Goal: Task Accomplishment & Management: Use online tool/utility

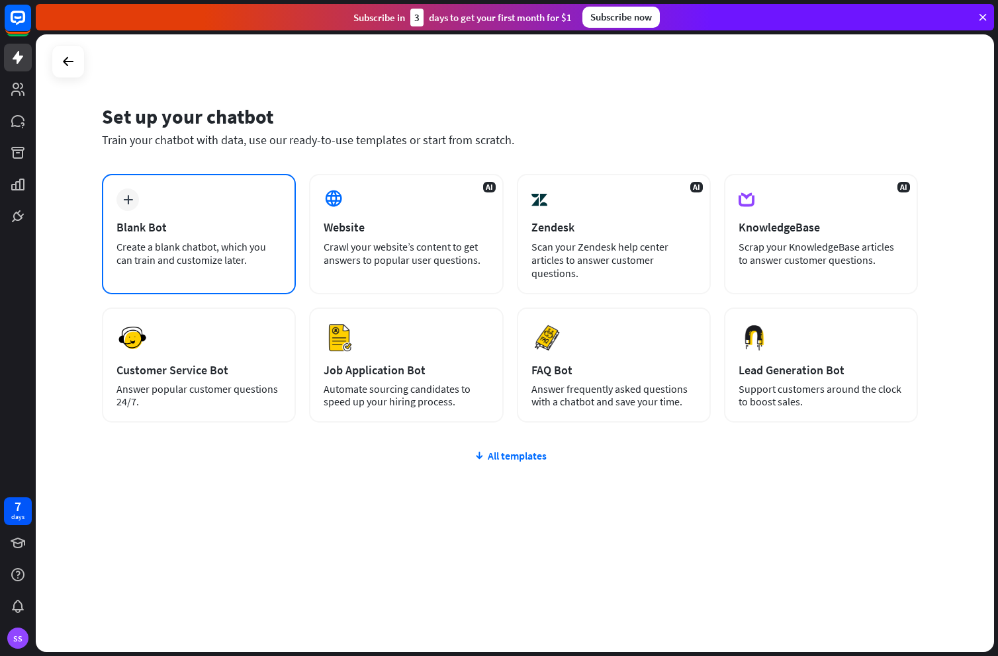
click at [249, 228] on div "Blank Bot" at bounding box center [198, 227] width 165 height 15
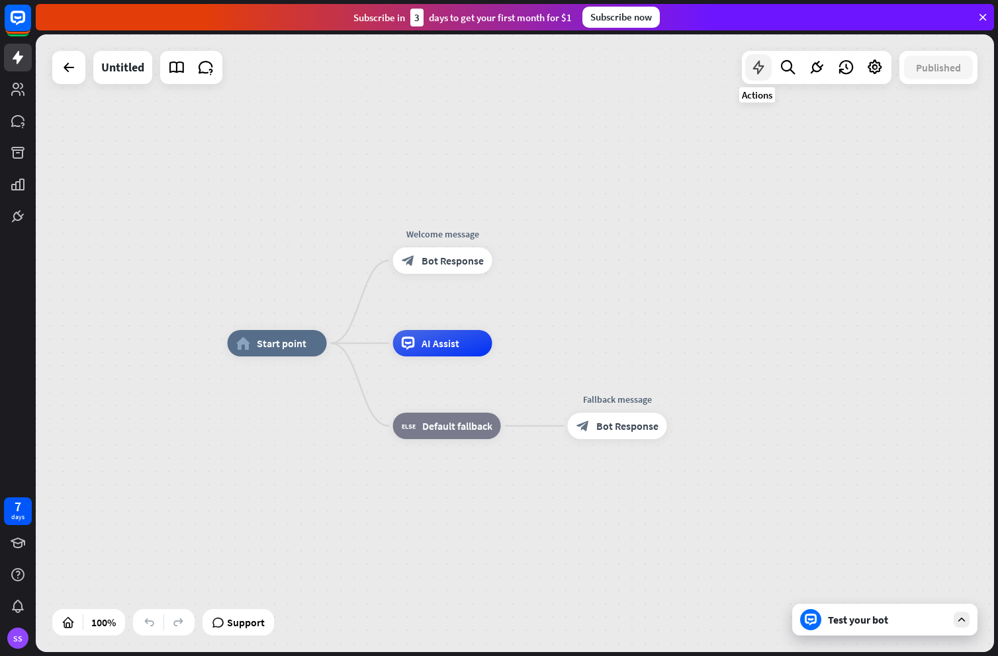
click at [765, 70] on icon at bounding box center [758, 67] width 17 height 17
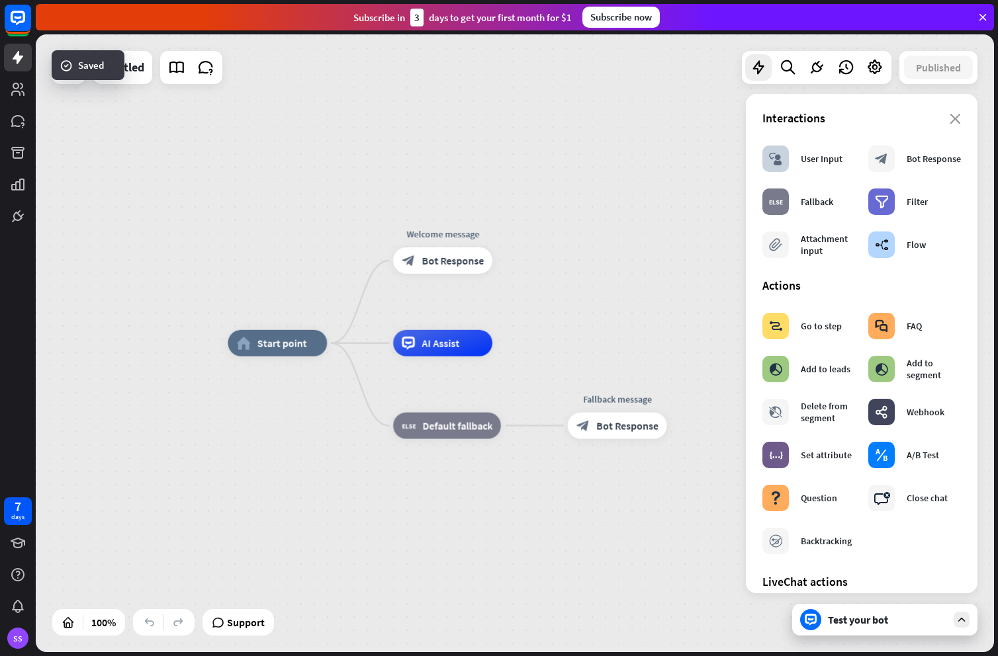
scroll to position [1, 0]
click at [537, 148] on div "home_2 Start point Welcome message block_bot_response Bot Response AI Assist bl…" at bounding box center [515, 343] width 958 height 618
click at [17, 116] on icon at bounding box center [17, 121] width 13 height 12
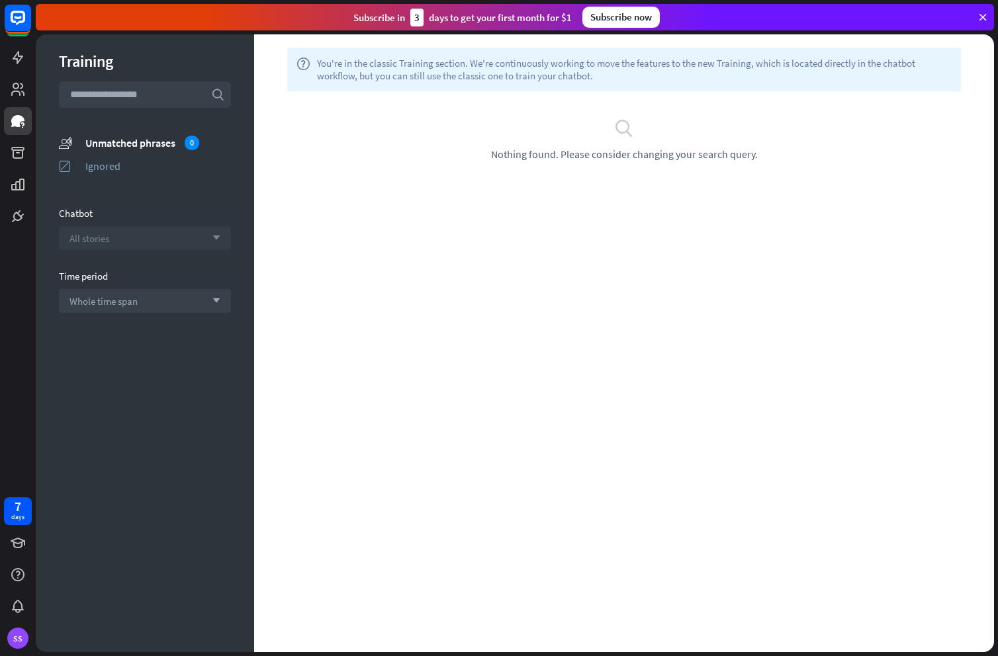
click at [103, 238] on span "All stories" at bounding box center [89, 238] width 40 height 13
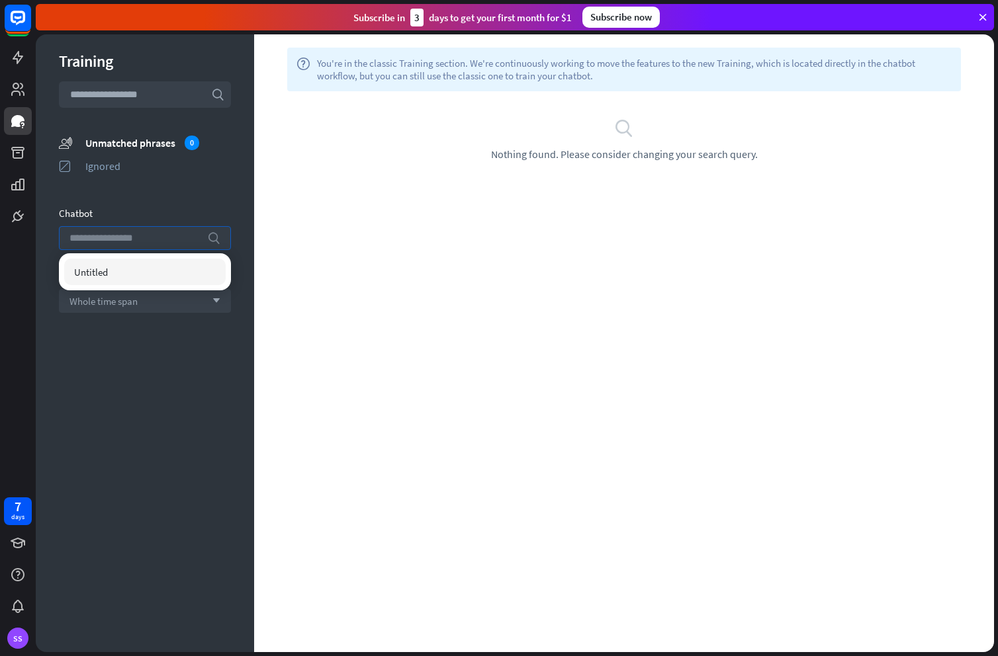
click at [103, 238] on input "search" at bounding box center [134, 238] width 131 height 22
click at [91, 304] on span "Whole time span" at bounding box center [103, 301] width 68 height 13
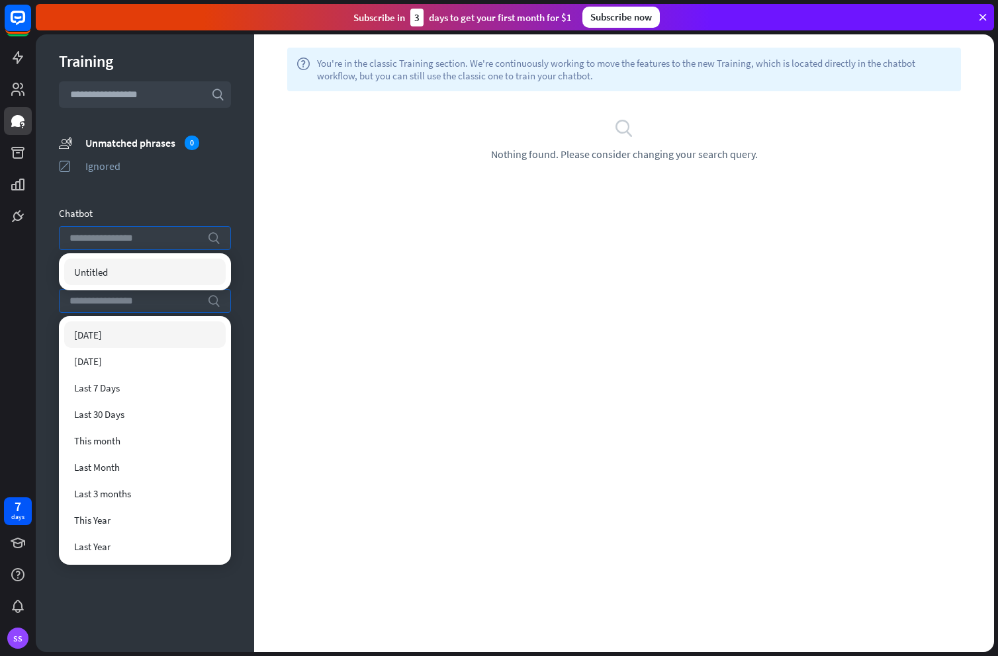
click at [91, 304] on input "search" at bounding box center [134, 301] width 131 height 22
click at [235, 153] on div "Training search unmatched_phrases Unmatched phrases 0 ignored Ignored Chatbot s…" at bounding box center [145, 343] width 218 height 618
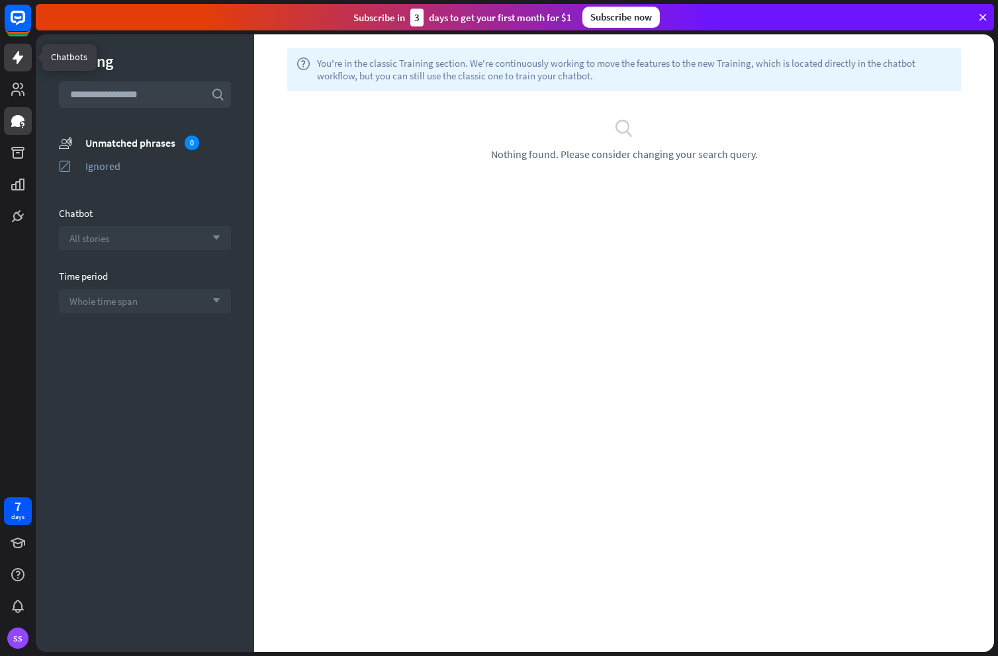
click at [13, 57] on icon at bounding box center [18, 58] width 16 height 16
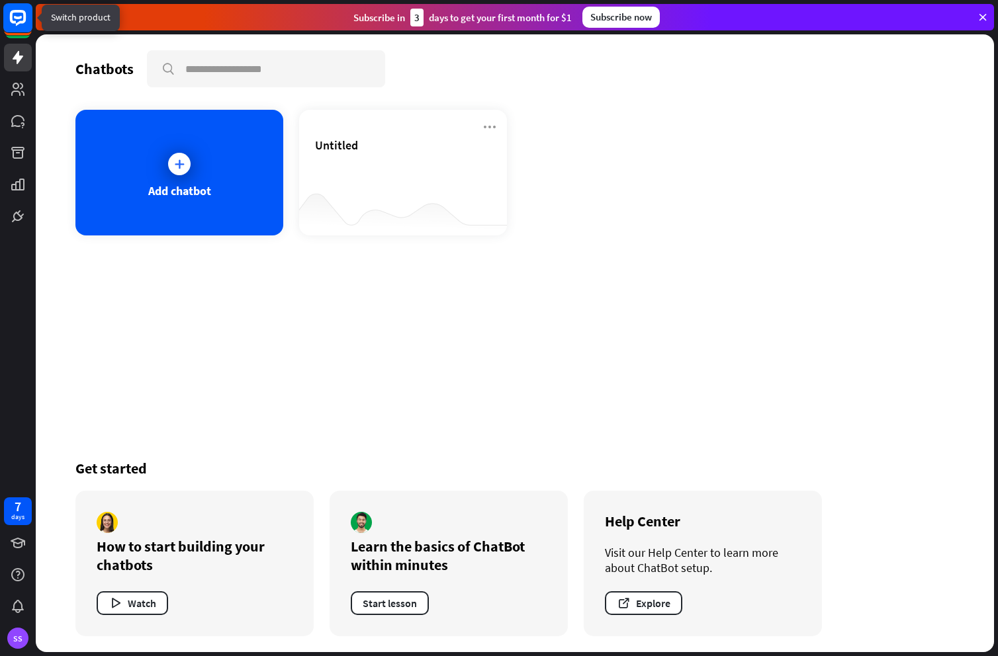
click at [24, 16] on icon at bounding box center [18, 18] width 16 height 16
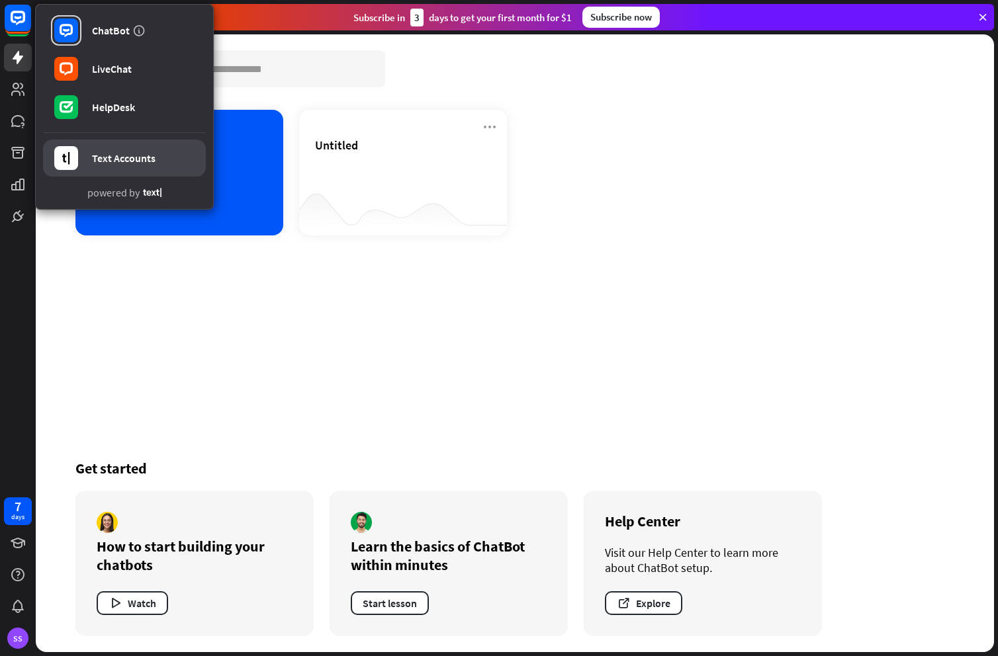
click at [108, 153] on div "Text Accounts" at bounding box center [124, 157] width 64 height 13
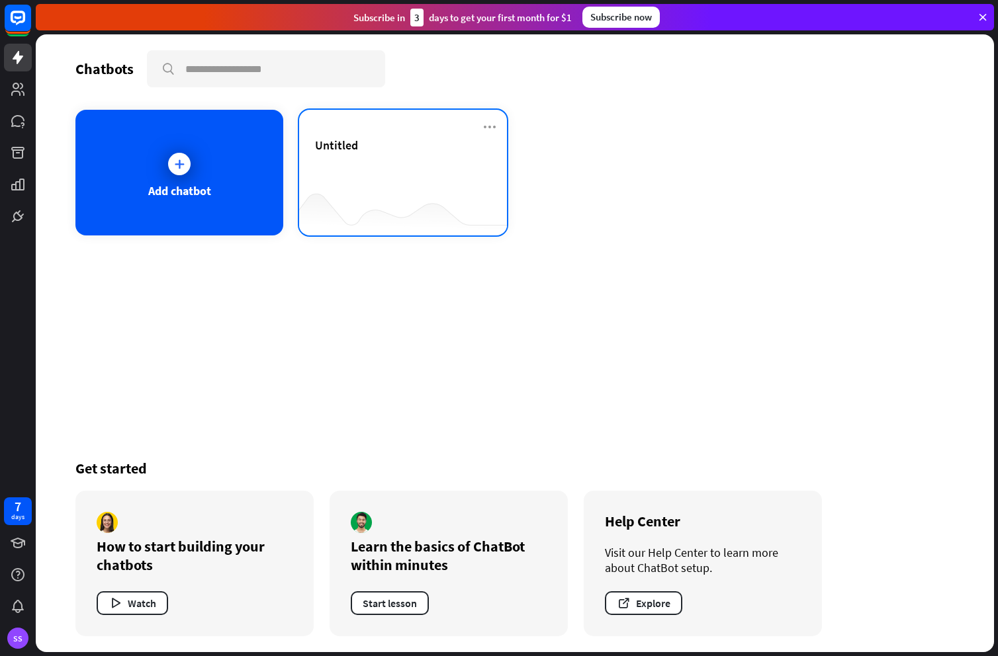
click at [389, 202] on div at bounding box center [403, 209] width 208 height 51
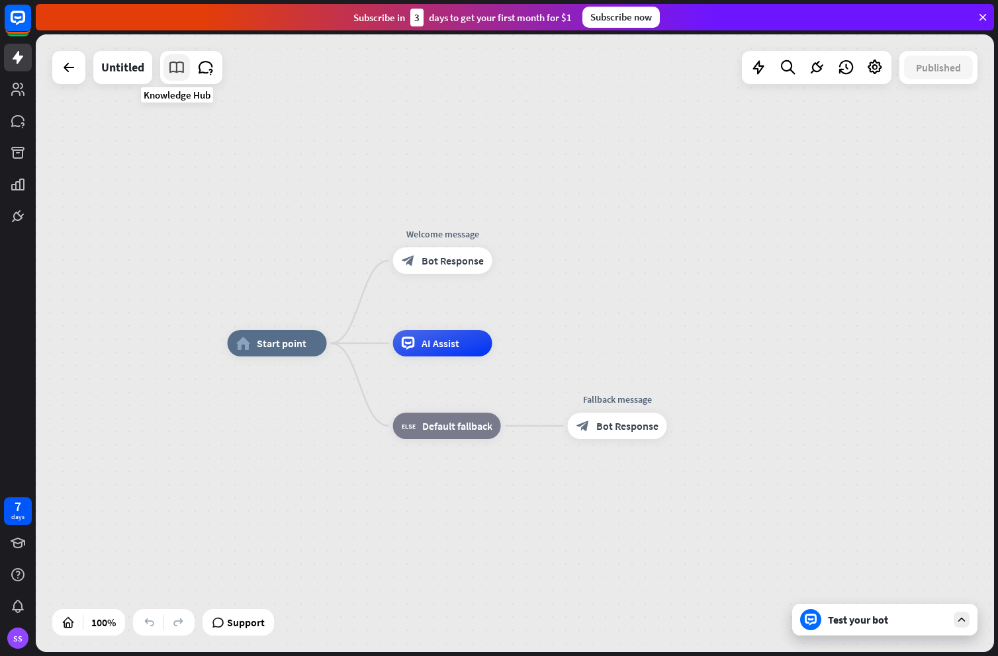
click at [177, 71] on icon at bounding box center [176, 67] width 17 height 17
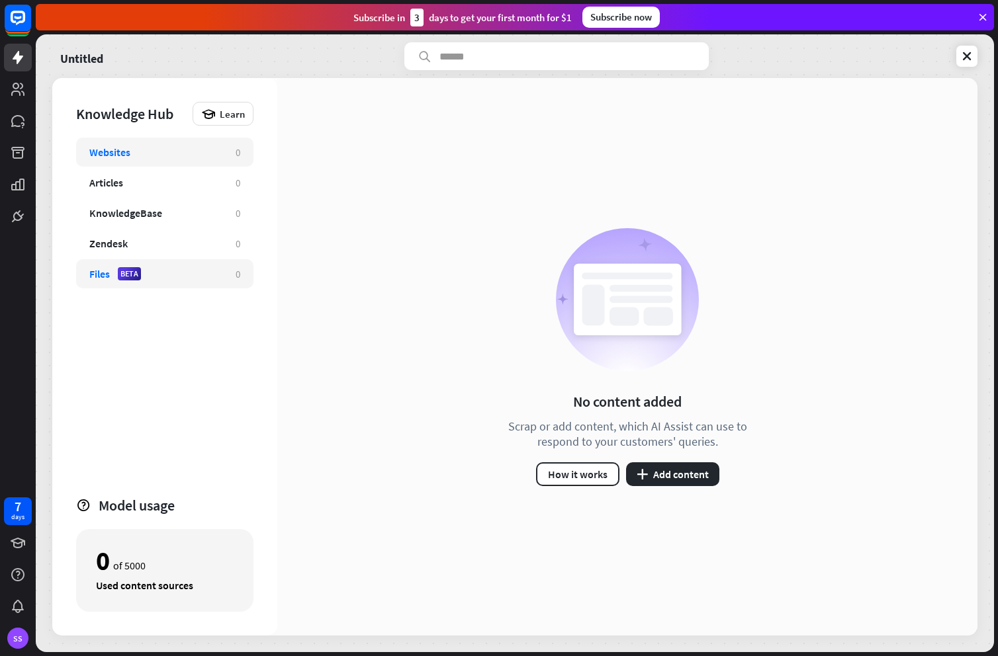
click at [157, 271] on div "Files BETA" at bounding box center [155, 273] width 133 height 13
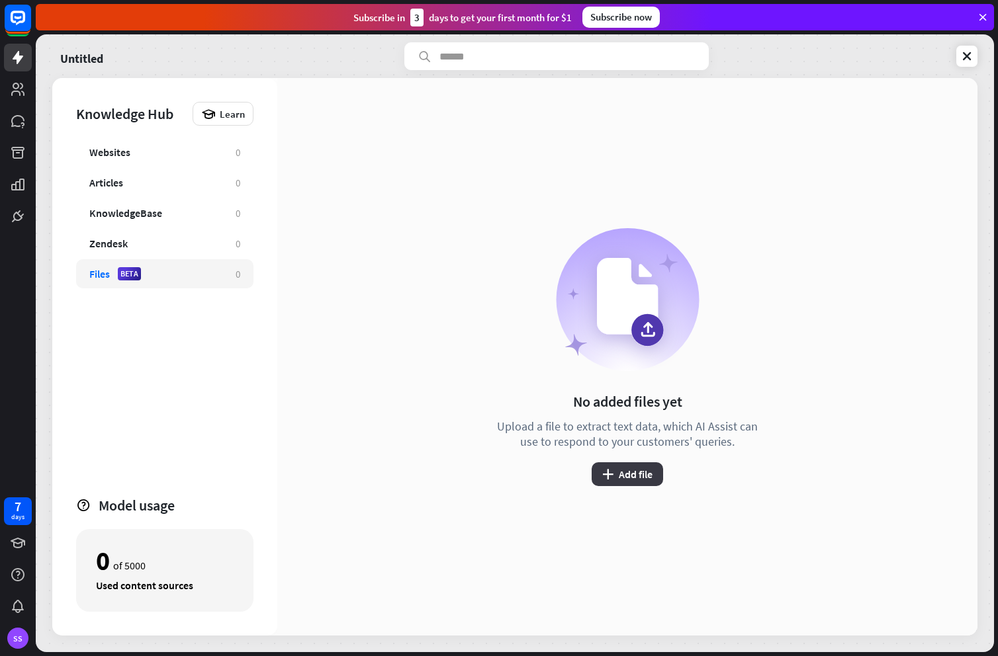
click at [635, 478] on button "plus Add file" at bounding box center [626, 474] width 71 height 24
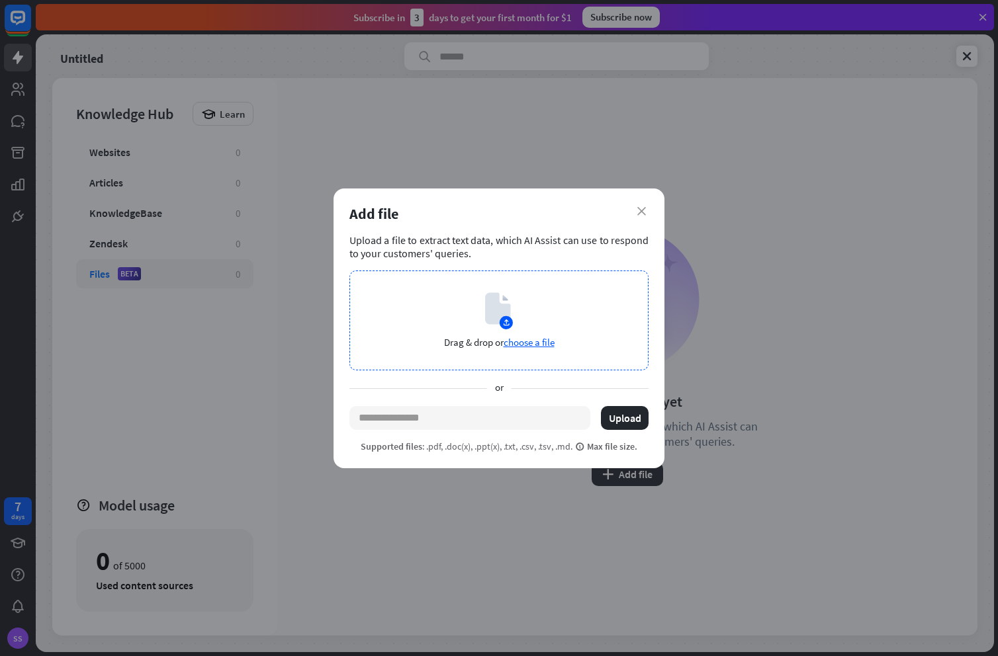
click at [520, 343] on span "choose a file" at bounding box center [528, 342] width 51 height 13
click at [616, 418] on button "Upload" at bounding box center [625, 418] width 48 height 24
click at [505, 414] on input "text" at bounding box center [469, 418] width 241 height 24
paste input "**********"
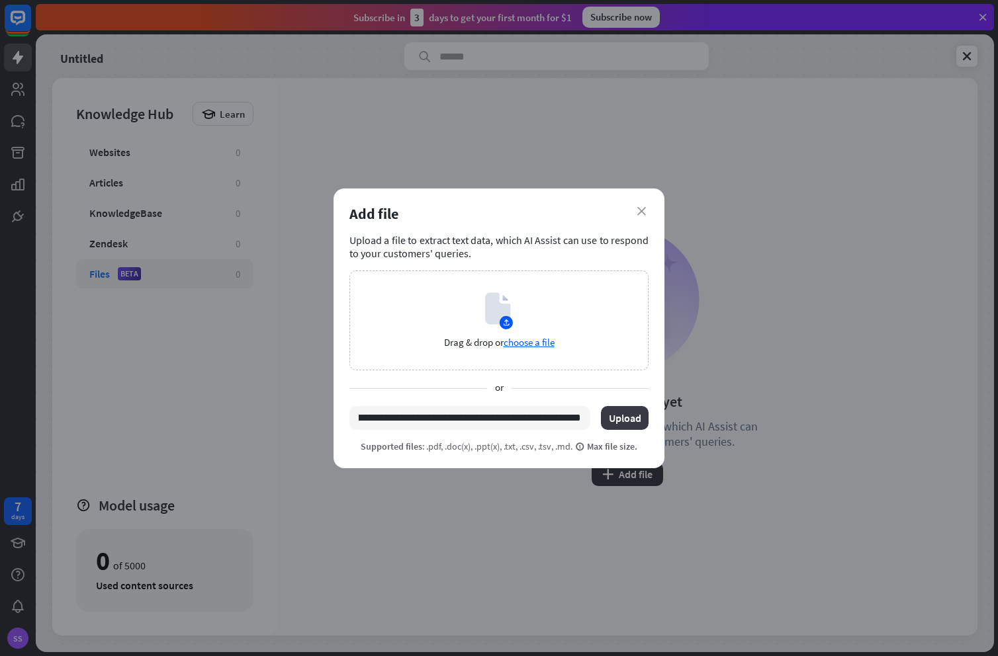
type input "**********"
click at [630, 421] on button "Upload" at bounding box center [625, 418] width 48 height 24
click at [550, 417] on input "**********" at bounding box center [469, 418] width 241 height 24
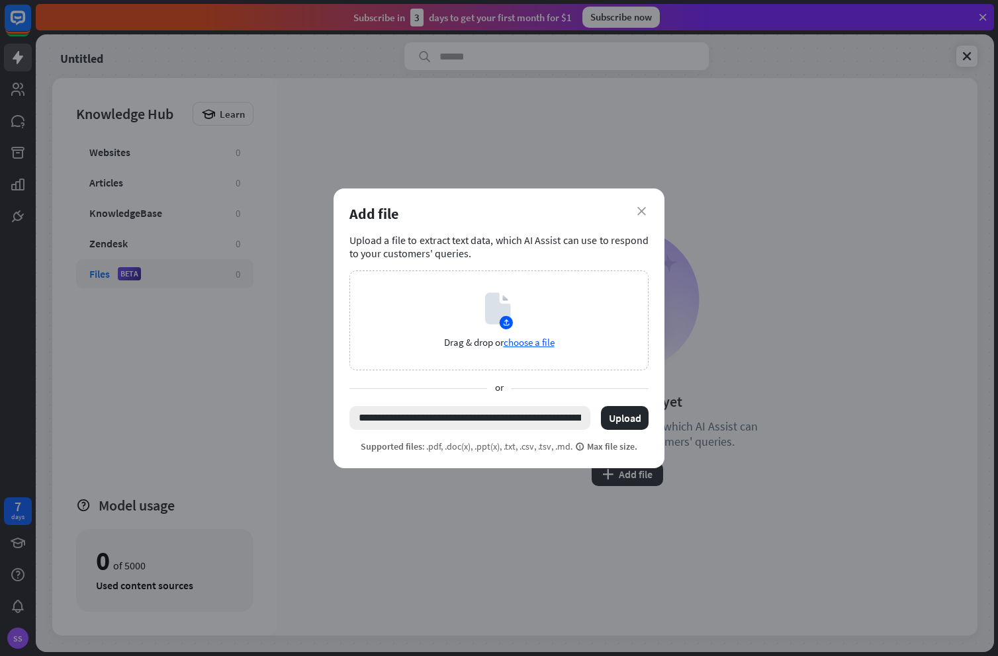
click at [550, 417] on input "**********" at bounding box center [469, 418] width 241 height 24
click at [539, 346] on span "choose a file" at bounding box center [528, 342] width 51 height 13
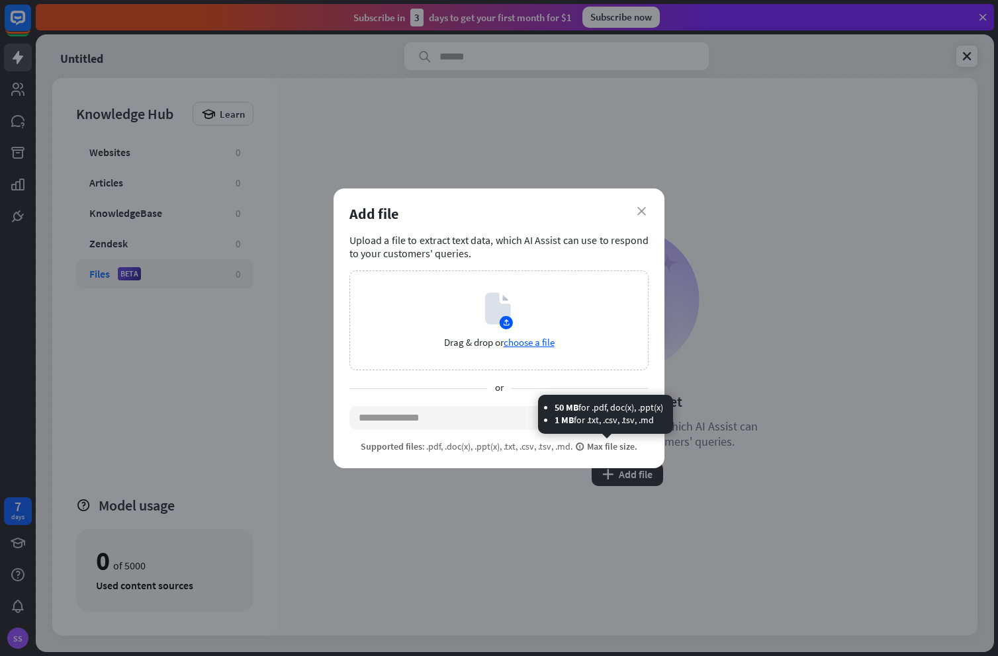
click at [598, 447] on span "Max file size." at bounding box center [606, 447] width 62 height 12
click at [536, 343] on span "choose a file" at bounding box center [528, 342] width 51 height 13
click at [525, 341] on span "choose a file" at bounding box center [528, 342] width 51 height 13
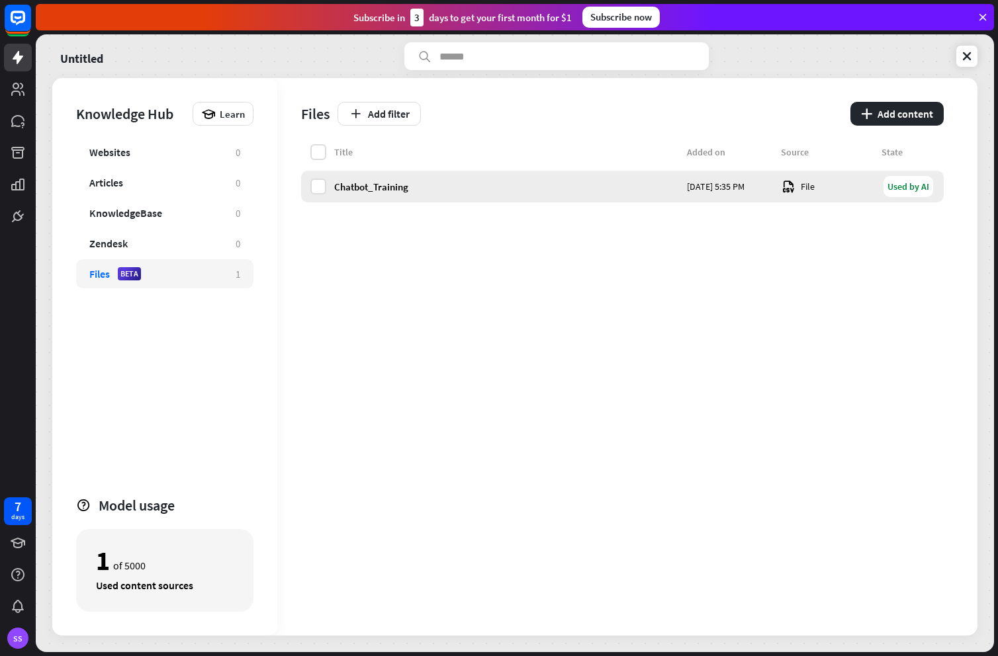
click at [914, 187] on div "Used by AI" at bounding box center [908, 186] width 50 height 21
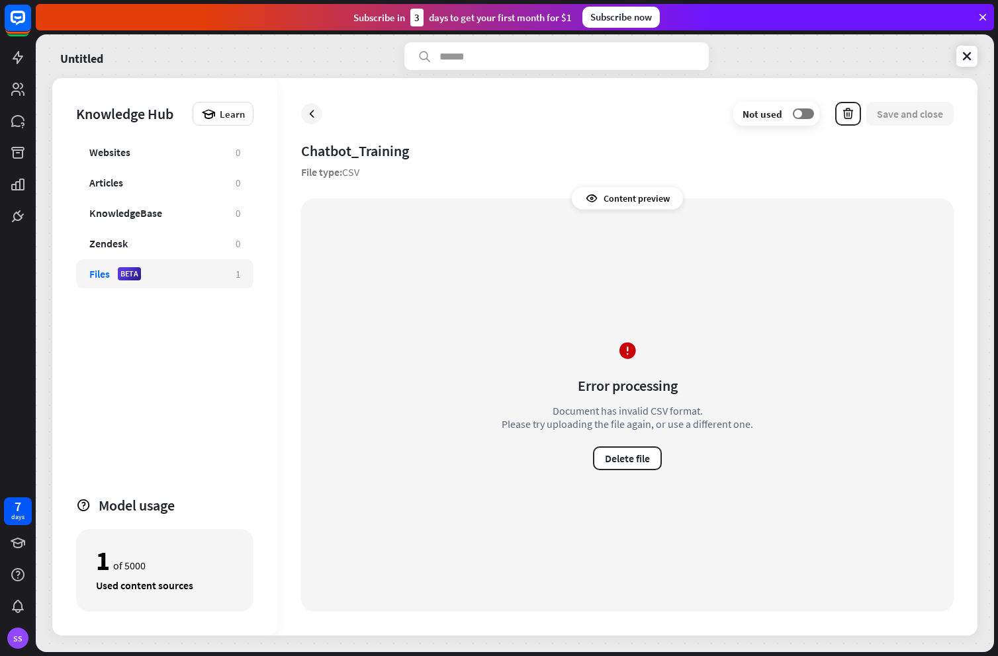
click at [633, 198] on div "Content preview" at bounding box center [627, 198] width 111 height 22
click at [314, 112] on icon at bounding box center [311, 113] width 13 height 13
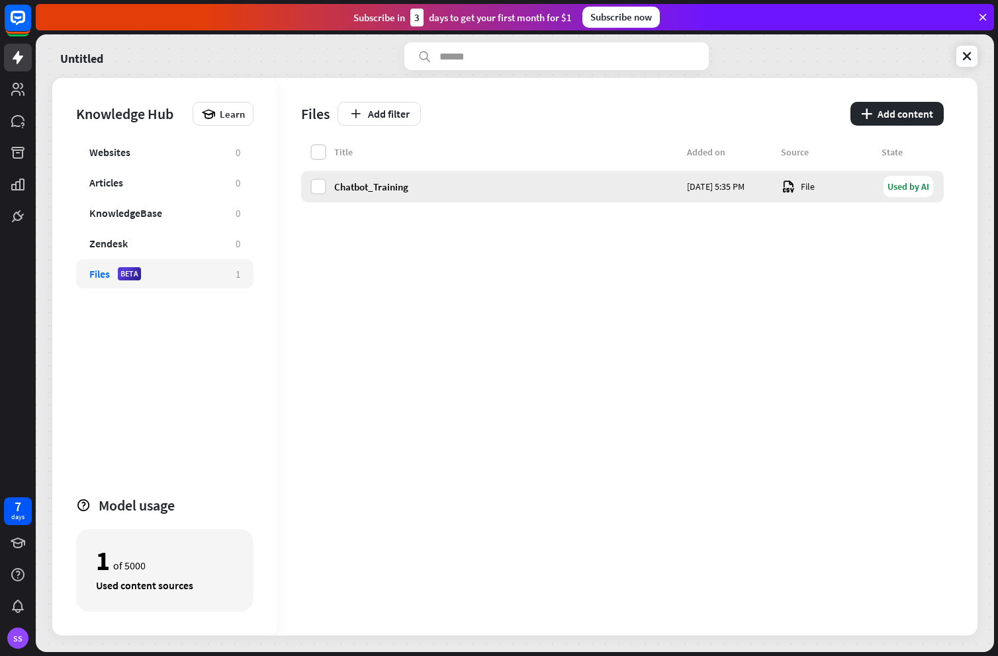
click at [372, 187] on div "Chatbot_Training" at bounding box center [506, 187] width 345 height 13
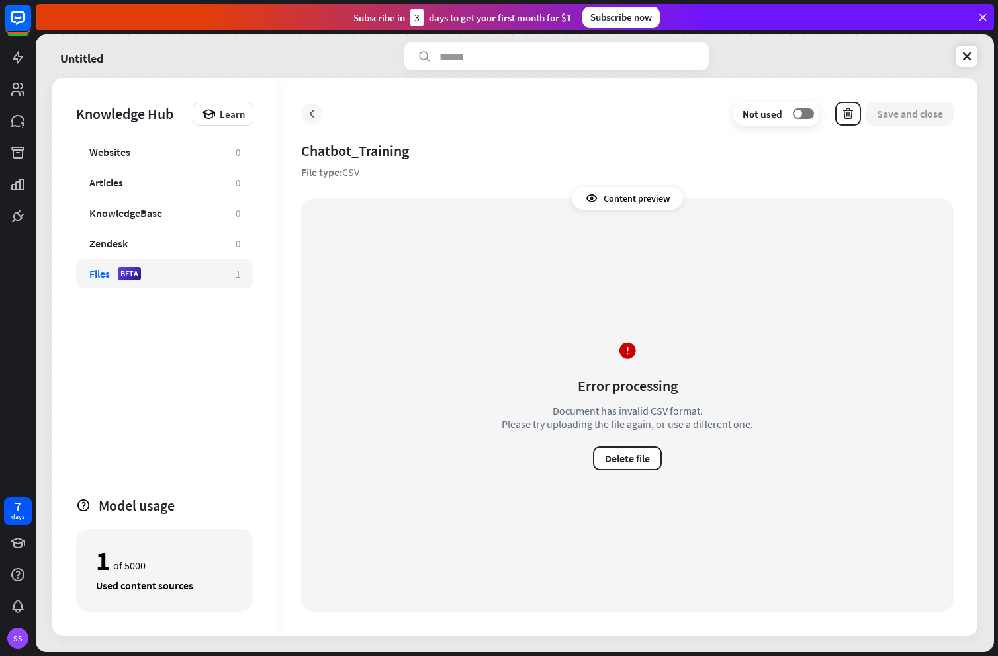
click at [314, 110] on icon at bounding box center [311, 113] width 13 height 13
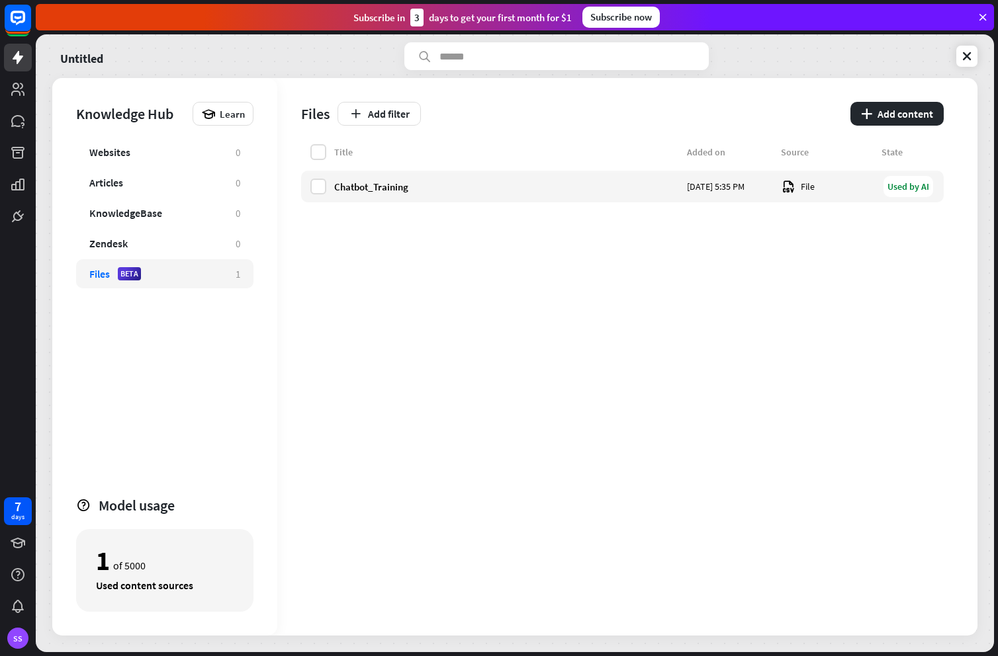
click at [184, 271] on div "Files BETA" at bounding box center [155, 273] width 133 height 13
click at [910, 112] on button "plus Add content" at bounding box center [896, 114] width 93 height 24
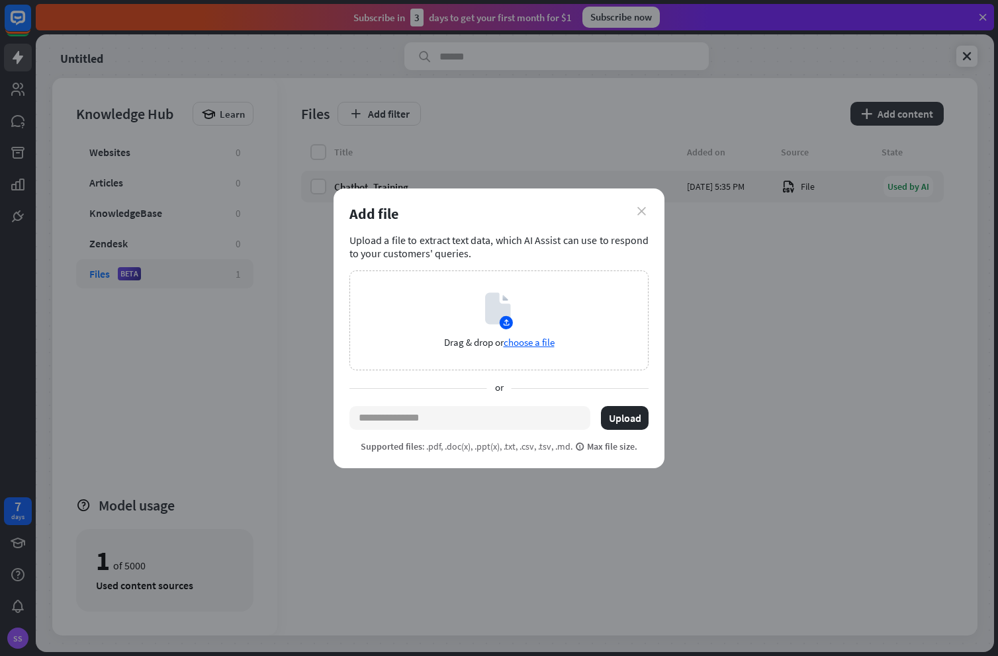
click at [641, 209] on icon "close" at bounding box center [641, 211] width 9 height 9
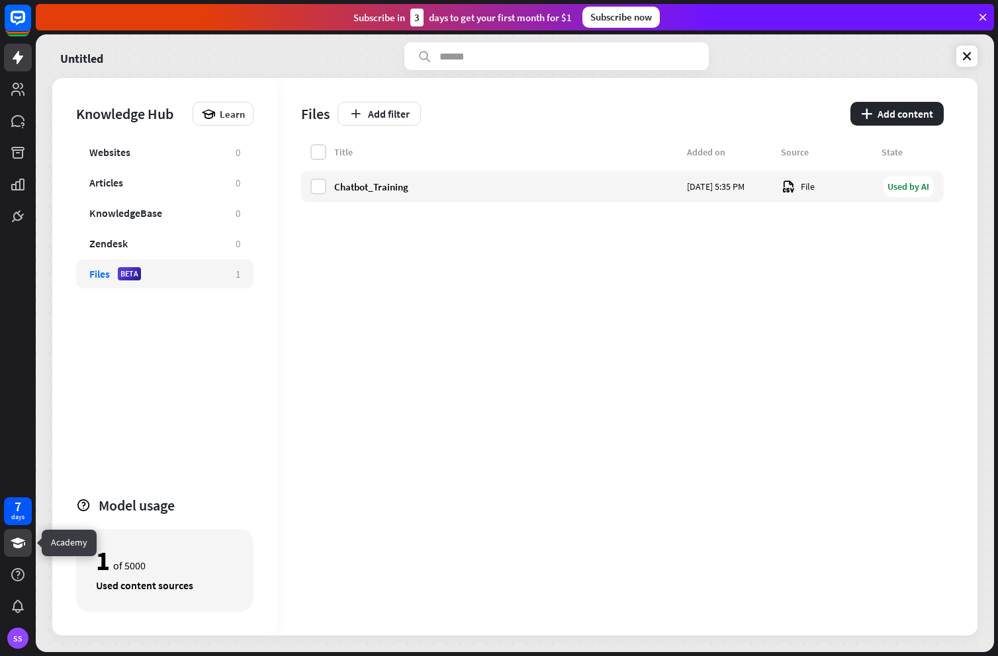
click at [17, 546] on icon at bounding box center [18, 543] width 15 height 11
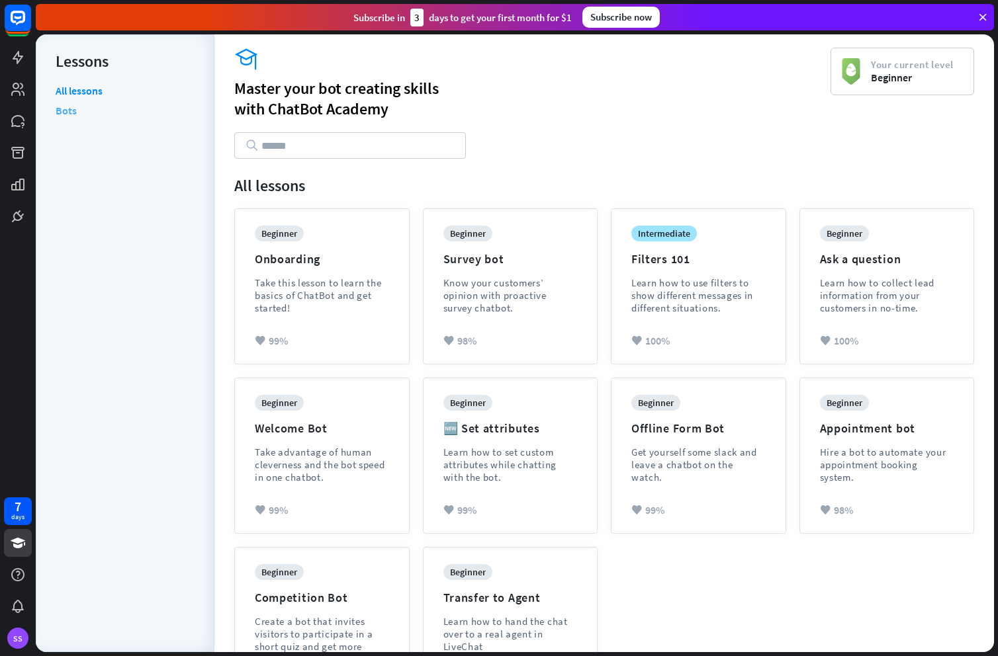
click at [68, 111] on link "Bots" at bounding box center [66, 111] width 21 height 20
click at [19, 574] on icon at bounding box center [18, 575] width 16 height 16
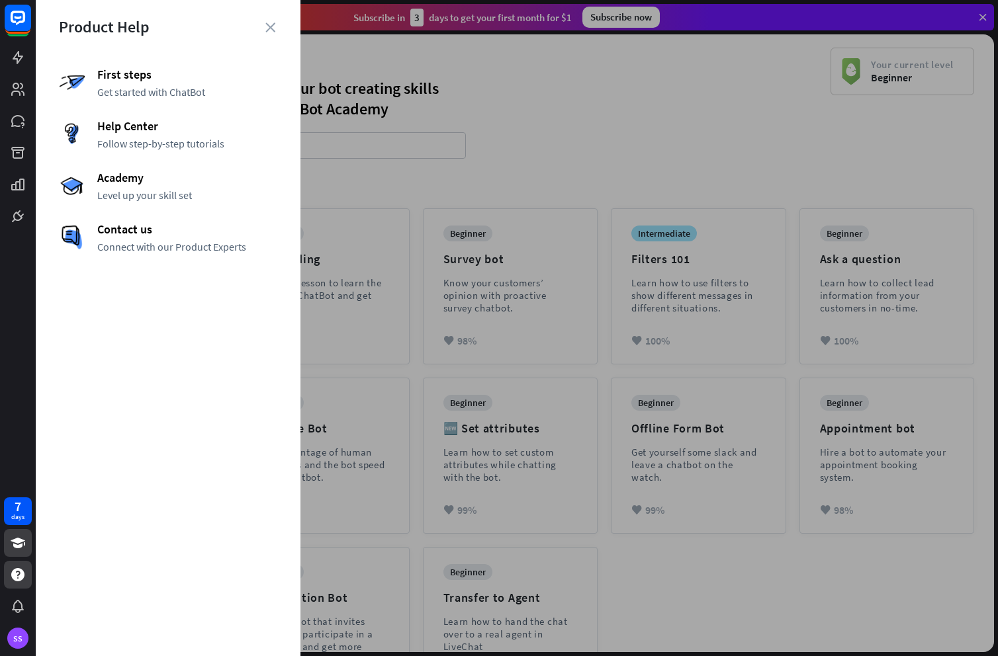
click at [275, 29] on div "Product Help" at bounding box center [168, 27] width 218 height 21
click at [273, 24] on icon "close" at bounding box center [270, 27] width 10 height 10
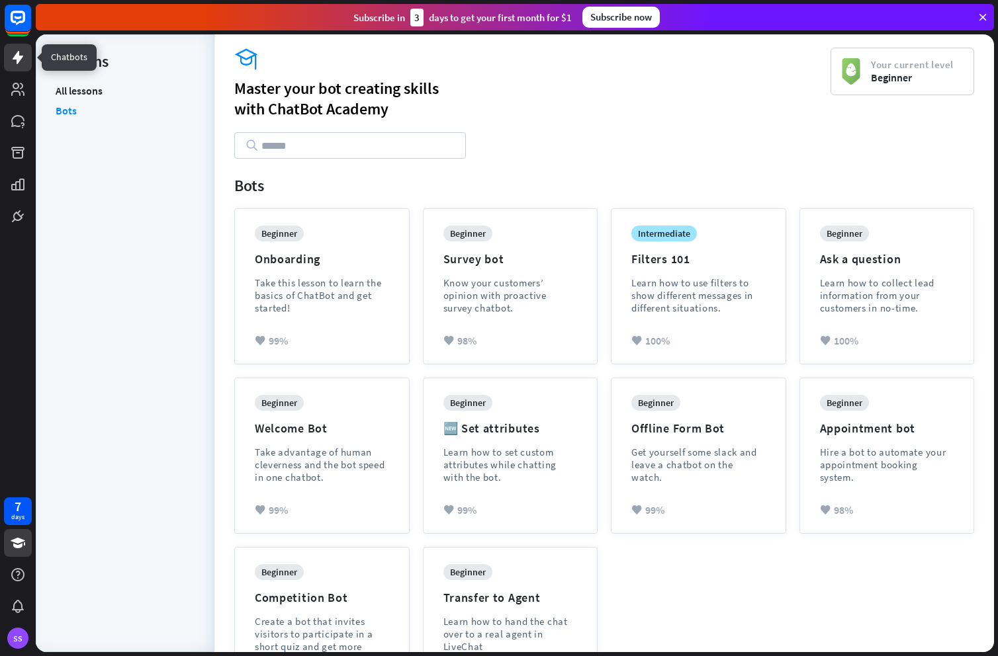
click at [21, 58] on icon at bounding box center [18, 57] width 11 height 13
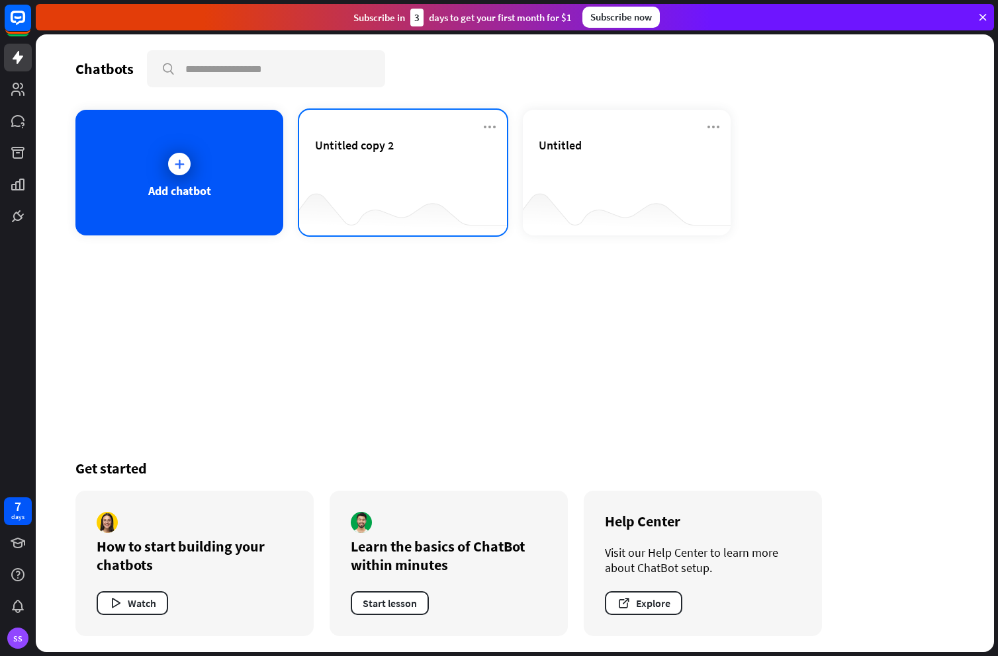
click at [465, 169] on div "Untitled copy 2" at bounding box center [403, 161] width 176 height 46
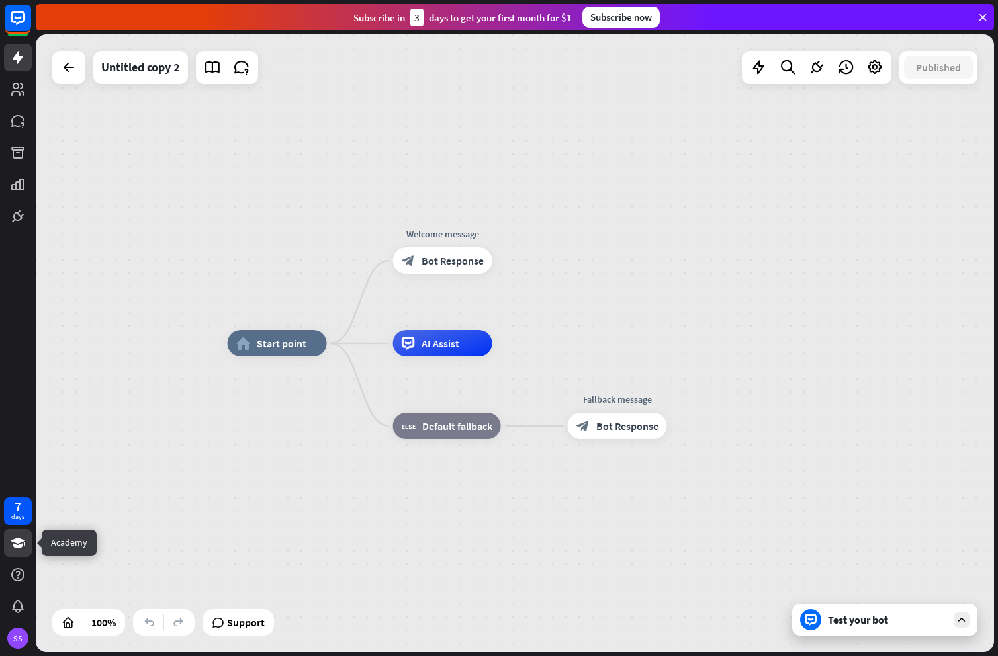
click at [24, 556] on link at bounding box center [18, 543] width 28 height 28
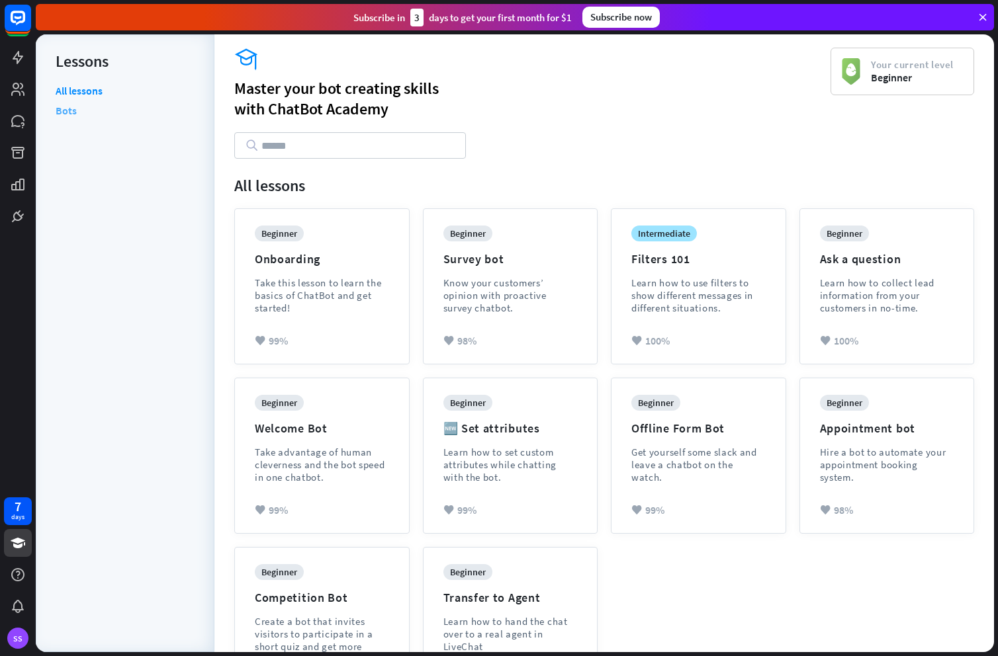
click at [75, 109] on link "Bots" at bounding box center [66, 111] width 21 height 20
click at [20, 119] on icon at bounding box center [17, 121] width 13 height 12
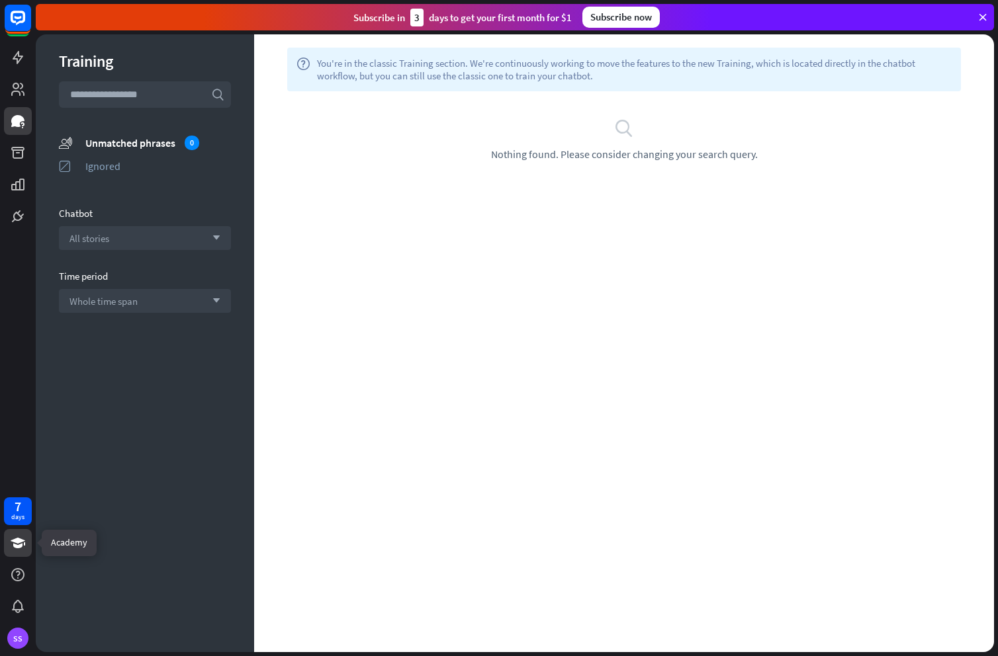
click at [13, 545] on icon at bounding box center [18, 543] width 16 height 16
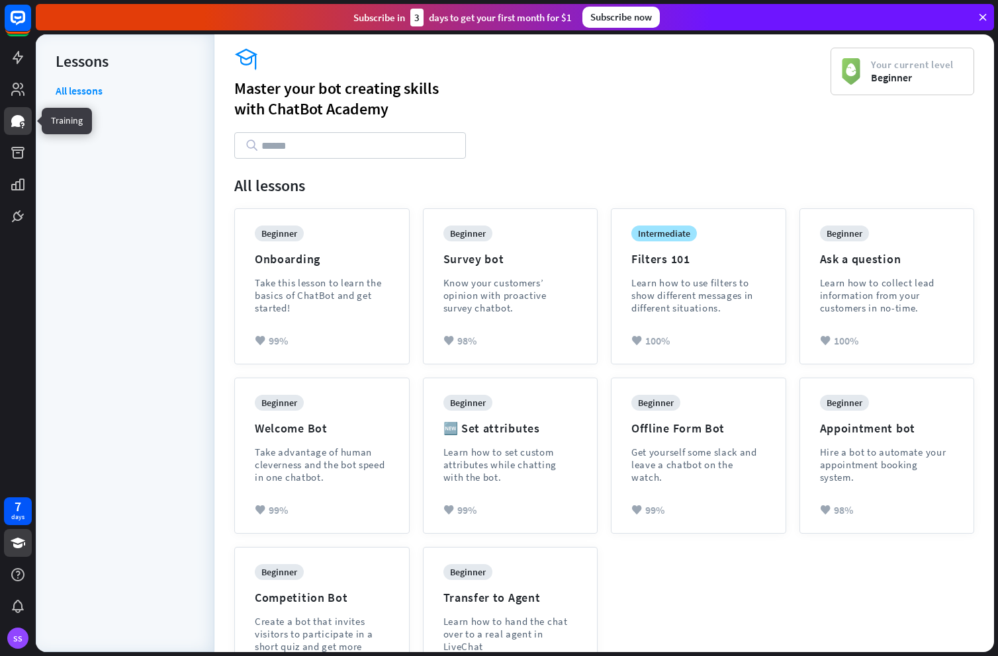
click at [12, 124] on icon at bounding box center [17, 121] width 13 height 12
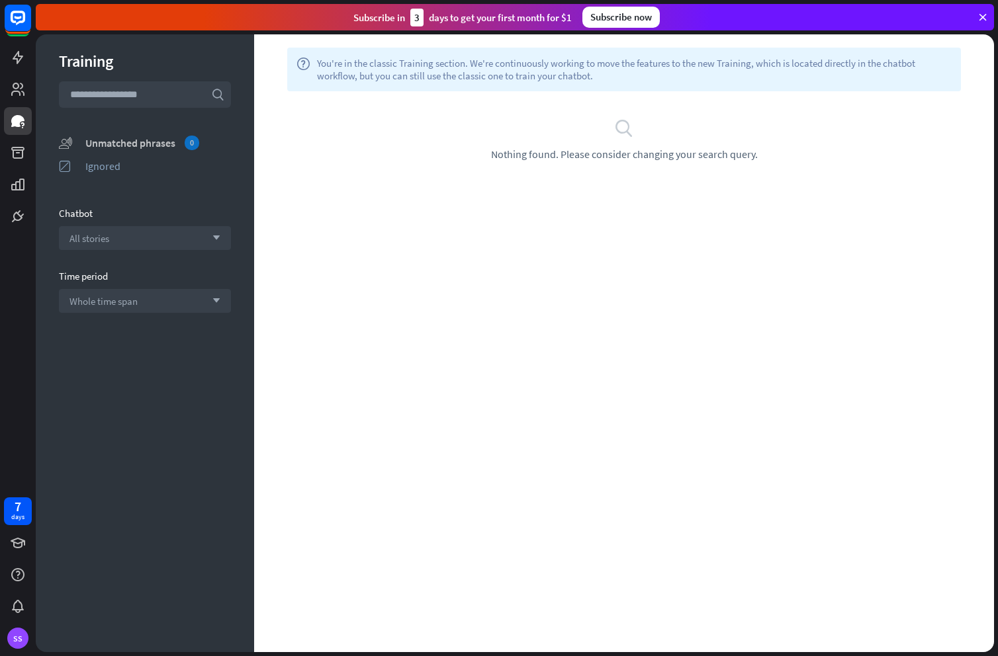
click at [104, 143] on div "Unmatched phrases 0" at bounding box center [158, 143] width 146 height 15
click at [95, 163] on div "Ignored" at bounding box center [158, 165] width 146 height 13
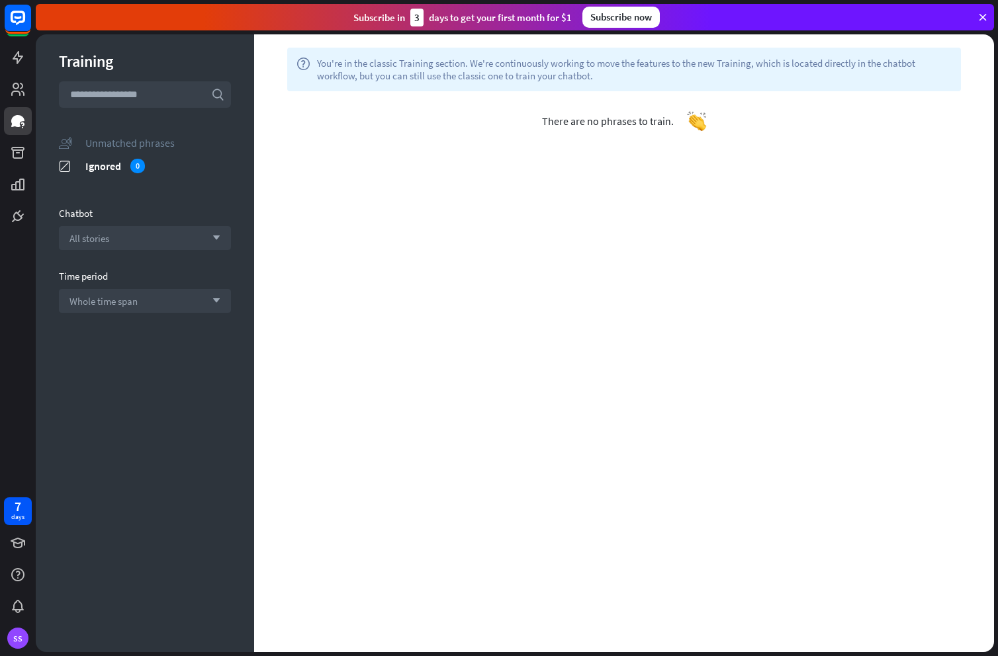
click at [114, 145] on div "Unmatched phrases" at bounding box center [158, 142] width 146 height 13
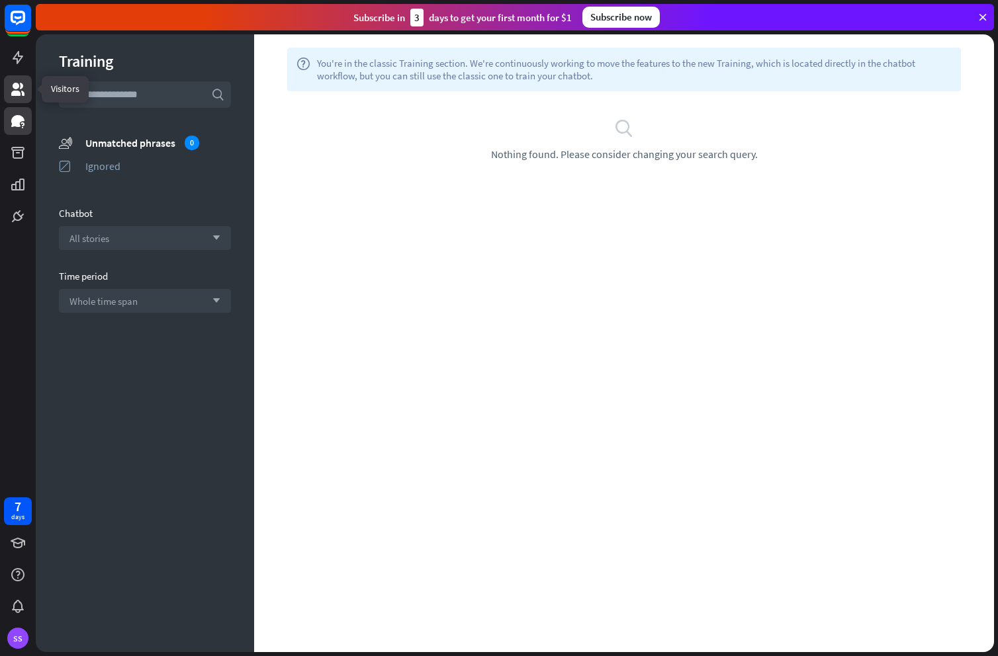
click at [17, 82] on icon at bounding box center [18, 89] width 16 height 16
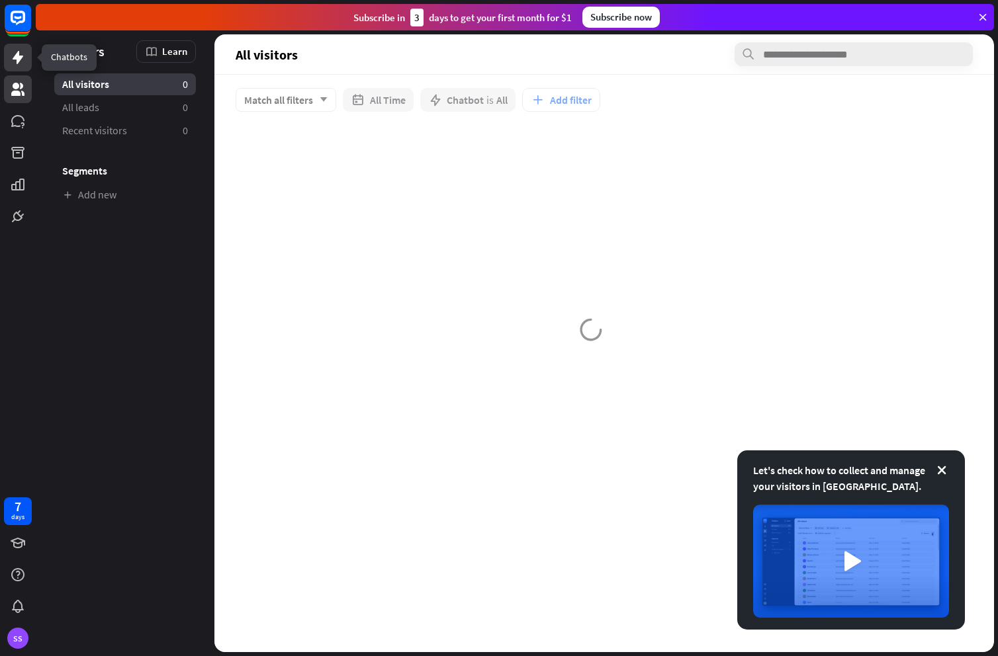
click at [19, 64] on icon at bounding box center [18, 58] width 16 height 16
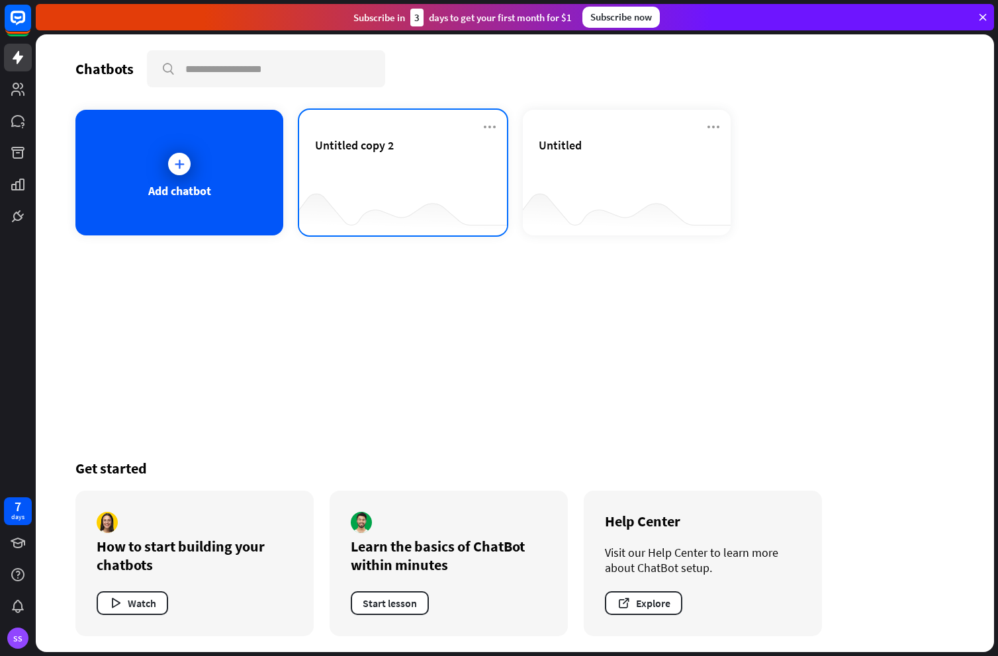
click at [456, 179] on div "Untitled copy 2" at bounding box center [403, 161] width 176 height 46
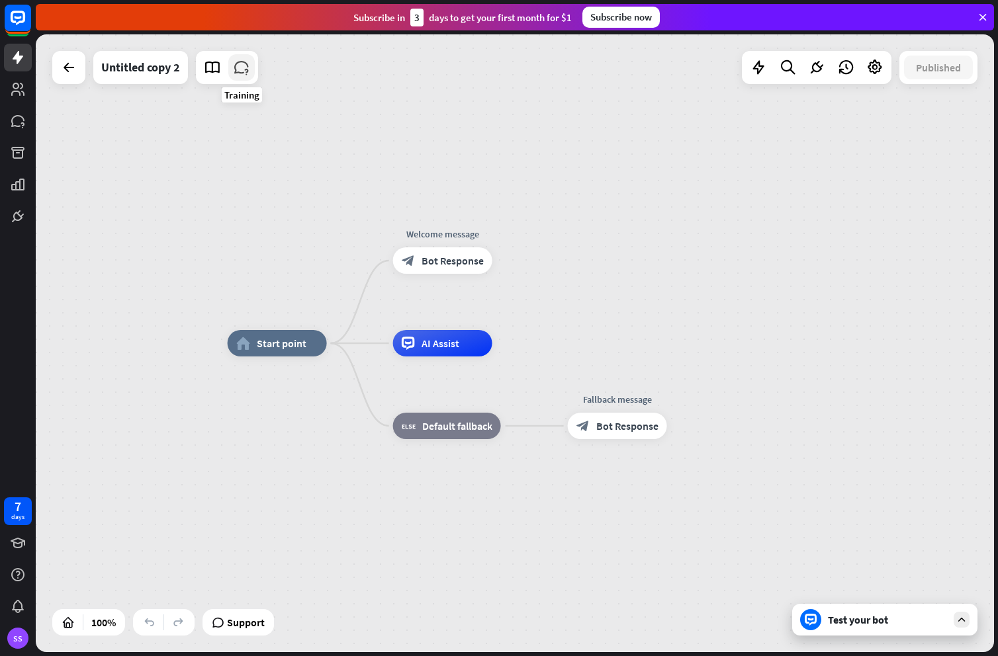
click at [240, 67] on icon at bounding box center [241, 67] width 17 height 17
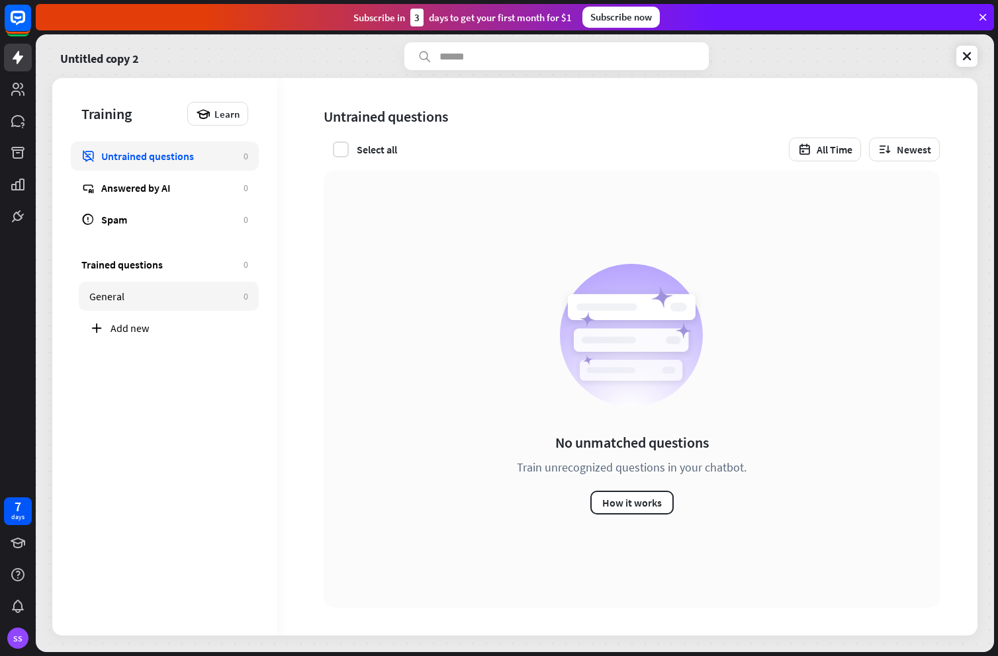
click at [130, 296] on div "General" at bounding box center [163, 296] width 148 height 13
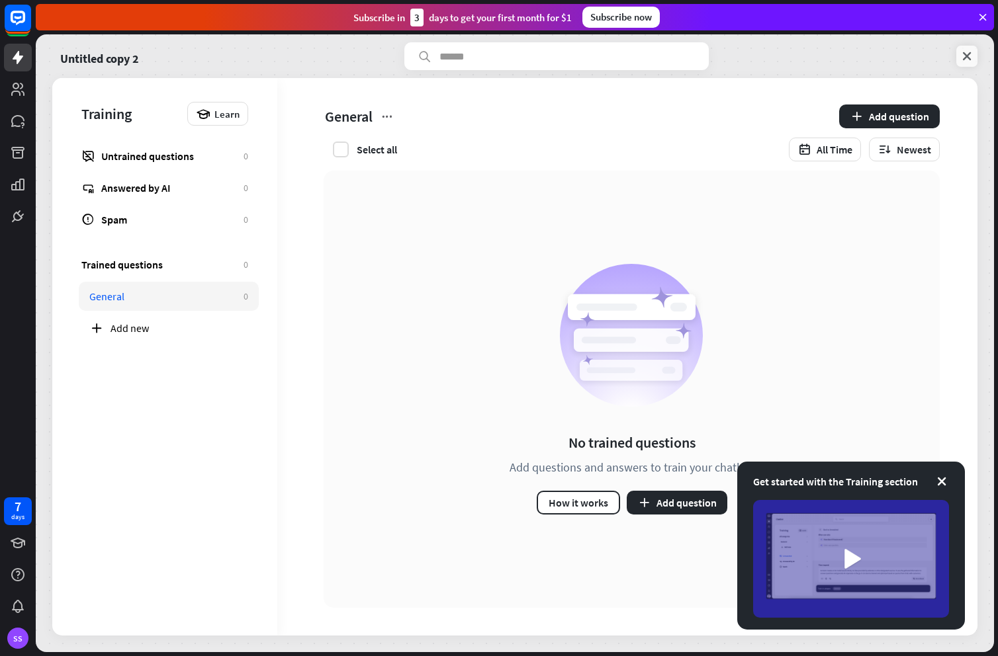
click at [976, 56] on link at bounding box center [966, 56] width 21 height 21
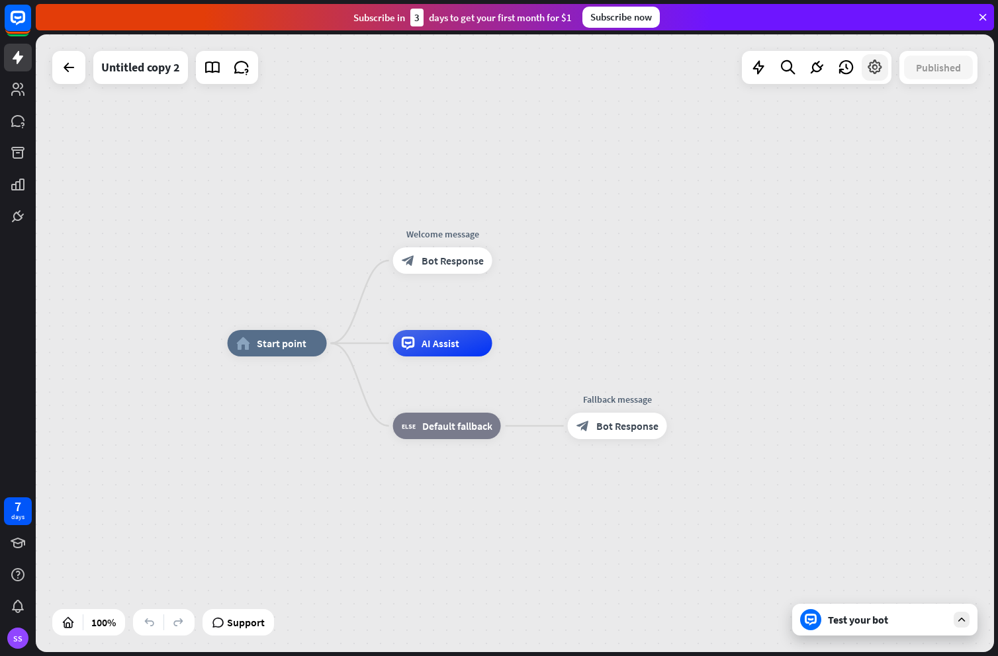
click at [877, 74] on icon at bounding box center [874, 67] width 17 height 17
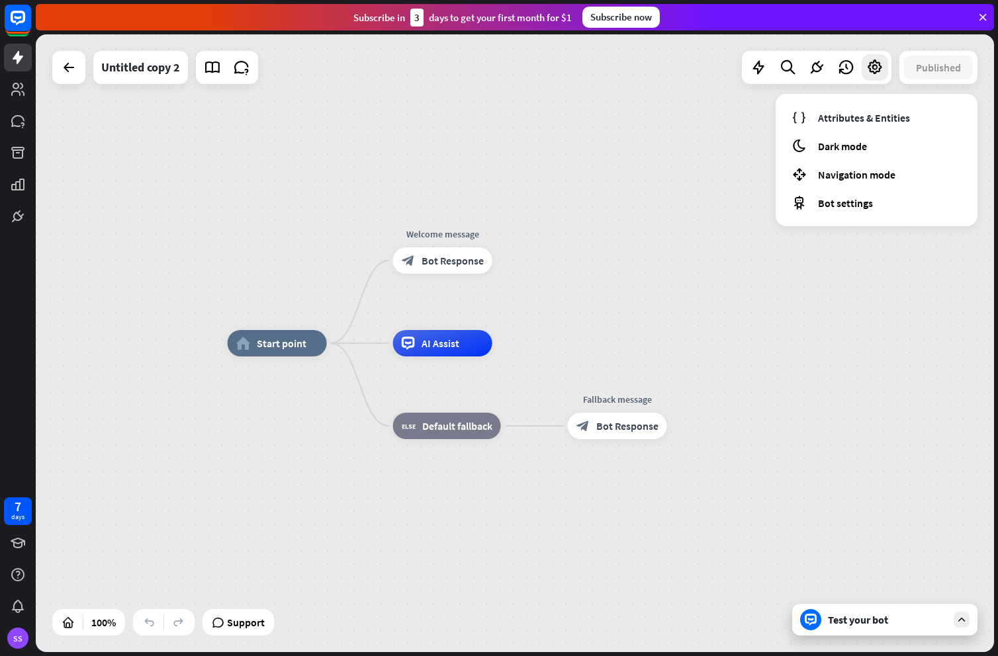
click at [650, 165] on div "home_2 Start point Welcome message block_bot_response Bot Response AI Assist bl…" at bounding box center [515, 343] width 958 height 618
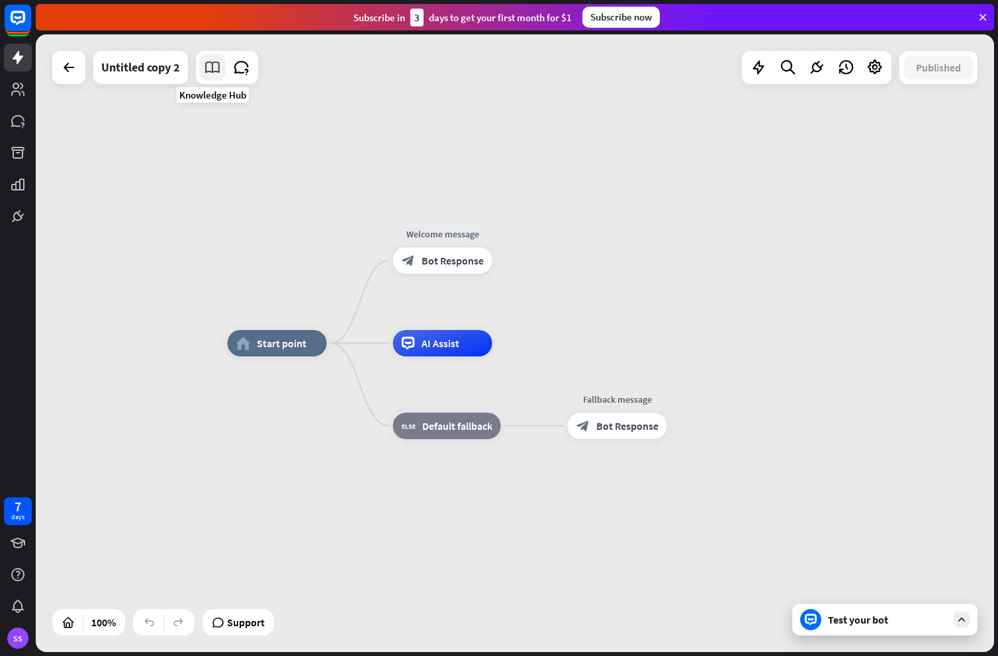
click at [206, 68] on icon at bounding box center [212, 67] width 17 height 17
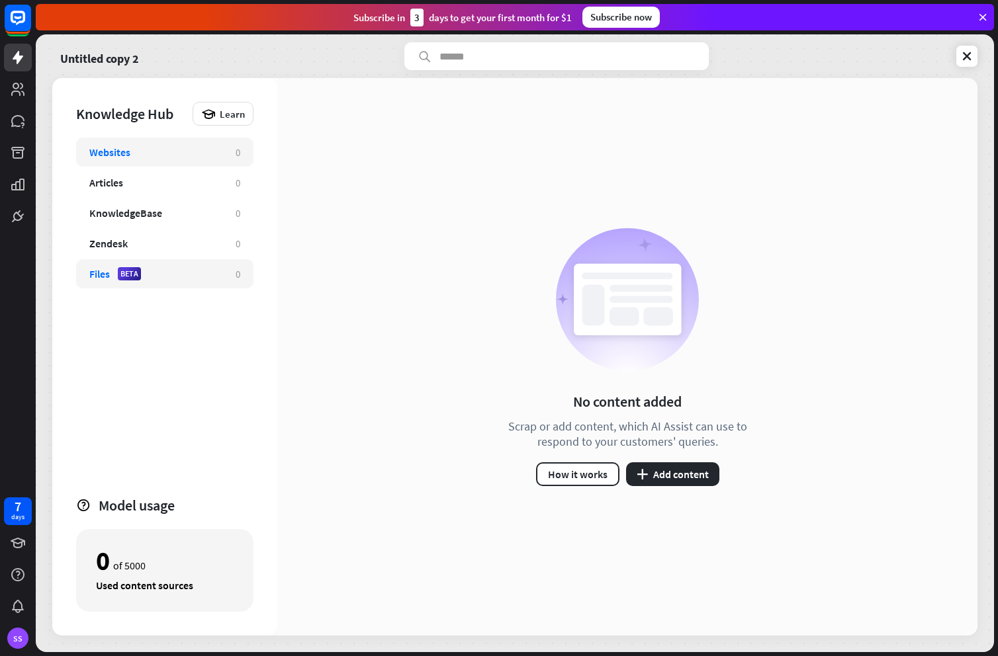
click at [177, 275] on div "Files BETA" at bounding box center [155, 273] width 133 height 13
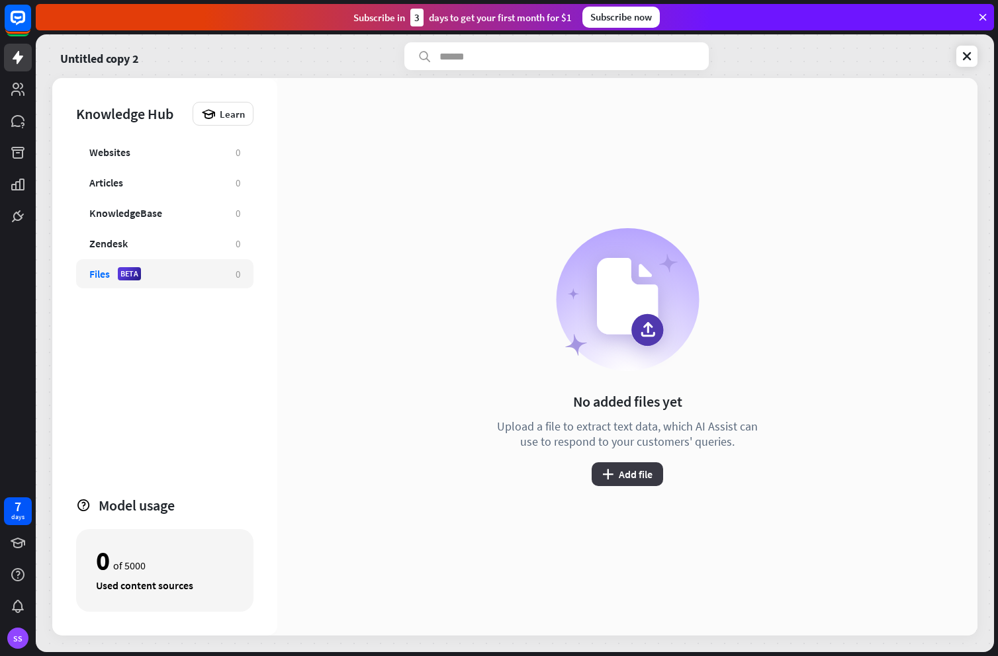
click at [615, 475] on button "plus Add file" at bounding box center [626, 474] width 71 height 24
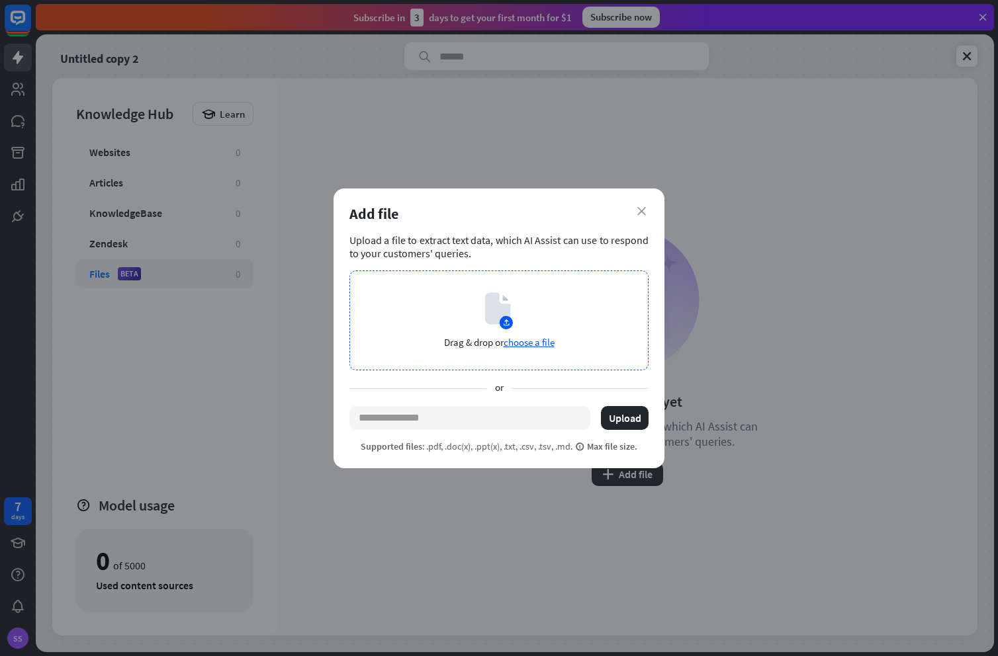
click at [535, 343] on span "choose a file" at bounding box center [528, 342] width 51 height 13
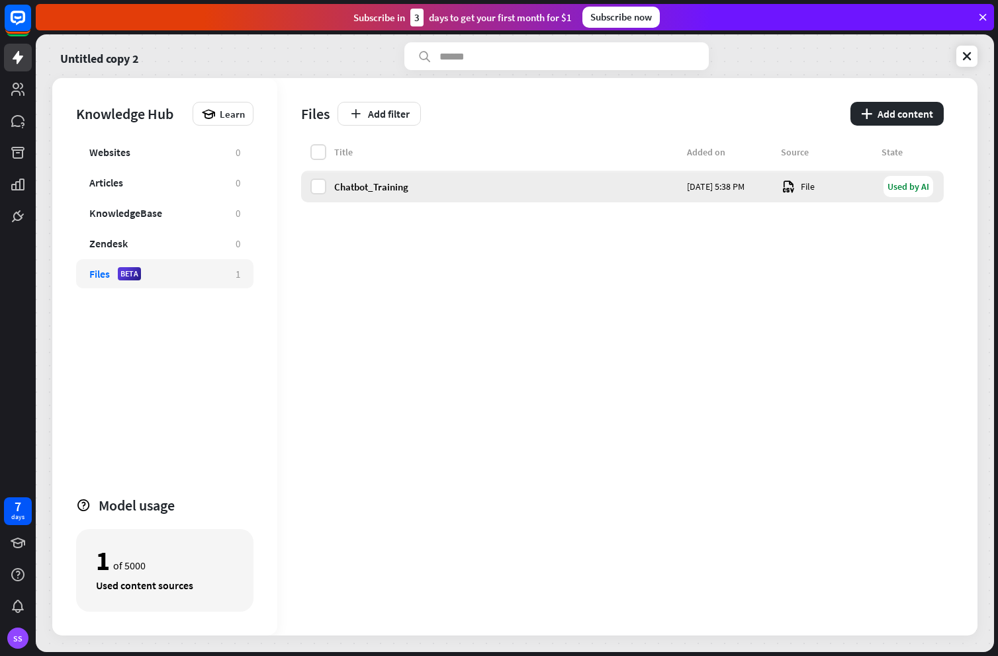
click at [627, 187] on div "Chatbot_Training" at bounding box center [506, 187] width 345 height 13
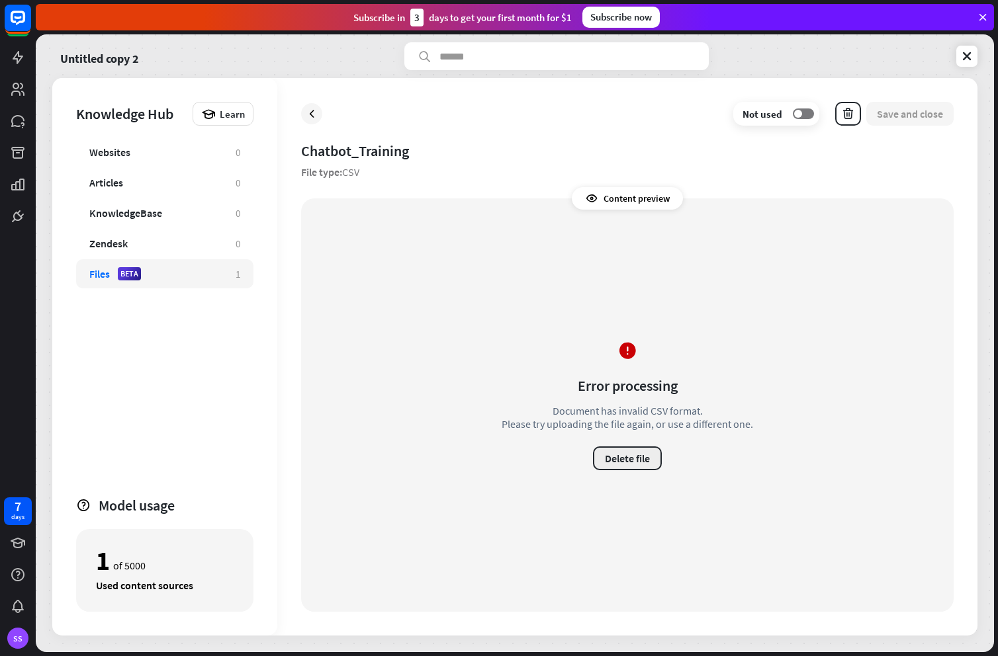
click at [621, 453] on button "Delete file" at bounding box center [627, 459] width 69 height 24
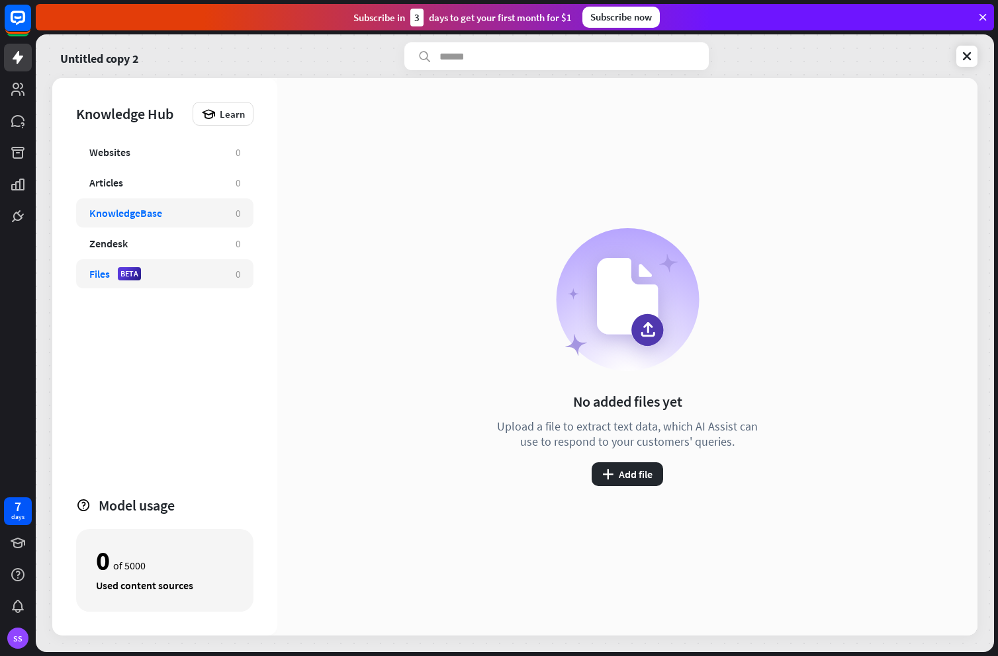
click at [124, 212] on div "KnowledgeBase" at bounding box center [125, 212] width 73 height 13
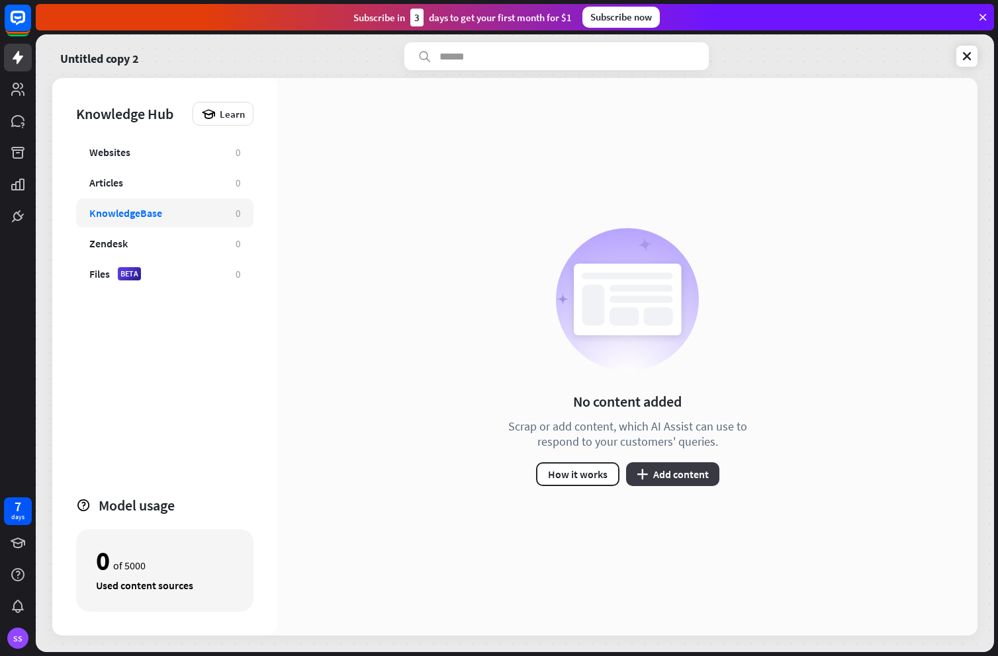
click at [661, 478] on button "plus Add content" at bounding box center [672, 474] width 93 height 24
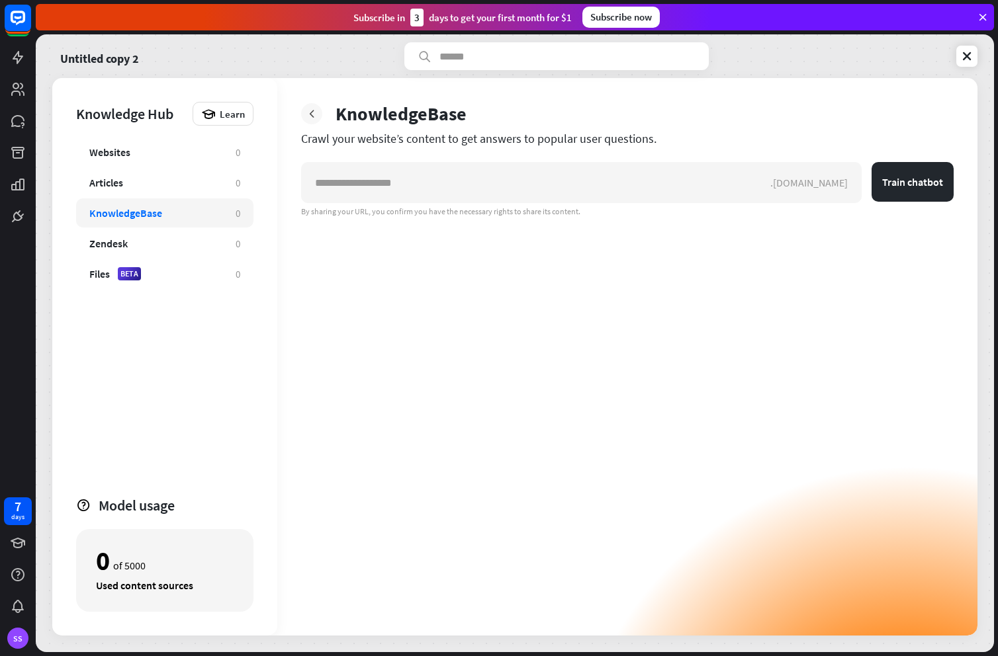
click at [304, 114] on div at bounding box center [311, 113] width 21 height 21
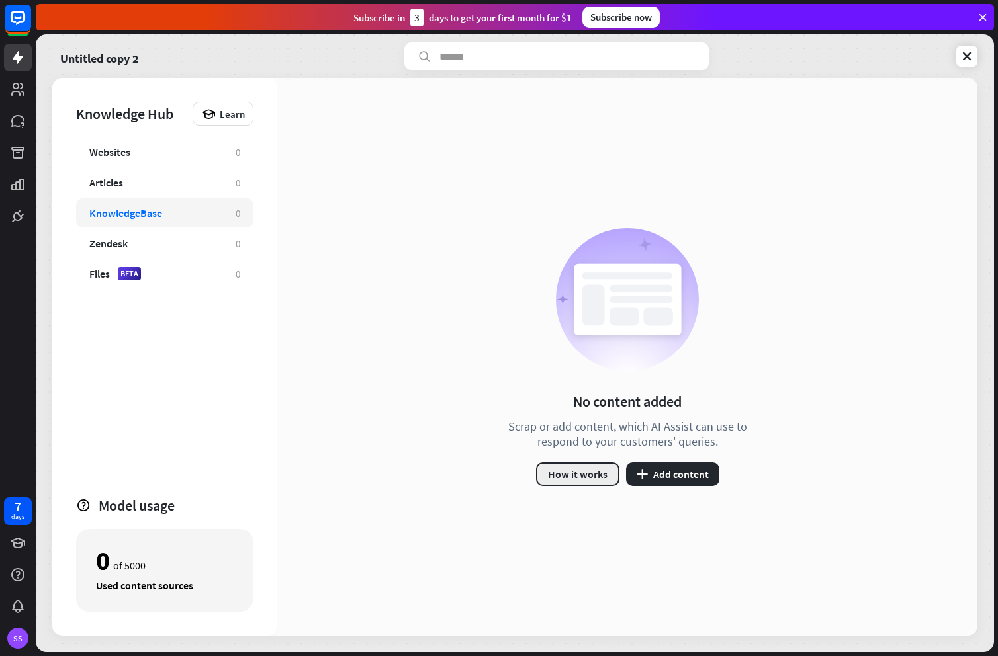
click at [586, 474] on button "How it works" at bounding box center [577, 474] width 83 height 24
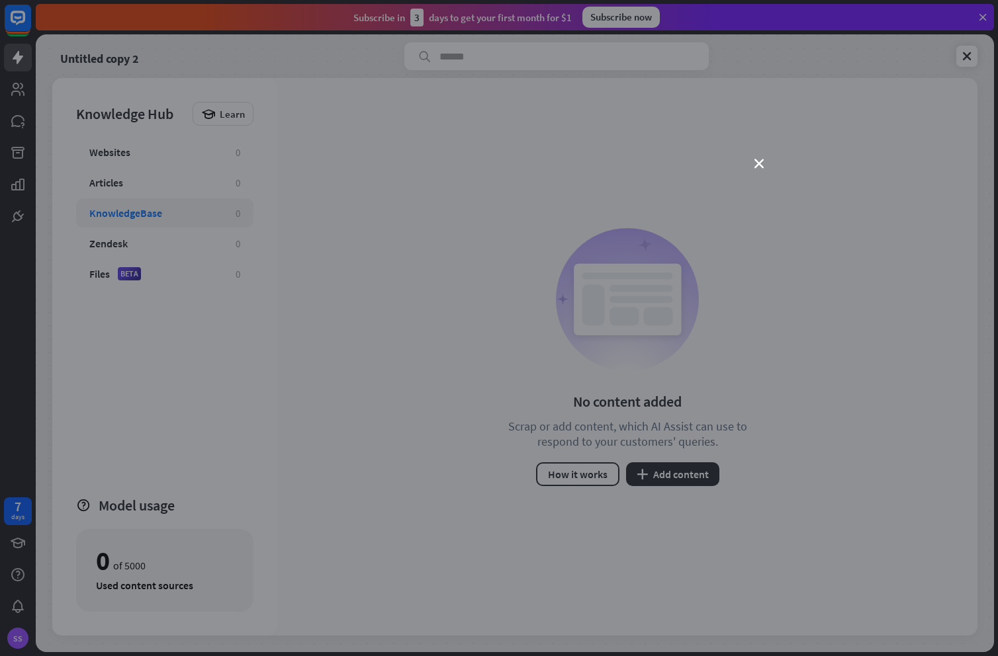
click at [754, 160] on div "close" at bounding box center [499, 328] width 998 height 656
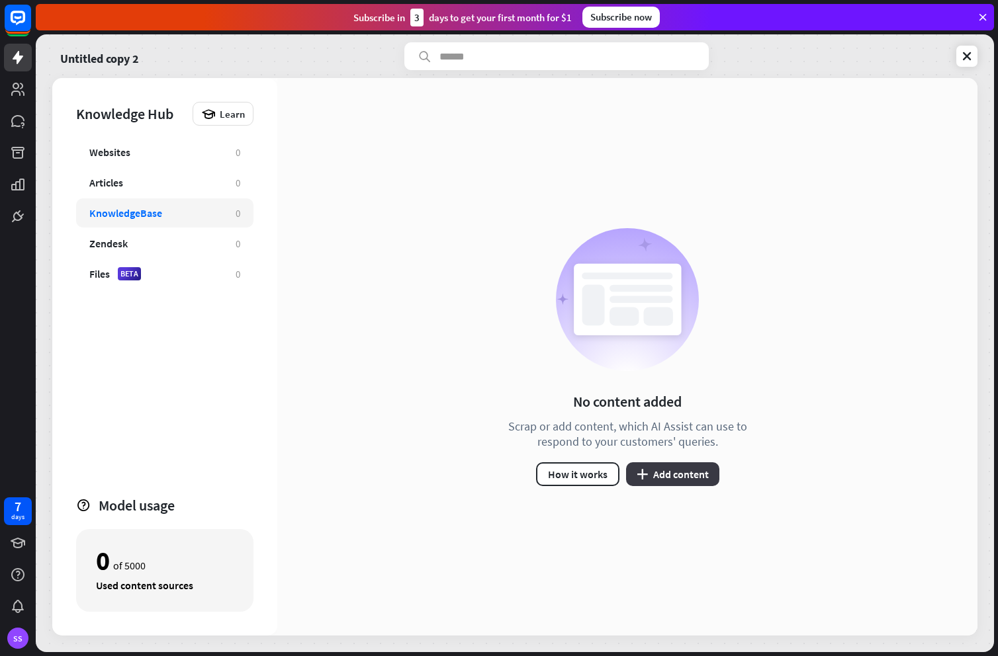
click at [671, 470] on button "plus Add content" at bounding box center [672, 474] width 93 height 24
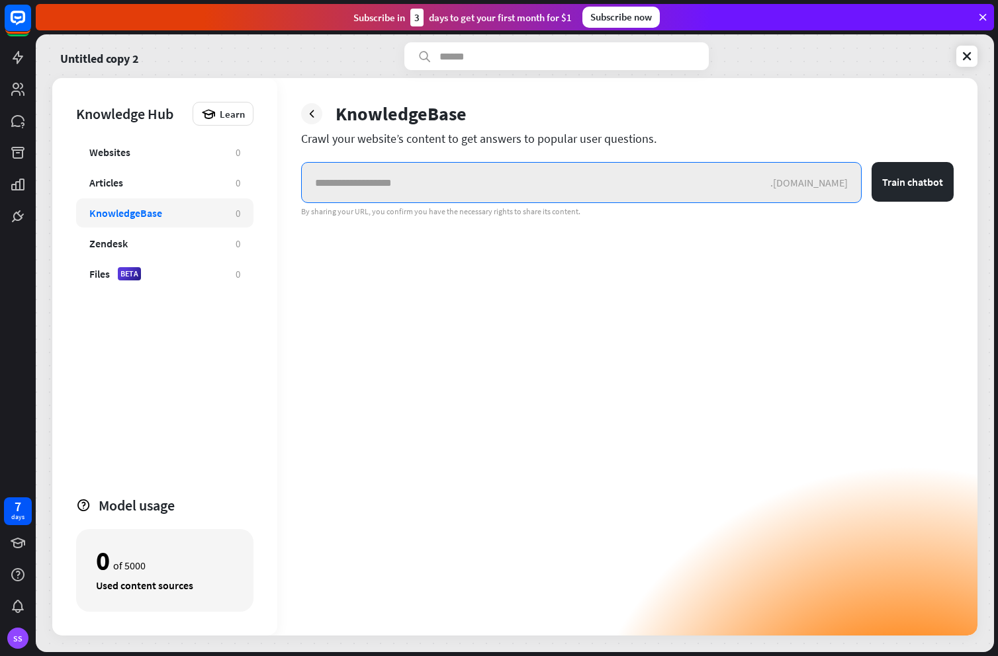
paste input "**********"
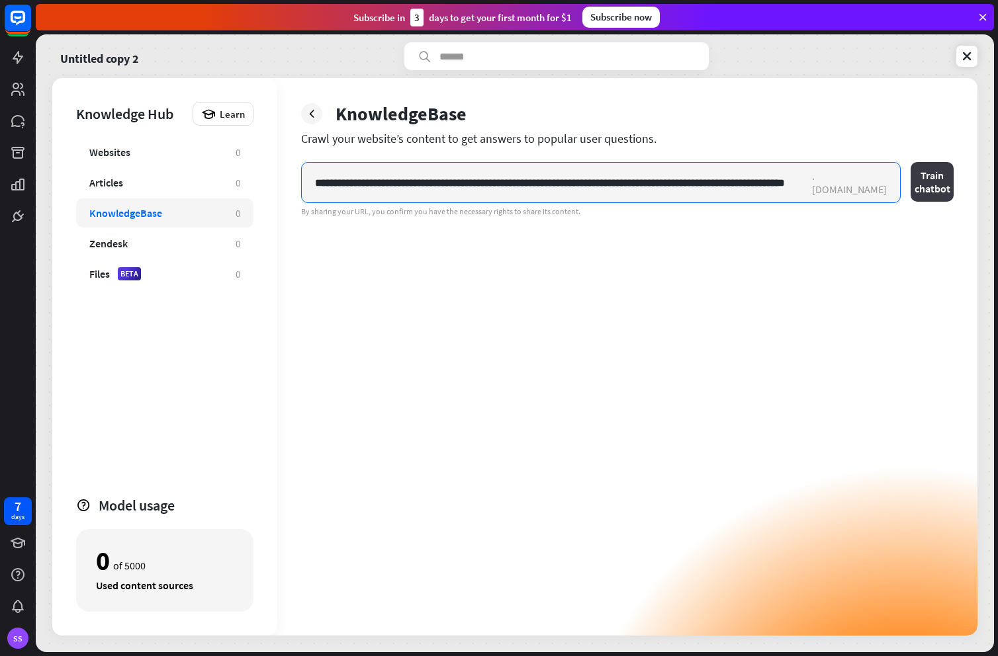
type input "**********"
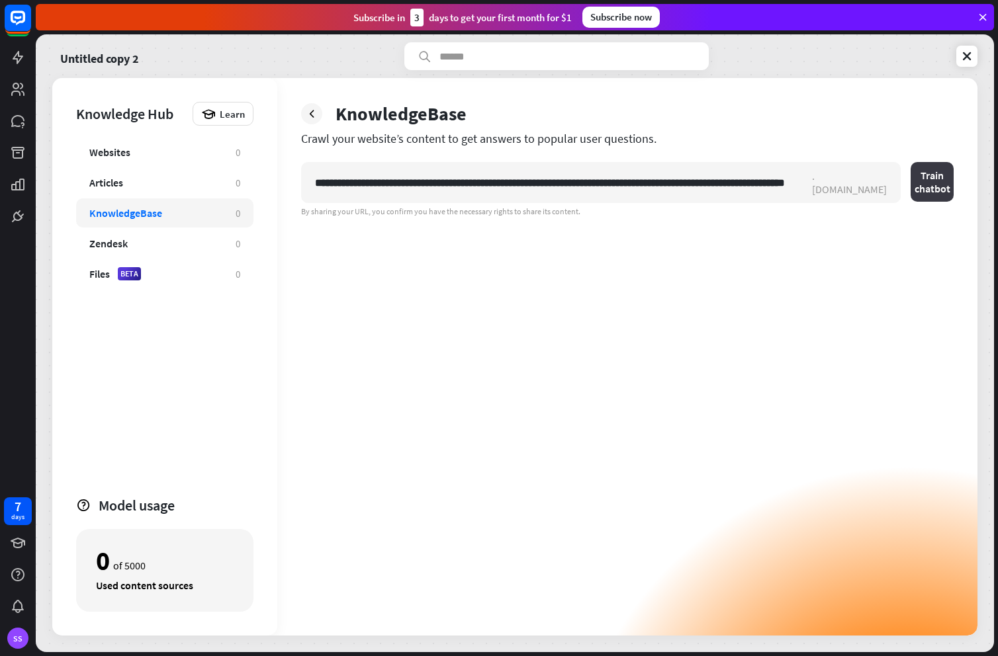
click at [910, 189] on button "Train chatbot" at bounding box center [931, 182] width 43 height 40
click at [910, 179] on button "Train chatbot" at bounding box center [931, 182] width 43 height 40
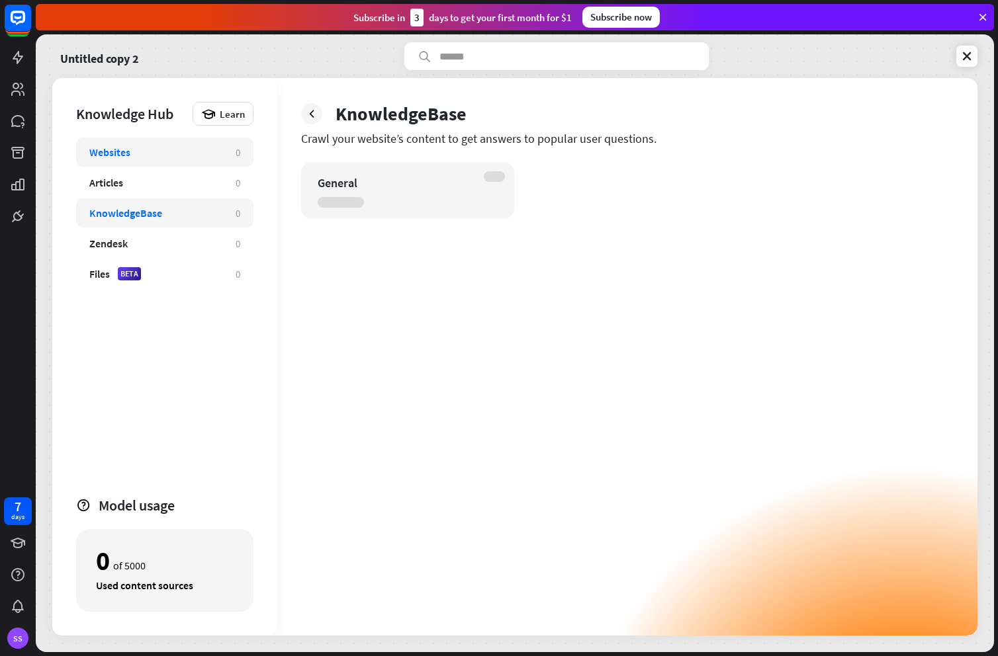
click at [167, 151] on div "Websites" at bounding box center [155, 152] width 133 height 13
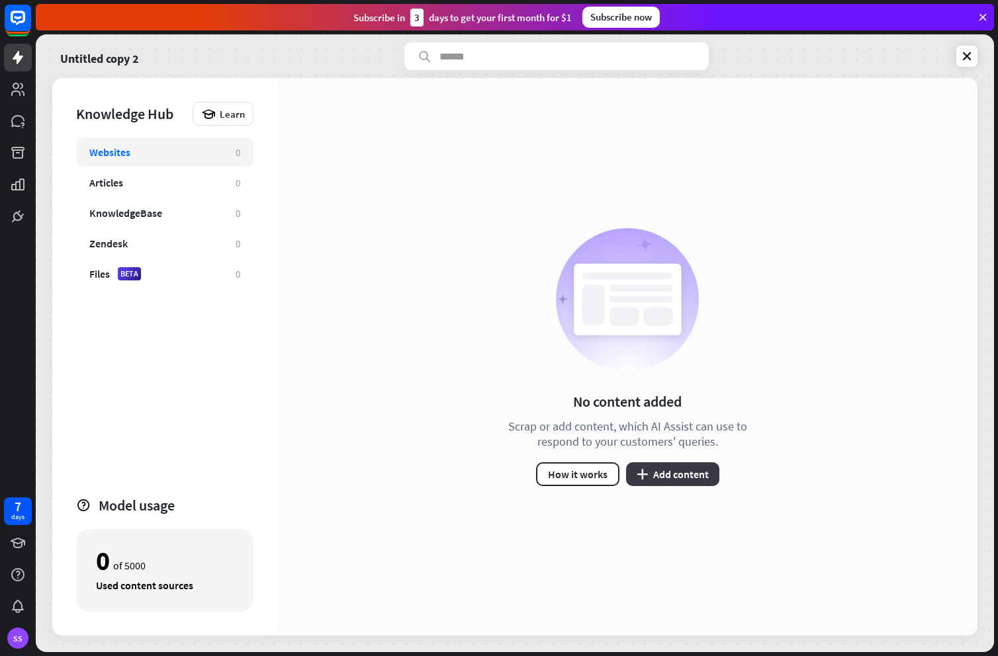
click at [684, 479] on button "plus Add content" at bounding box center [672, 474] width 93 height 24
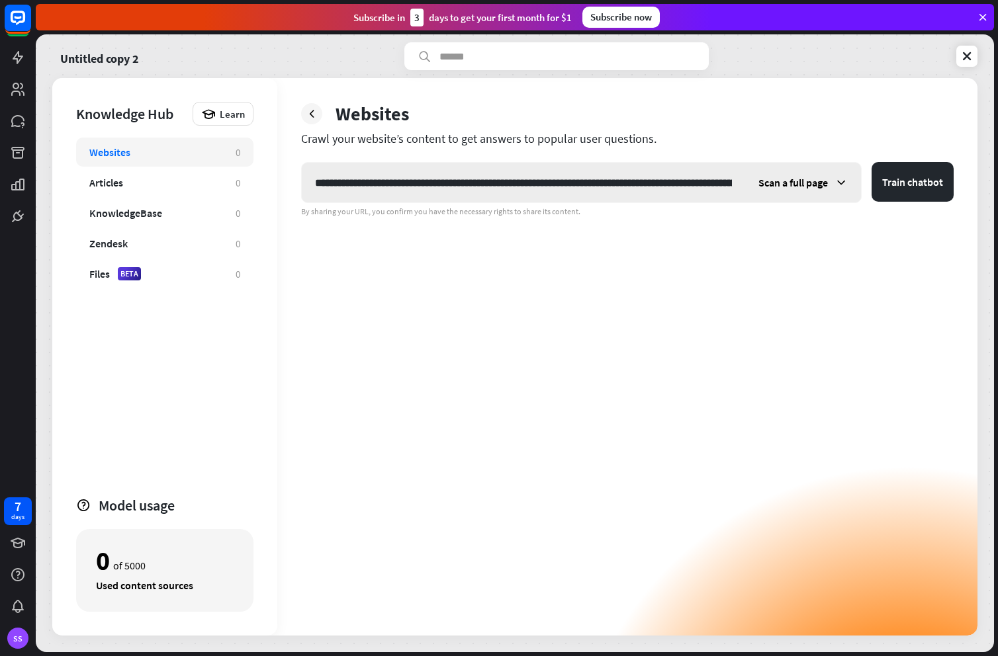
scroll to position [0, 203]
type input "**********"
click at [828, 185] on span "Scan a full page" at bounding box center [792, 182] width 69 height 13
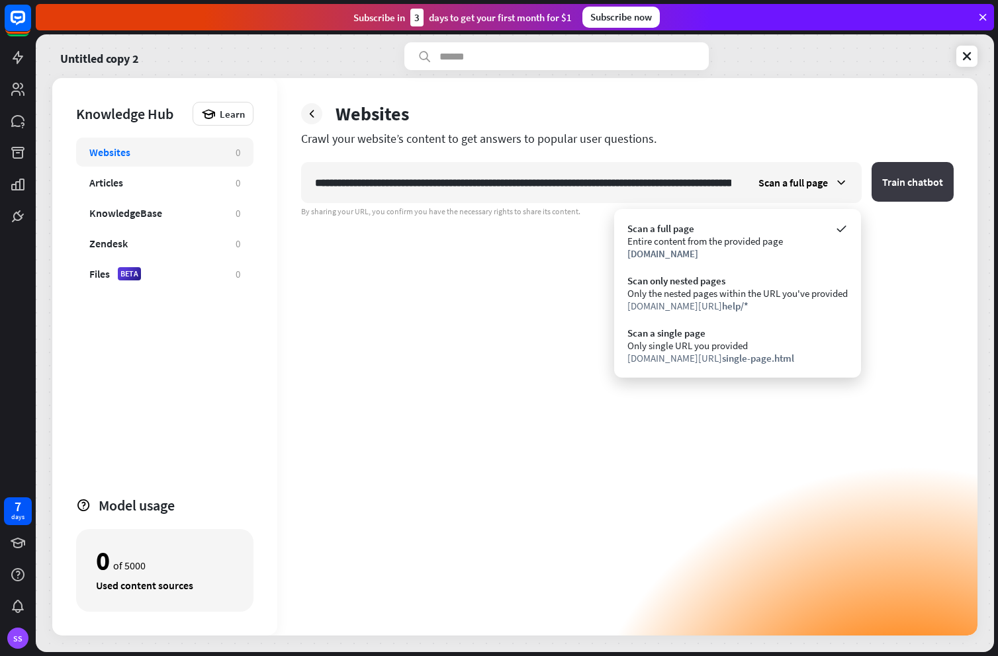
click at [885, 184] on button "Train chatbot" at bounding box center [912, 182] width 82 height 40
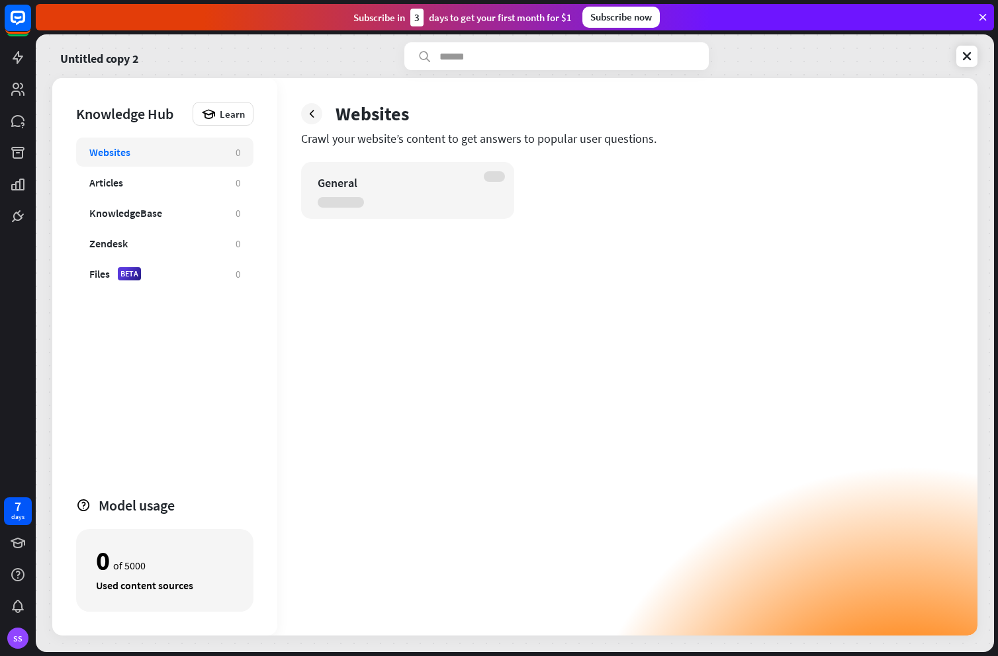
click at [982, 18] on icon at bounding box center [982, 17] width 12 height 12
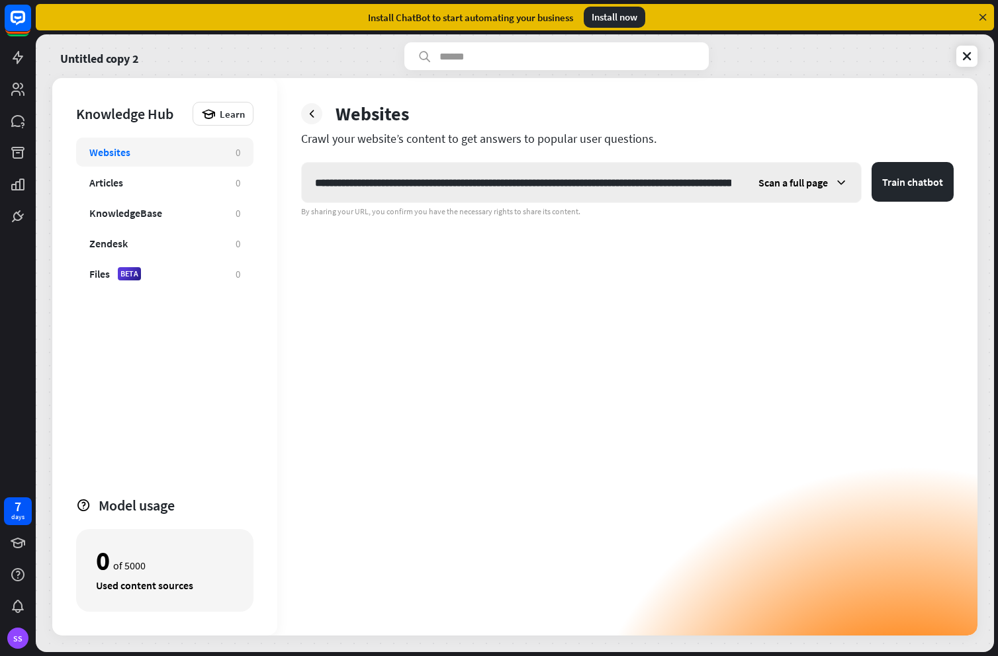
click at [793, 187] on span "Scan a full page" at bounding box center [792, 182] width 69 height 13
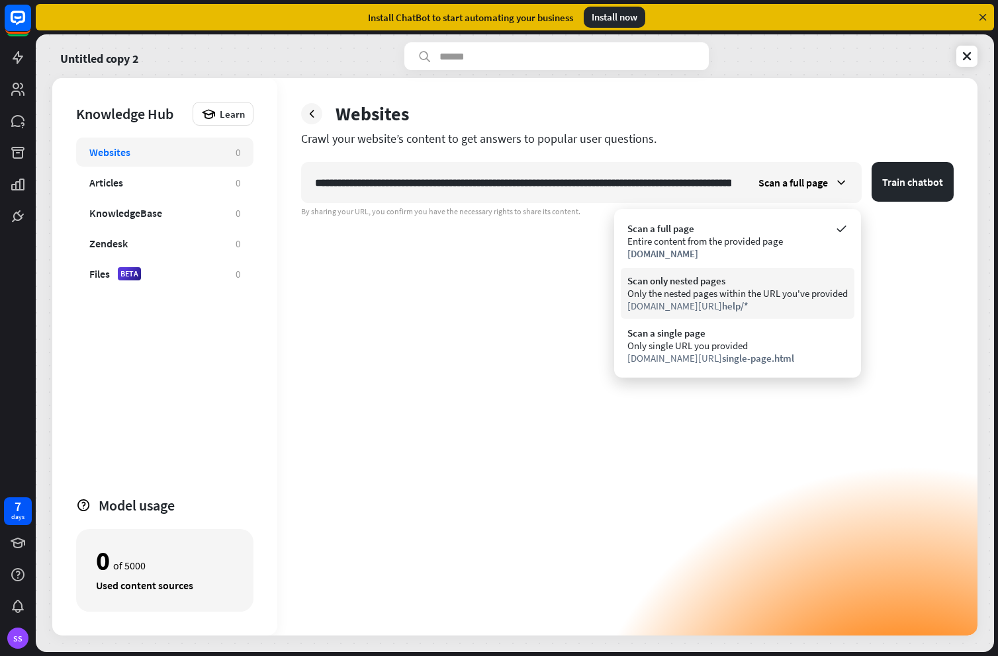
click at [740, 288] on div "Only the nested pages within the URL you've provided" at bounding box center [737, 293] width 220 height 13
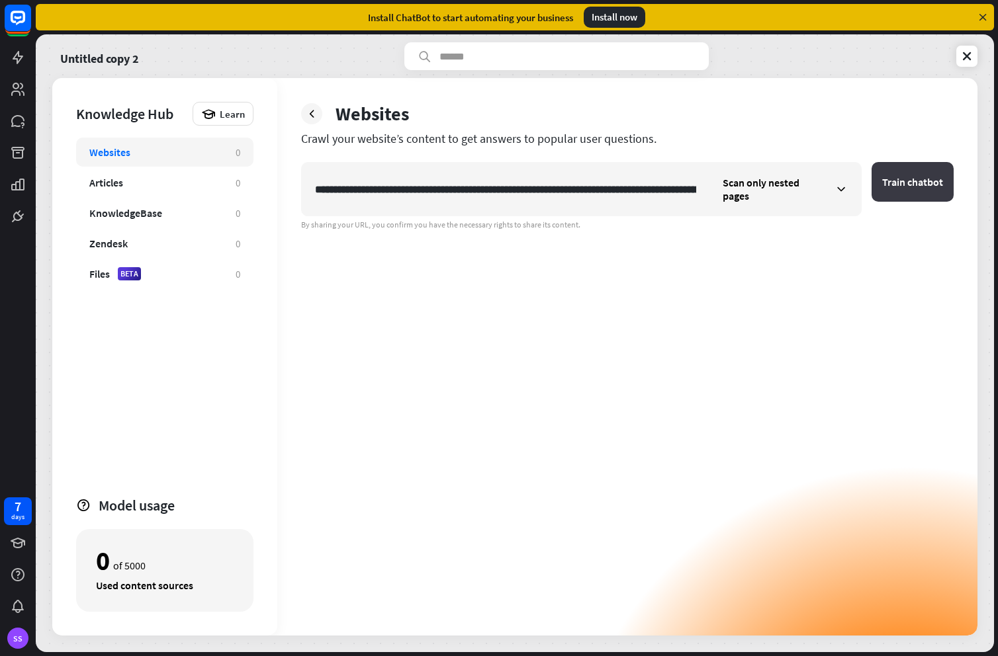
click at [908, 181] on button "Train chatbot" at bounding box center [912, 182] width 82 height 40
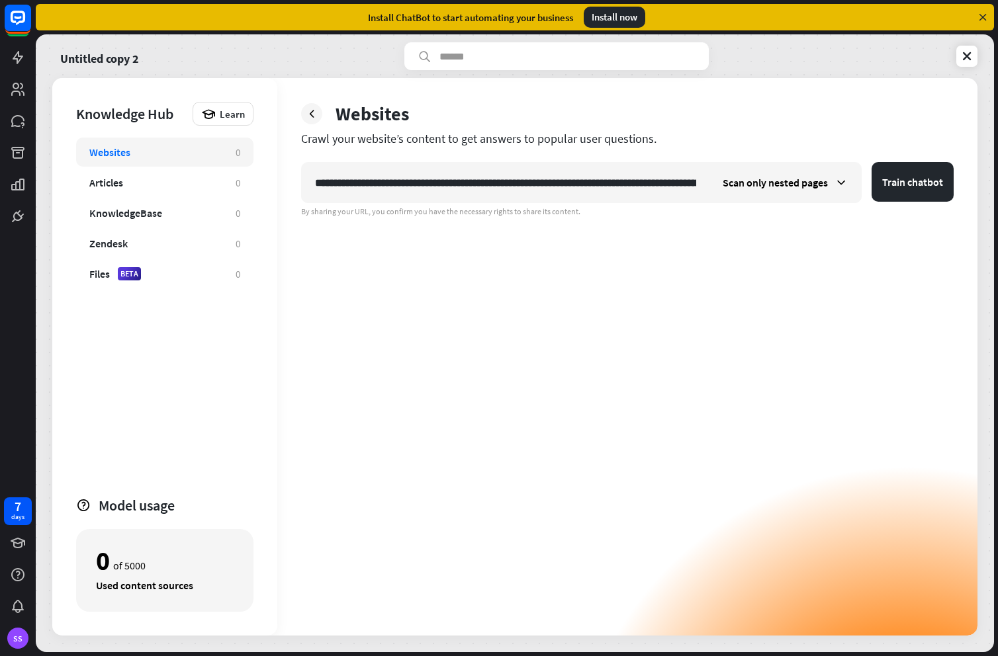
scroll to position [0, 238]
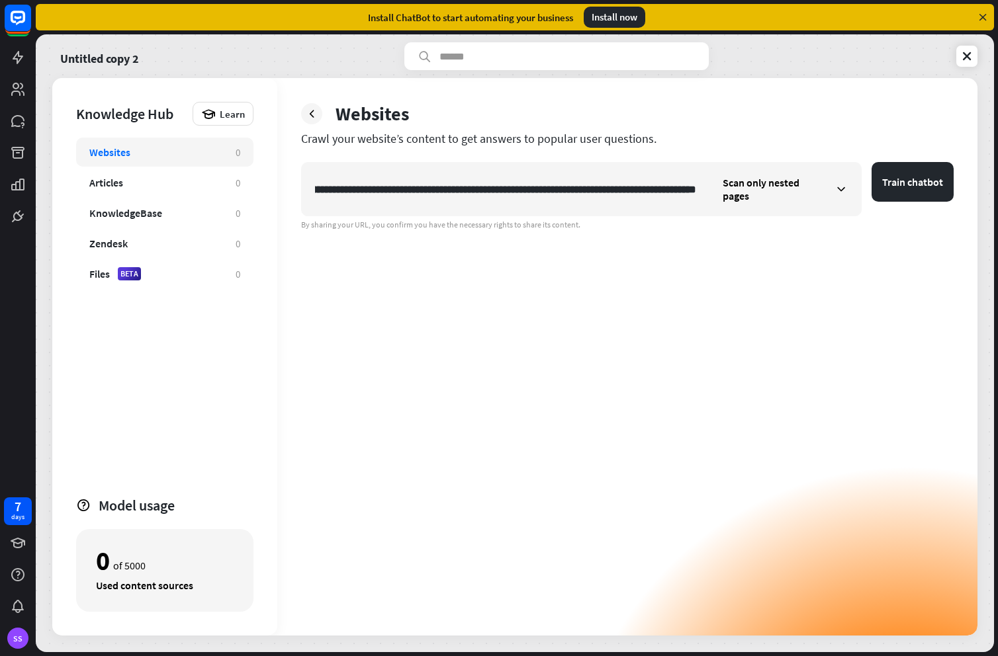
click at [480, 382] on div "**********" at bounding box center [627, 399] width 652 height 474
click at [820, 185] on span "Scan only nested pages" at bounding box center [774, 189] width 105 height 26
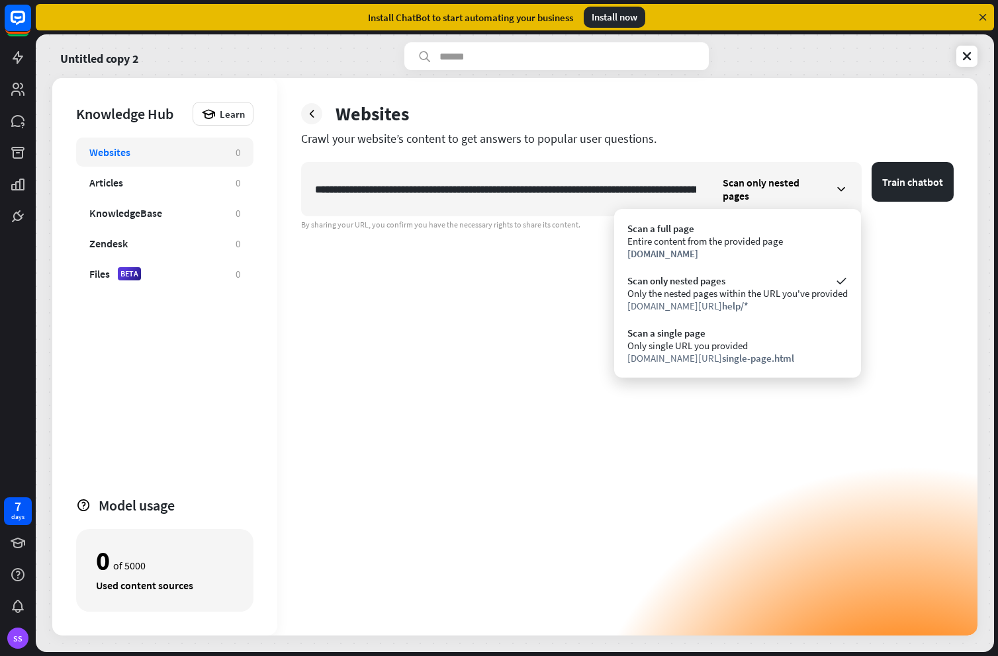
click at [418, 306] on div "**********" at bounding box center [627, 399] width 652 height 474
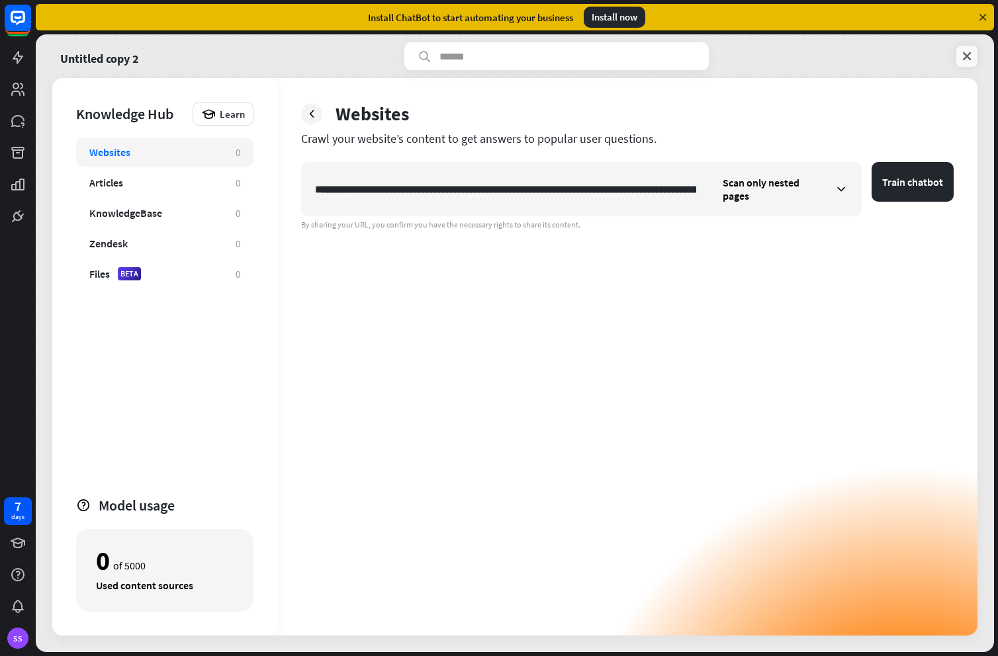
click at [966, 48] on link at bounding box center [966, 56] width 21 height 21
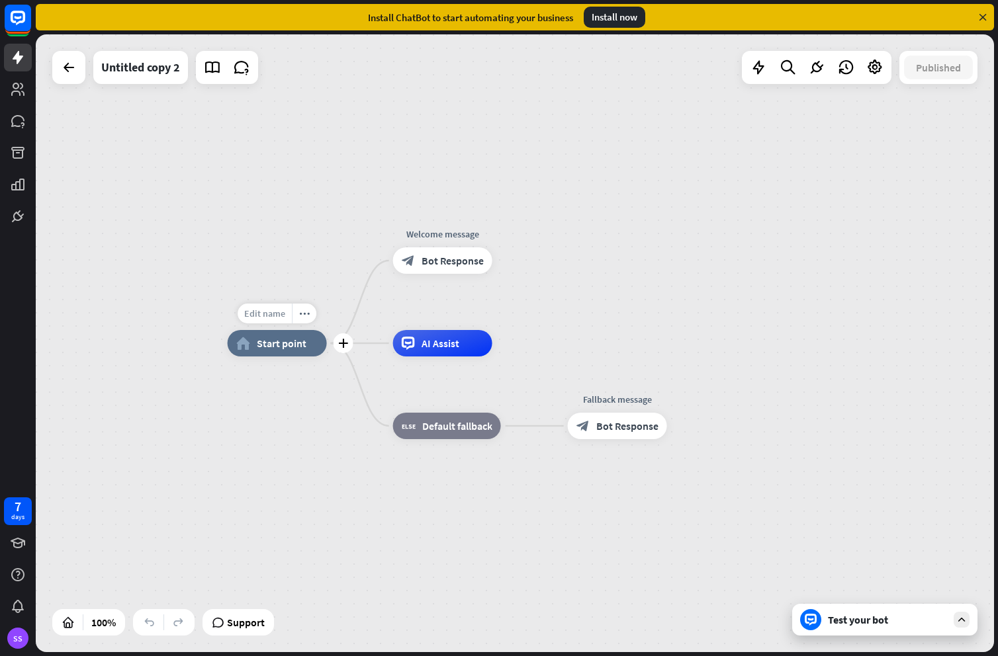
click at [267, 320] on div "Edit name" at bounding box center [265, 314] width 54 height 20
click at [273, 340] on span "Start point" at bounding box center [282, 343] width 50 height 13
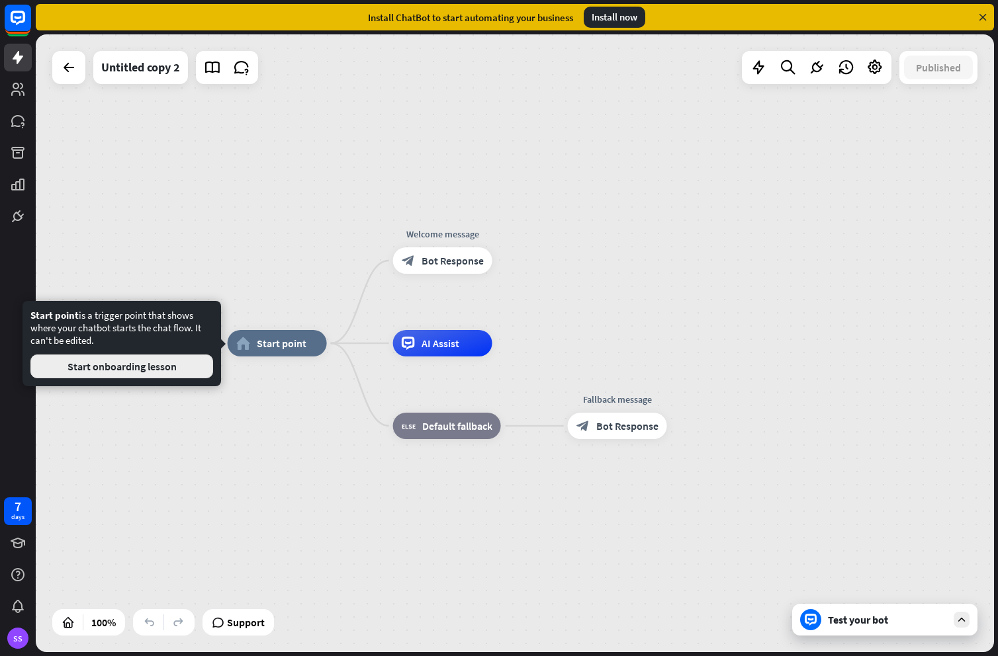
click at [149, 370] on button "Start onboarding lesson" at bounding box center [121, 367] width 183 height 24
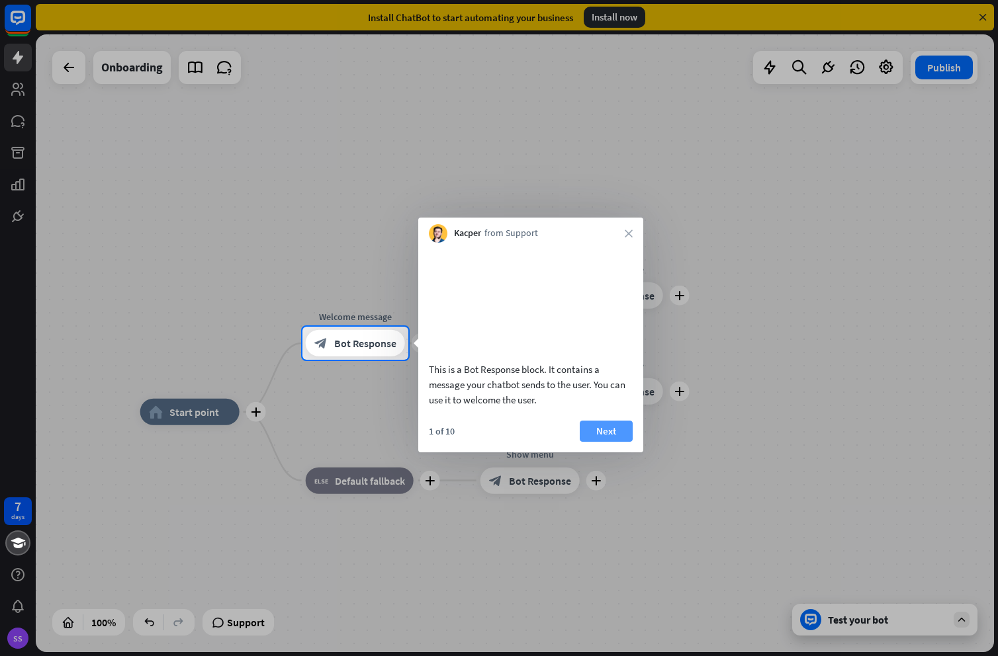
click at [605, 442] on button "Next" at bounding box center [606, 431] width 53 height 21
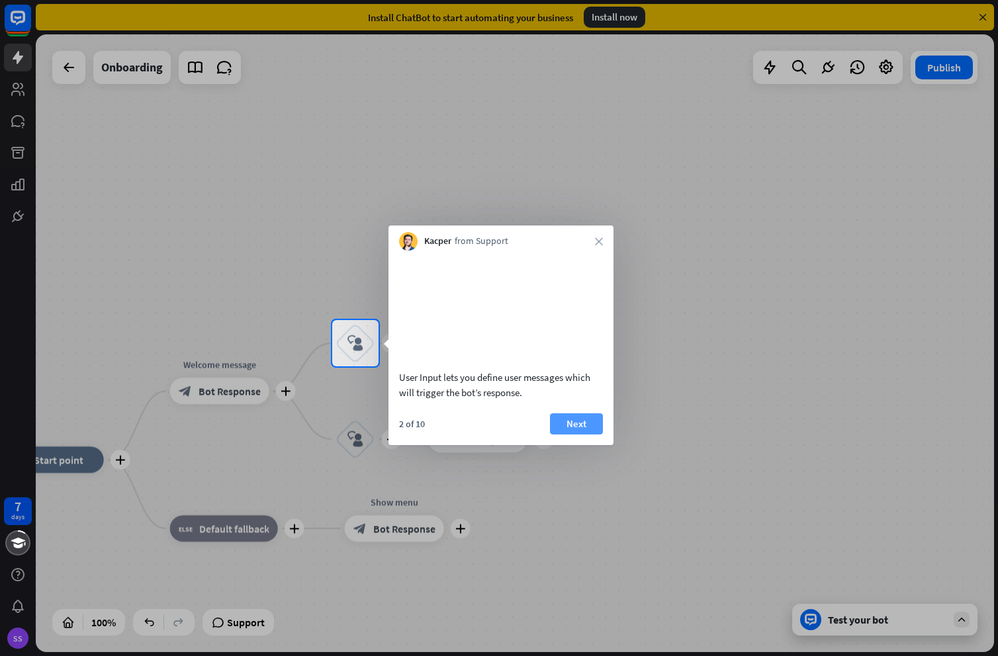
click at [581, 435] on button "Next" at bounding box center [576, 423] width 53 height 21
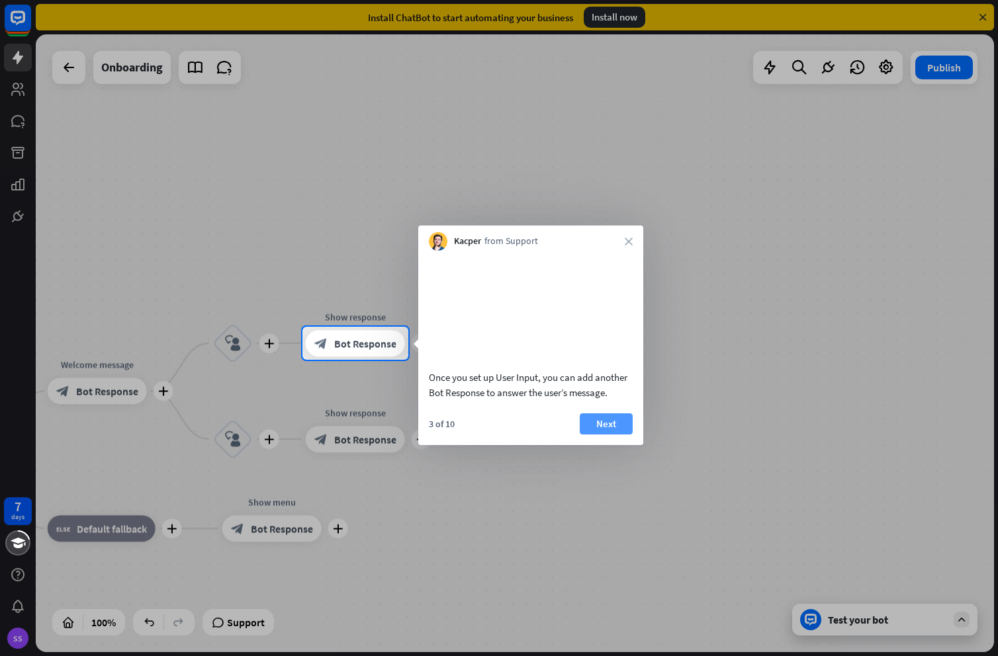
click at [595, 435] on button "Next" at bounding box center [606, 423] width 53 height 21
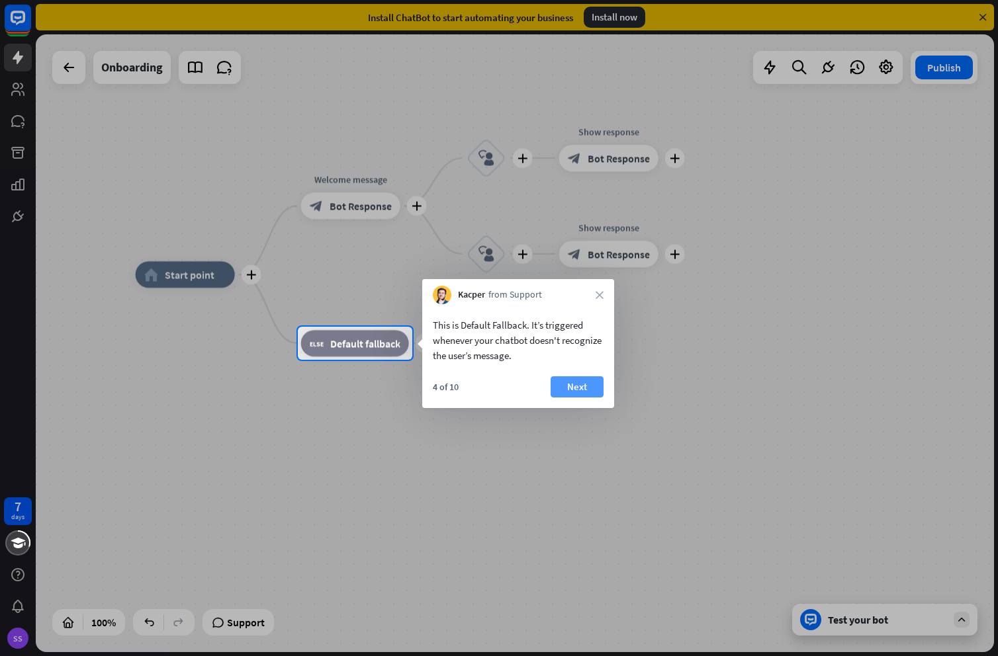
click at [585, 391] on button "Next" at bounding box center [576, 386] width 53 height 21
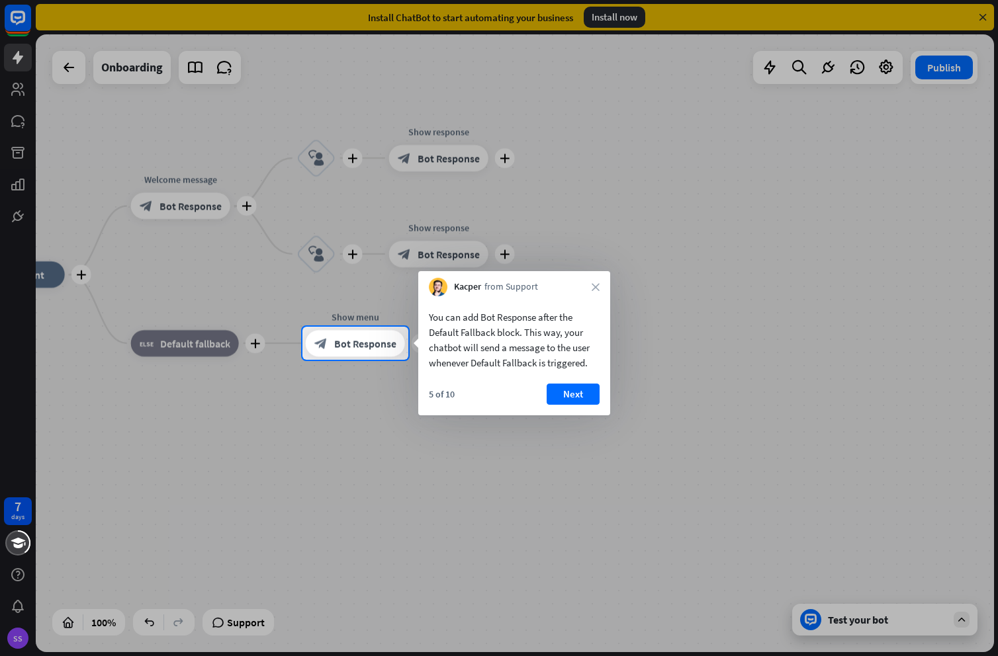
click at [585, 391] on button "Next" at bounding box center [572, 394] width 53 height 21
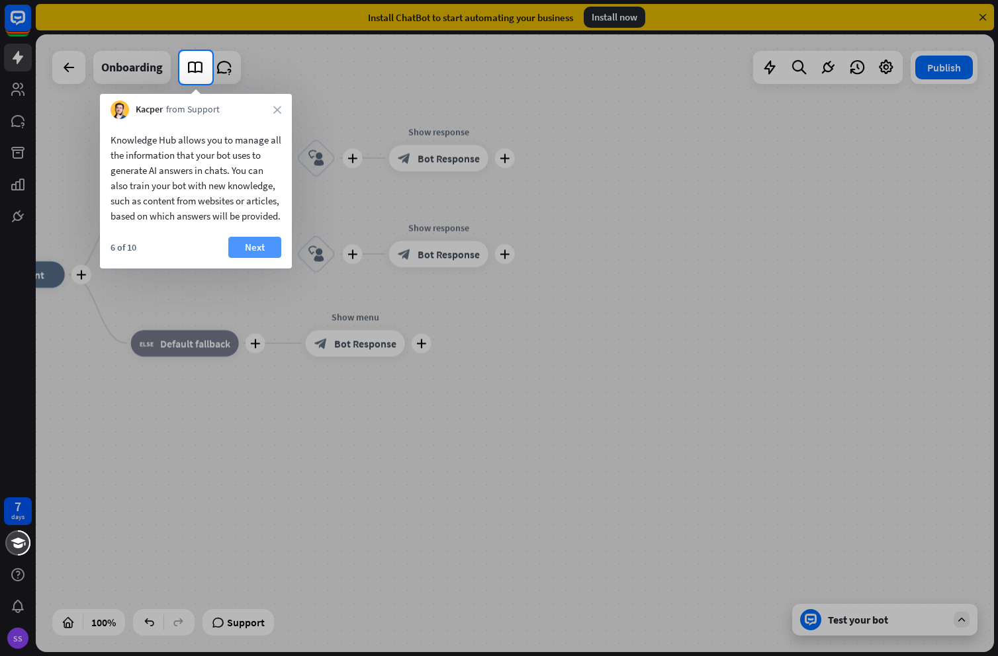
click at [262, 258] on button "Next" at bounding box center [254, 247] width 53 height 21
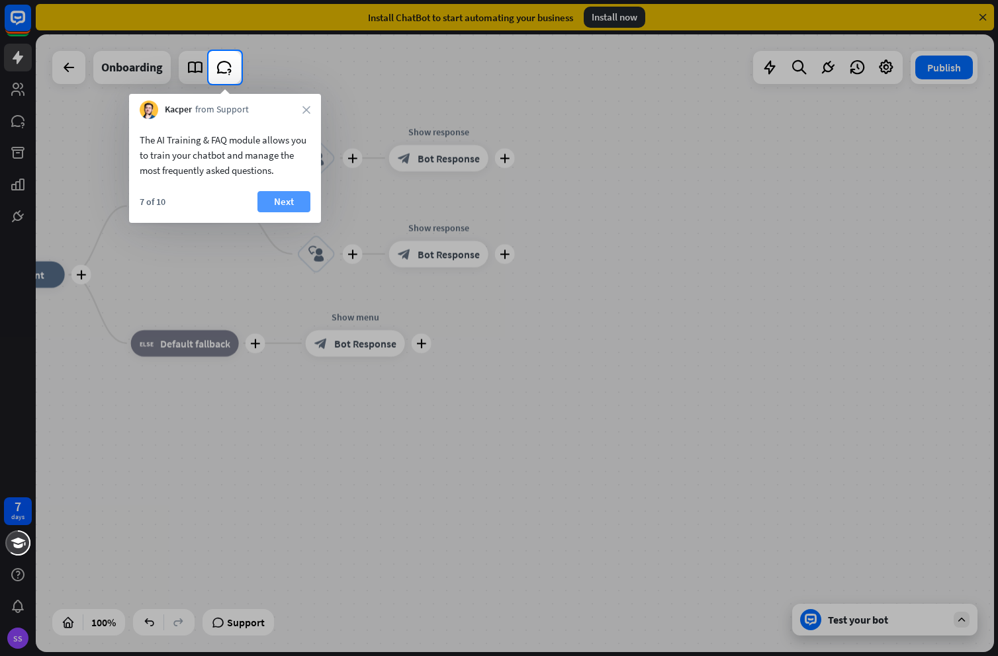
click at [287, 207] on button "Next" at bounding box center [283, 201] width 53 height 21
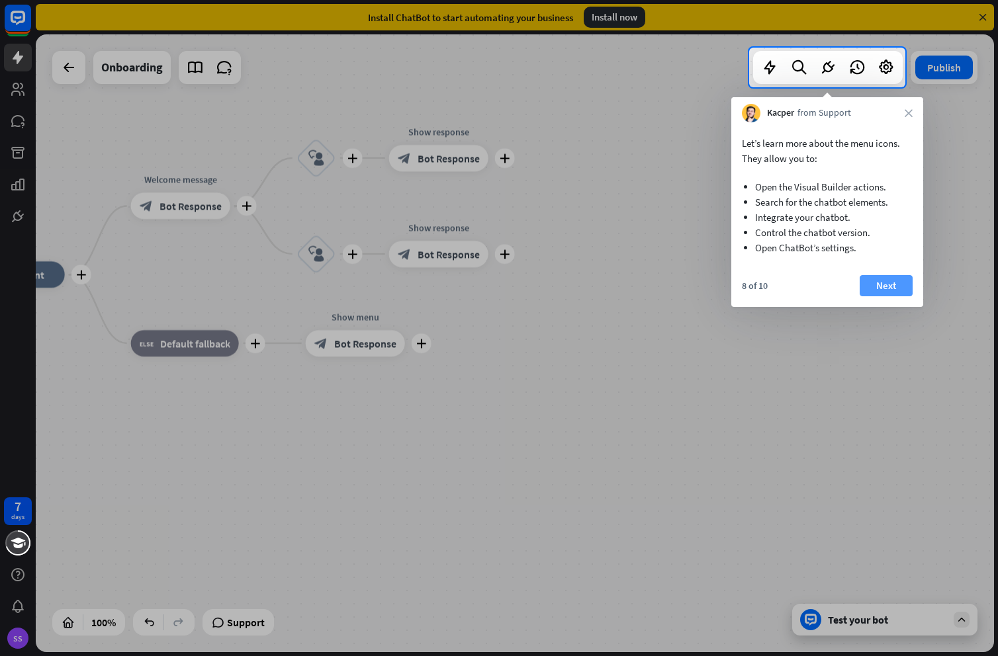
click at [879, 285] on button "Next" at bounding box center [885, 285] width 53 height 21
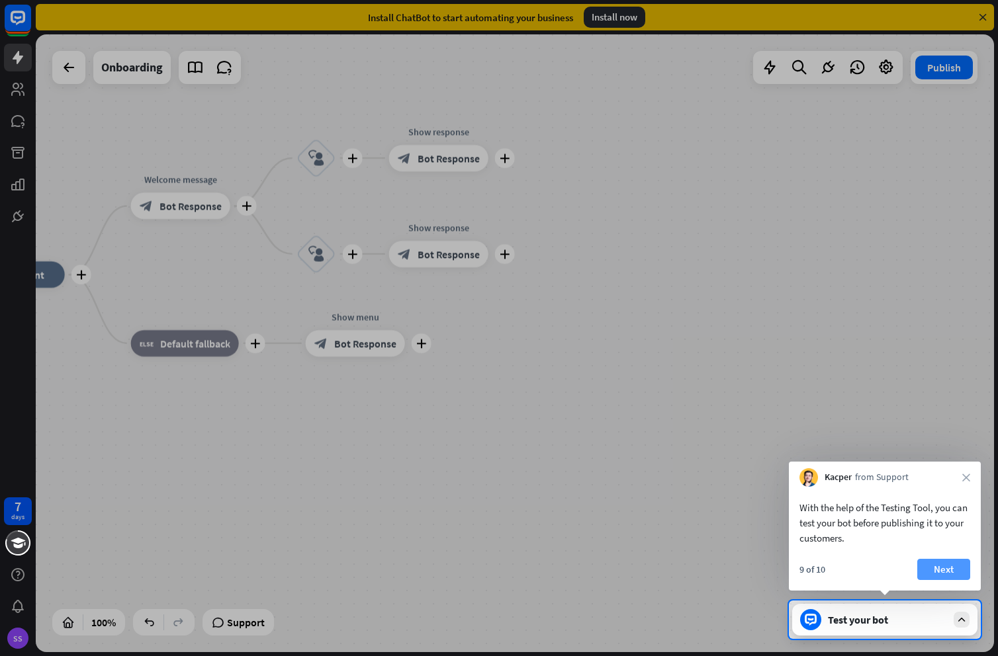
click at [924, 568] on button "Next" at bounding box center [943, 569] width 53 height 21
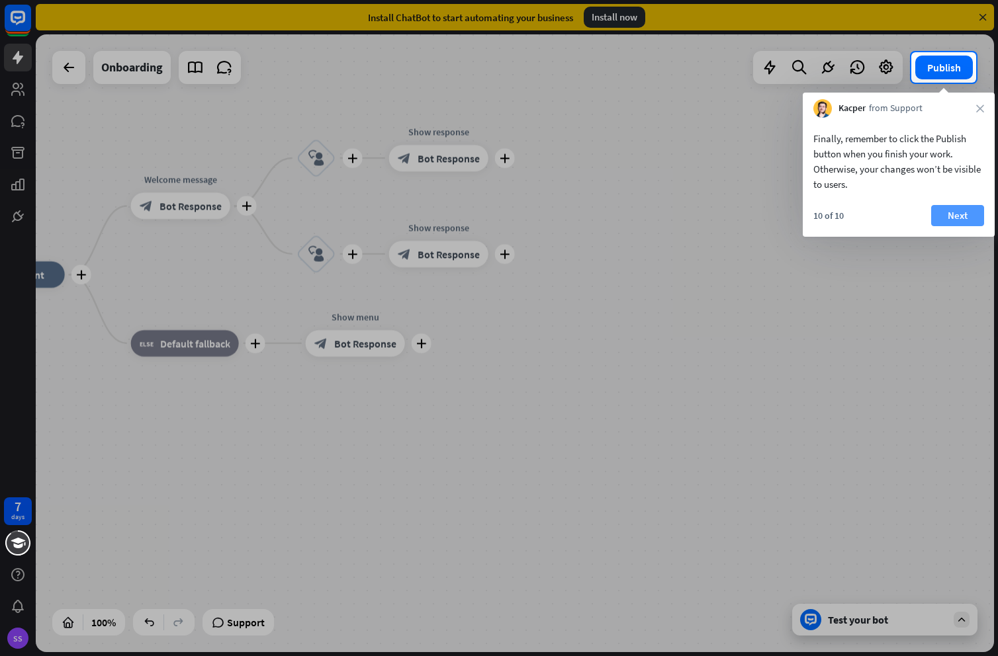
click at [953, 220] on button "Next" at bounding box center [957, 215] width 53 height 21
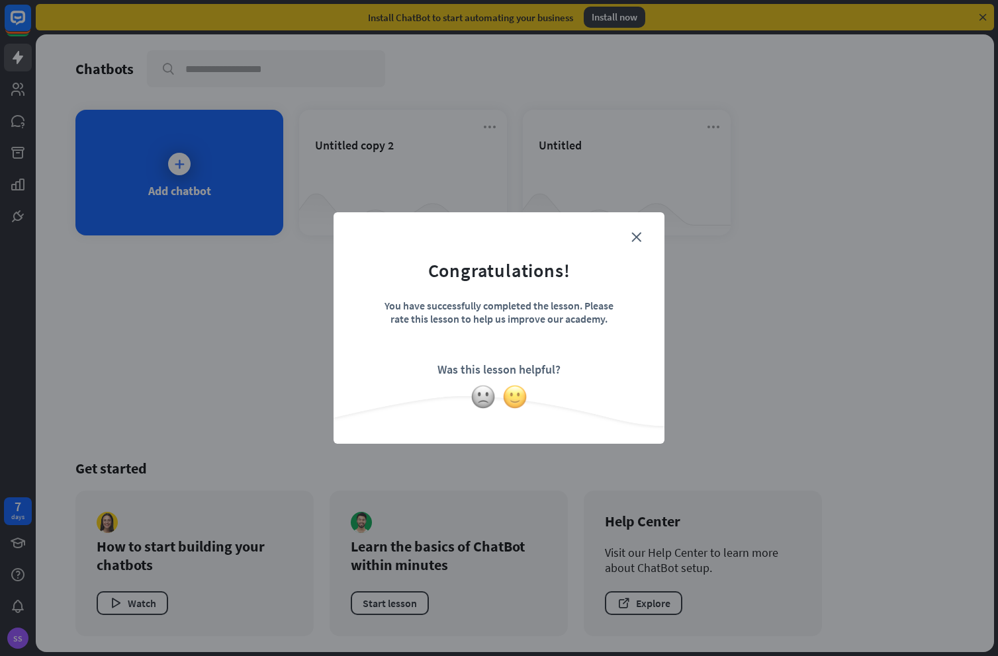
click at [508, 396] on img at bounding box center [514, 396] width 25 height 25
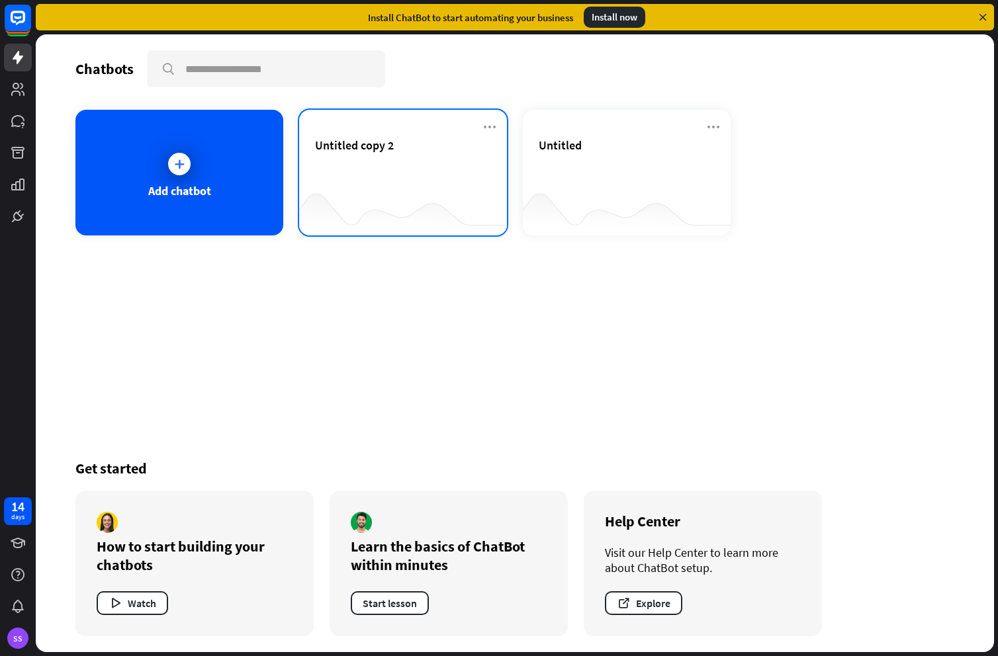
click at [427, 197] on div at bounding box center [403, 209] width 208 height 51
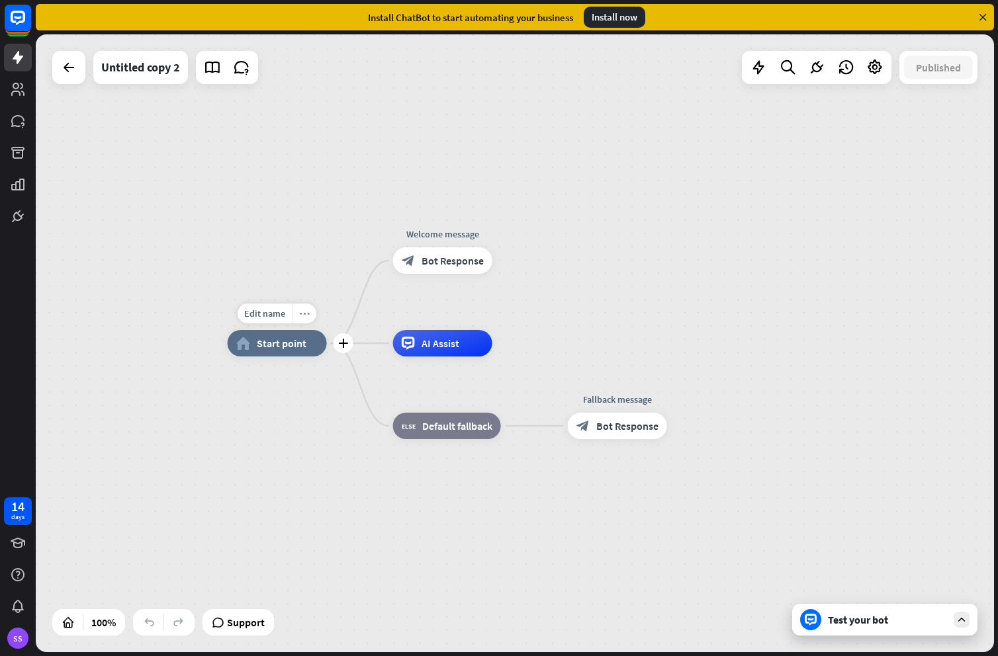
click at [306, 317] on icon "more_horiz" at bounding box center [304, 314] width 11 height 10
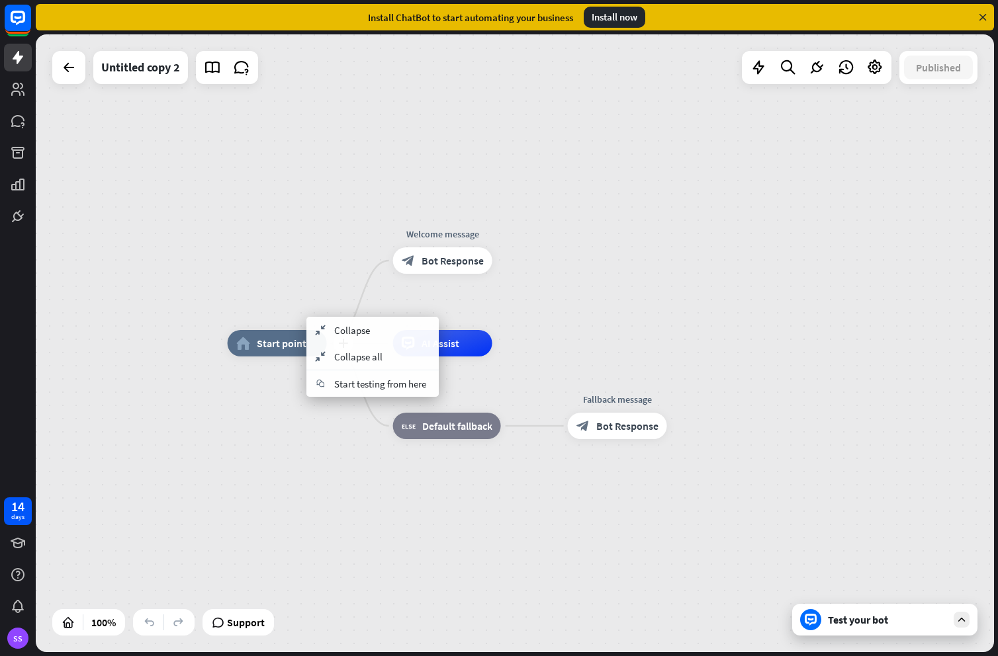
click at [293, 339] on span "Start point" at bounding box center [282, 343] width 50 height 13
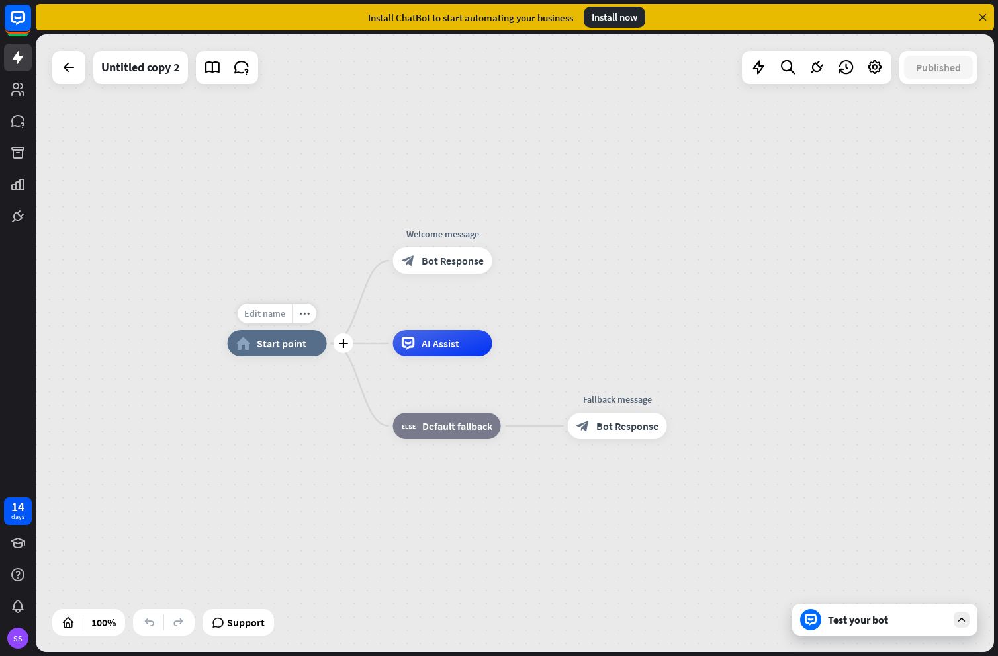
click at [273, 314] on span "Edit name" at bounding box center [264, 314] width 41 height 12
click at [452, 269] on div "block_bot_response Bot Response" at bounding box center [442, 260] width 99 height 26
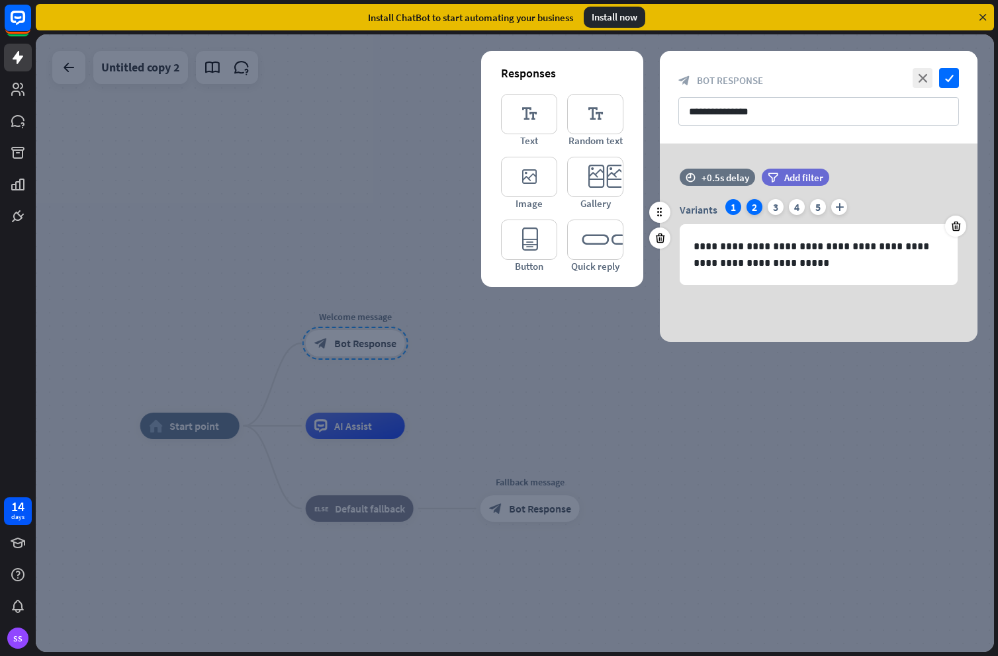
click at [754, 204] on div "2" at bounding box center [754, 207] width 16 height 16
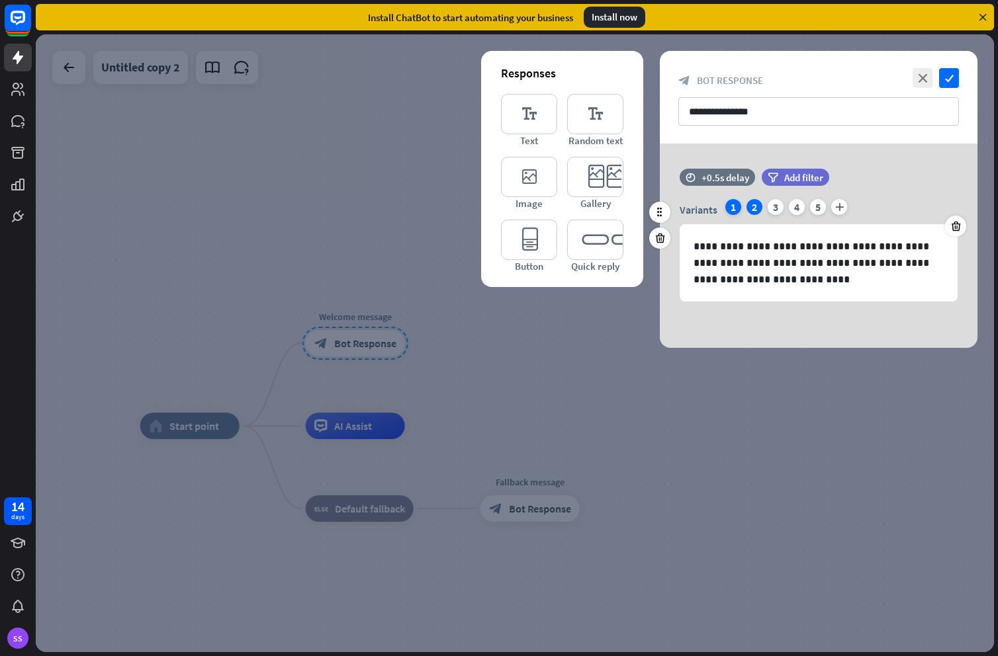
click at [734, 204] on div "1" at bounding box center [733, 207] width 16 height 16
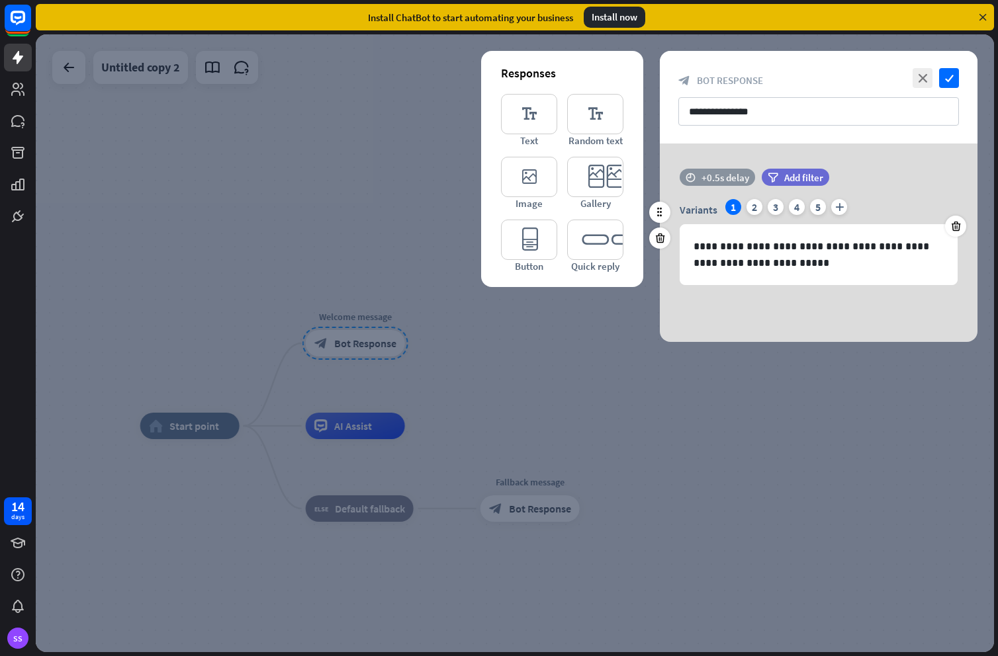
click at [701, 173] on div "+0.5s delay" at bounding box center [725, 177] width 48 height 13
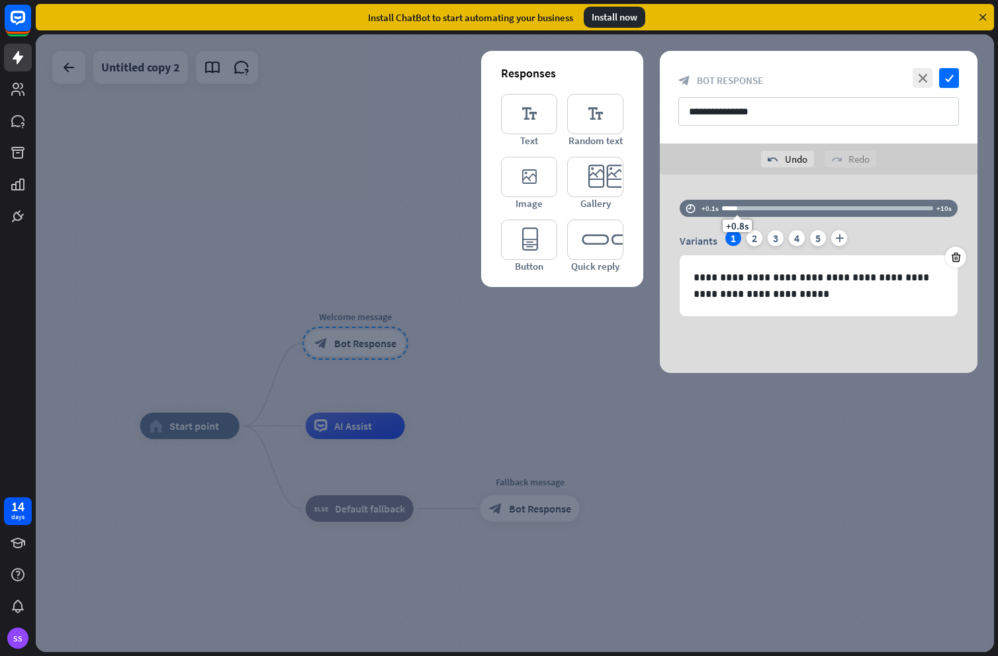
drag, startPoint x: 726, startPoint y: 181, endPoint x: 736, endPoint y: 181, distance: 9.9
click at [736, 181] on div "**********" at bounding box center [819, 274] width 318 height 198
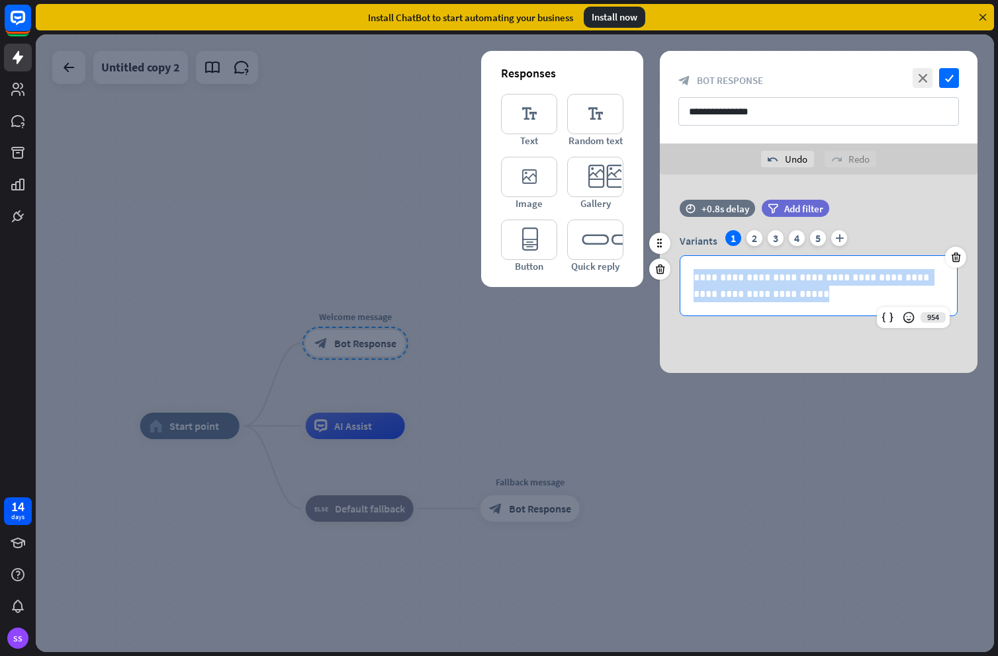
drag, startPoint x: 780, startPoint y: 292, endPoint x: 689, endPoint y: 273, distance: 93.3
click at [689, 273] on div "**********" at bounding box center [818, 286] width 277 height 60
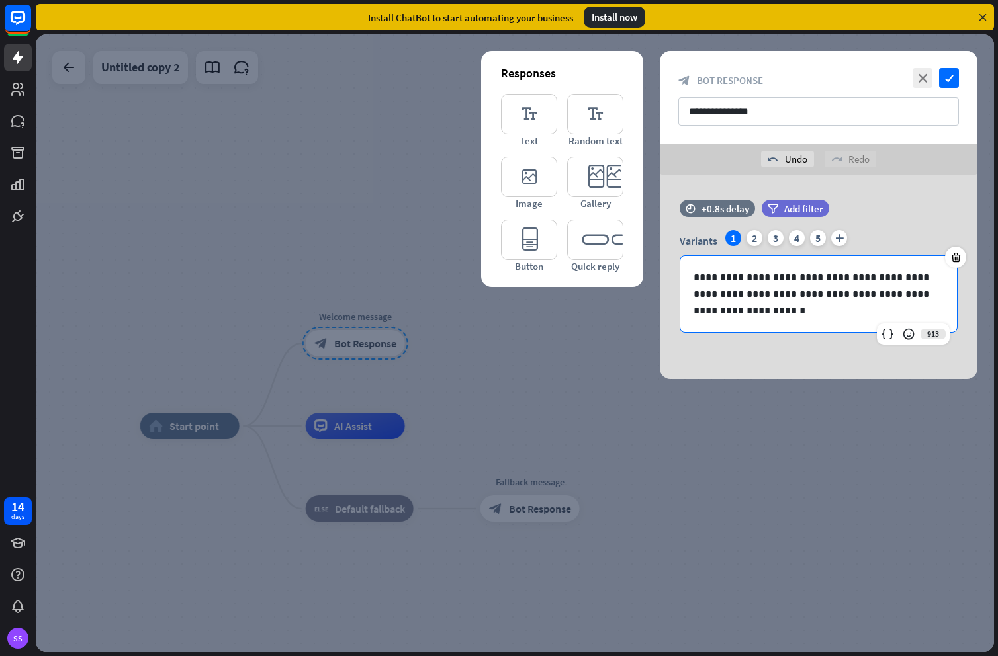
click at [617, 374] on div at bounding box center [515, 343] width 958 height 618
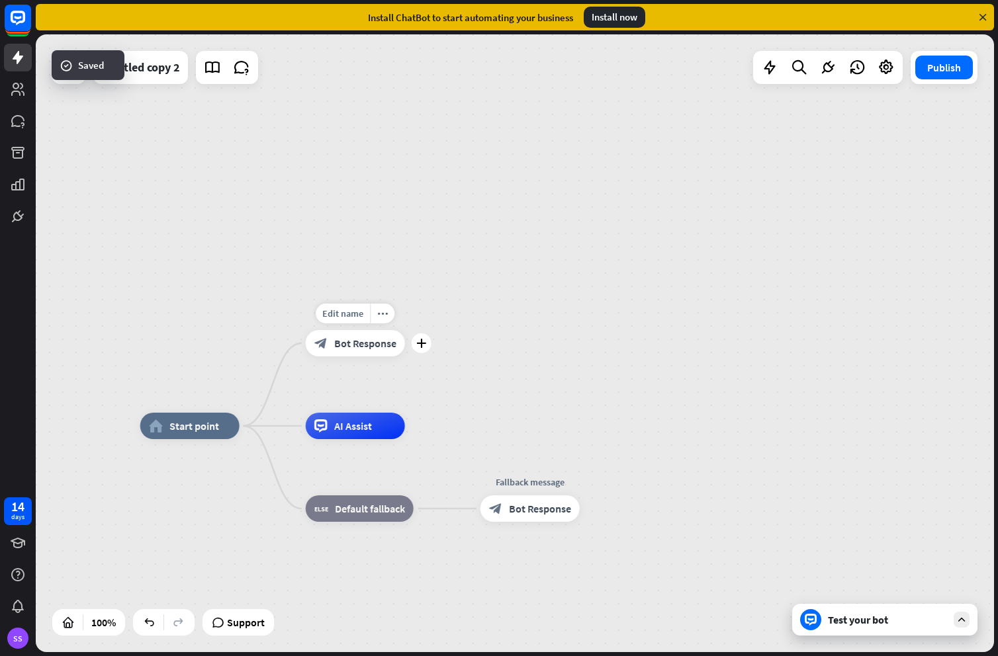
click at [355, 341] on span "Bot Response" at bounding box center [365, 343] width 62 height 13
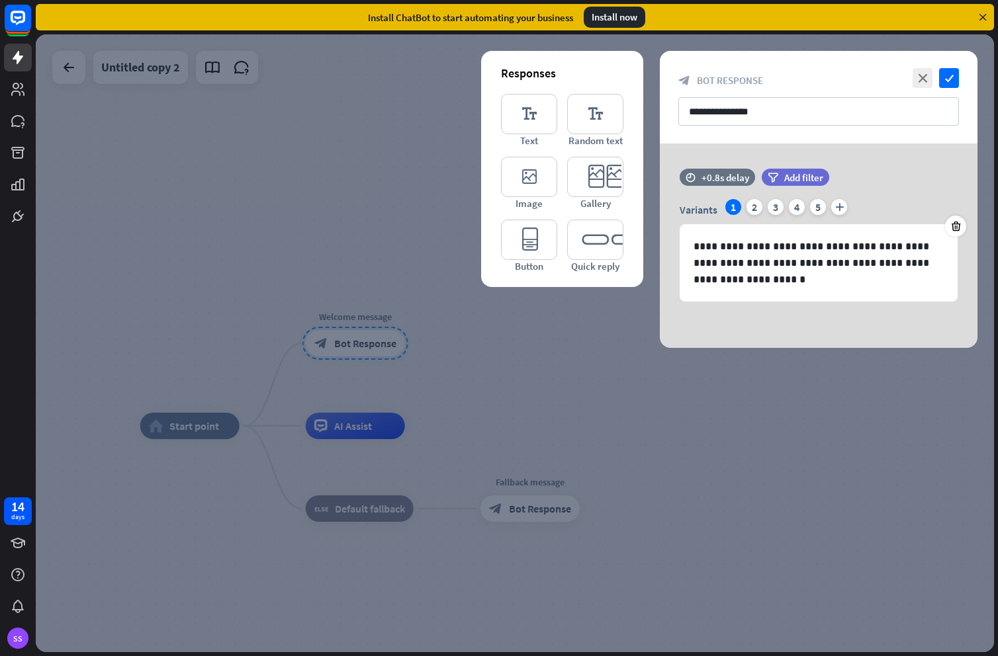
click at [521, 351] on div at bounding box center [515, 343] width 958 height 618
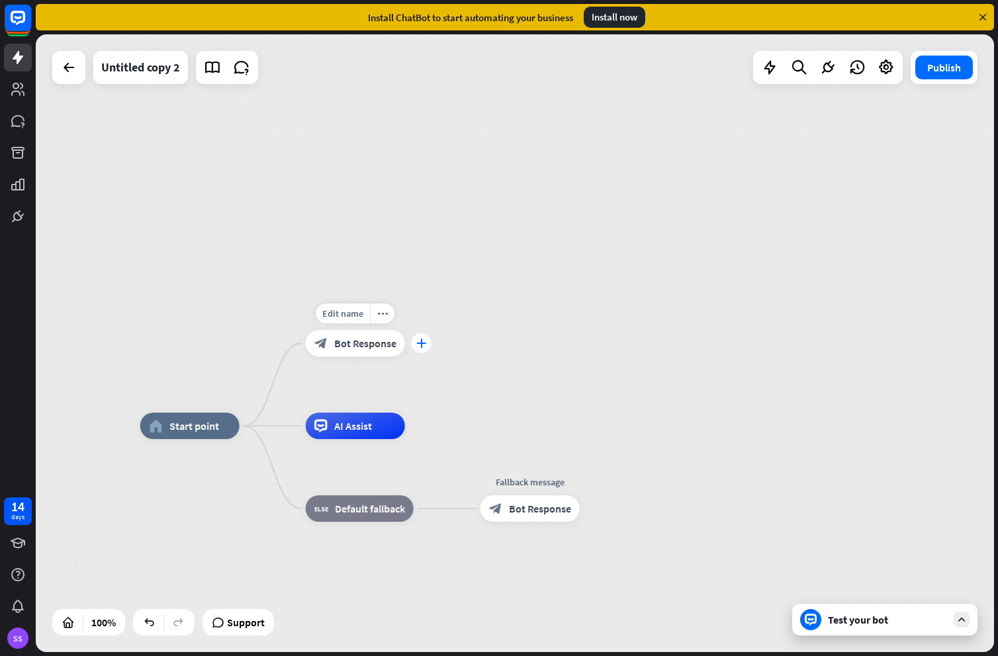
click at [424, 343] on icon "plus" at bounding box center [421, 343] width 10 height 9
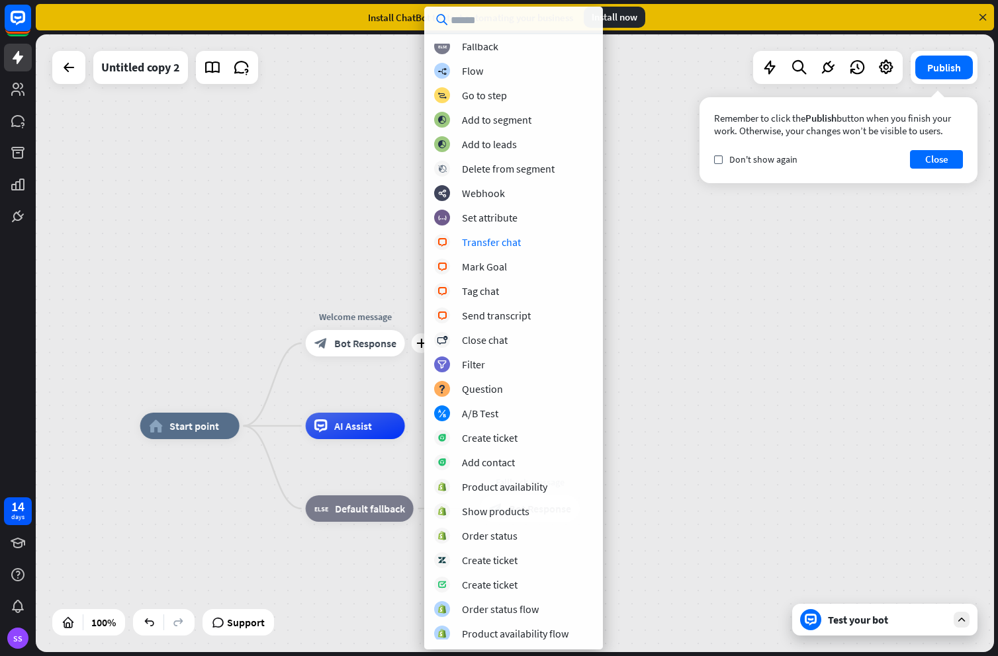
scroll to position [129, 0]
click at [933, 162] on button "Close" at bounding box center [936, 159] width 53 height 19
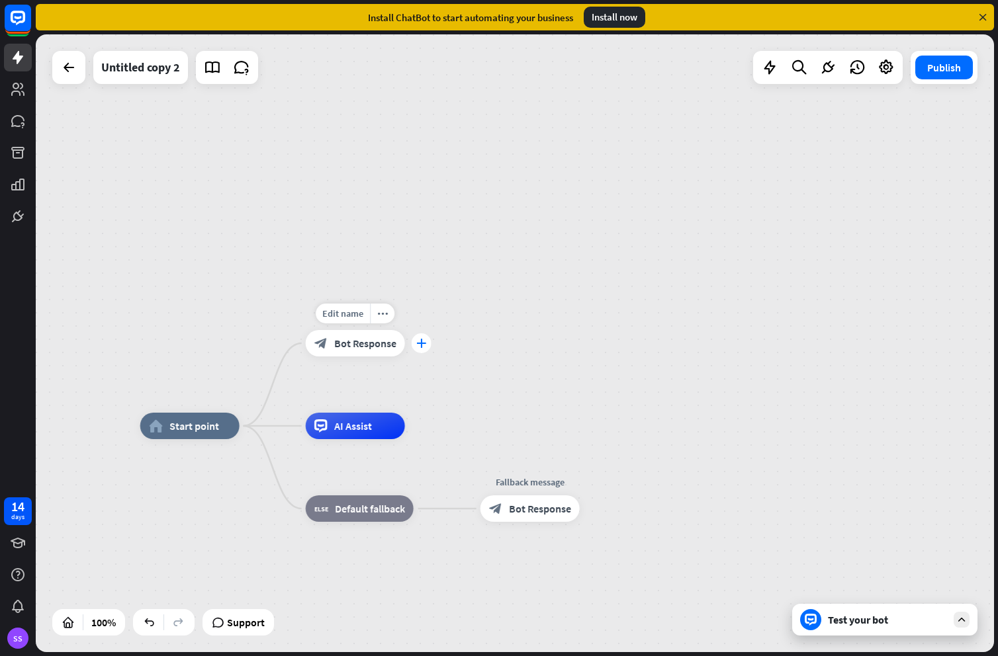
click at [428, 345] on div "plus" at bounding box center [421, 343] width 20 height 20
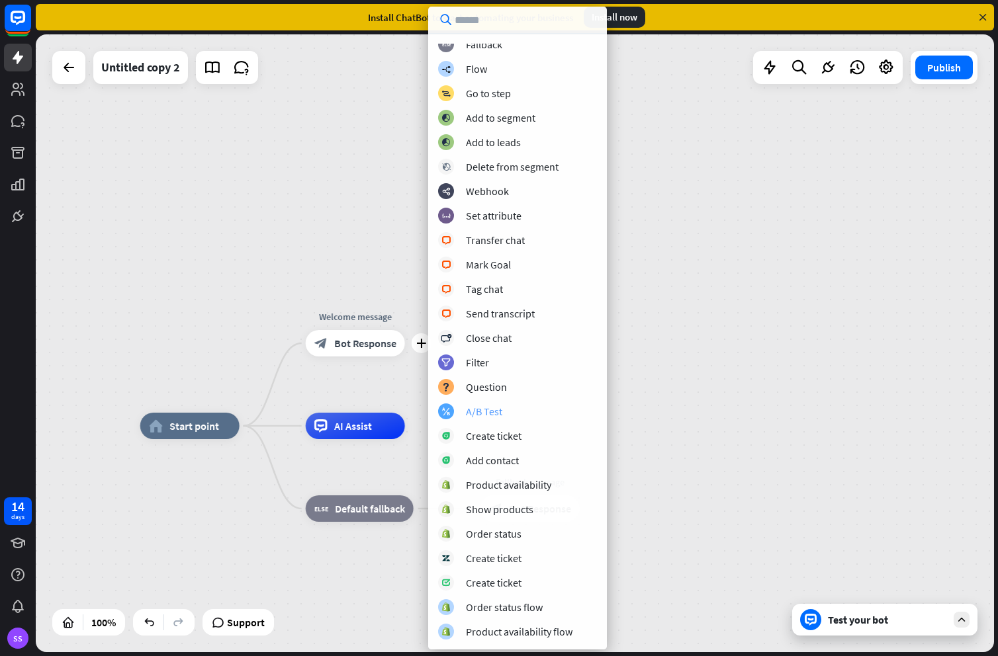
scroll to position [0, 0]
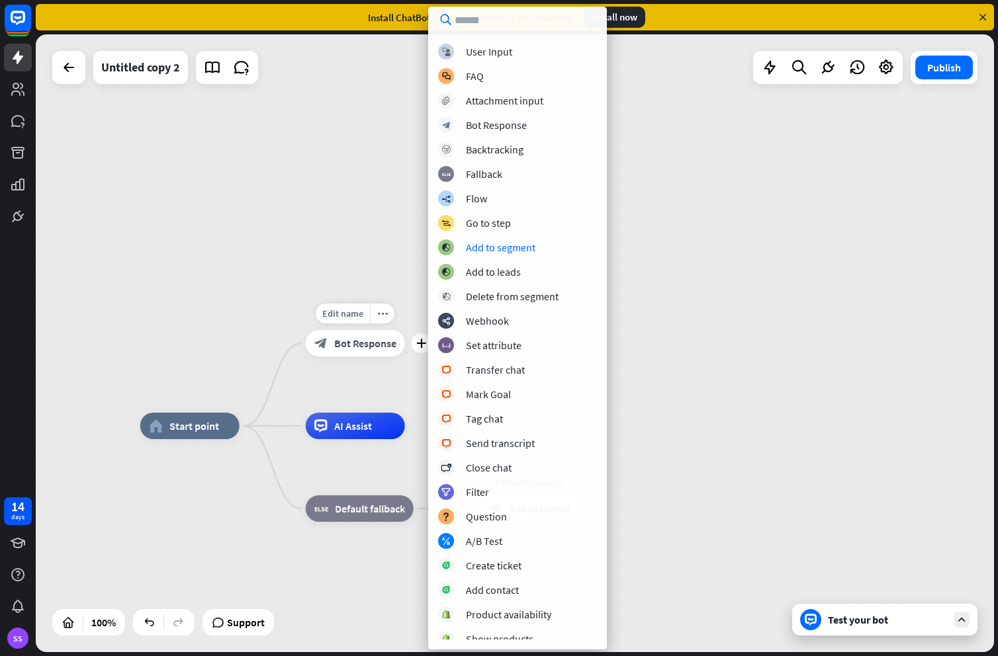
click at [379, 349] on span "Bot Response" at bounding box center [365, 343] width 62 height 13
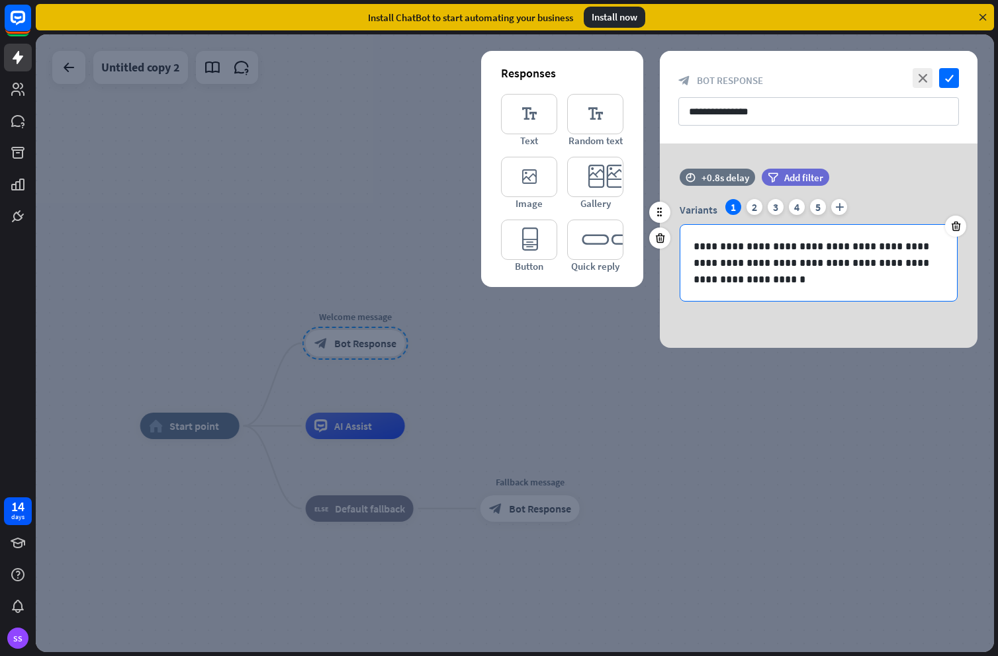
click at [773, 282] on p "**********" at bounding box center [818, 263] width 250 height 50
click at [589, 242] on icon "editor_quick_replies" at bounding box center [595, 240] width 56 height 40
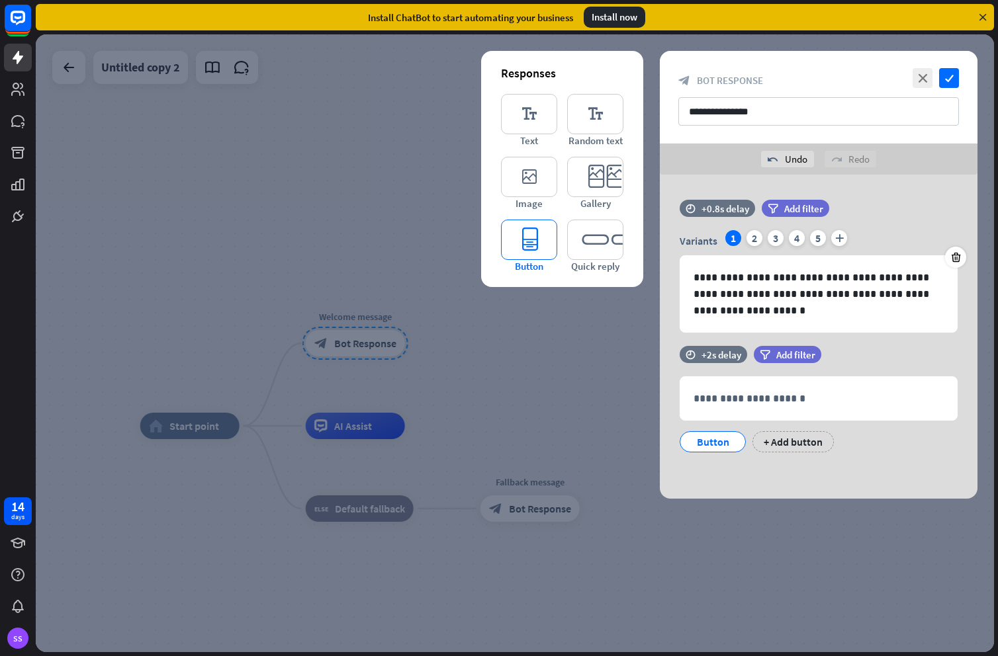
click at [517, 240] on icon "editor_button" at bounding box center [529, 240] width 56 height 40
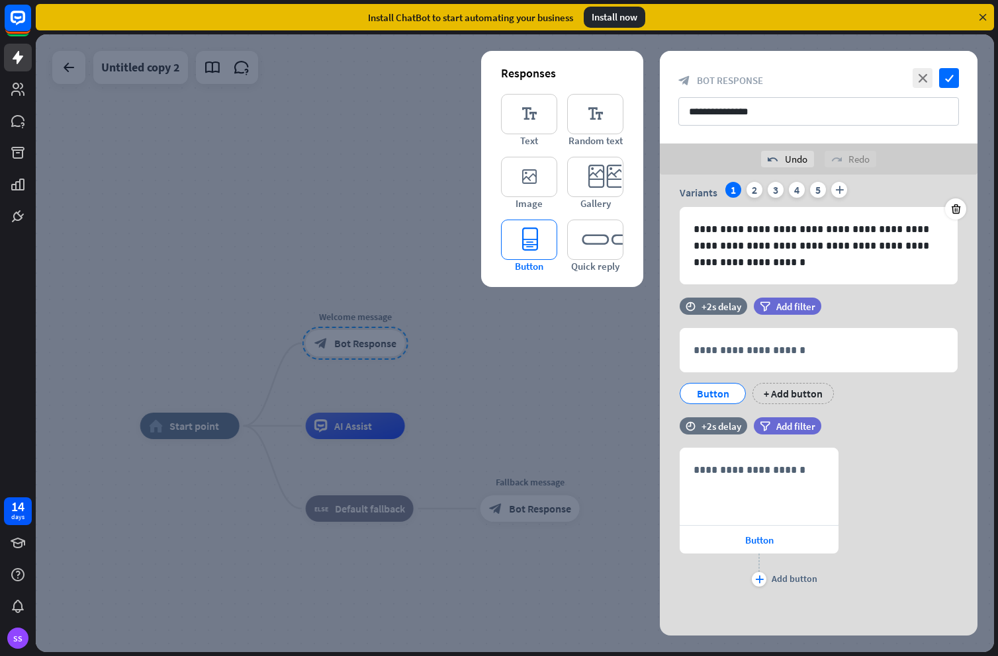
scroll to position [49, 0]
click at [660, 486] on icon at bounding box center [660, 486] width 13 height 12
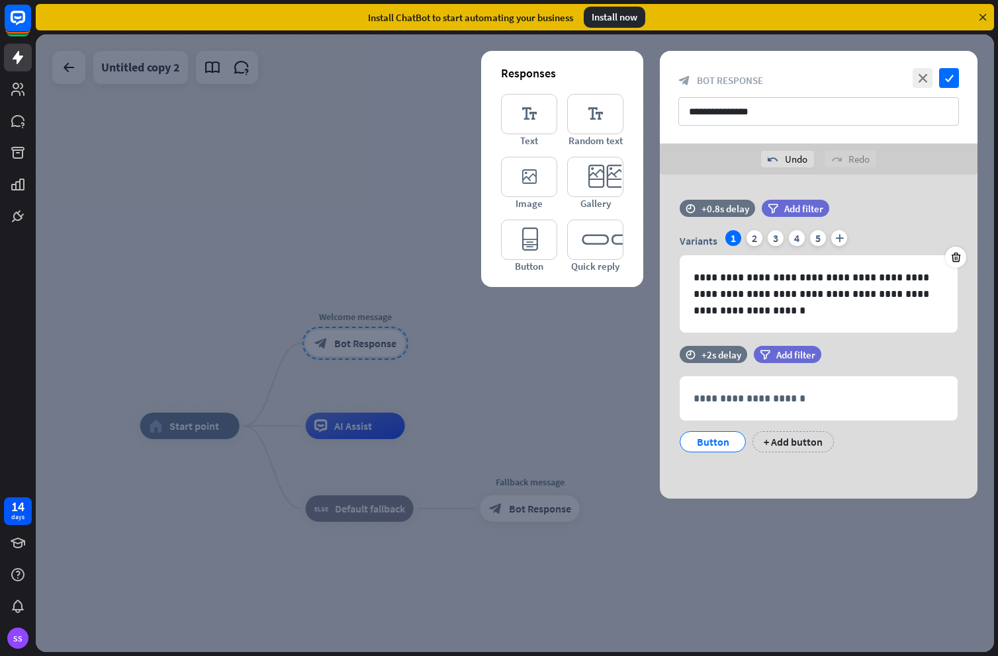
scroll to position [0, 0]
click at [660, 418] on icon at bounding box center [660, 416] width 13 height 12
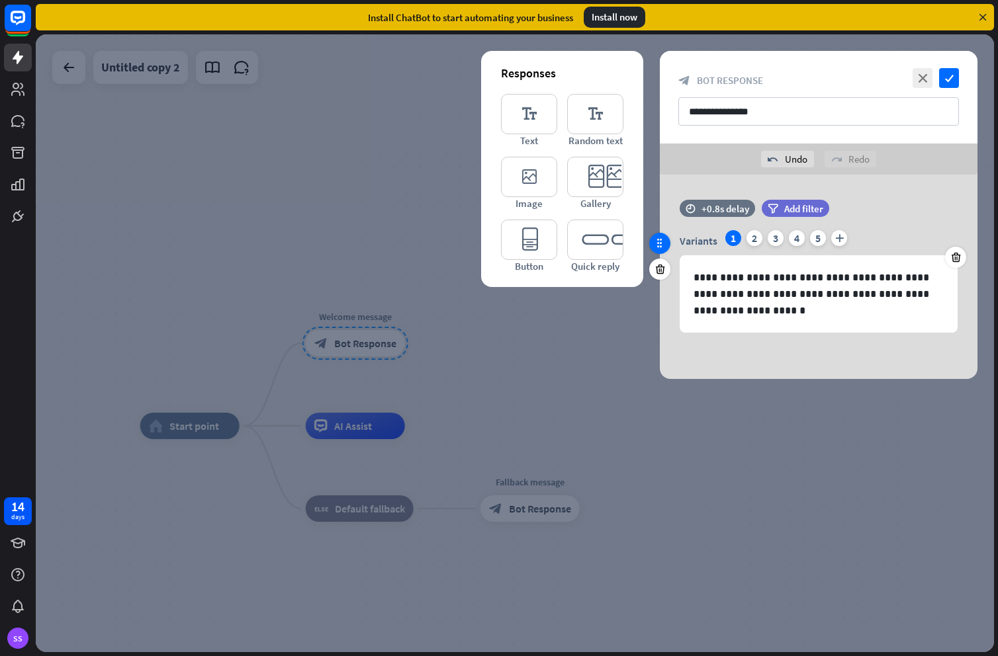
click at [659, 242] on icon at bounding box center [660, 244] width 12 height 12
click at [858, 297] on p "**********" at bounding box center [818, 294] width 250 height 50
click at [774, 308] on p "**********" at bounding box center [818, 294] width 250 height 50
click at [787, 208] on span "Add filter" at bounding box center [803, 208] width 39 height 13
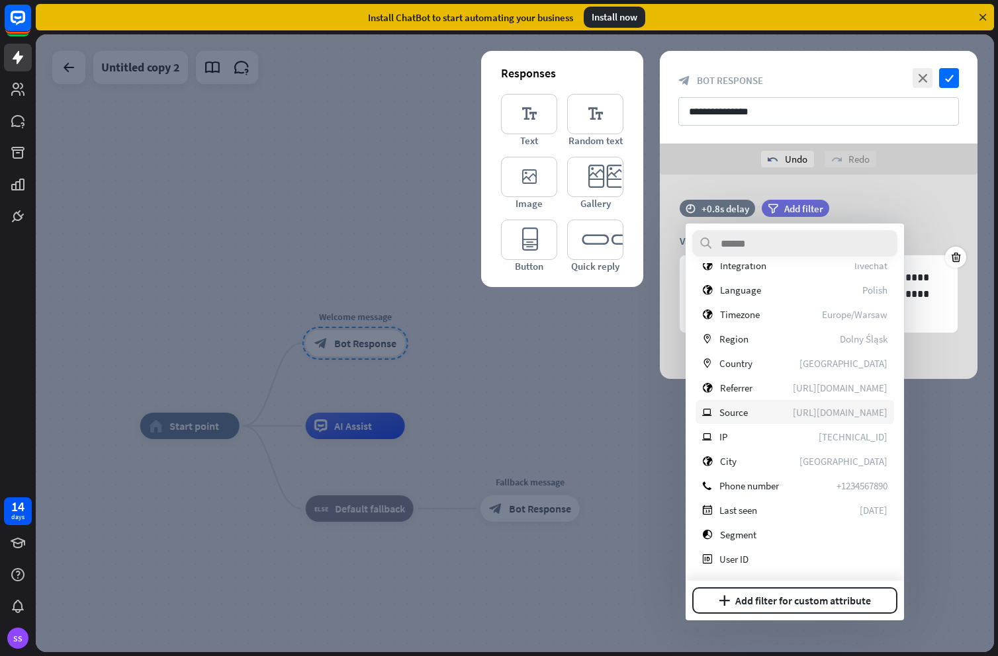
scroll to position [186, 0]
click at [675, 410] on div at bounding box center [515, 343] width 958 height 618
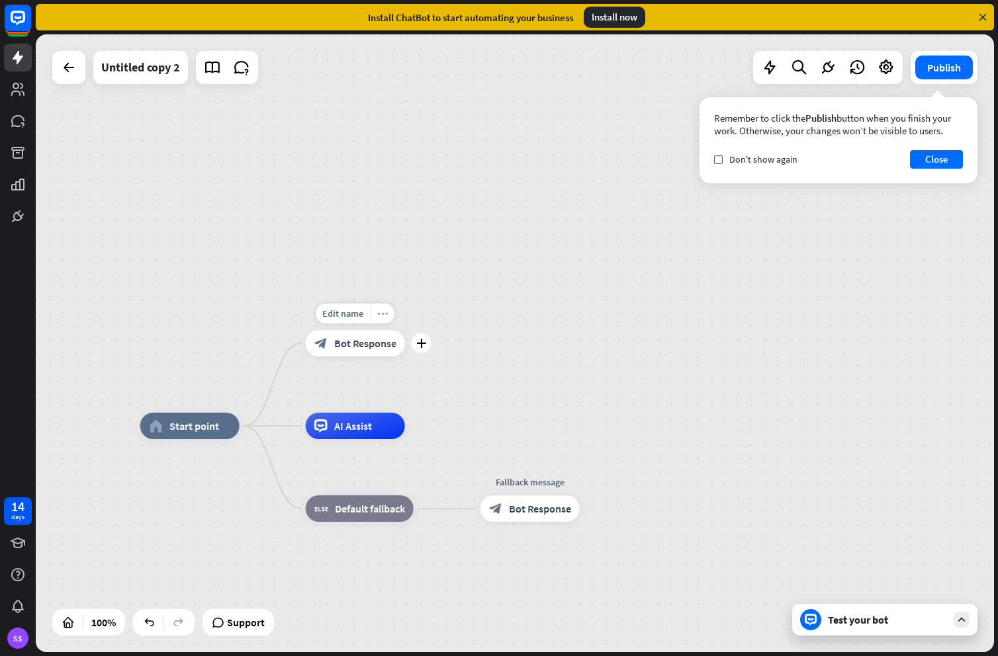
click at [379, 318] on icon "more_horiz" at bounding box center [382, 314] width 11 height 10
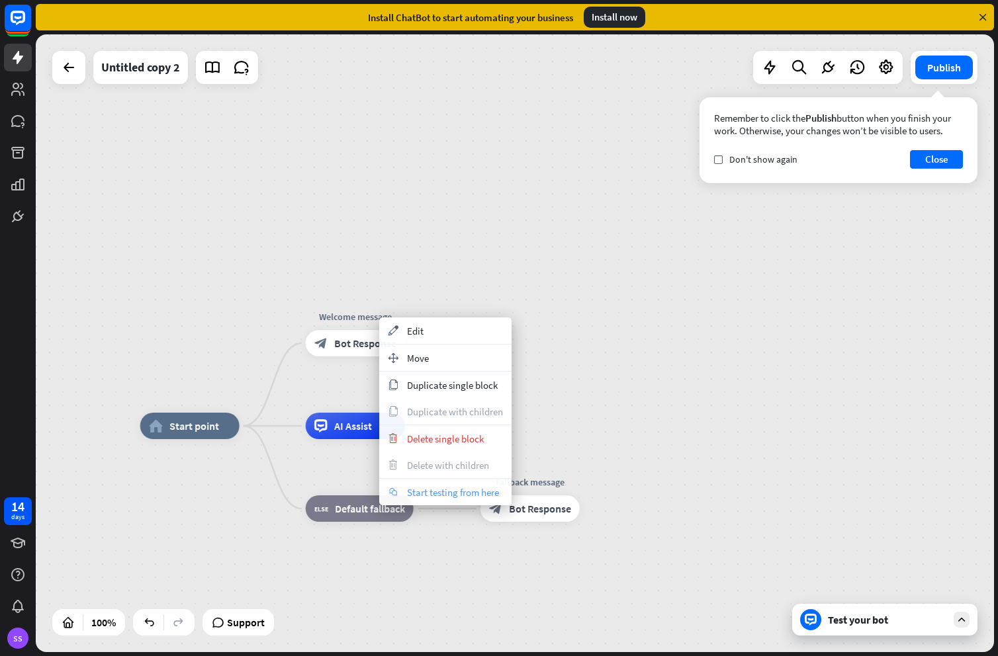
click at [459, 488] on span "Start testing from here" at bounding box center [453, 492] width 92 height 13
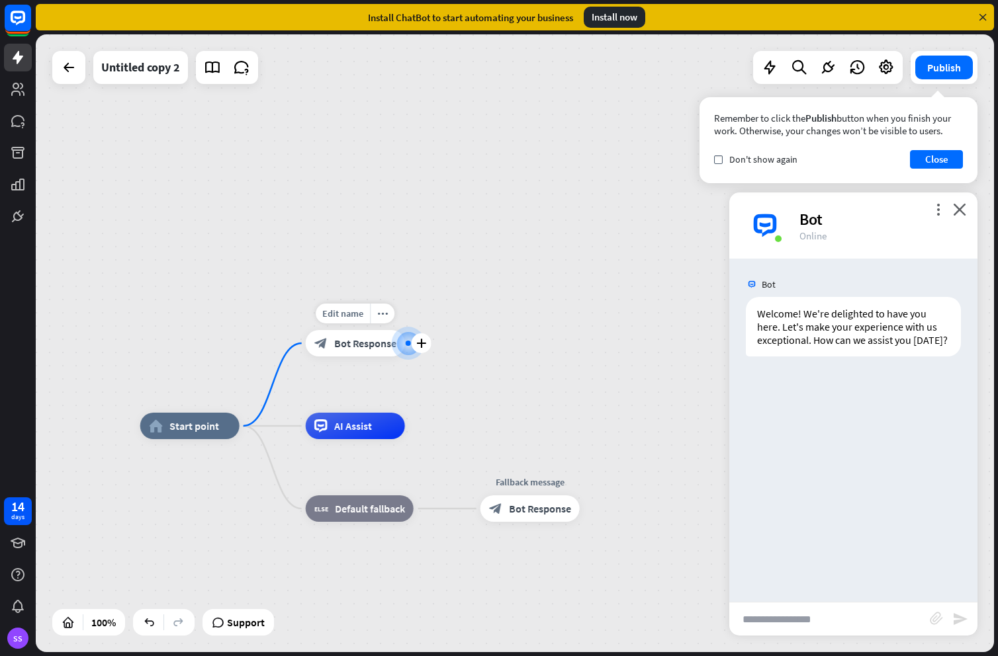
click at [363, 348] on span "Bot Response" at bounding box center [365, 343] width 62 height 13
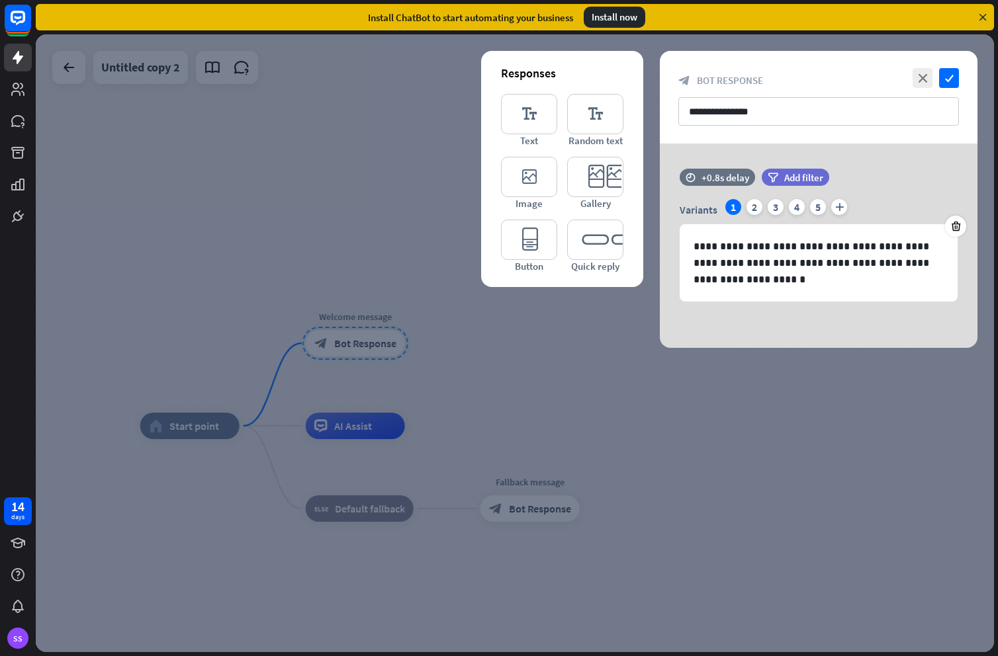
click at [478, 376] on div at bounding box center [515, 343] width 958 height 618
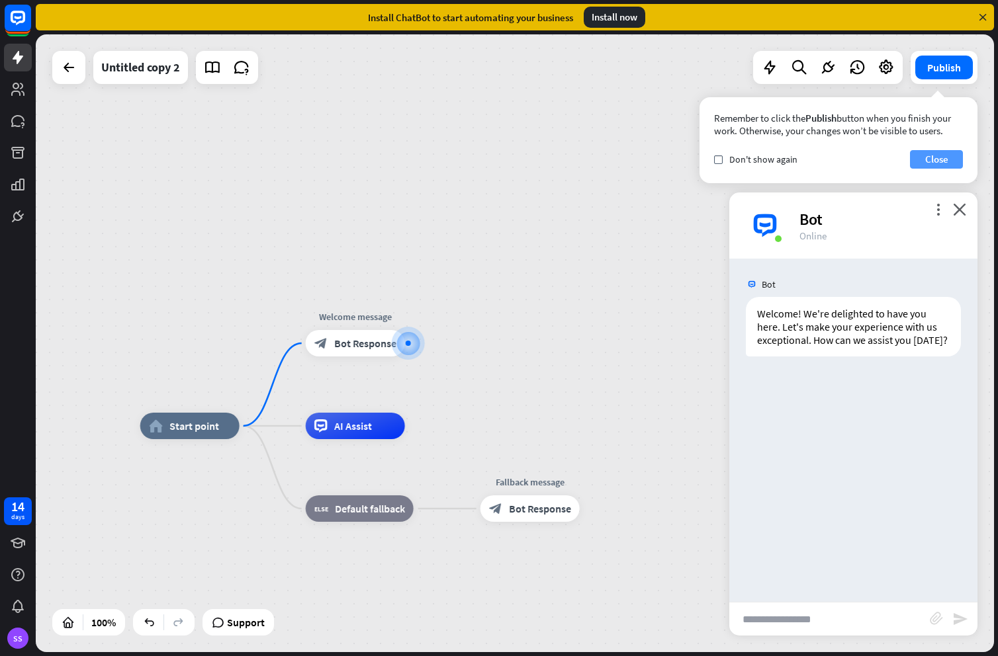
click at [940, 163] on button "Close" at bounding box center [936, 159] width 53 height 19
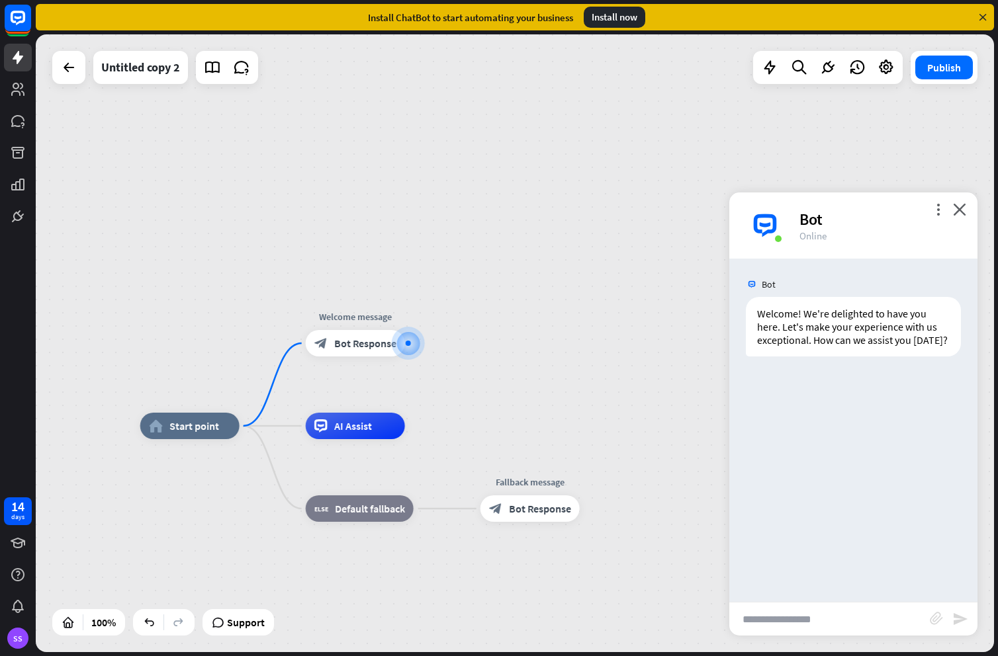
click at [799, 615] on input "text" at bounding box center [829, 619] width 200 height 33
click at [409, 343] on div at bounding box center [408, 343] width 5 height 5
click at [417, 343] on icon "plus" at bounding box center [421, 343] width 10 height 9
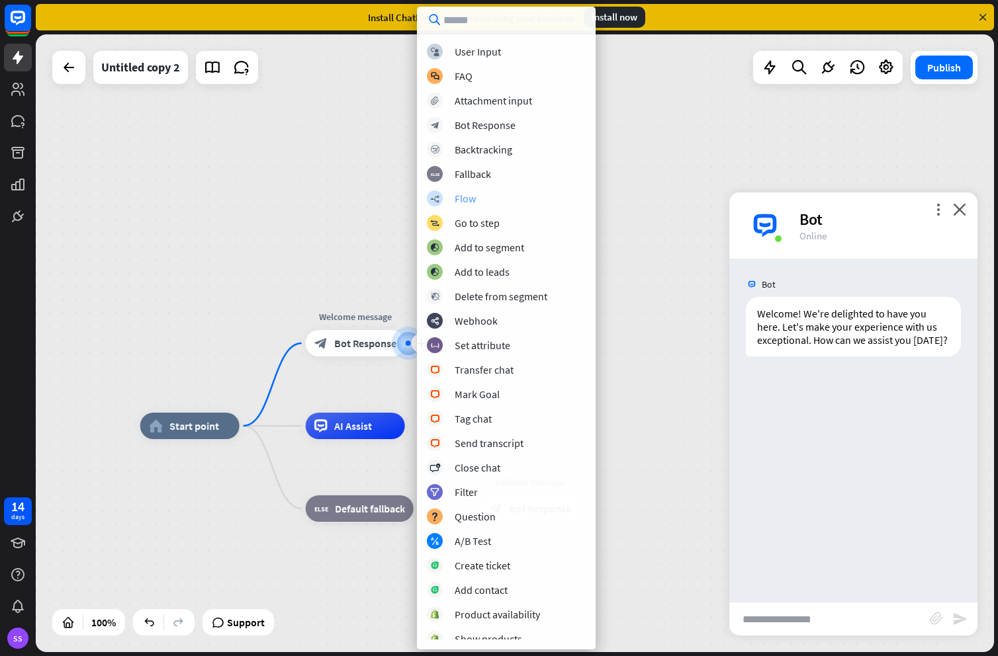
click at [469, 201] on div "Flow" at bounding box center [464, 198] width 21 height 13
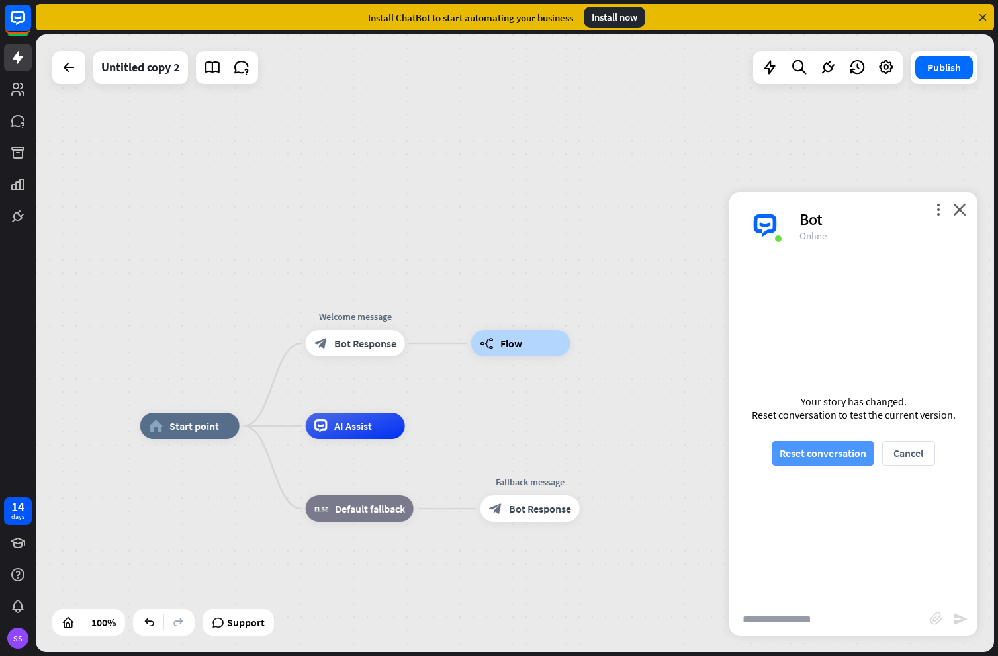
click at [842, 457] on button "Reset conversation" at bounding box center [822, 453] width 101 height 24
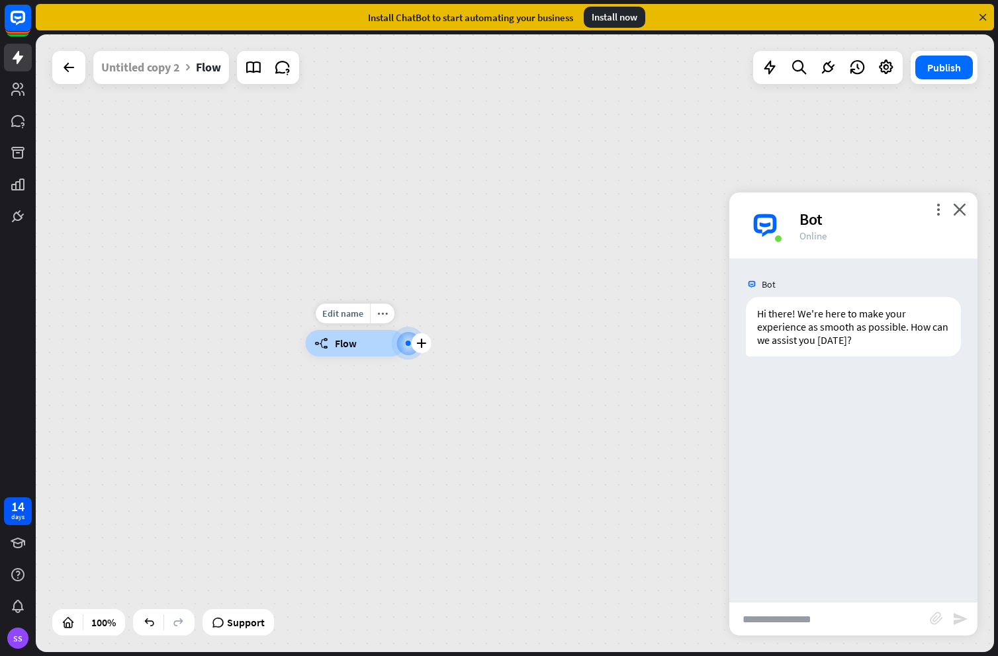
click at [351, 348] on span "Flow" at bounding box center [346, 343] width 22 height 13
click at [414, 343] on div at bounding box center [408, 343] width 13 height 13
click at [420, 344] on icon "plus" at bounding box center [421, 343] width 10 height 9
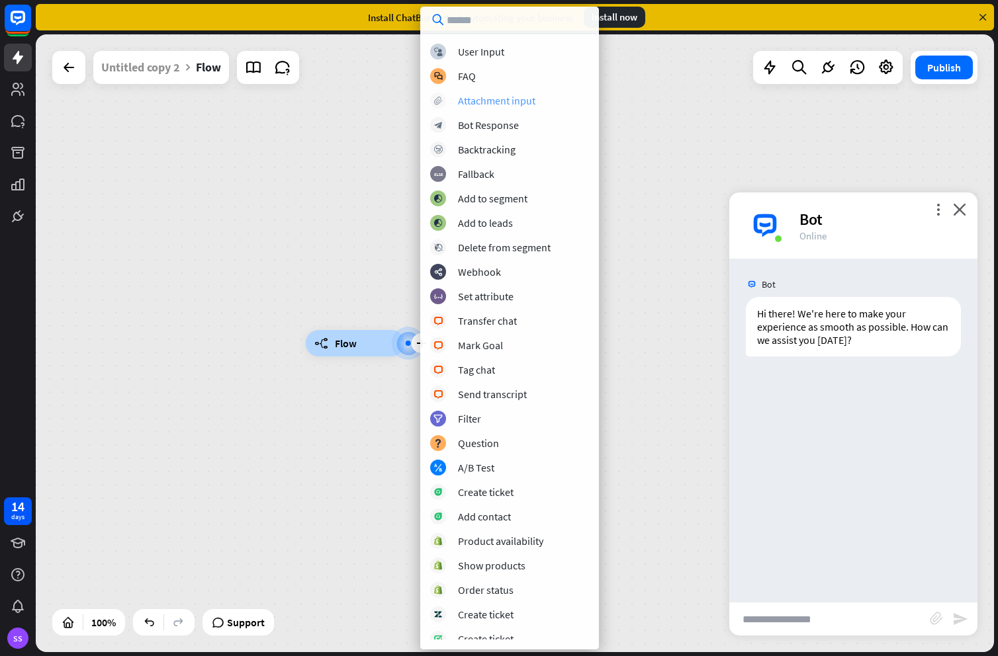
click at [506, 105] on div "Attachment input" at bounding box center [496, 100] width 77 height 13
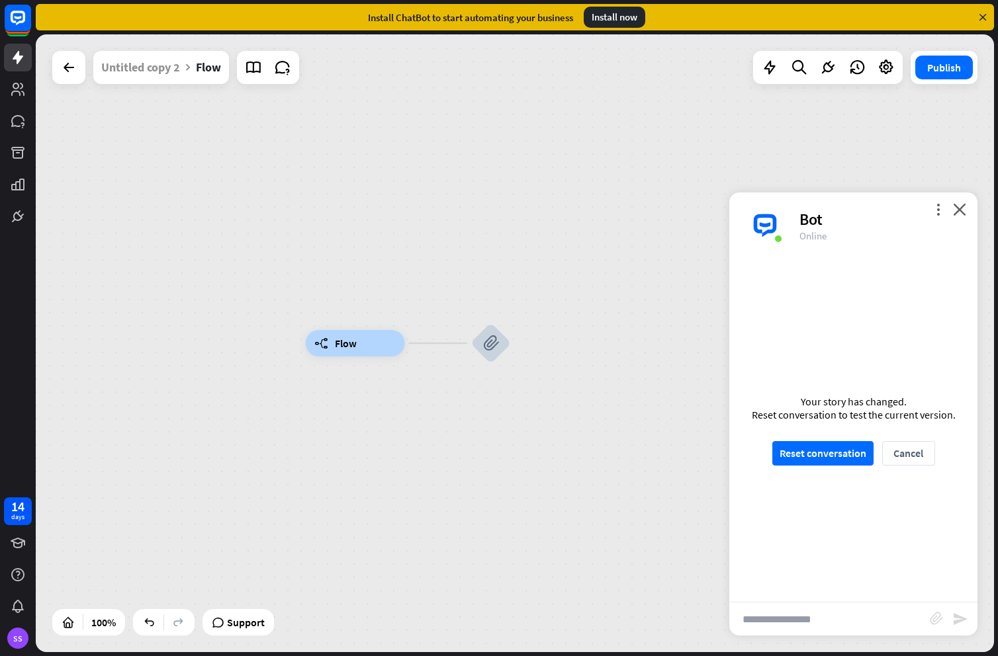
click at [562, 389] on div "builder_tree Flow block_attachment" at bounding box center [785, 652] width 958 height 618
click at [909, 458] on button "Cancel" at bounding box center [908, 453] width 53 height 24
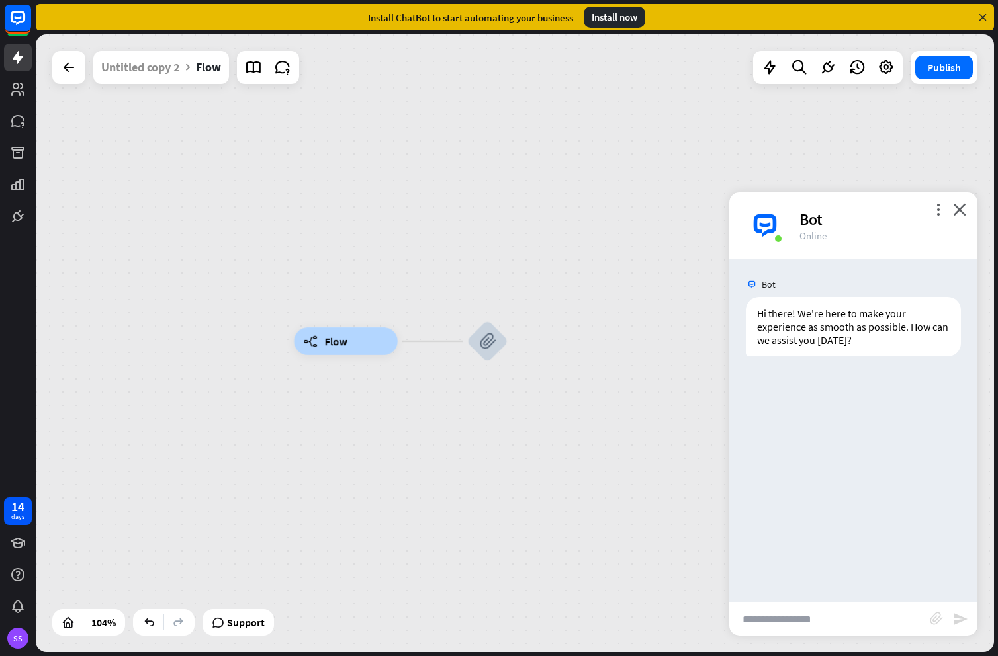
click at [963, 216] on div "more_vert close Bot Online" at bounding box center [853, 226] width 248 height 66
click at [965, 211] on icon "close" at bounding box center [959, 209] width 13 height 13
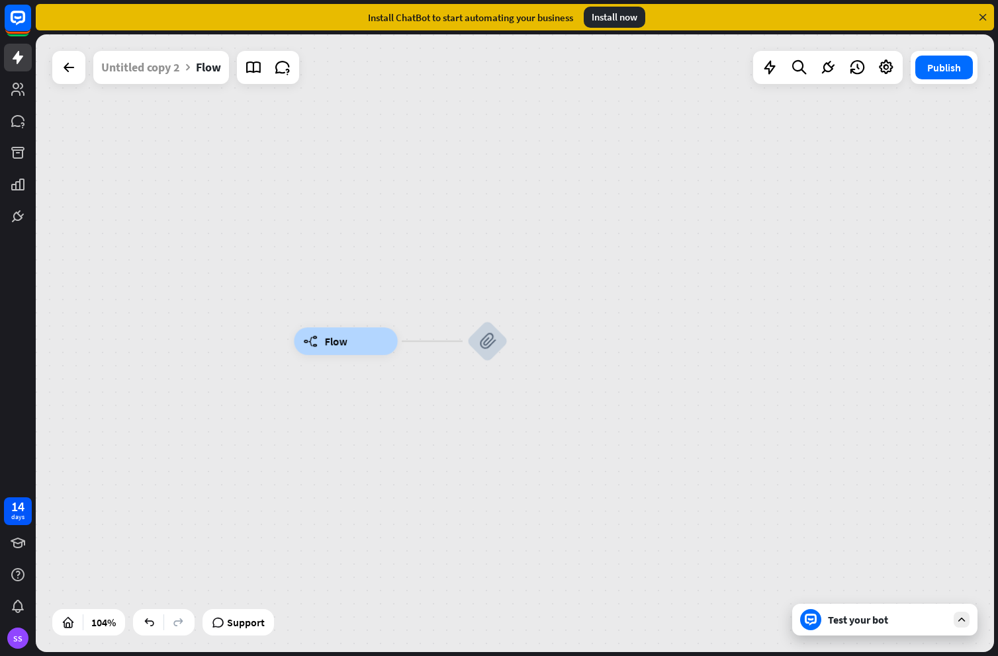
click at [584, 425] on div "builder_tree Flow block_attachment" at bounding box center [794, 663] width 1000 height 645
click at [73, 67] on icon at bounding box center [69, 68] width 16 height 16
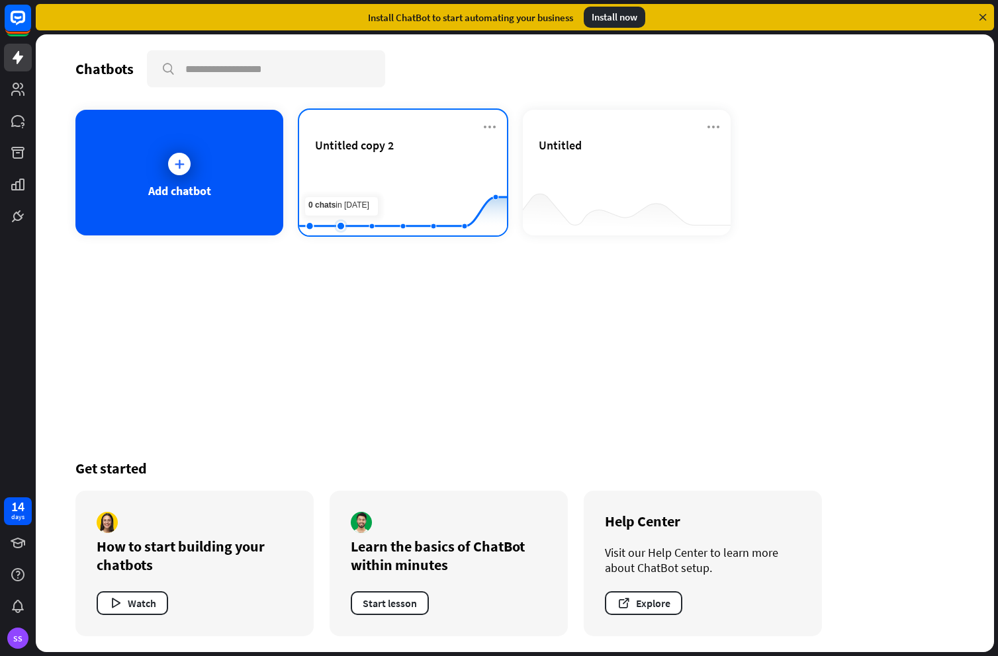
click at [347, 175] on rect at bounding box center [403, 202] width 208 height 83
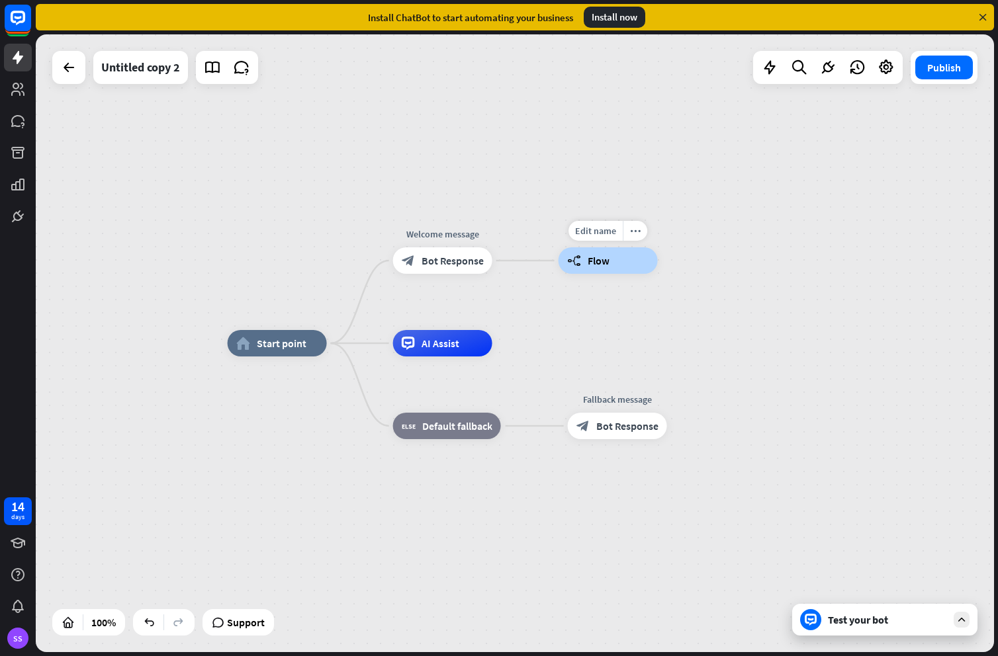
click at [587, 264] on span "Flow" at bounding box center [598, 260] width 22 height 13
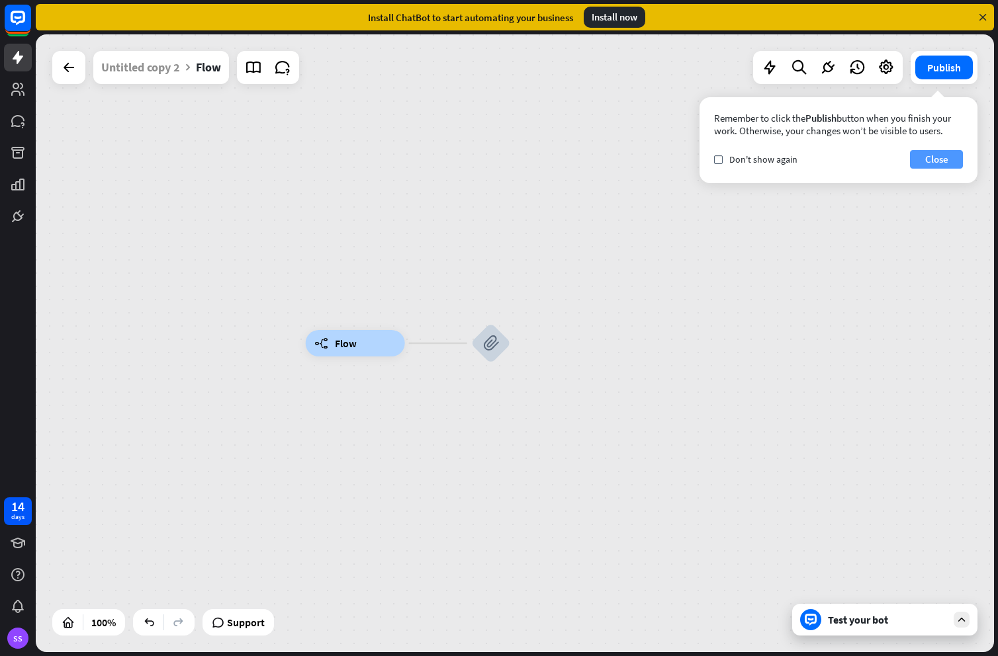
click at [942, 157] on button "Close" at bounding box center [936, 159] width 53 height 19
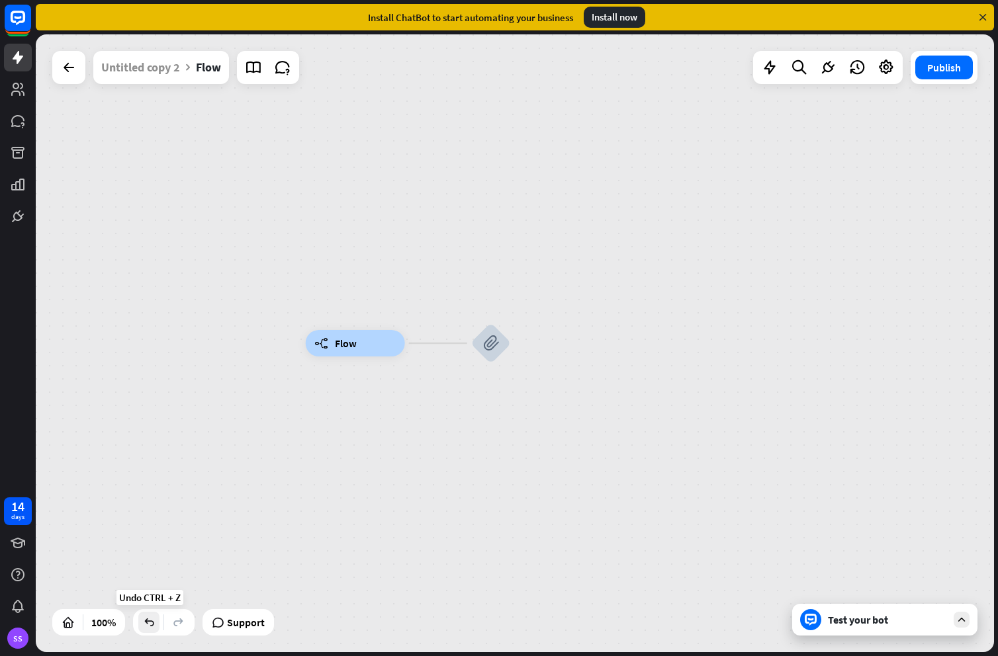
click at [150, 627] on icon at bounding box center [148, 622] width 13 height 13
click at [150, 623] on icon at bounding box center [148, 622] width 13 height 13
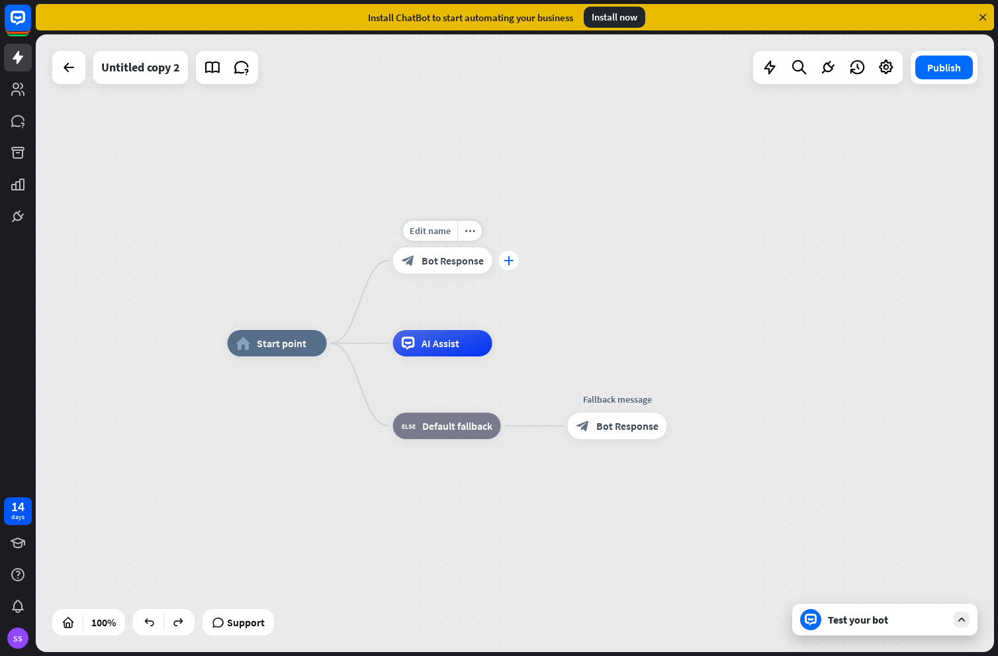
click at [507, 261] on icon "plus" at bounding box center [508, 260] width 10 height 9
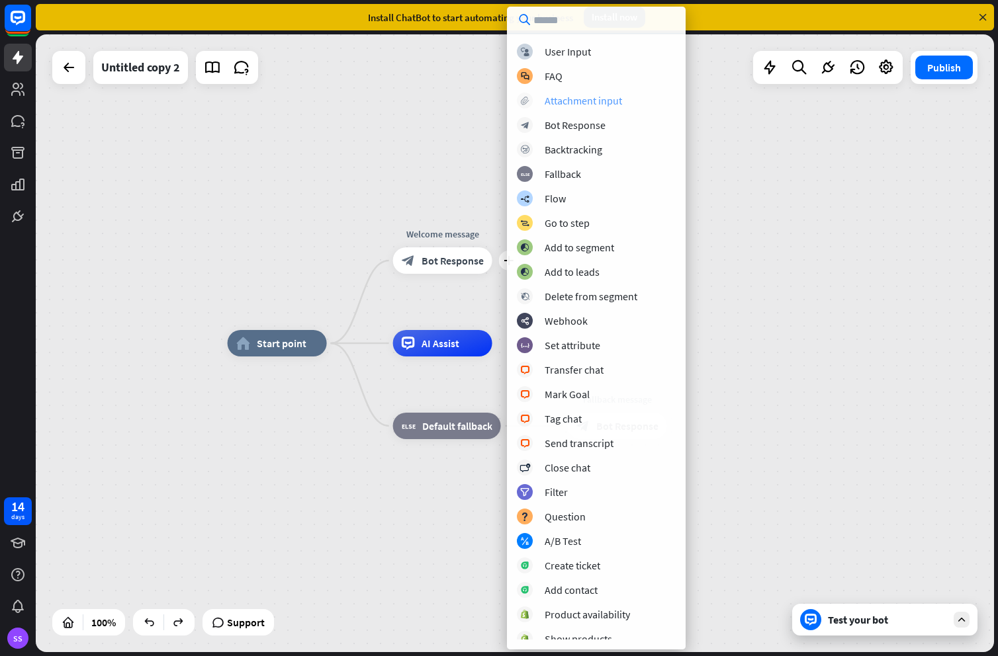
click at [572, 97] on div "Attachment input" at bounding box center [582, 100] width 77 height 13
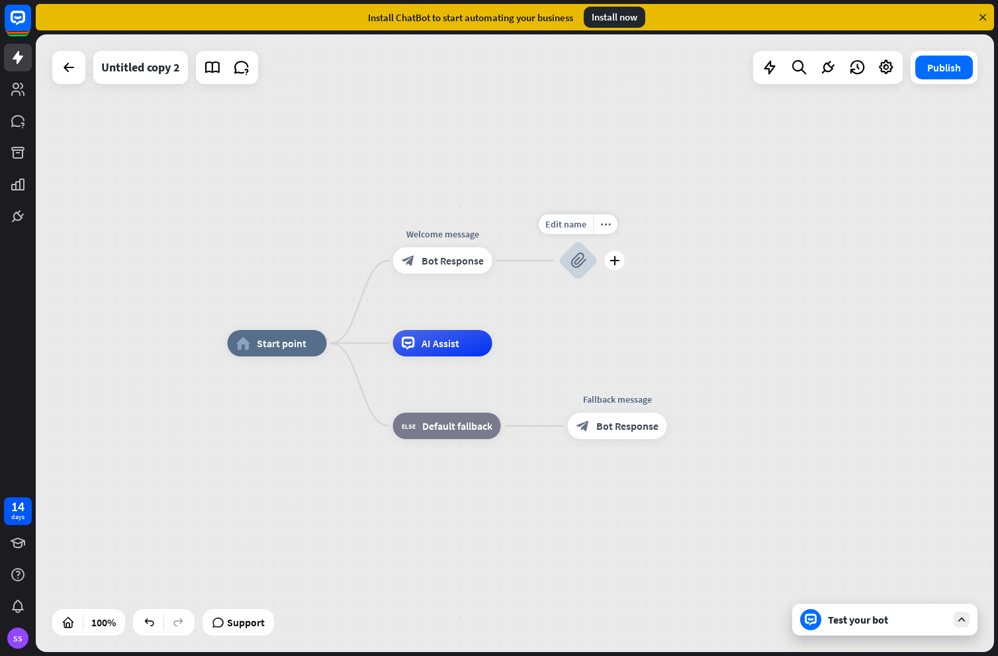
click at [576, 257] on icon "block_attachment" at bounding box center [578, 261] width 16 height 16
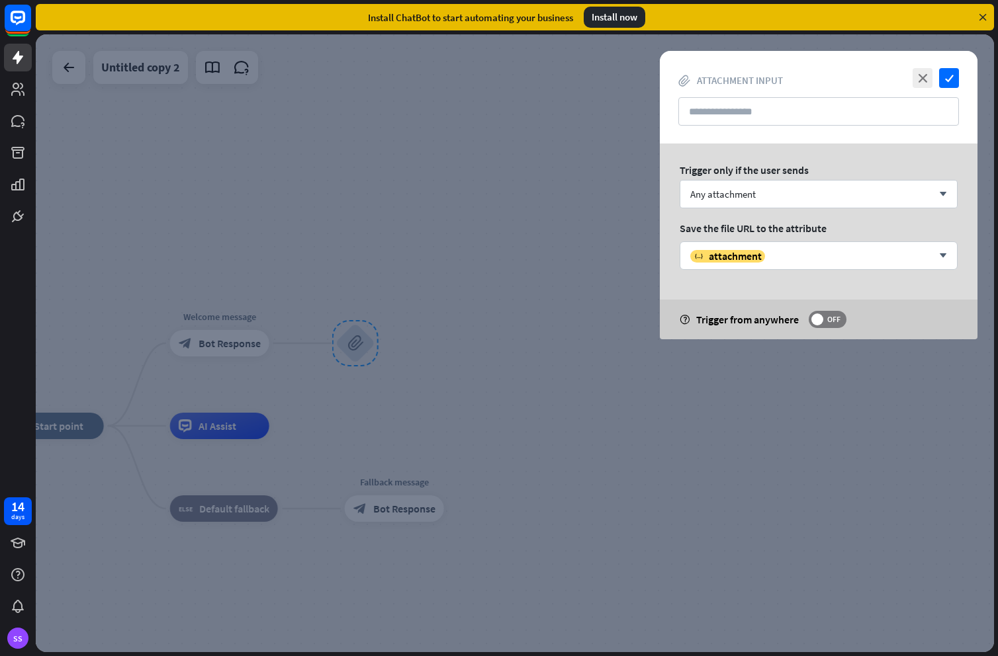
click at [488, 332] on div at bounding box center [515, 343] width 958 height 618
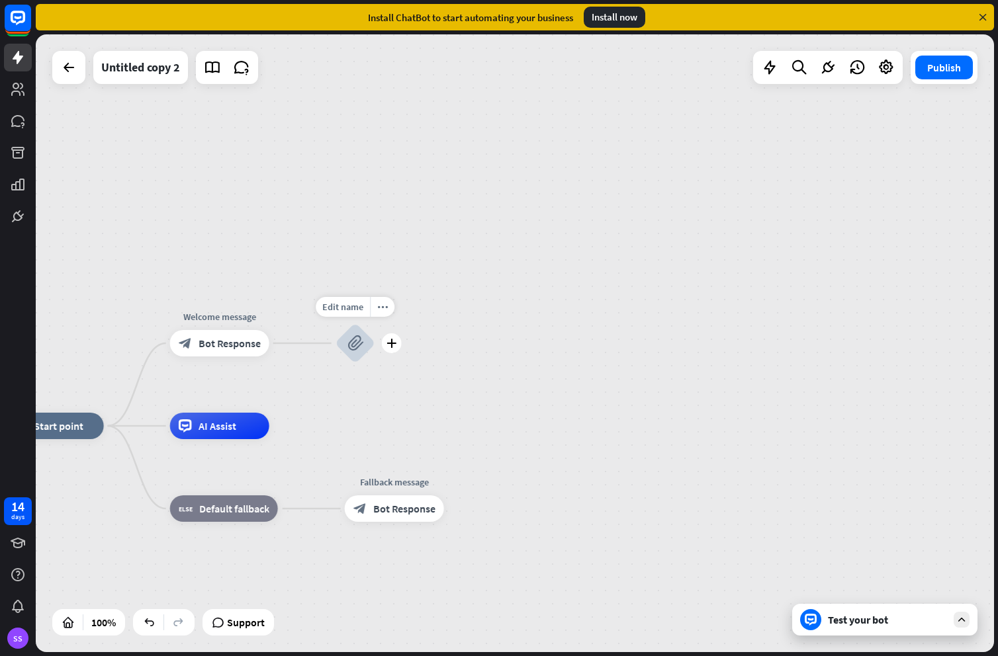
click at [350, 344] on icon "block_attachment" at bounding box center [355, 343] width 16 height 16
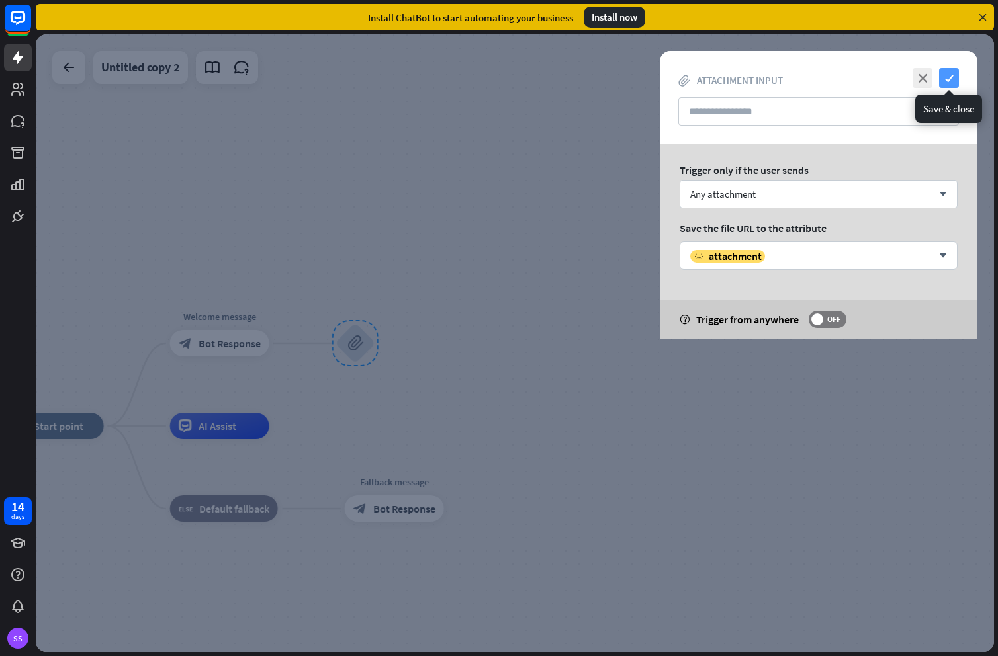
click at [955, 75] on icon "check" at bounding box center [949, 78] width 20 height 20
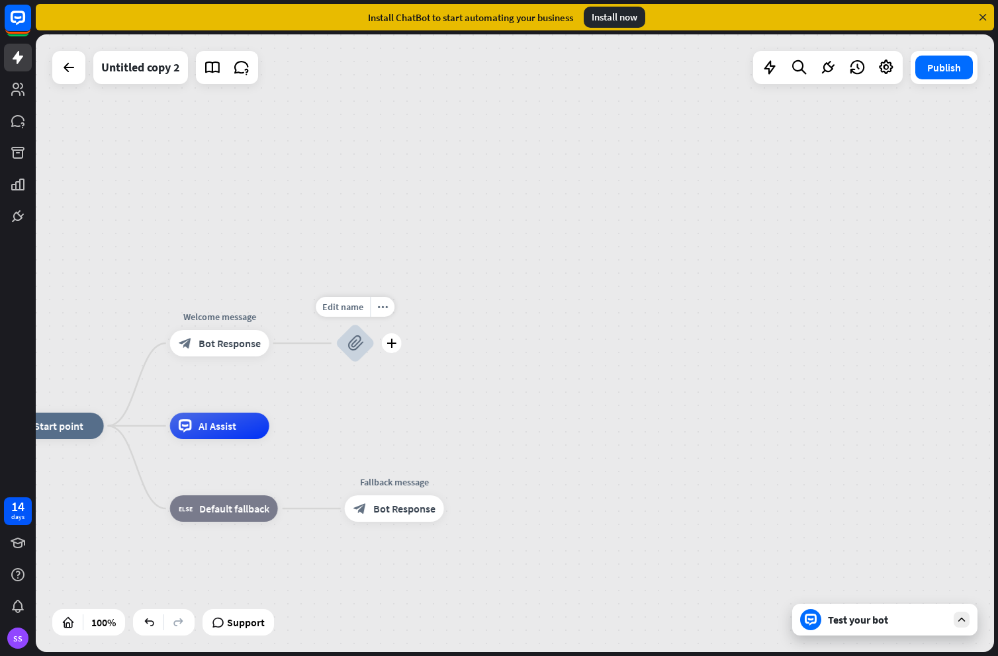
click at [360, 339] on icon "block_attachment" at bounding box center [355, 343] width 16 height 16
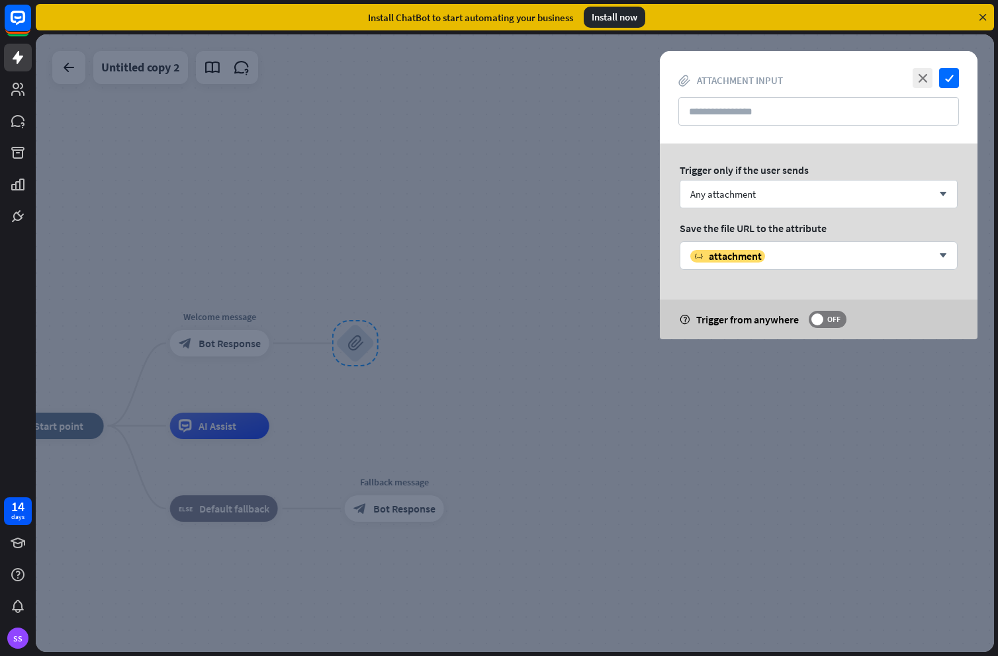
click at [528, 331] on div at bounding box center [515, 343] width 958 height 618
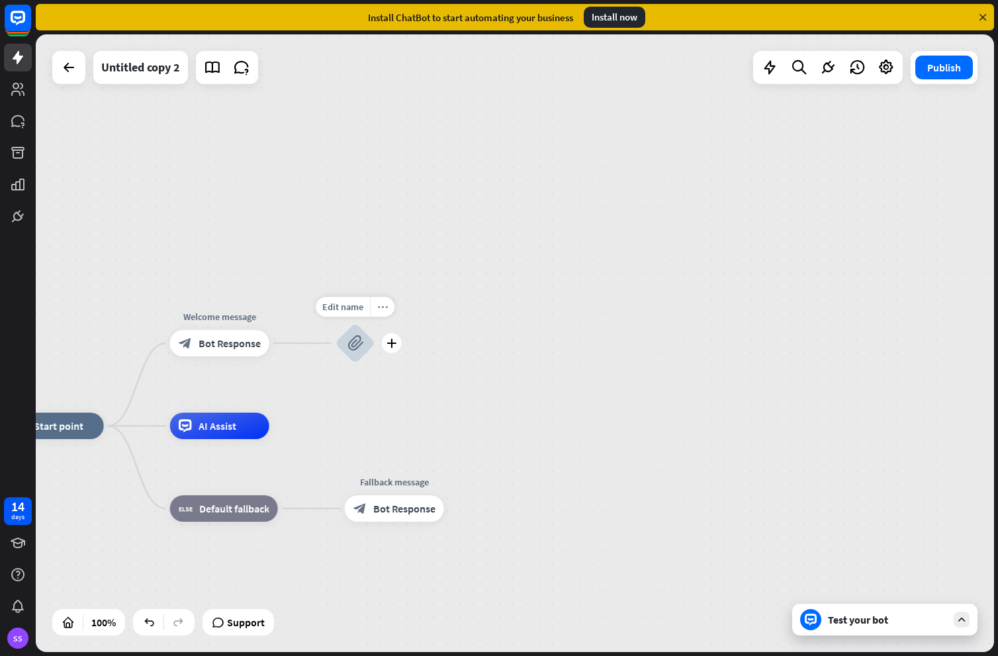
click at [386, 311] on icon "more_horiz" at bounding box center [382, 307] width 11 height 10
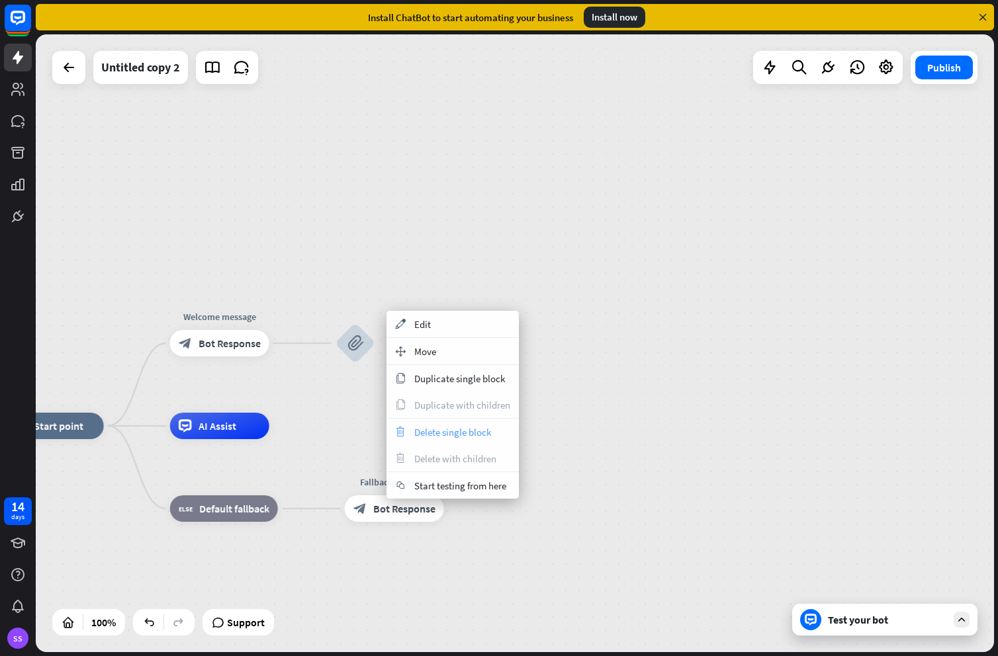
click at [451, 430] on span "Delete single block" at bounding box center [452, 432] width 77 height 13
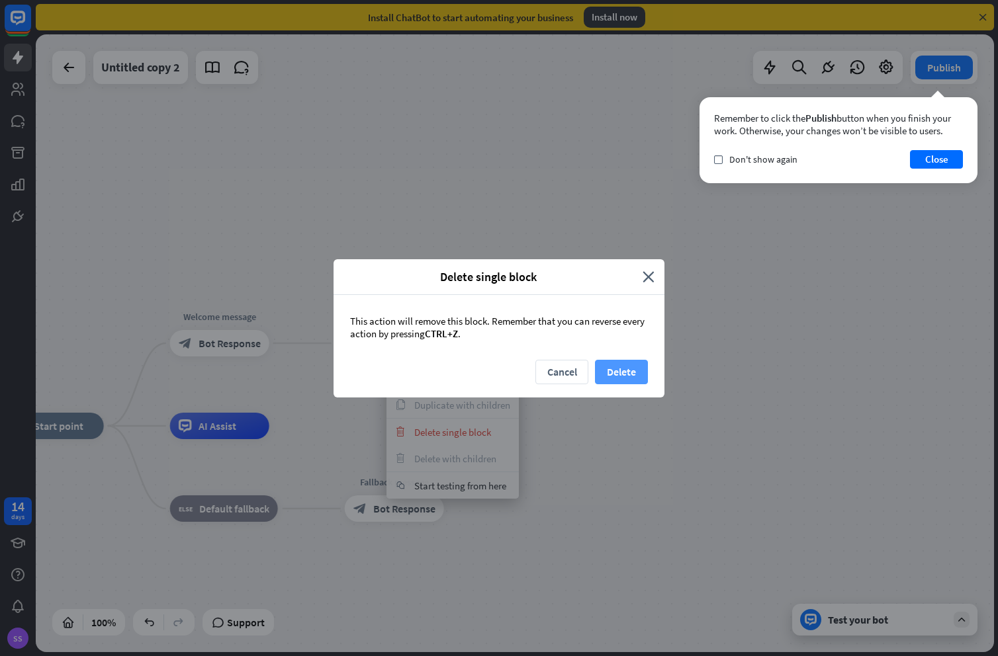
click at [602, 370] on button "Delete" at bounding box center [621, 372] width 53 height 24
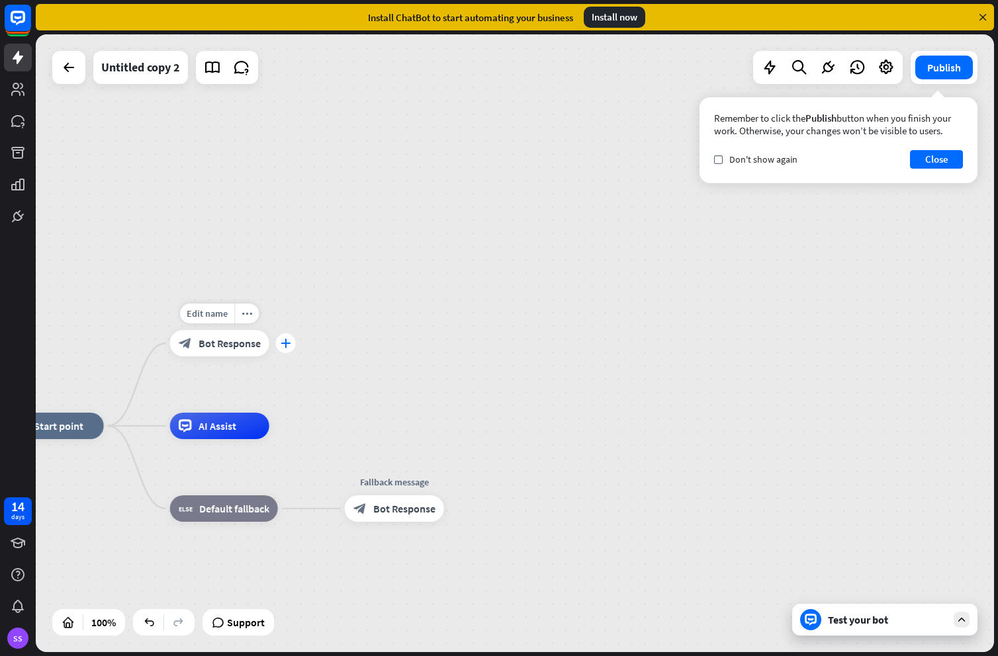
click at [292, 342] on div "plus" at bounding box center [286, 343] width 20 height 20
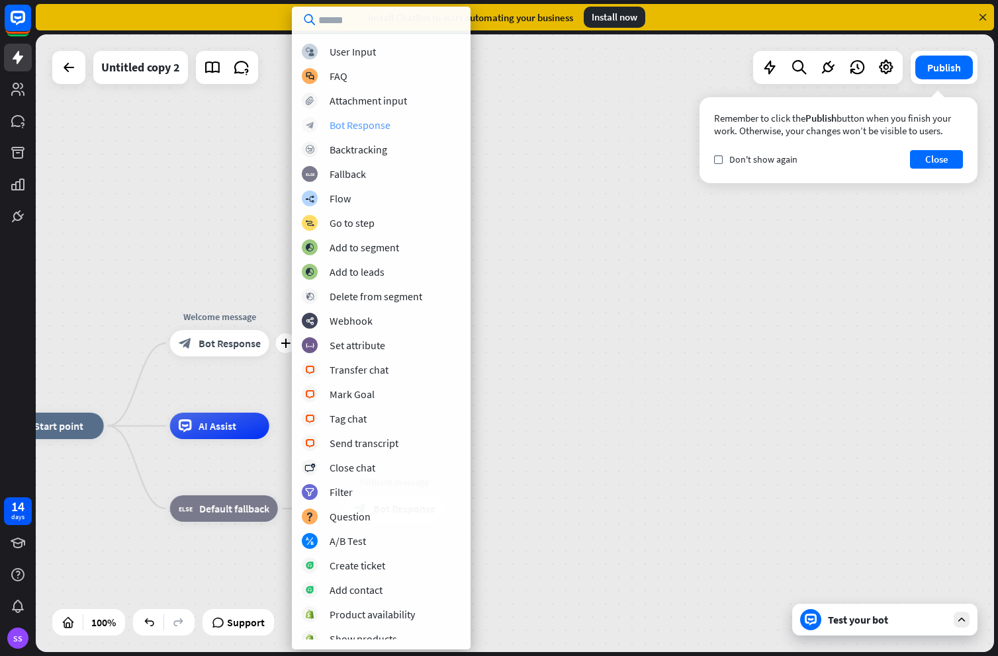
click at [375, 120] on div "Bot Response" at bounding box center [359, 124] width 61 height 13
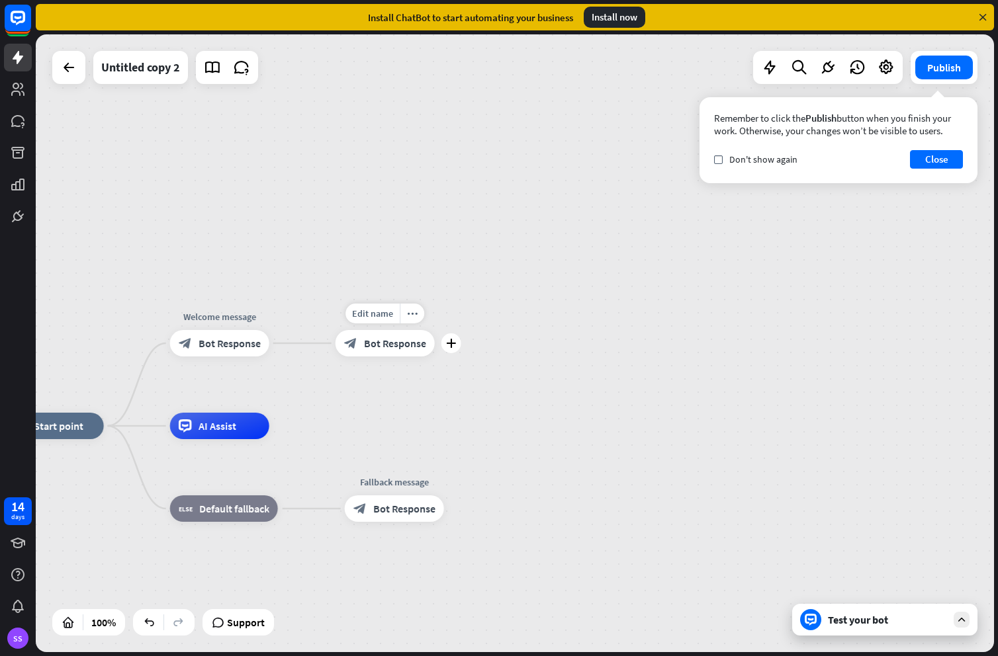
click at [388, 340] on span "Bot Response" at bounding box center [395, 343] width 62 height 13
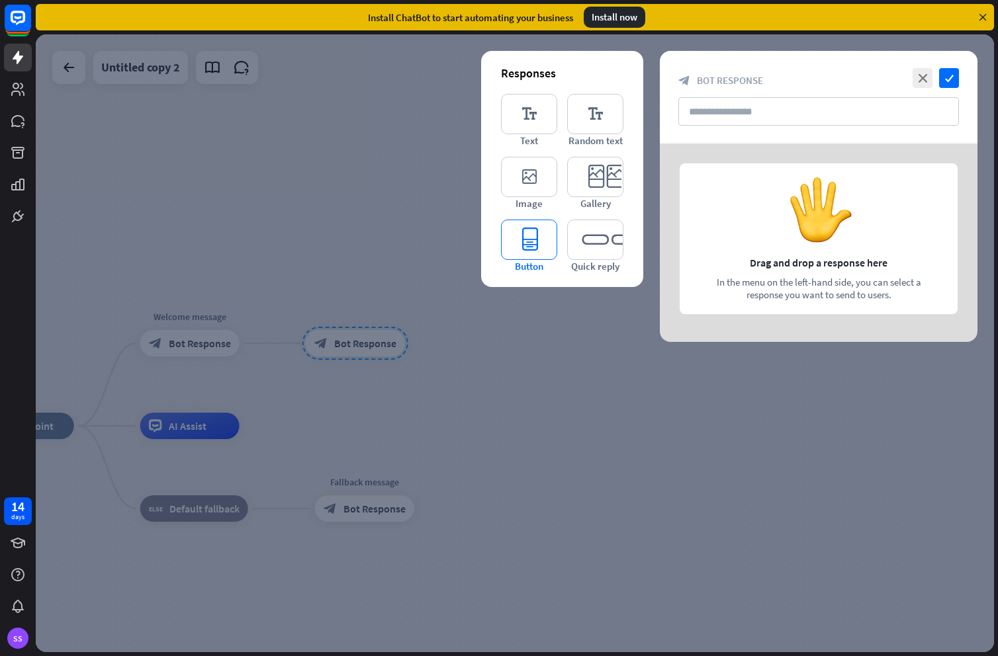
click at [542, 243] on icon "editor_button" at bounding box center [529, 240] width 56 height 40
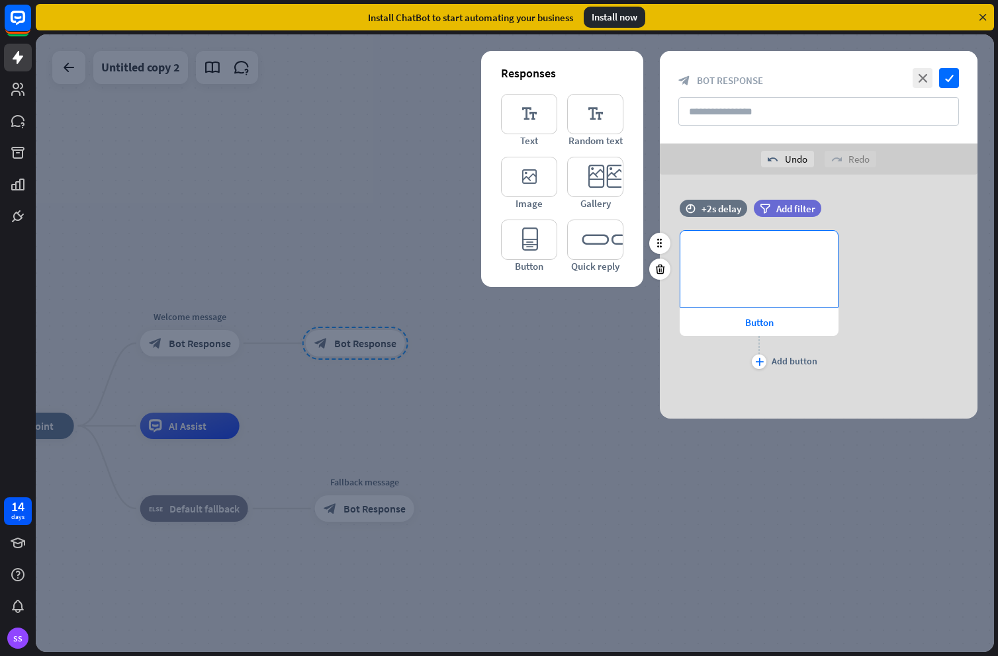
click at [751, 255] on p "**********" at bounding box center [758, 252] width 131 height 17
click at [755, 363] on icon "plus" at bounding box center [759, 362] width 9 height 8
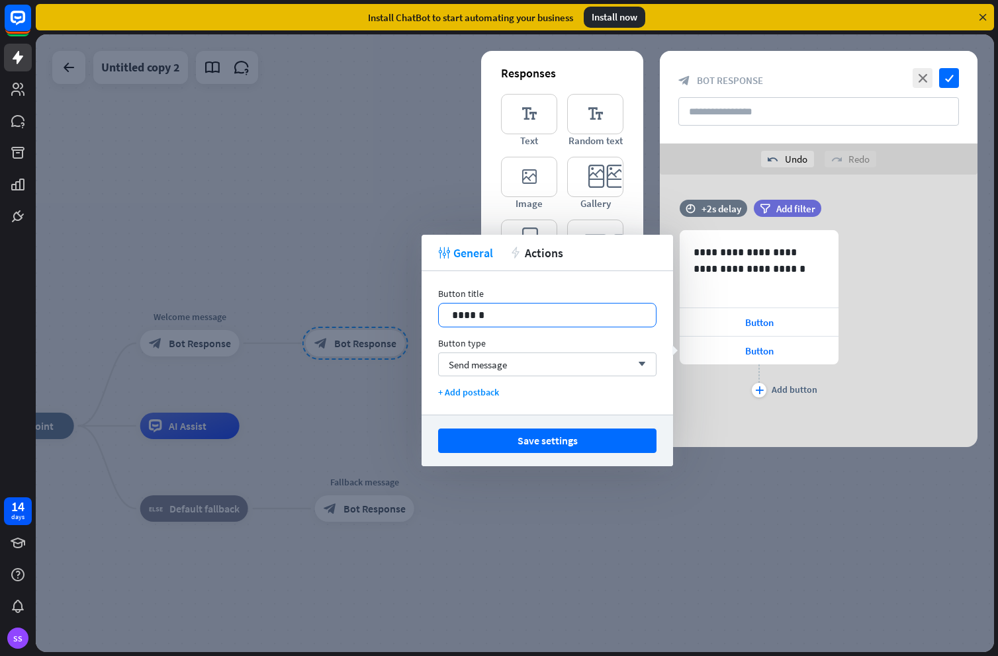
click at [521, 313] on p "******" at bounding box center [547, 315] width 191 height 17
click at [515, 361] on div "Send message arrow_down" at bounding box center [547, 365] width 218 height 24
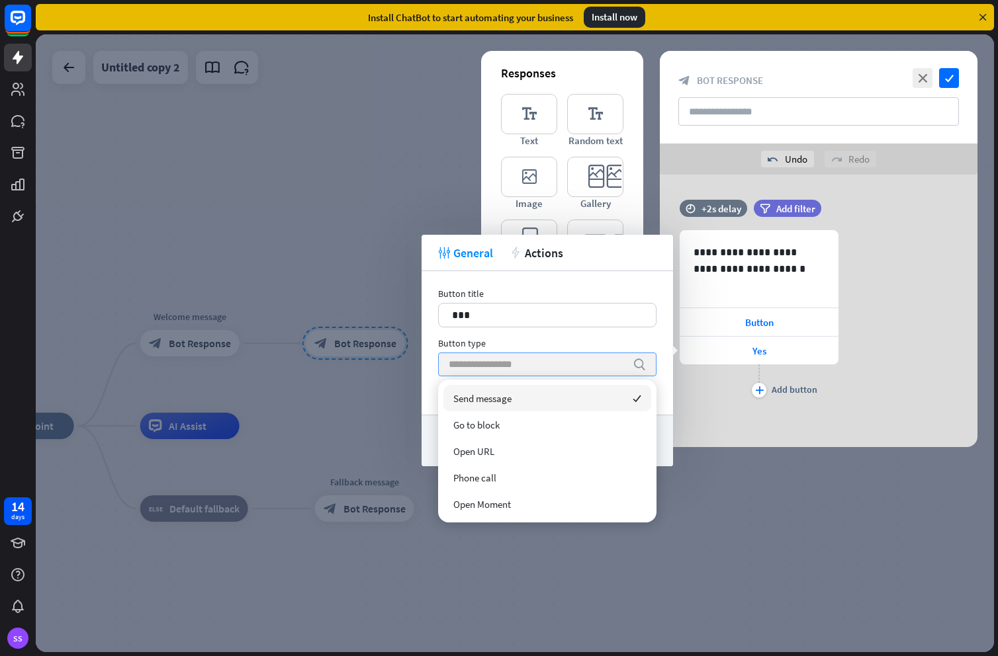
click at [515, 361] on input "search" at bounding box center [537, 364] width 177 height 22
click at [768, 437] on div "**********" at bounding box center [819, 311] width 318 height 273
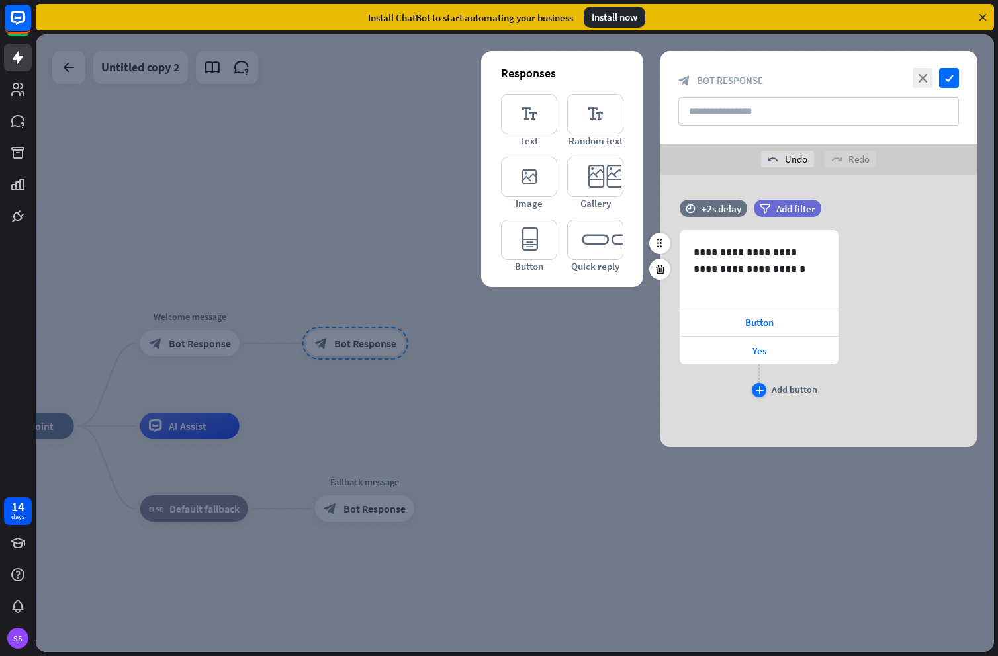
click at [792, 393] on div "Add button" at bounding box center [794, 390] width 46 height 12
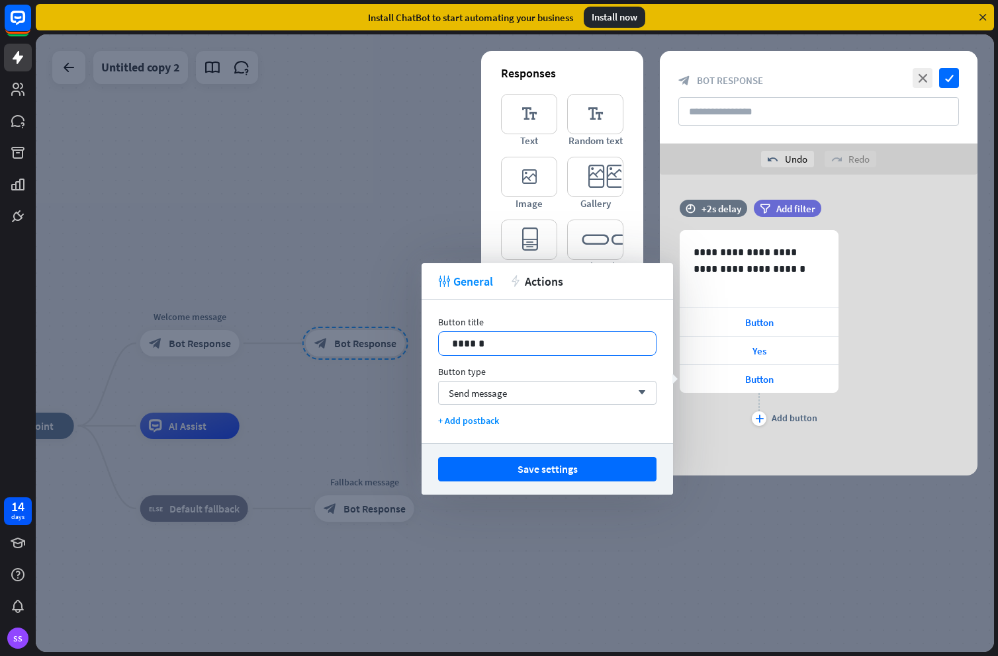
click at [482, 344] on p "******" at bounding box center [547, 343] width 191 height 17
click at [541, 469] on button "Save settings" at bounding box center [547, 469] width 218 height 24
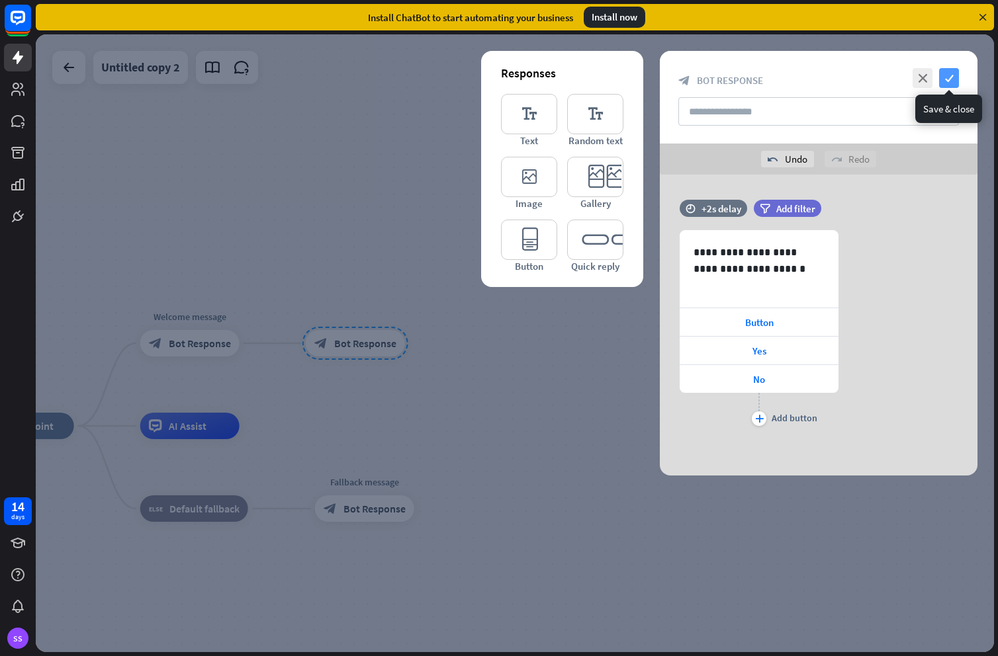
click at [948, 76] on icon "check" at bounding box center [949, 78] width 20 height 20
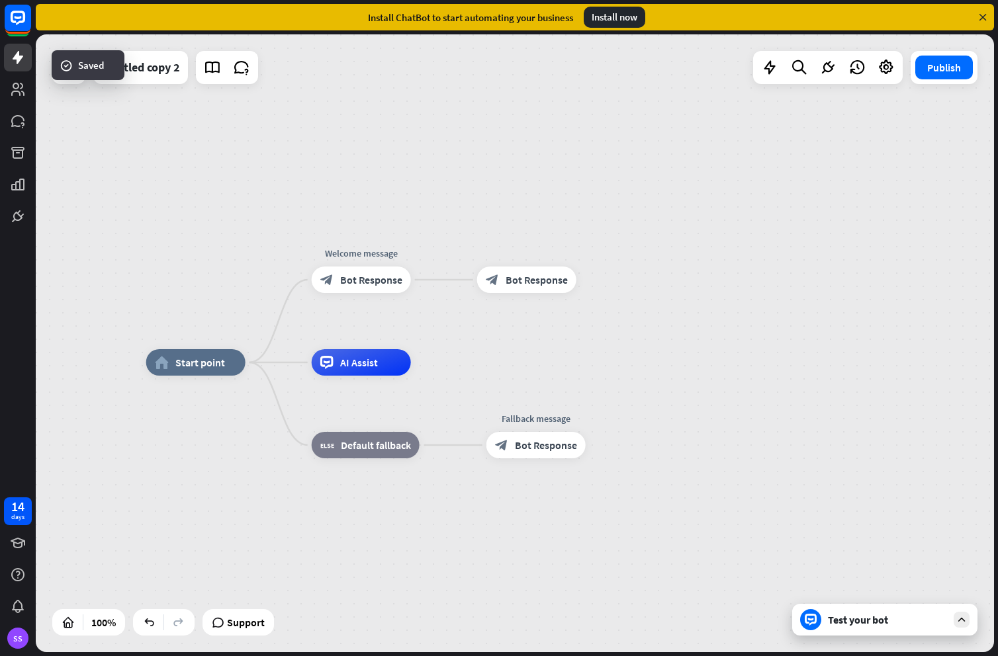
drag, startPoint x: 572, startPoint y: 508, endPoint x: 713, endPoint y: 439, distance: 156.5
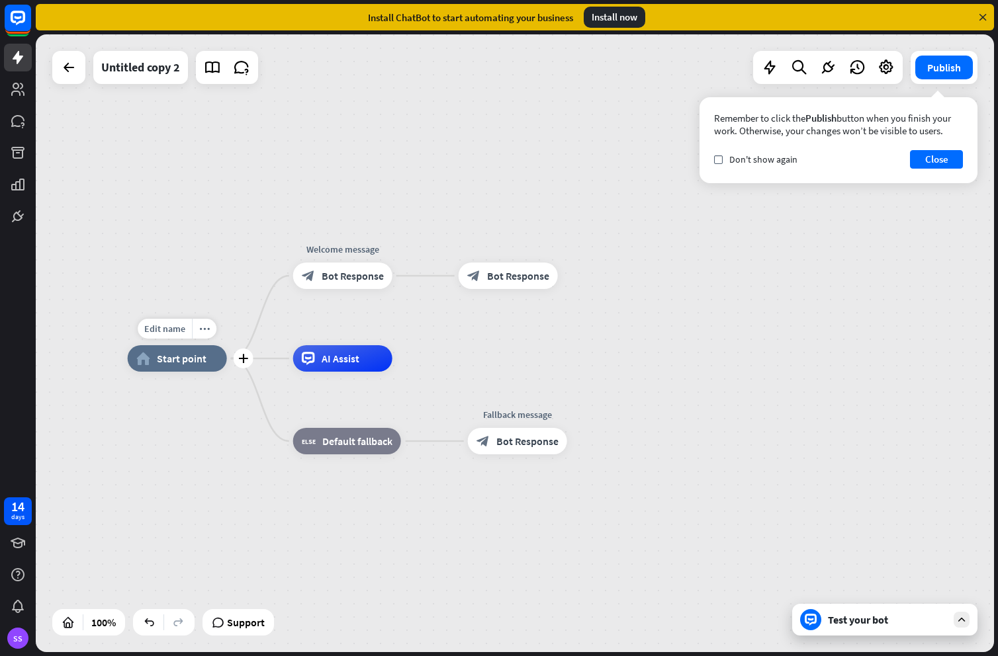
click at [159, 356] on span "Start point" at bounding box center [182, 358] width 50 height 13
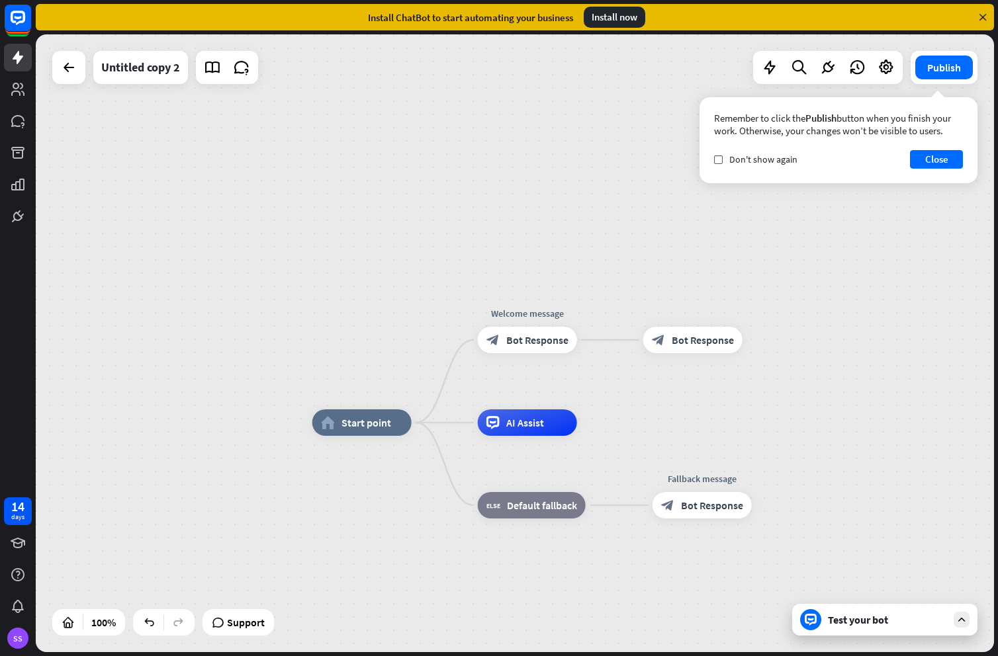
drag, startPoint x: 273, startPoint y: 501, endPoint x: 416, endPoint y: 542, distance: 149.3
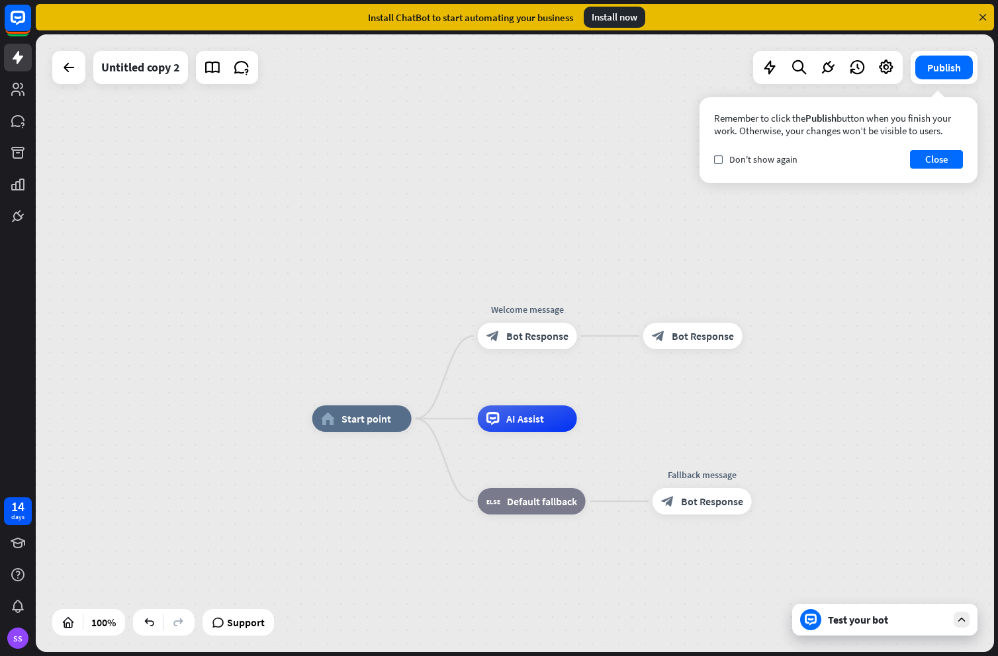
click at [841, 624] on div "Test your bot" at bounding box center [887, 619] width 119 height 13
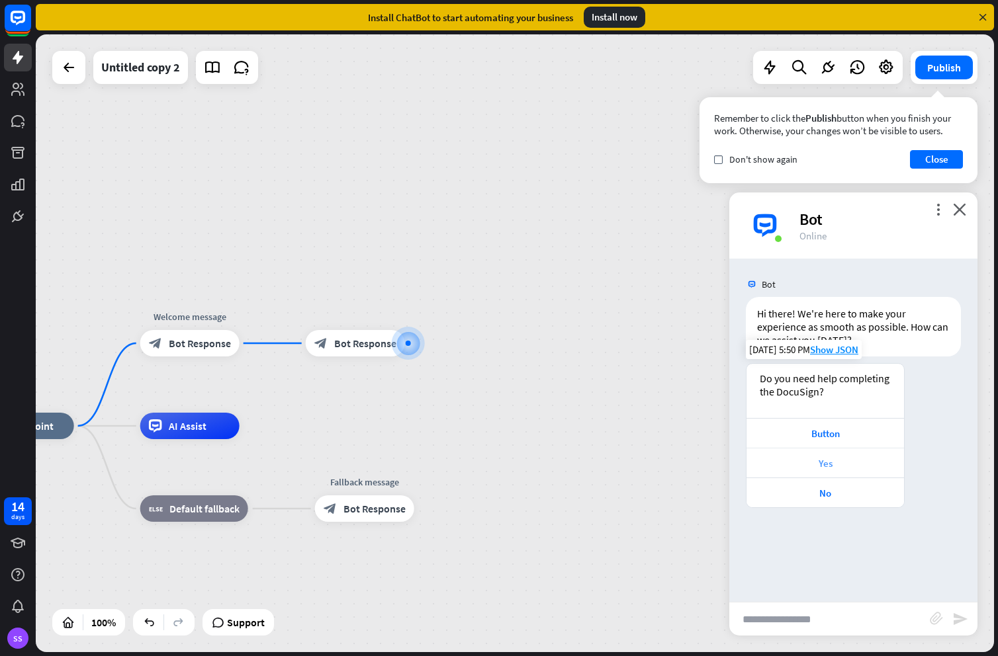
click at [828, 461] on div "Yes" at bounding box center [825, 463] width 144 height 13
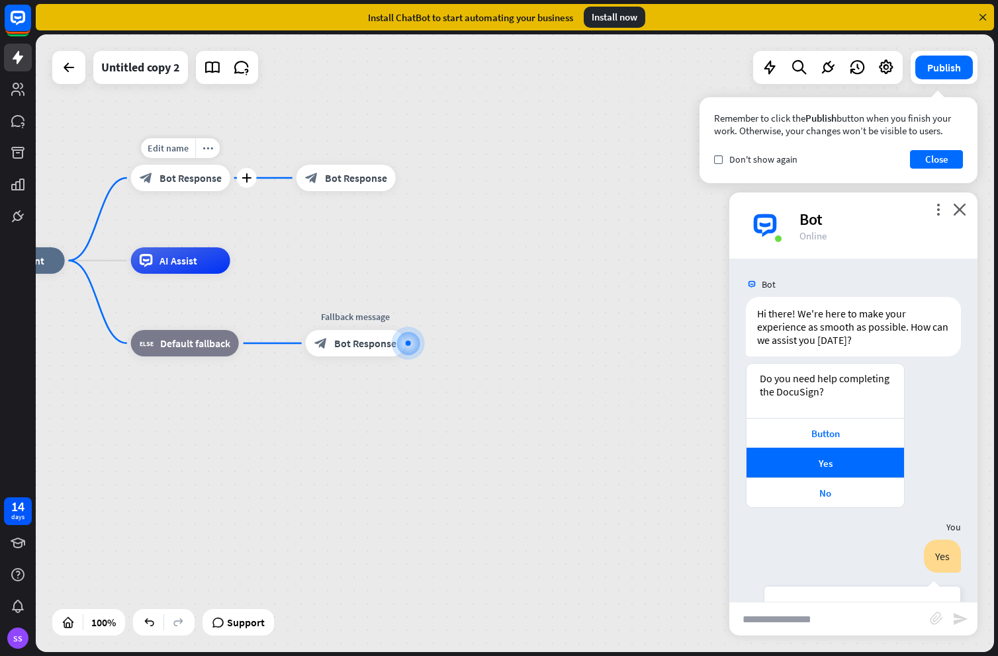
click at [198, 176] on span "Bot Response" at bounding box center [190, 177] width 62 height 13
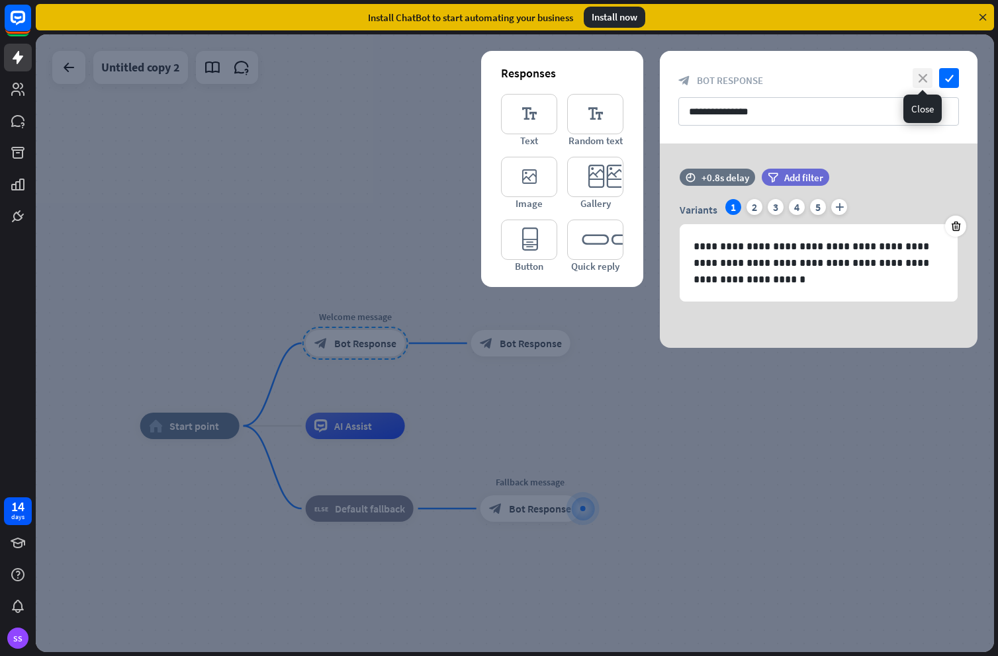
click at [928, 75] on icon "close" at bounding box center [922, 78] width 20 height 20
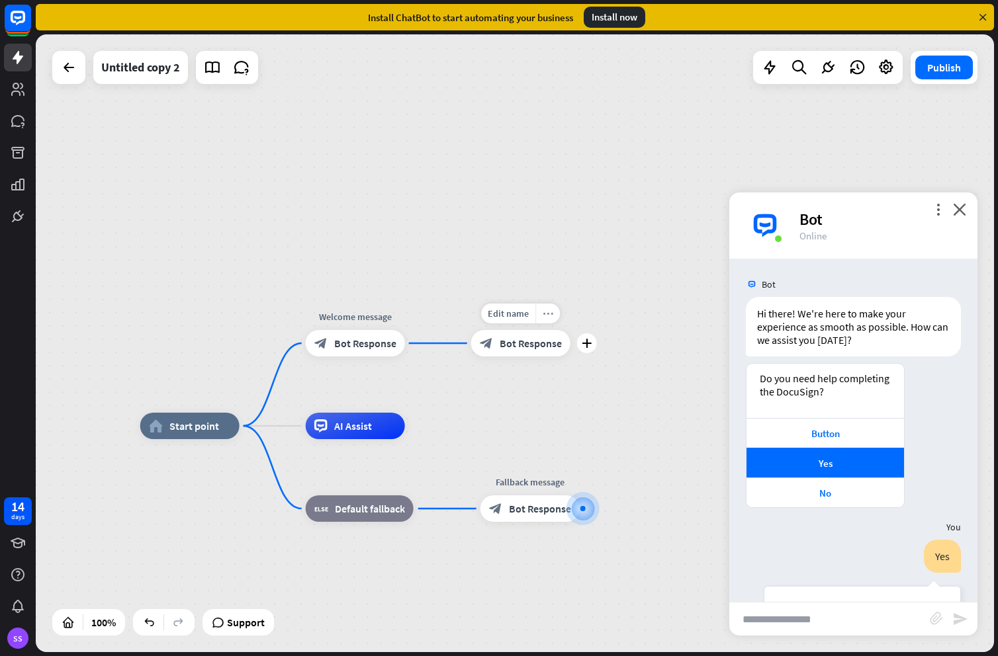
click at [552, 309] on icon "more_horiz" at bounding box center [547, 314] width 11 height 10
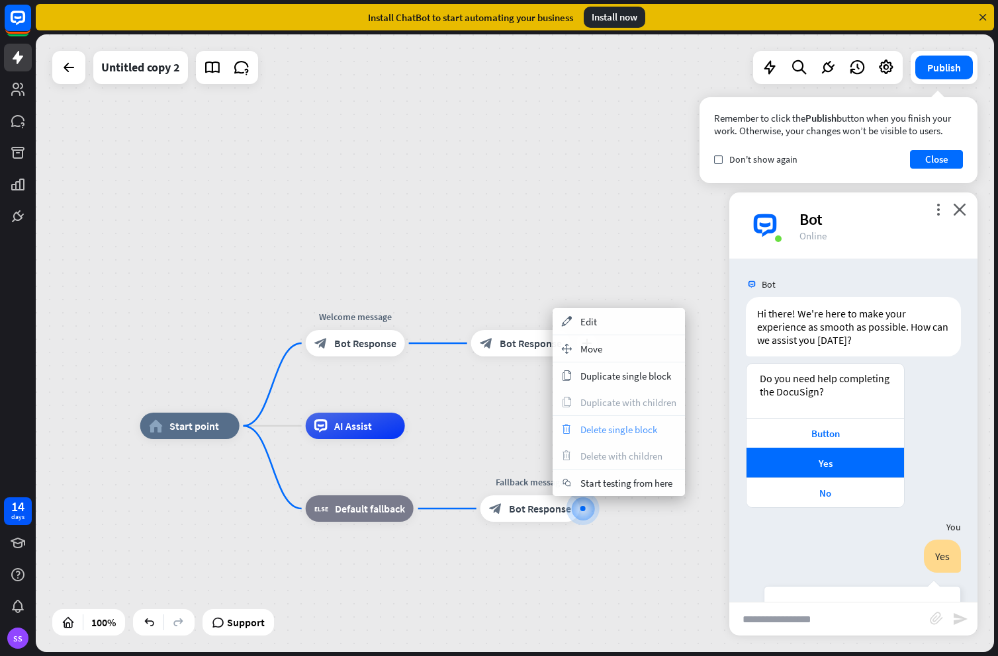
click at [595, 430] on span "Delete single block" at bounding box center [618, 429] width 77 height 13
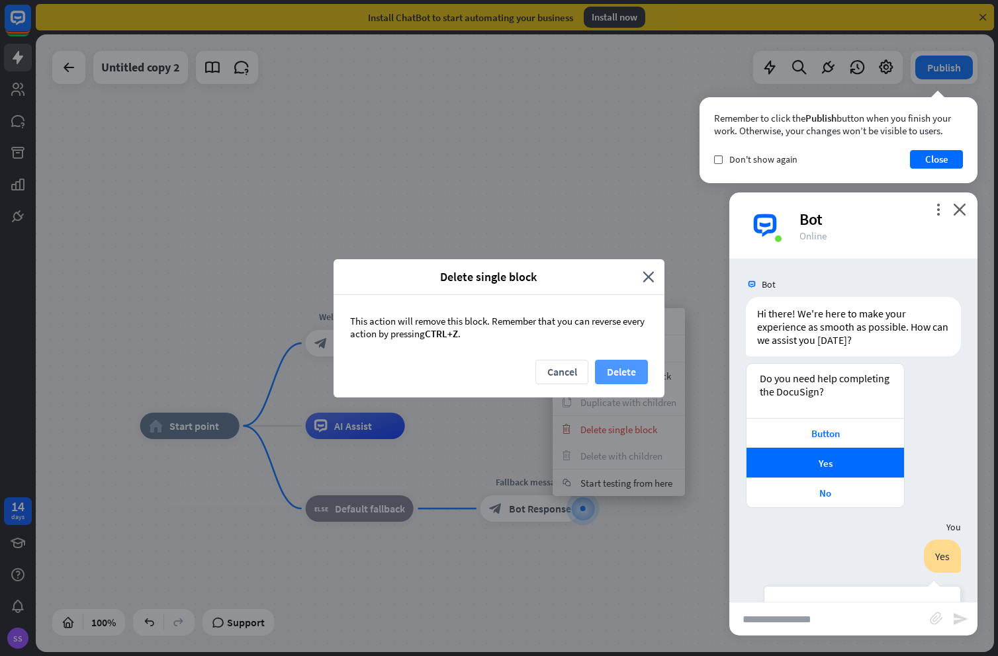
click at [613, 374] on button "Delete" at bounding box center [621, 372] width 53 height 24
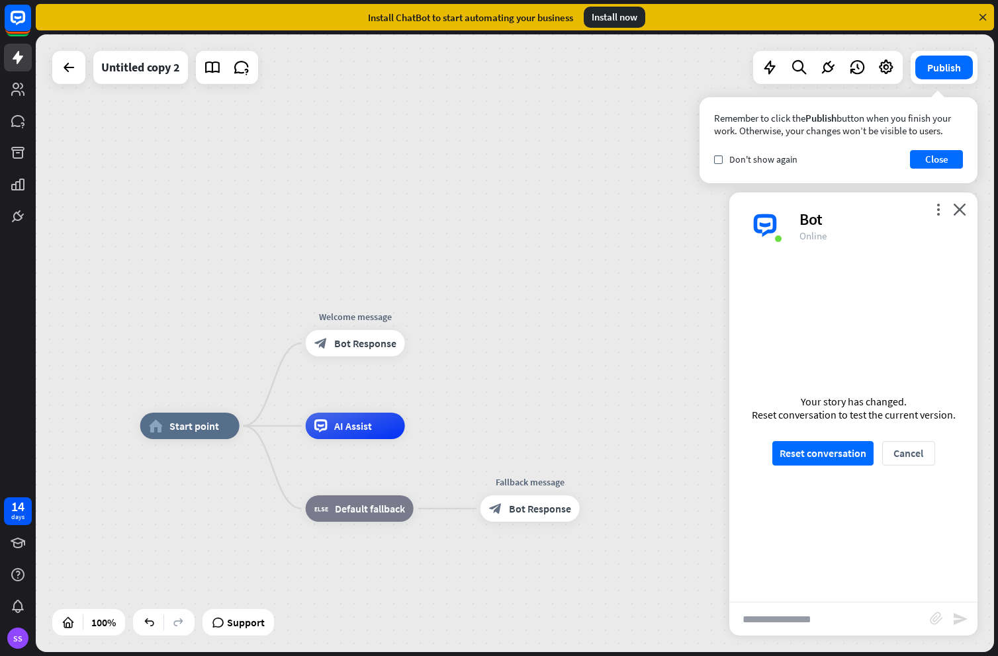
click at [361, 342] on span "Bot Response" at bounding box center [365, 343] width 62 height 13
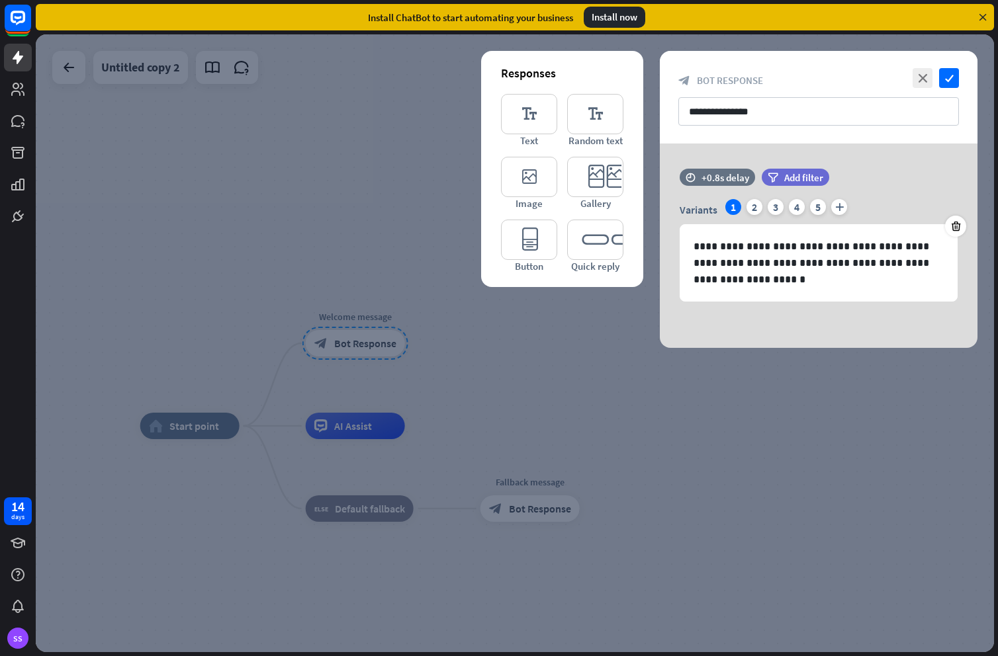
click at [470, 390] on div at bounding box center [515, 343] width 958 height 618
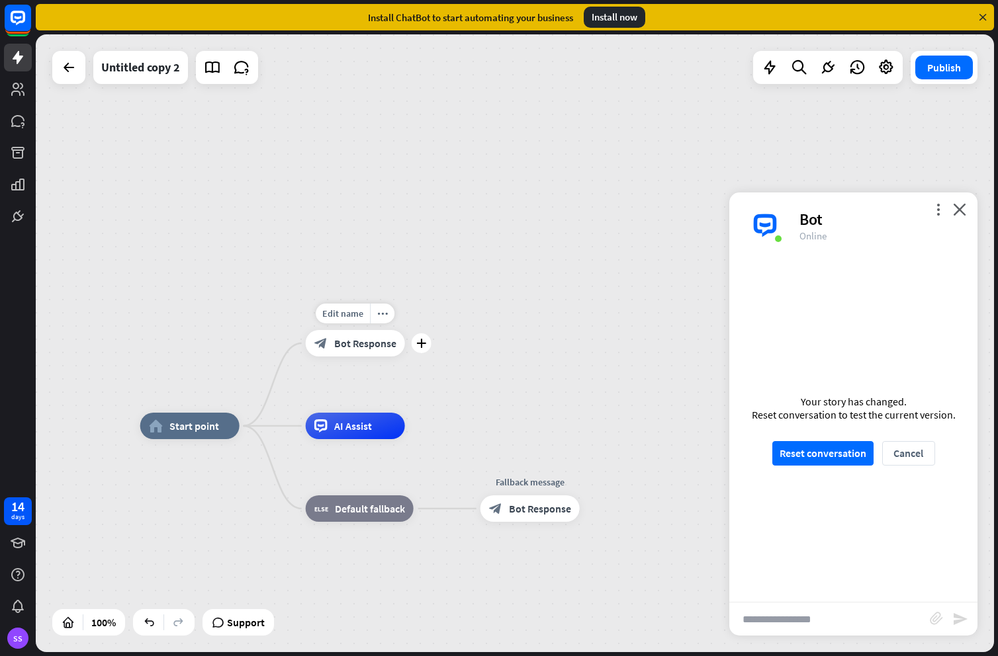
click at [361, 349] on span "Bot Response" at bounding box center [365, 343] width 62 height 13
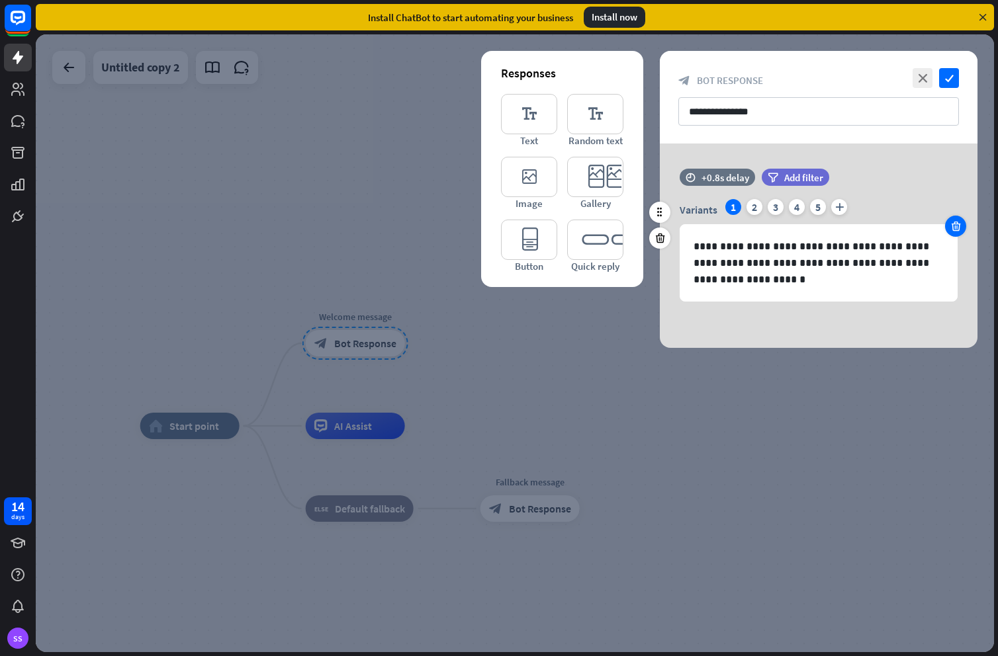
click at [948, 222] on div at bounding box center [955, 226] width 21 height 21
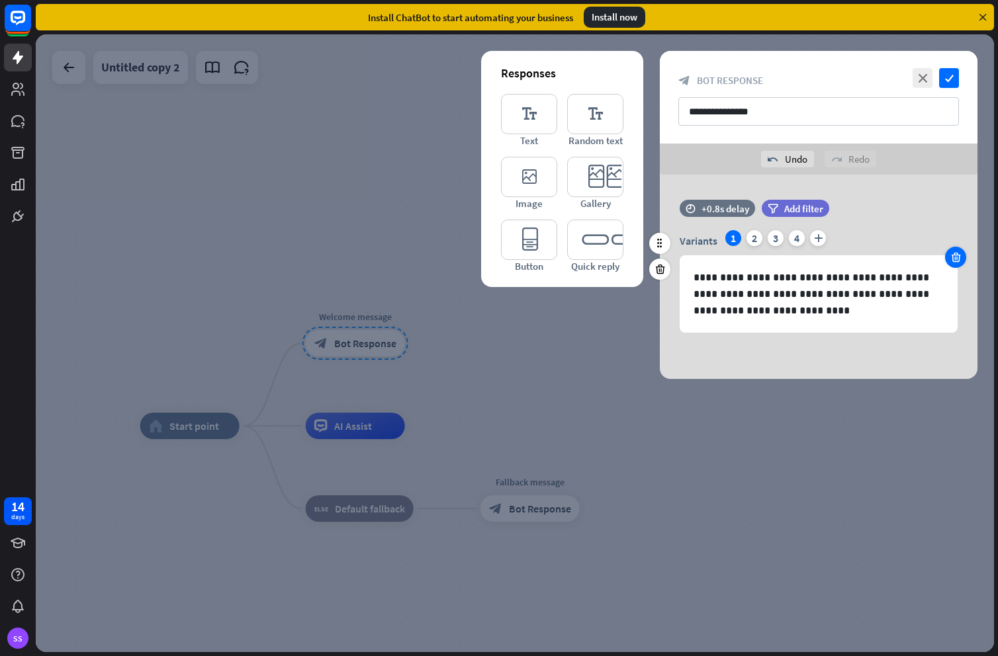
click at [954, 256] on icon at bounding box center [955, 257] width 13 height 12
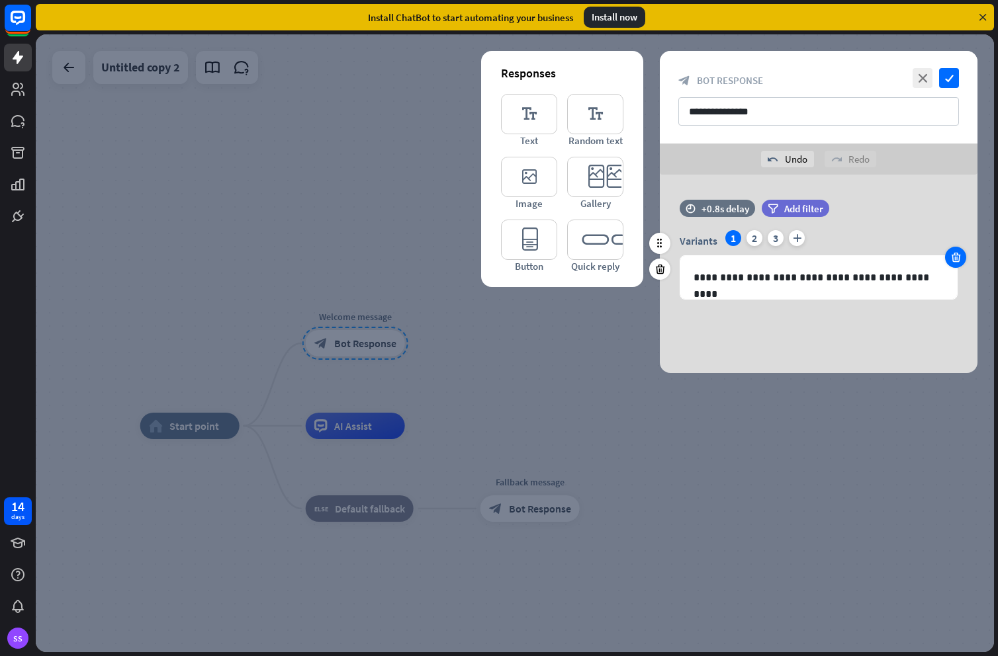
click at [954, 256] on icon at bounding box center [955, 257] width 13 height 12
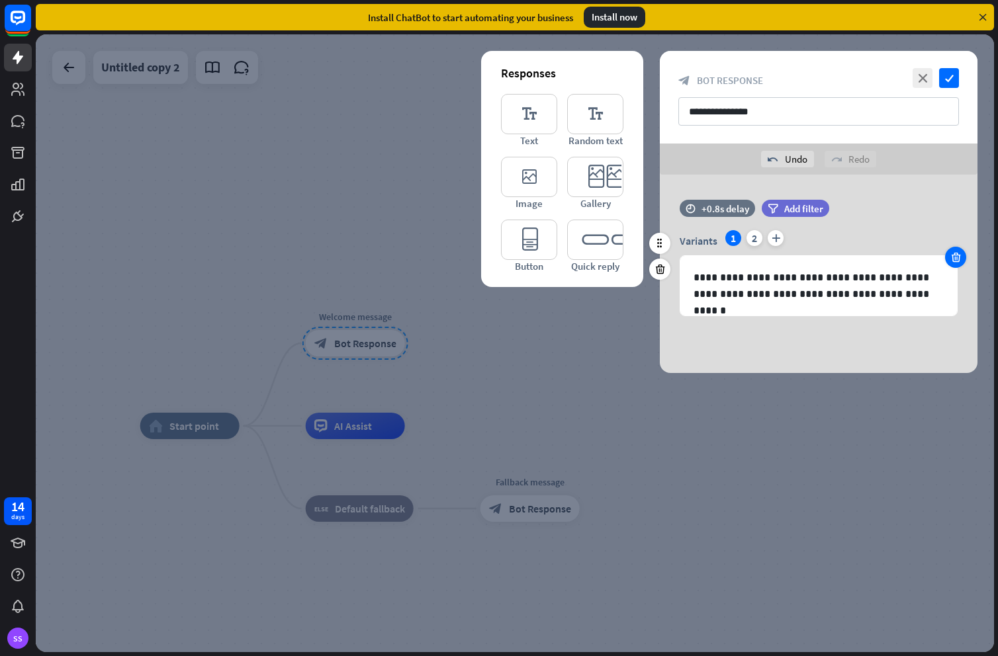
click at [954, 256] on icon at bounding box center [955, 257] width 13 height 12
click at [770, 284] on p "**********" at bounding box center [818, 285] width 250 height 33
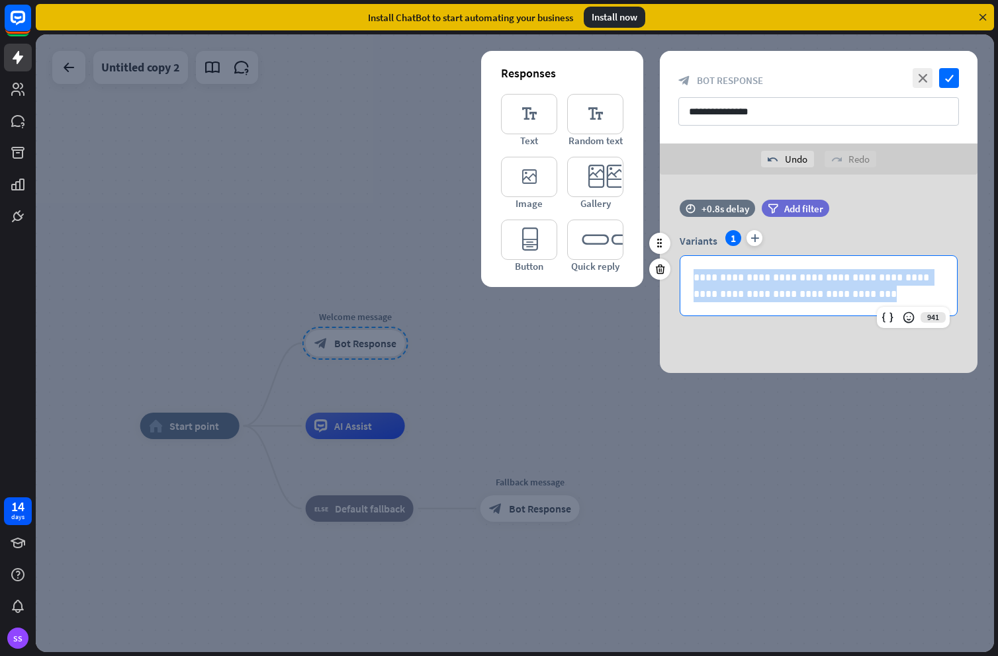
click at [769, 284] on p "**********" at bounding box center [818, 285] width 250 height 33
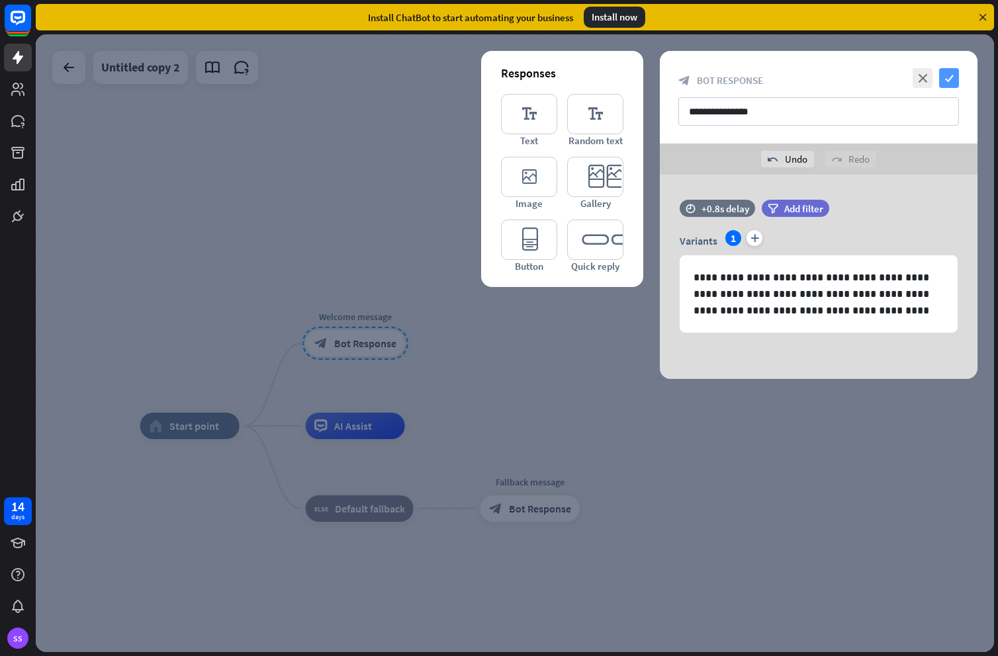
click at [947, 80] on icon "check" at bounding box center [949, 78] width 20 height 20
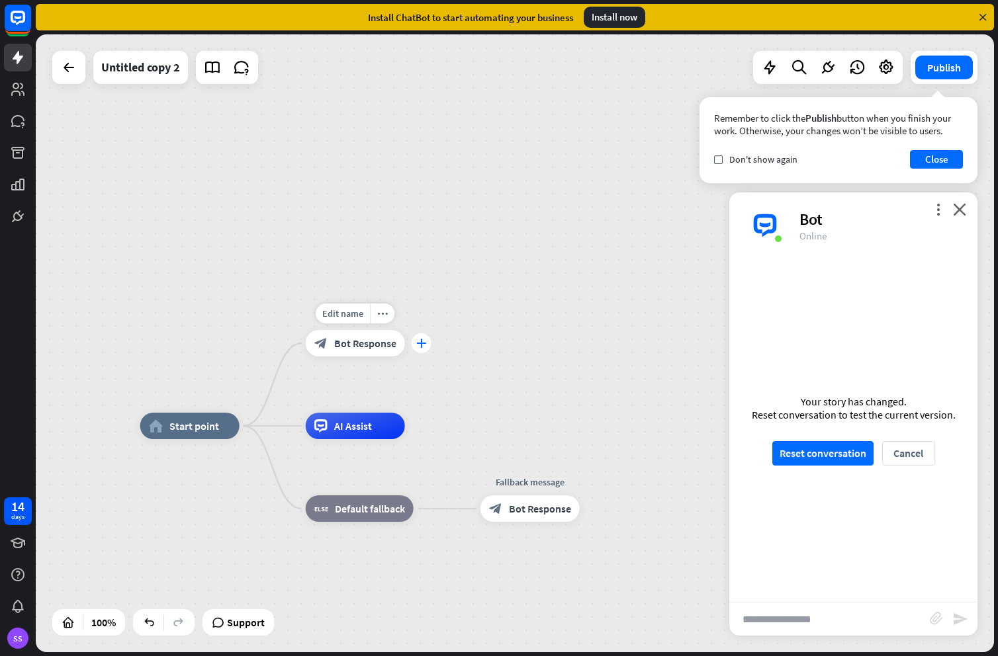
click at [427, 341] on div "plus" at bounding box center [421, 343] width 20 height 20
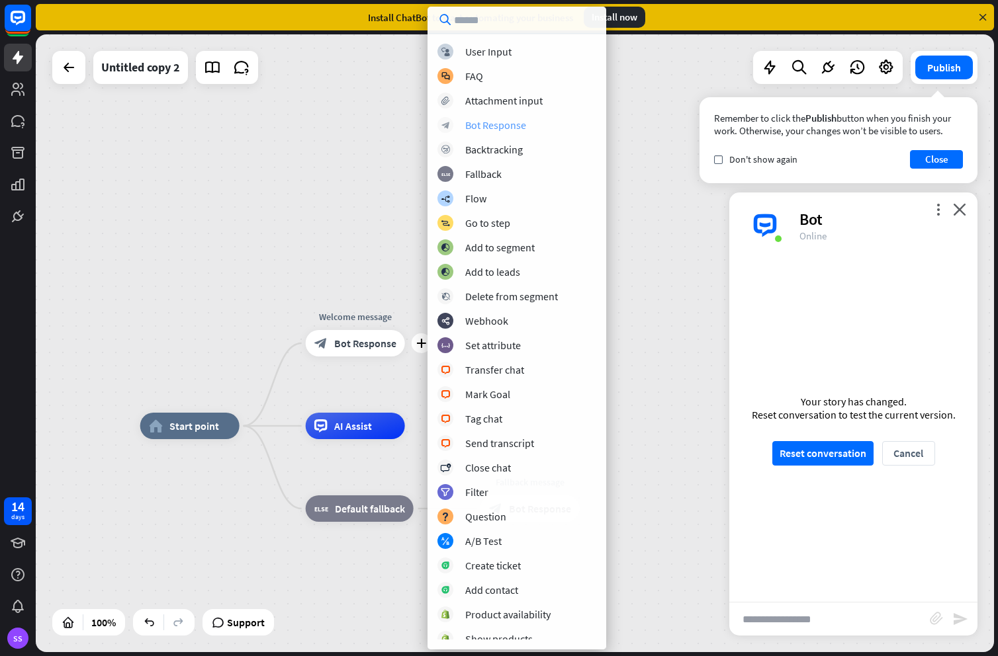
click at [494, 124] on div "Bot Response" at bounding box center [495, 124] width 61 height 13
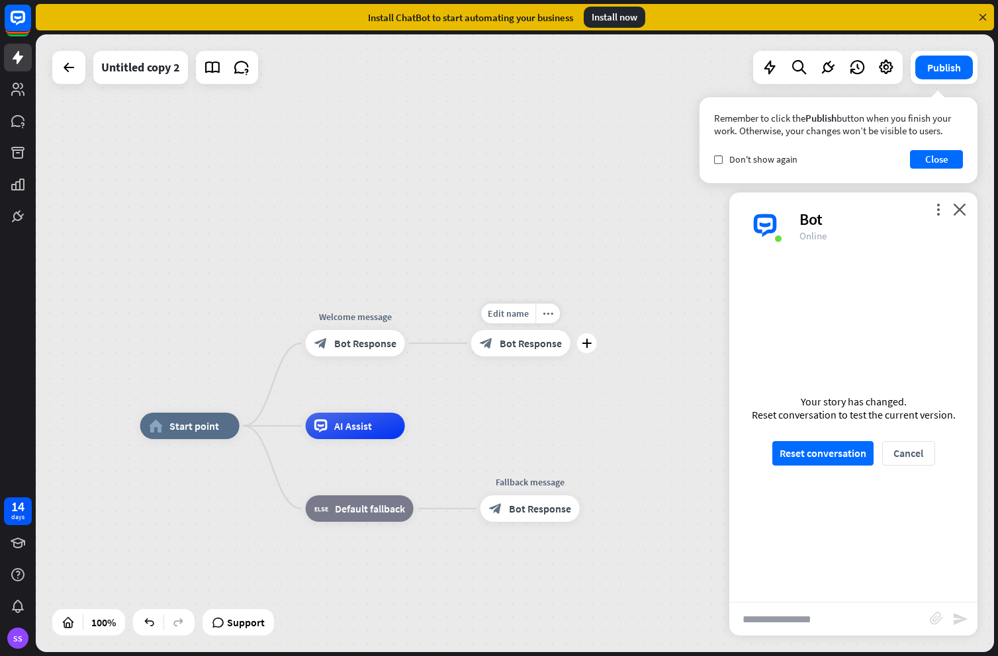
click at [528, 345] on span "Bot Response" at bounding box center [530, 343] width 62 height 13
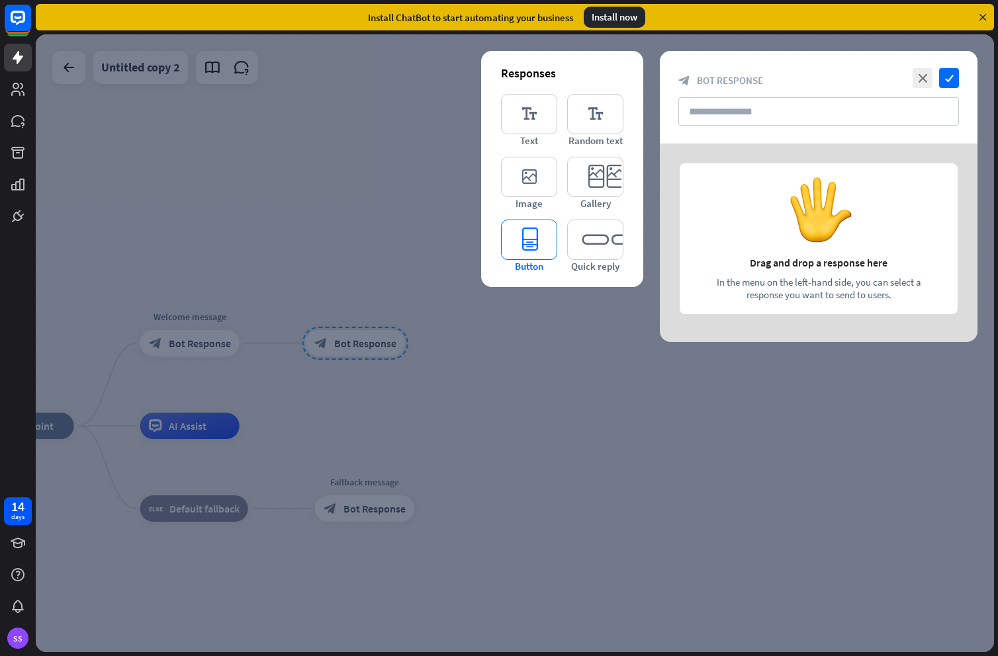
click at [521, 241] on icon "editor_button" at bounding box center [529, 240] width 56 height 40
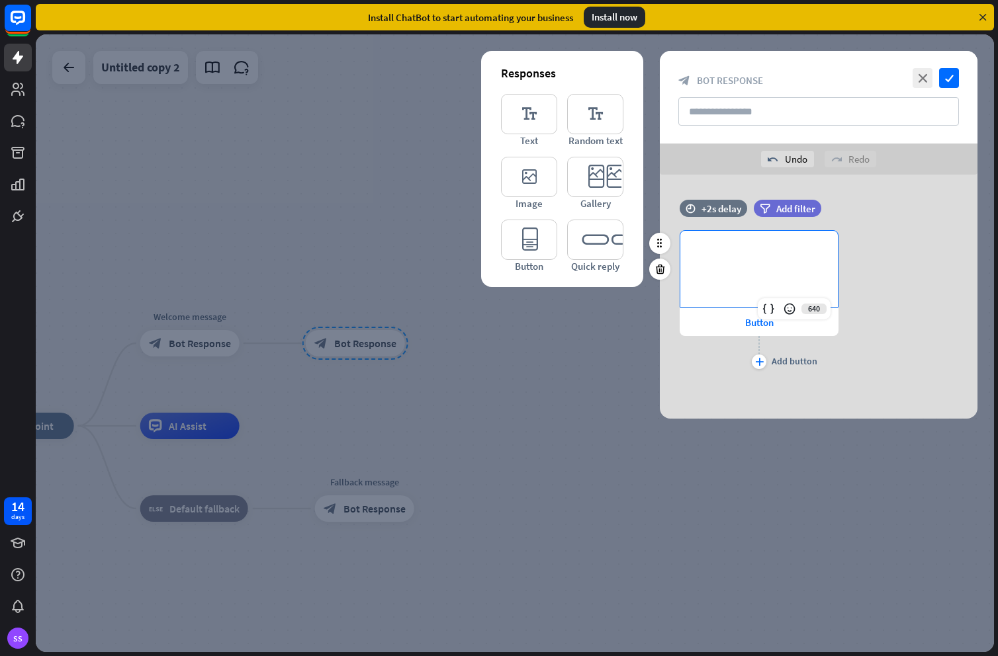
click at [728, 251] on p "**********" at bounding box center [758, 252] width 131 height 17
click at [750, 311] on div "Button" at bounding box center [758, 322] width 159 height 28
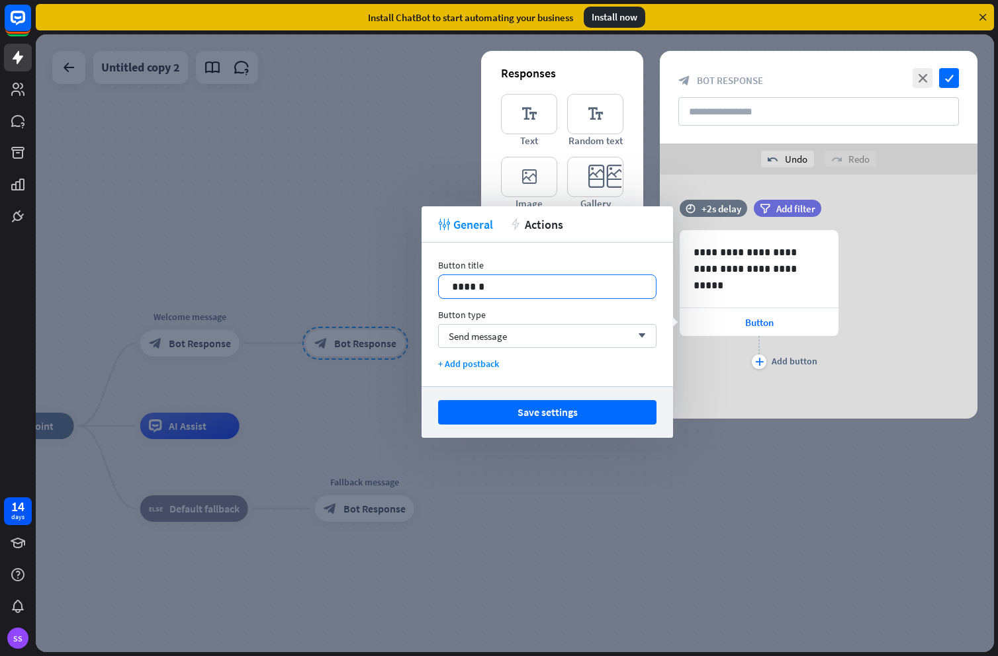
click at [480, 288] on p "******" at bounding box center [547, 287] width 191 height 17
click at [472, 284] on p "******" at bounding box center [547, 287] width 191 height 17
click at [472, 282] on p "******" at bounding box center [547, 287] width 191 height 17
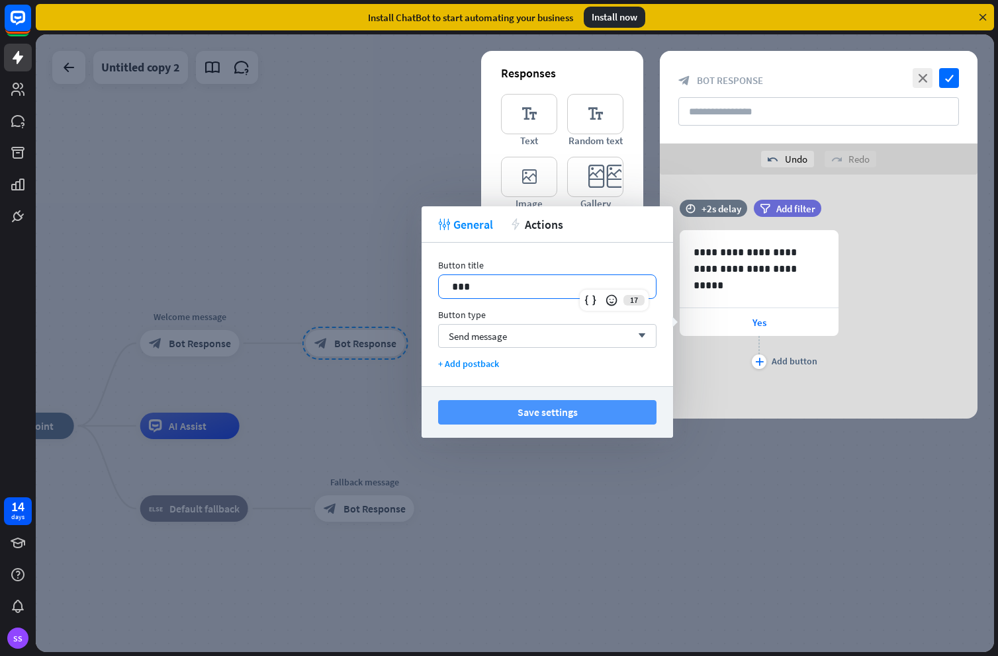
drag, startPoint x: 555, startPoint y: 411, endPoint x: 547, endPoint y: 405, distance: 9.9
click at [554, 411] on button "Save settings" at bounding box center [547, 412] width 218 height 24
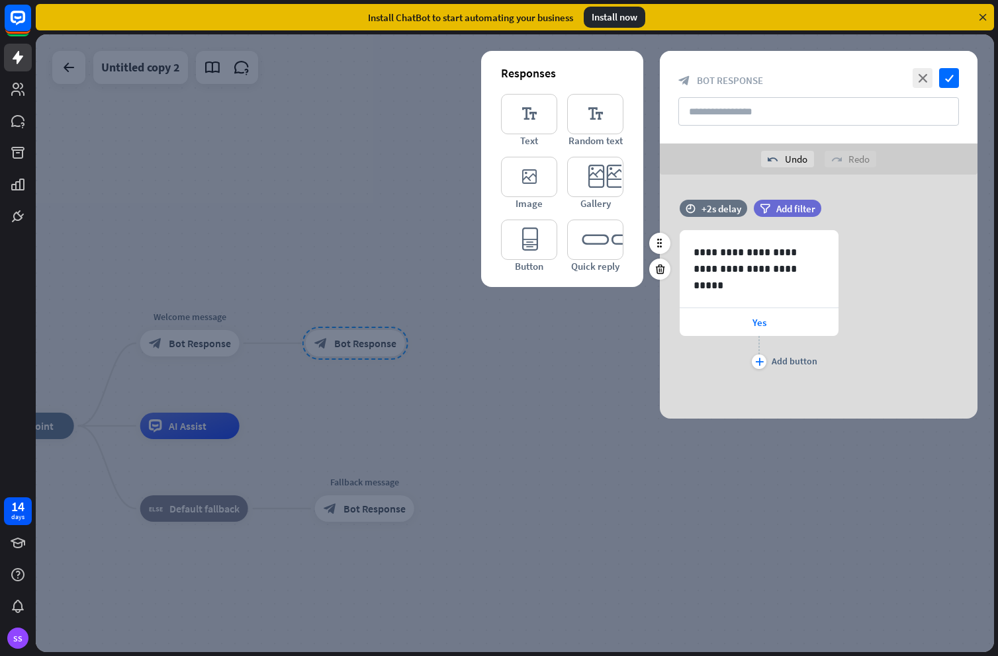
click at [767, 358] on div "plus Add button" at bounding box center [758, 352] width 159 height 33
click at [765, 359] on div "plus" at bounding box center [759, 362] width 15 height 15
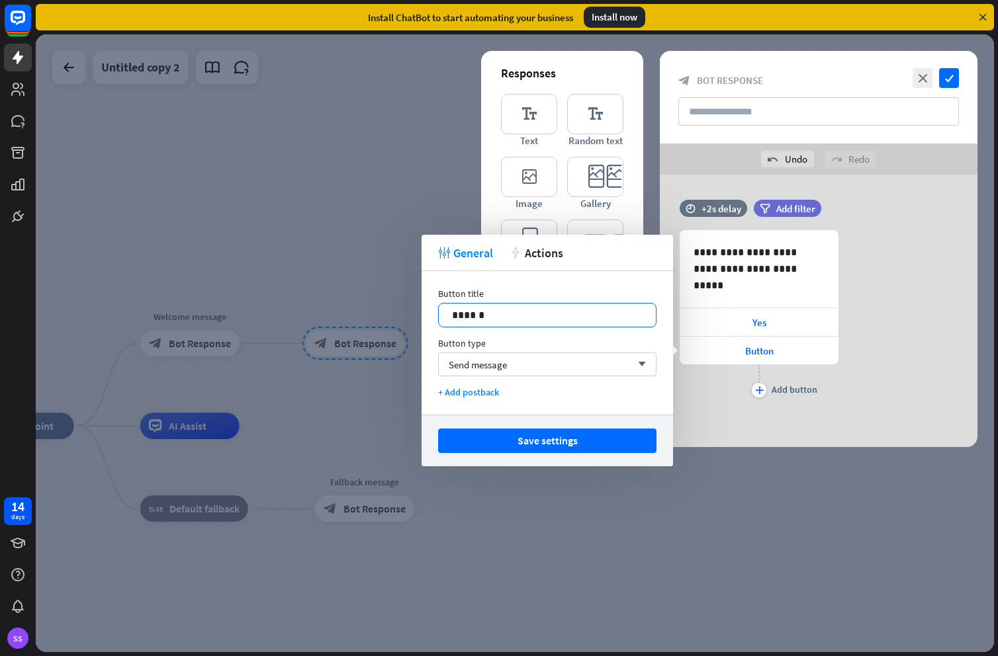
click at [493, 310] on p "******" at bounding box center [547, 315] width 191 height 17
click at [493, 309] on p "******" at bounding box center [547, 315] width 191 height 17
click at [582, 364] on div "Send message arrow_down" at bounding box center [547, 365] width 218 height 24
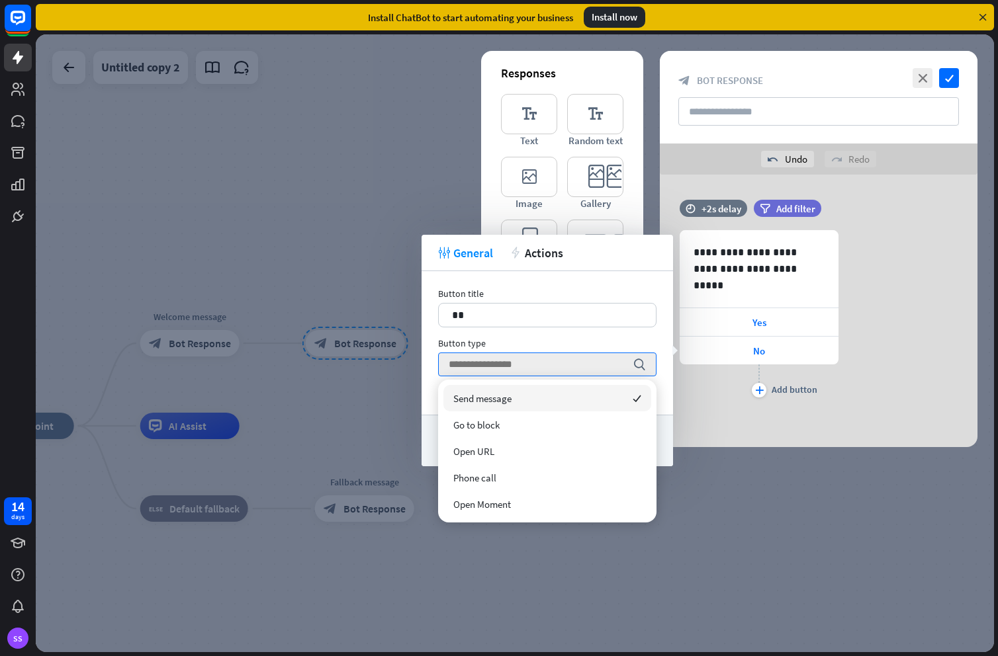
click at [568, 396] on div "Send message checked" at bounding box center [547, 398] width 208 height 26
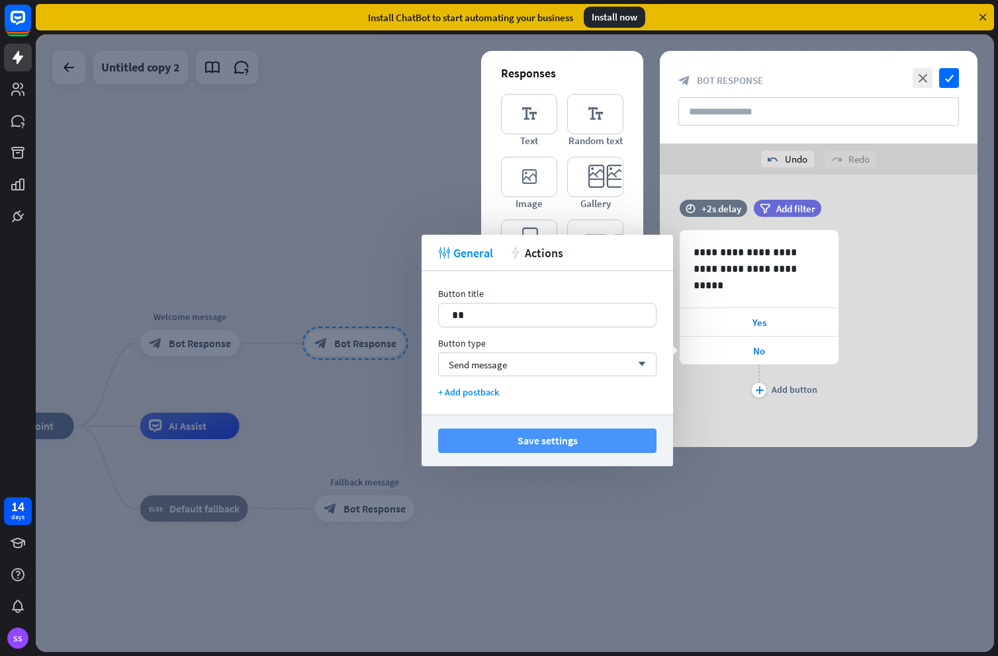
click at [559, 441] on button "Save settings" at bounding box center [547, 441] width 218 height 24
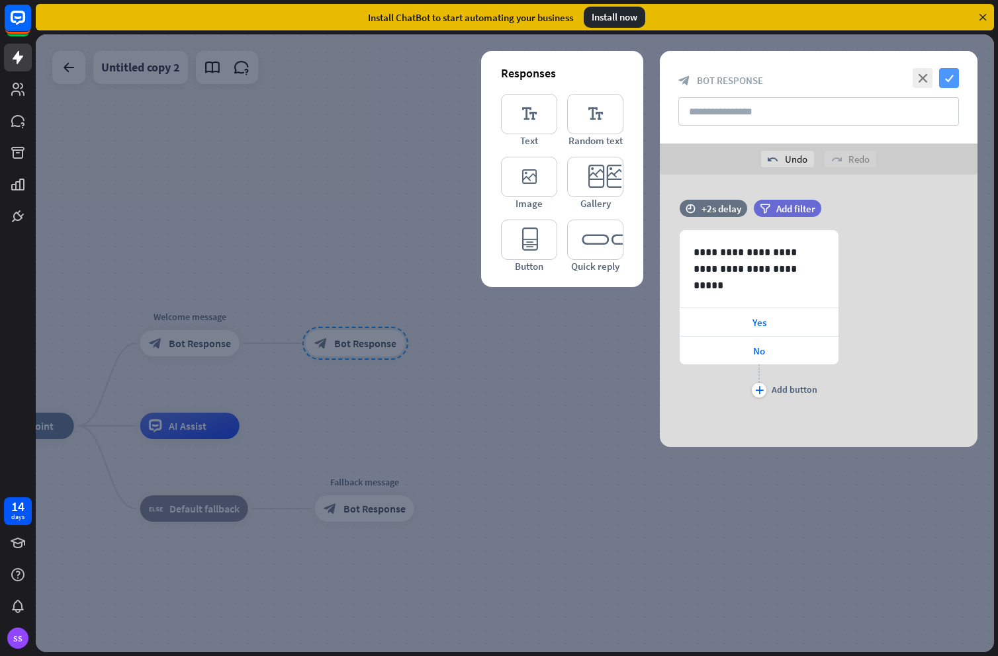
click at [945, 83] on icon "check" at bounding box center [949, 78] width 20 height 20
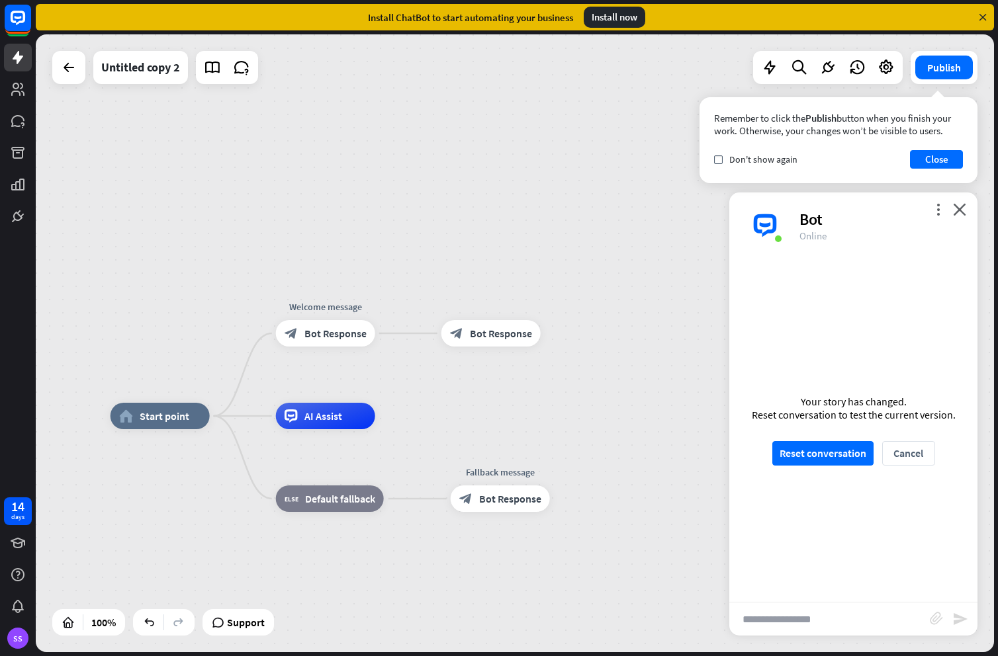
drag, startPoint x: 535, startPoint y: 448, endPoint x: 191, endPoint y: 424, distance: 344.8
click at [166, 423] on div "home_2 Start point" at bounding box center [159, 415] width 99 height 26
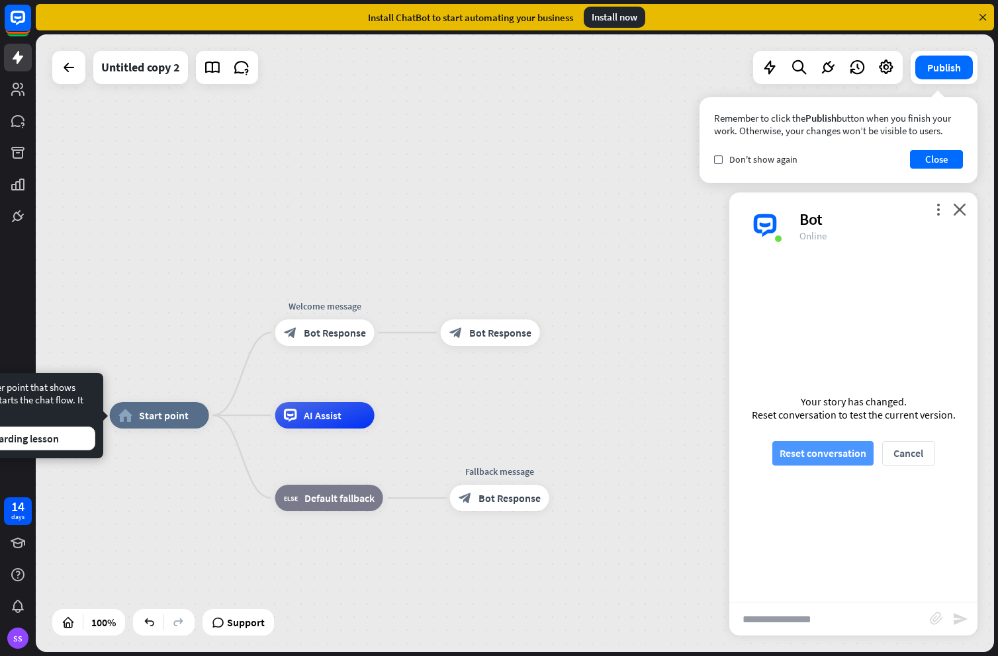
click at [806, 457] on button "Reset conversation" at bounding box center [822, 453] width 101 height 24
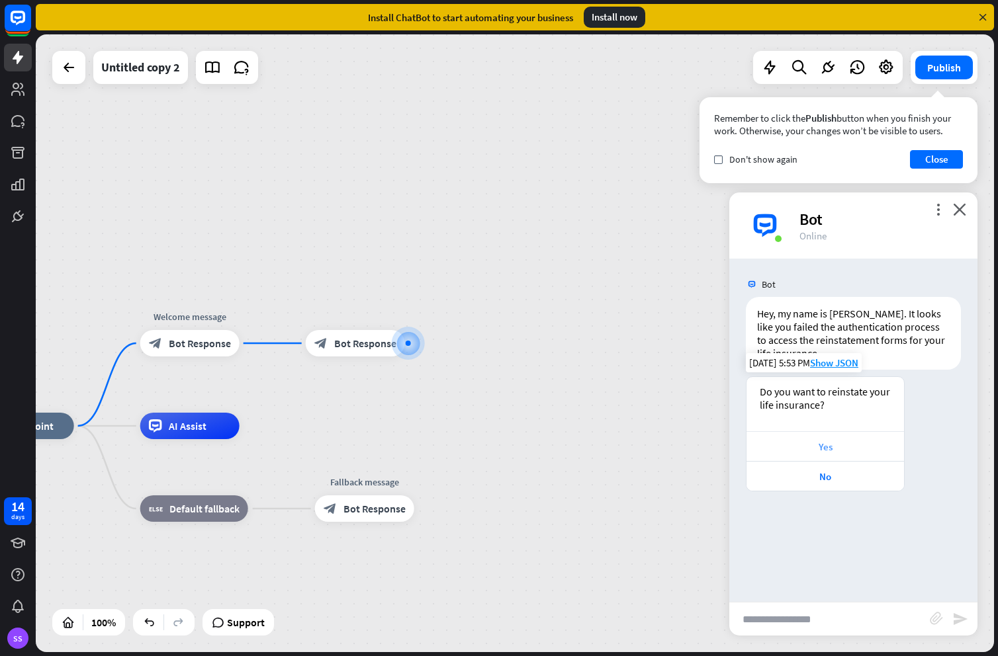
click at [861, 442] on div "Yes" at bounding box center [825, 447] width 144 height 13
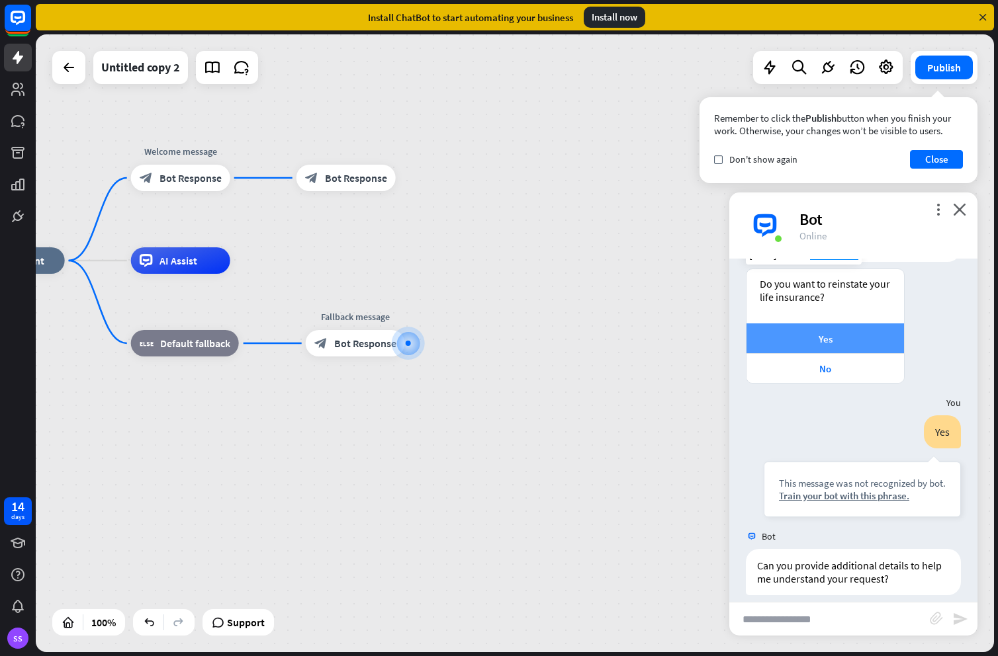
scroll to position [121, 0]
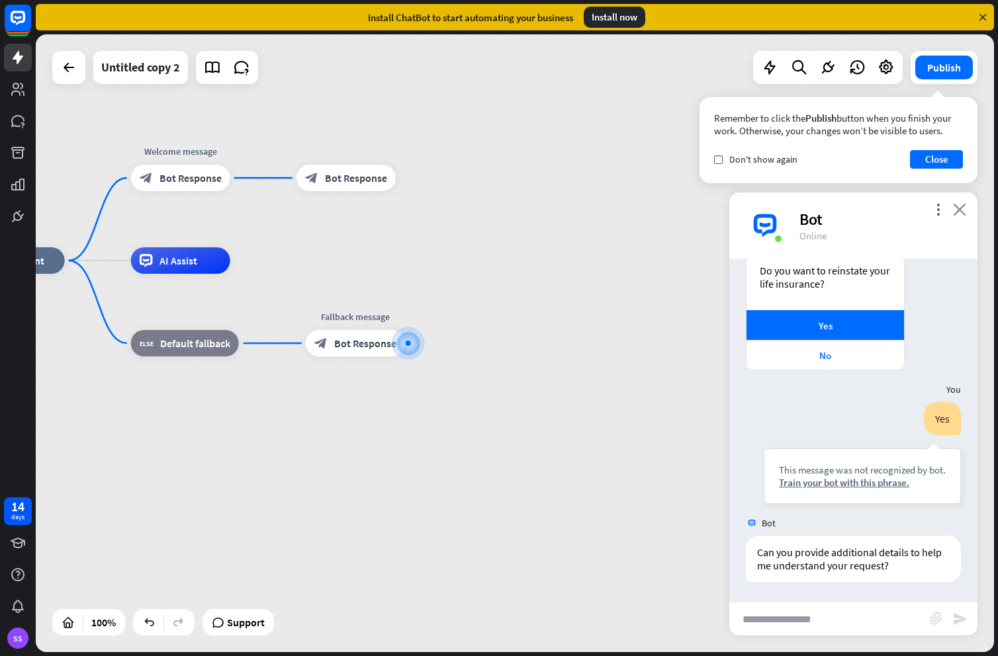
click at [961, 206] on icon "close" at bounding box center [959, 209] width 13 height 13
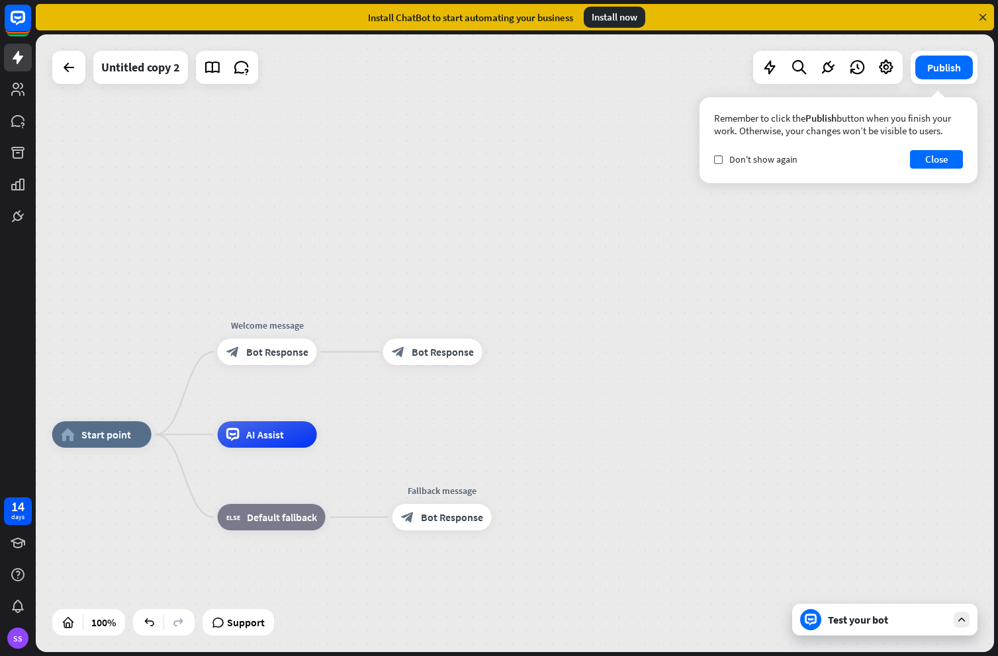
drag, startPoint x: 499, startPoint y: 291, endPoint x: 543, endPoint y: 423, distance: 138.9
click at [544, 423] on div "home_2 Start point Welcome message block_bot_response Bot Response block_bot_re…" at bounding box center [515, 343] width 958 height 618
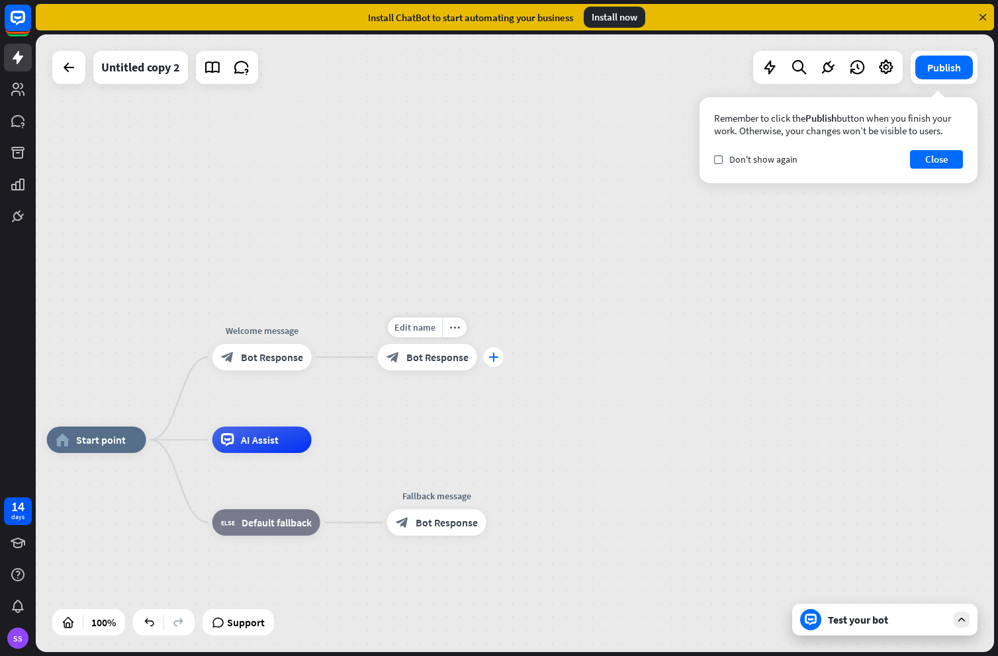
click at [495, 358] on icon "plus" at bounding box center [493, 357] width 10 height 9
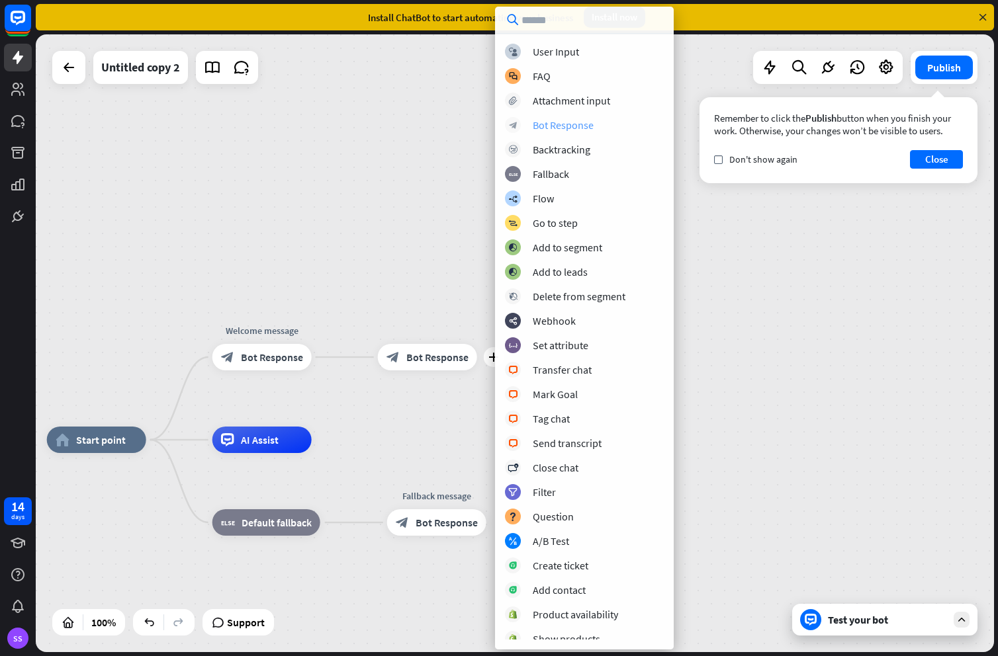
click at [552, 122] on div "Bot Response" at bounding box center [563, 124] width 61 height 13
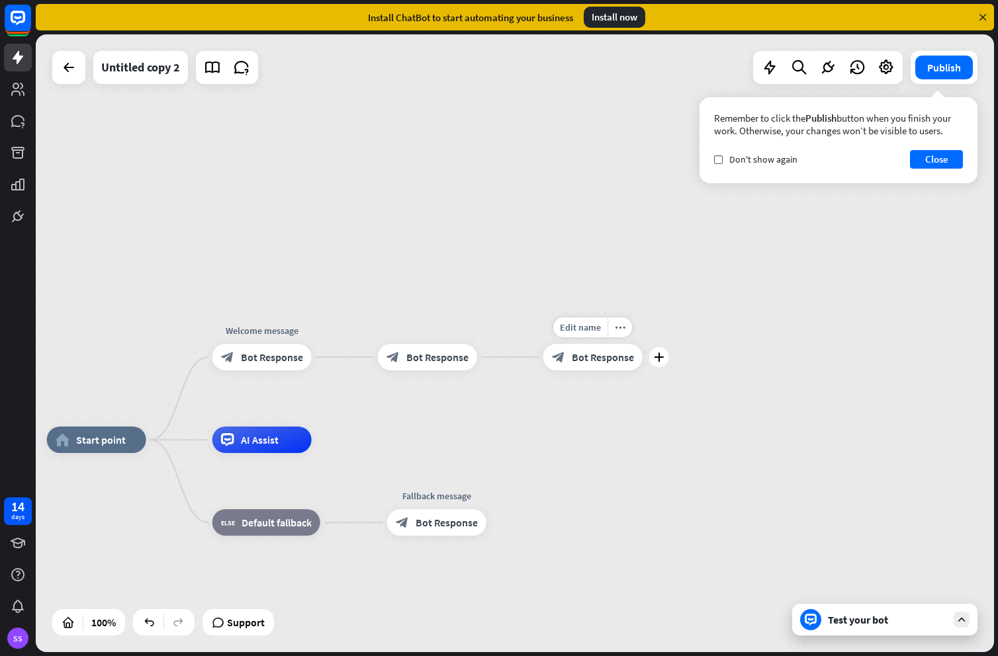
click at [584, 360] on span "Bot Response" at bounding box center [603, 357] width 62 height 13
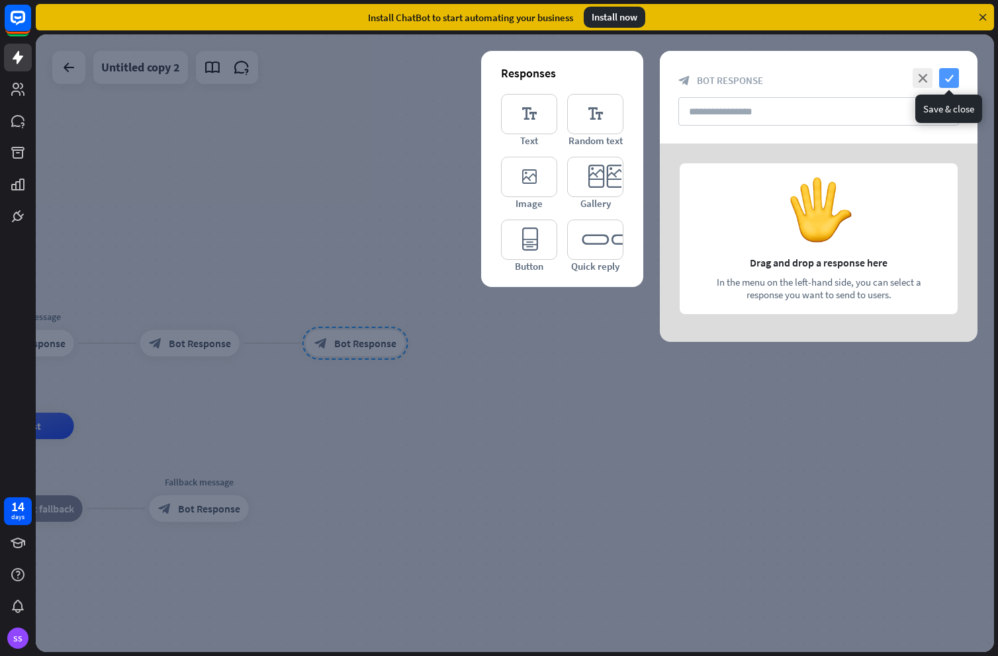
click at [949, 73] on icon "check" at bounding box center [949, 78] width 20 height 20
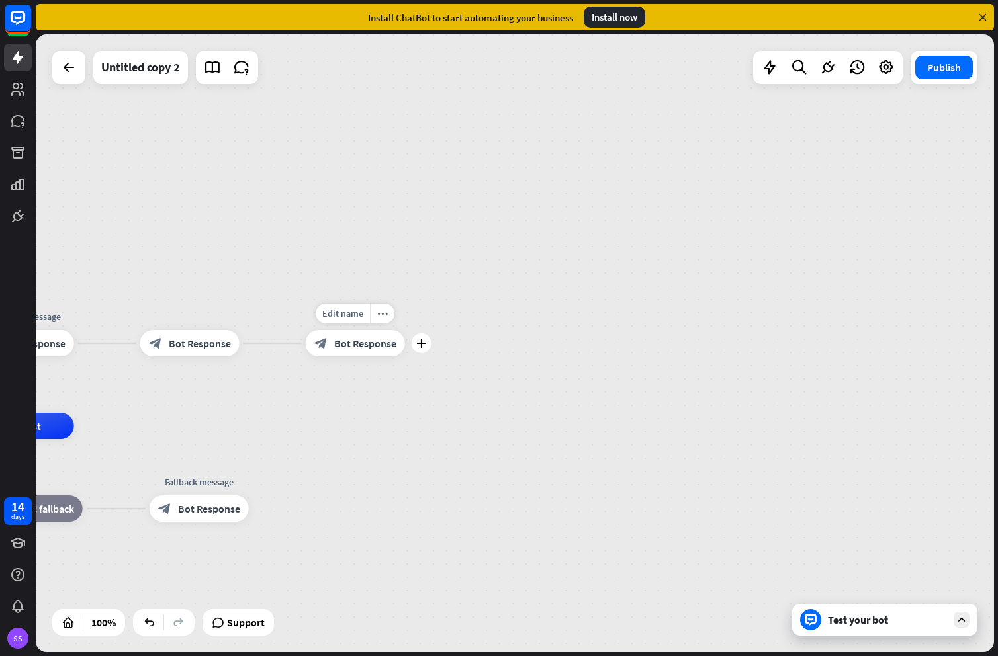
click at [371, 332] on div "block_bot_response Bot Response" at bounding box center [355, 343] width 99 height 26
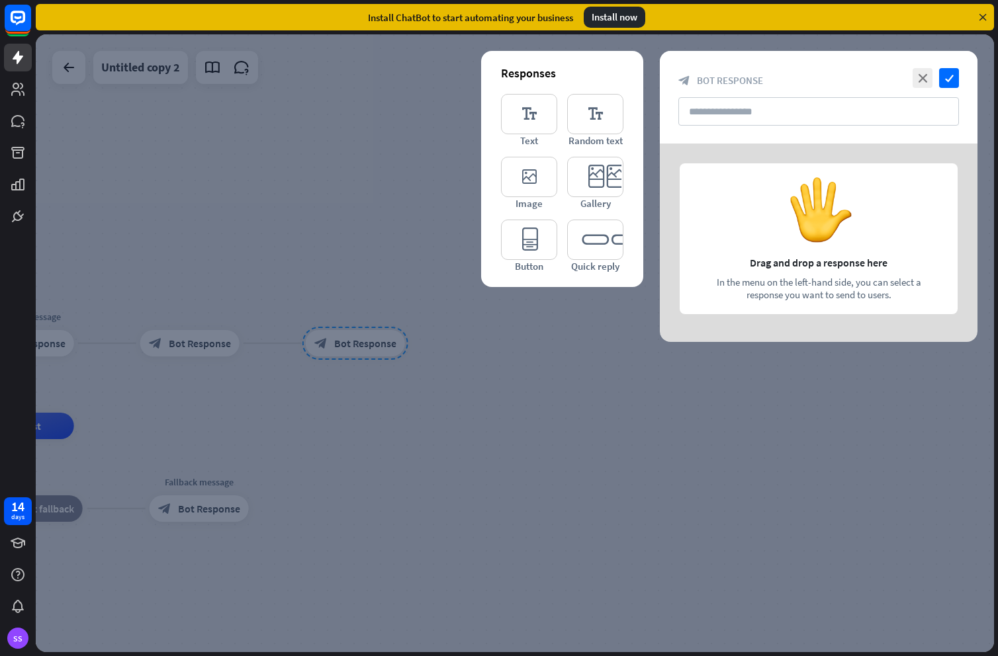
click at [382, 314] on div at bounding box center [515, 343] width 958 height 618
click at [376, 343] on div at bounding box center [515, 343] width 958 height 618
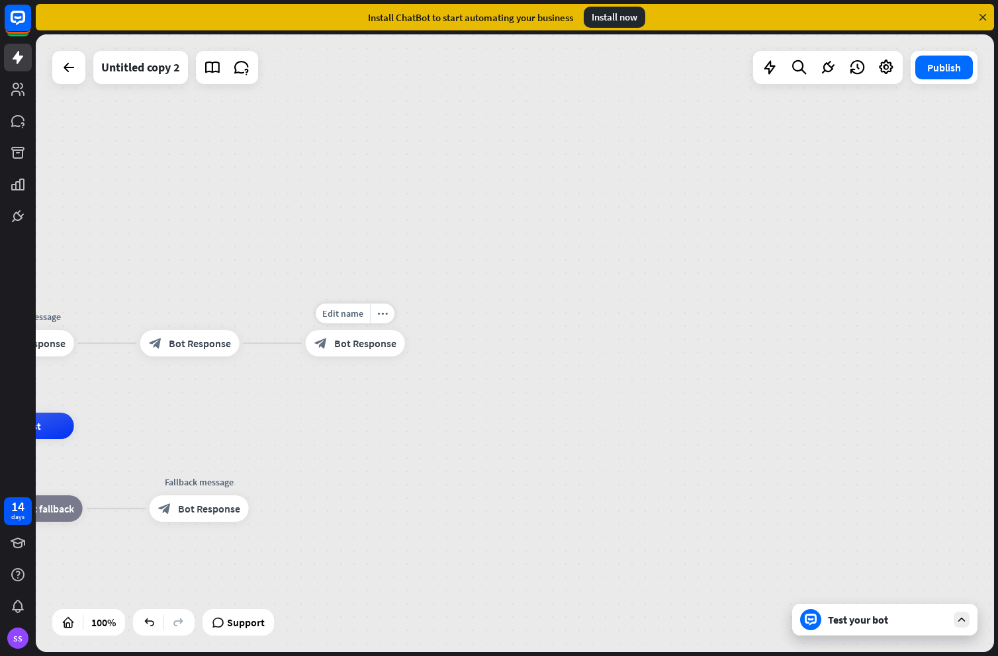
drag, startPoint x: 461, startPoint y: 372, endPoint x: 382, endPoint y: 357, distance: 80.3
click at [461, 373] on div "home_2 Start point Welcome message block_bot_response Bot Response block_bot_re…" at bounding box center [515, 343] width 958 height 618
click at [384, 311] on icon "more_horiz" at bounding box center [385, 315] width 11 height 10
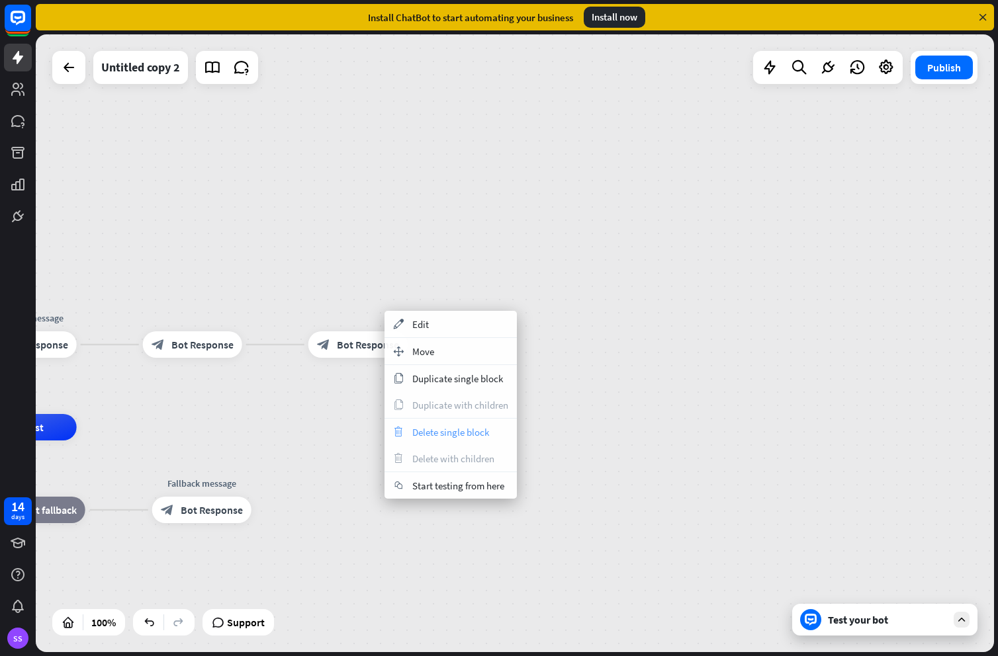
click at [435, 428] on span "Delete single block" at bounding box center [450, 432] width 77 height 13
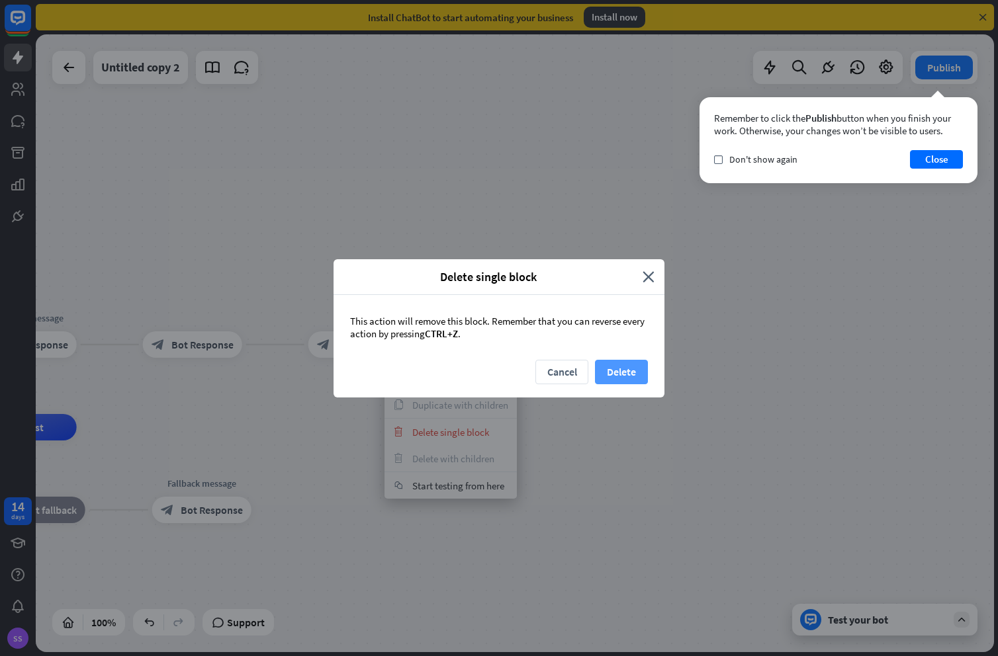
click at [611, 368] on button "Delete" at bounding box center [621, 372] width 53 height 24
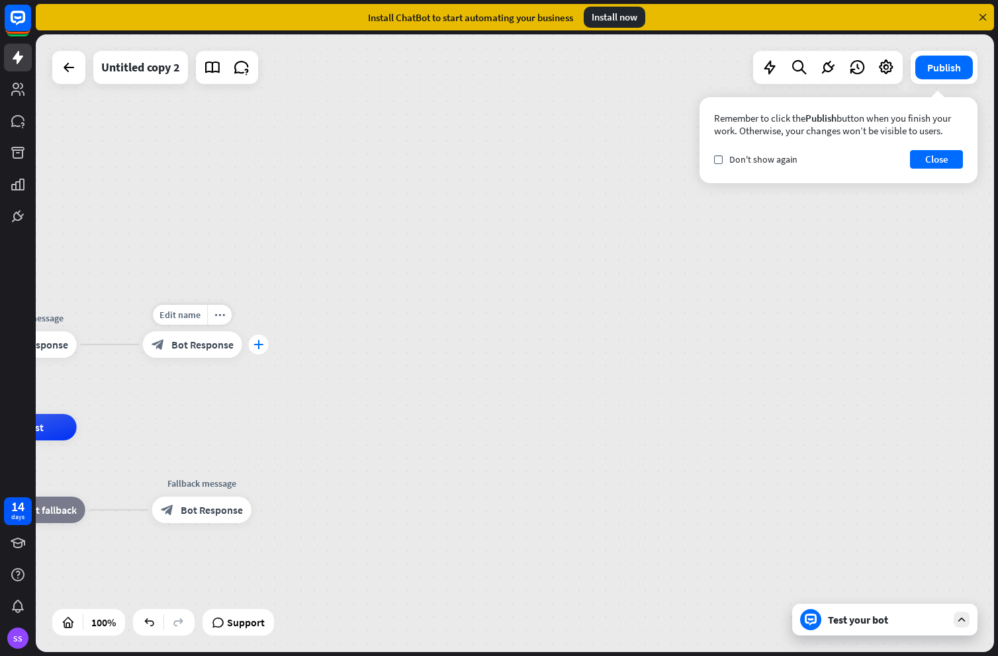
click at [262, 340] on icon "plus" at bounding box center [258, 344] width 10 height 9
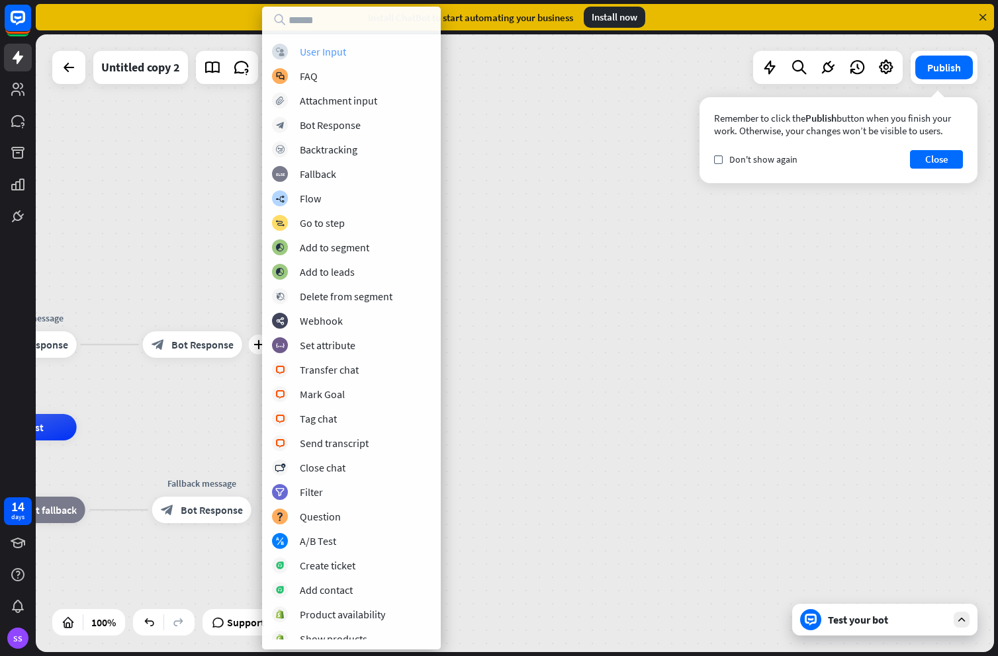
click at [316, 53] on div "User Input" at bounding box center [323, 51] width 46 height 13
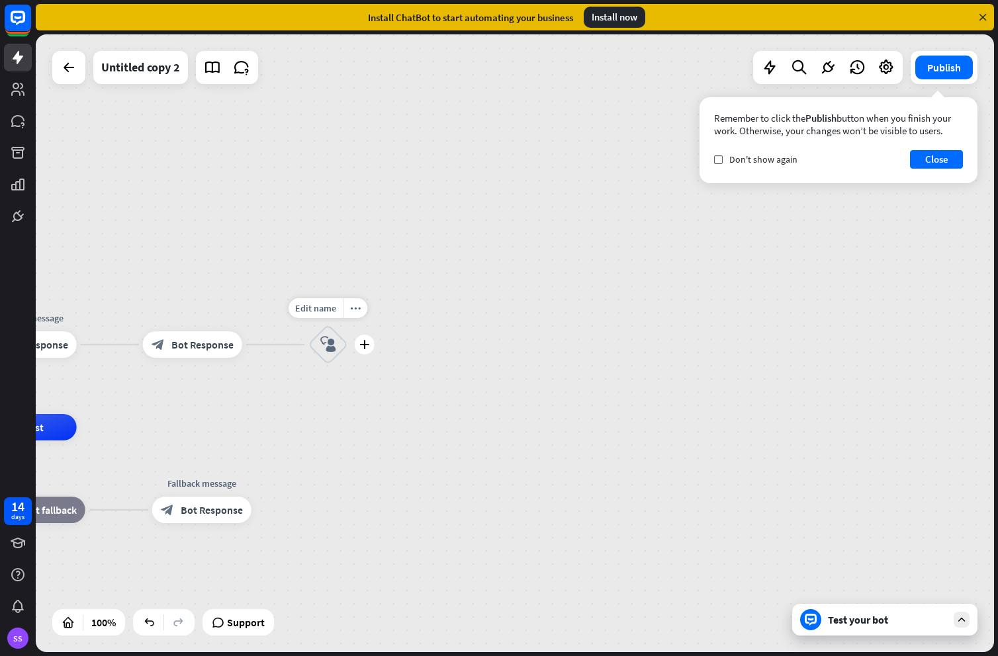
click at [330, 346] on icon "block_user_input" at bounding box center [328, 345] width 16 height 16
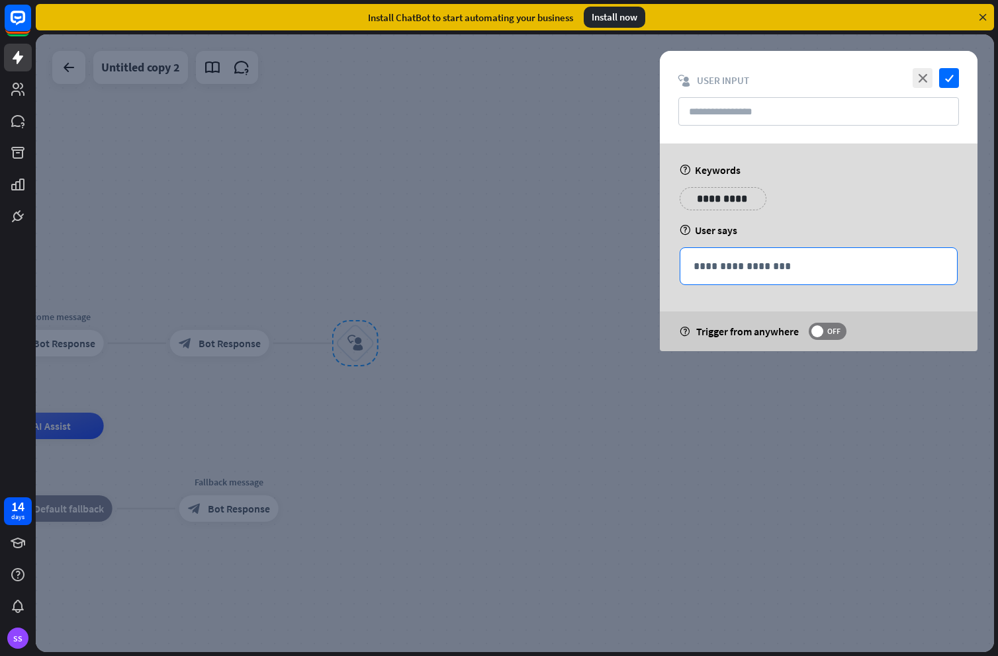
click at [711, 271] on p "**********" at bounding box center [818, 266] width 250 height 17
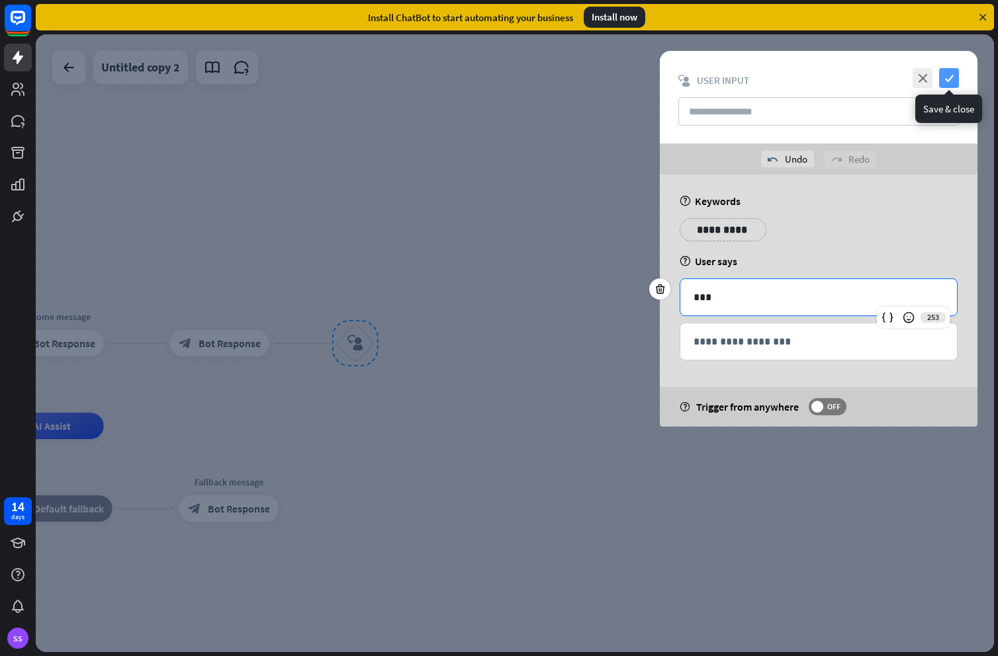
click at [946, 77] on icon "check" at bounding box center [949, 78] width 20 height 20
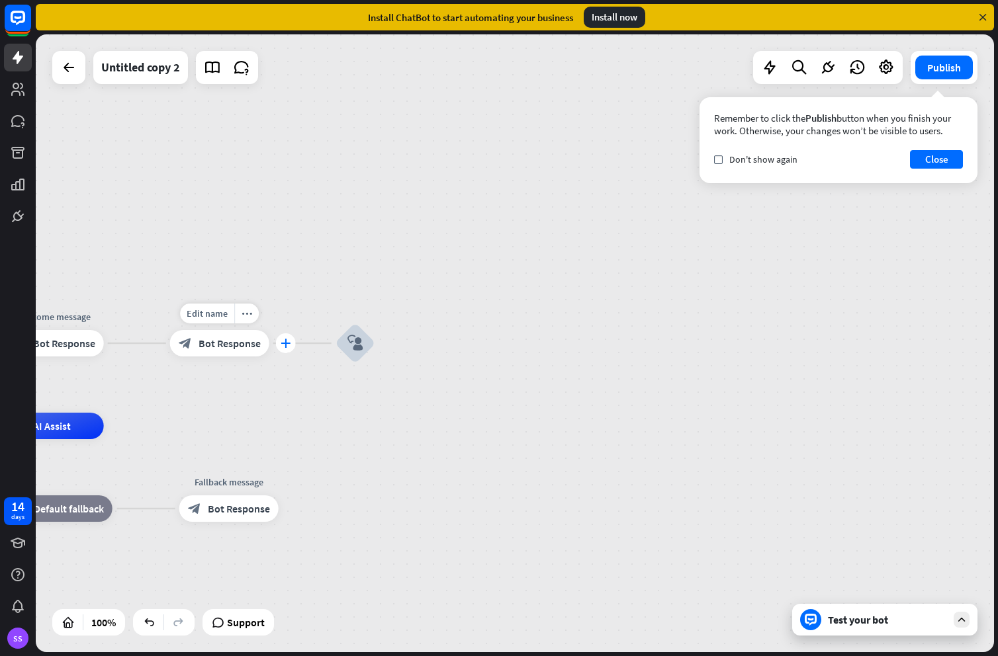
click at [280, 344] on div "plus" at bounding box center [286, 343] width 20 height 20
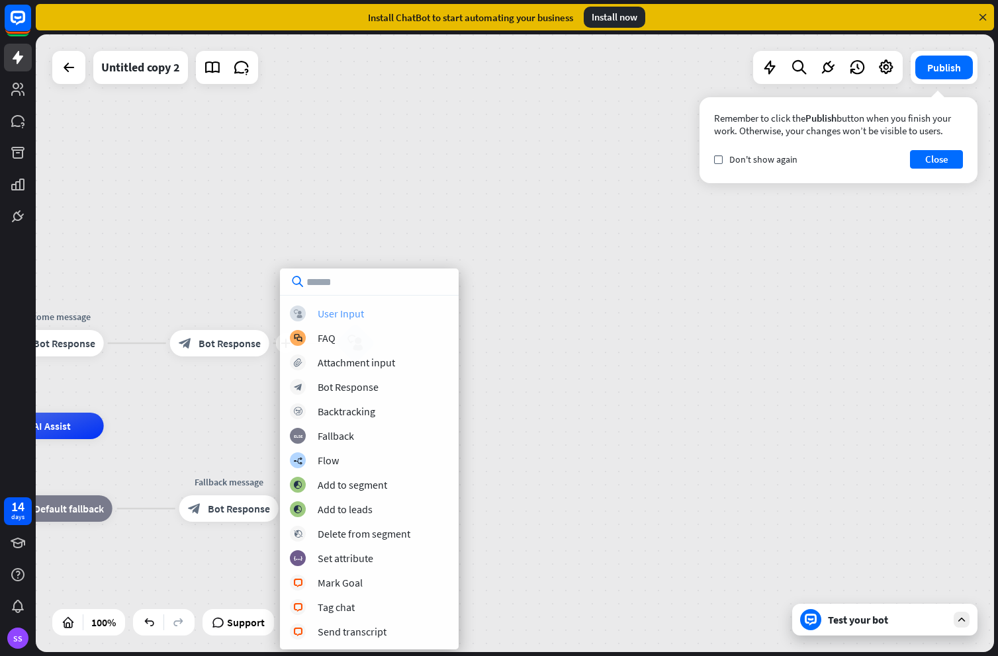
click at [339, 316] on div "User Input" at bounding box center [341, 313] width 46 height 13
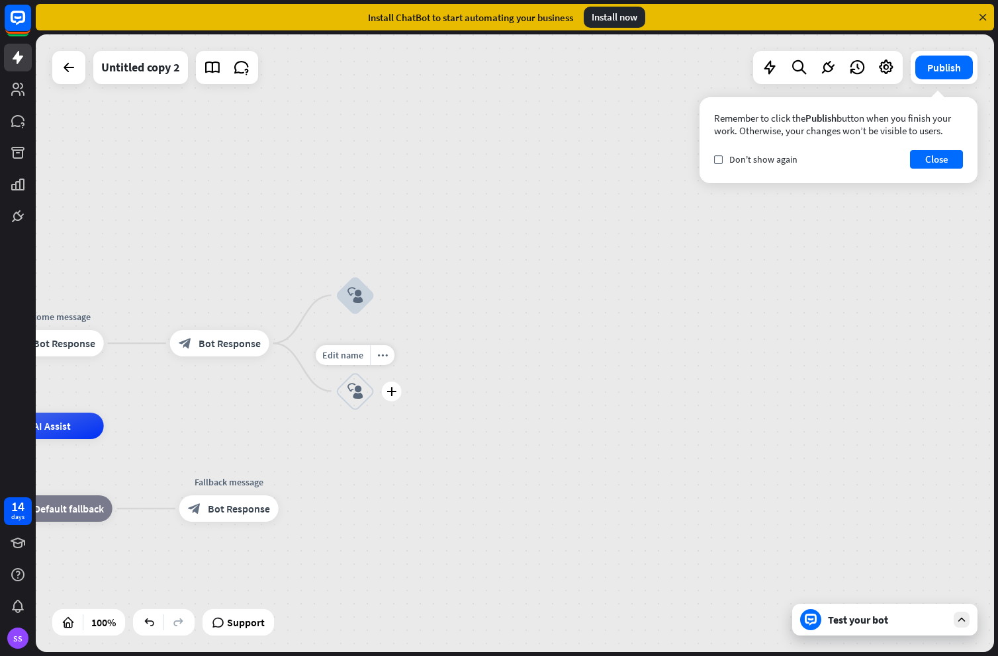
click at [358, 395] on icon "block_user_input" at bounding box center [355, 392] width 16 height 16
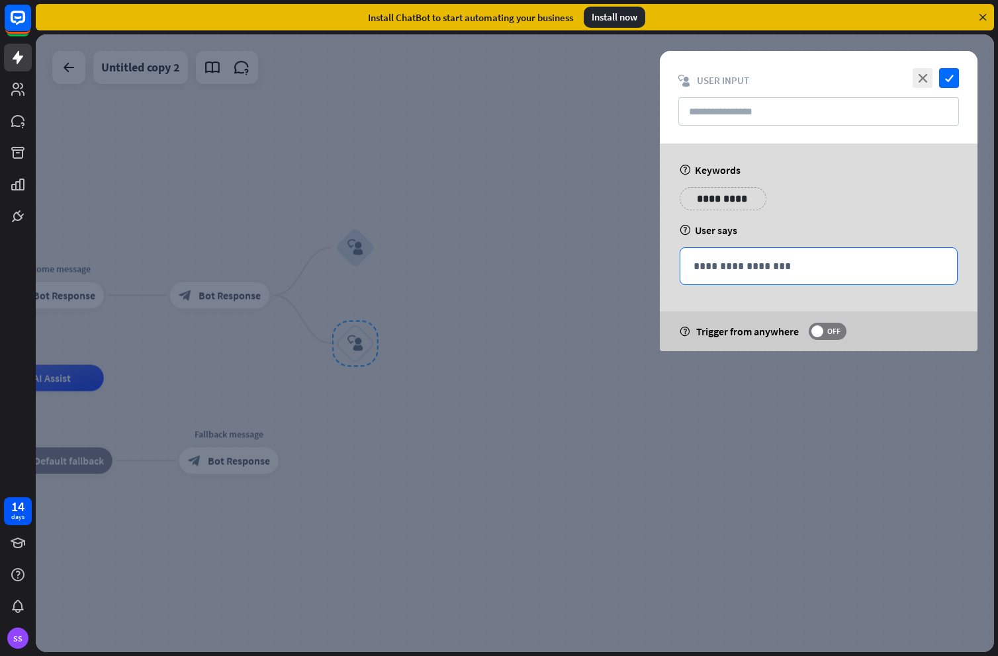
click at [723, 272] on p "**********" at bounding box center [818, 266] width 250 height 17
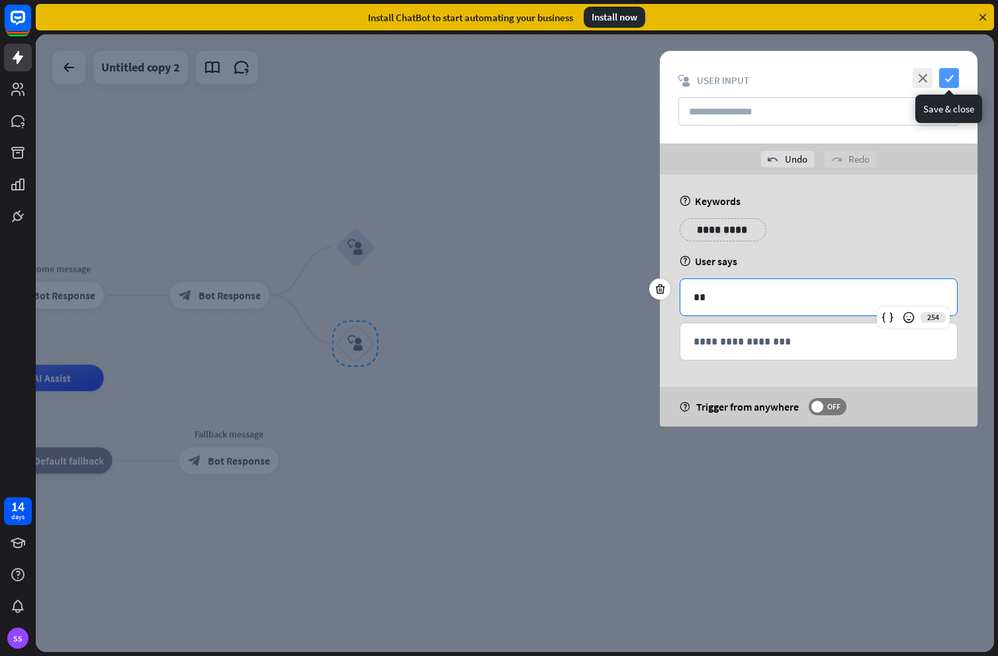
click at [953, 79] on icon "check" at bounding box center [949, 78] width 20 height 20
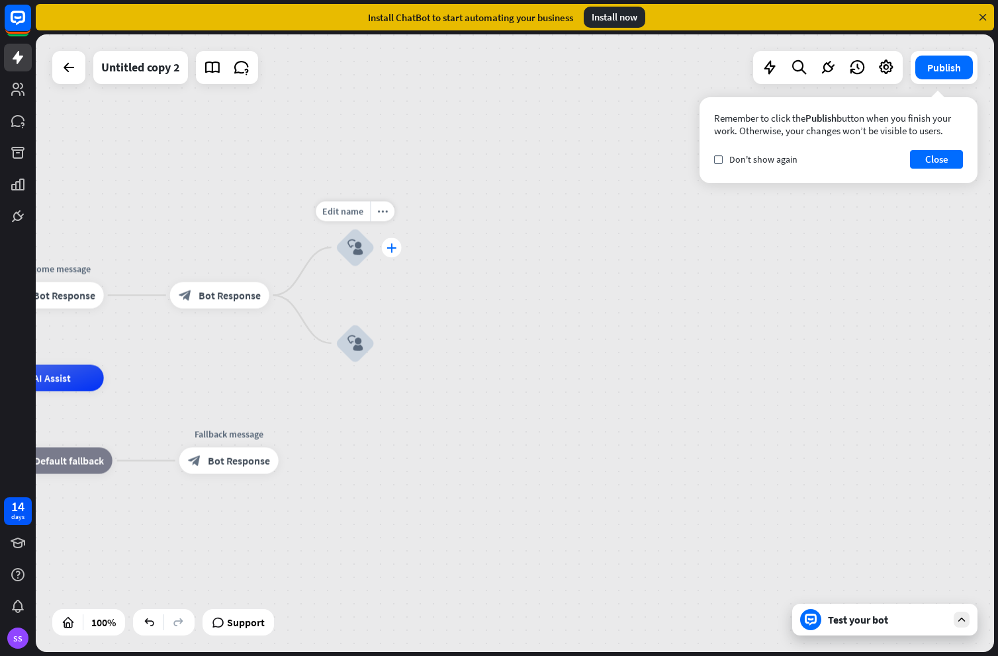
click at [392, 245] on icon "plus" at bounding box center [391, 247] width 10 height 9
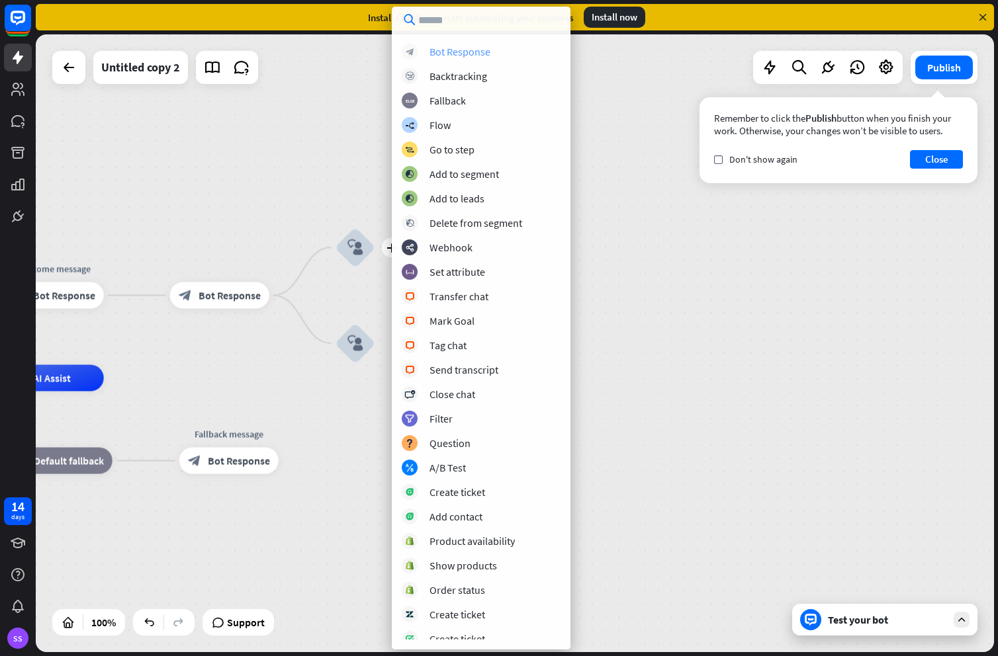
click at [473, 48] on div "Bot Response" at bounding box center [459, 51] width 61 height 13
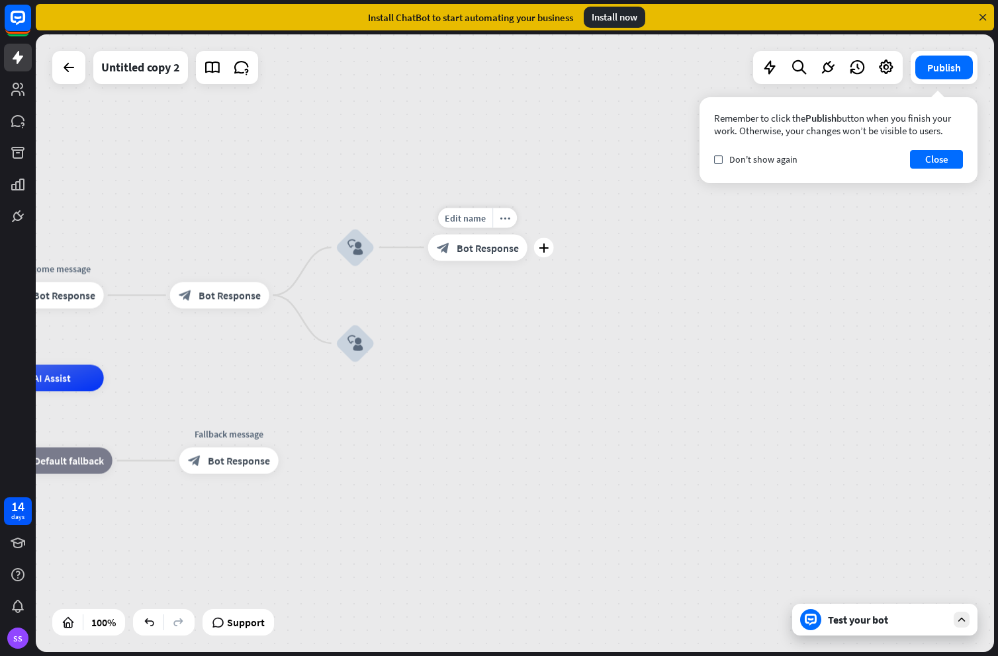
click at [481, 245] on span "Bot Response" at bounding box center [487, 247] width 62 height 13
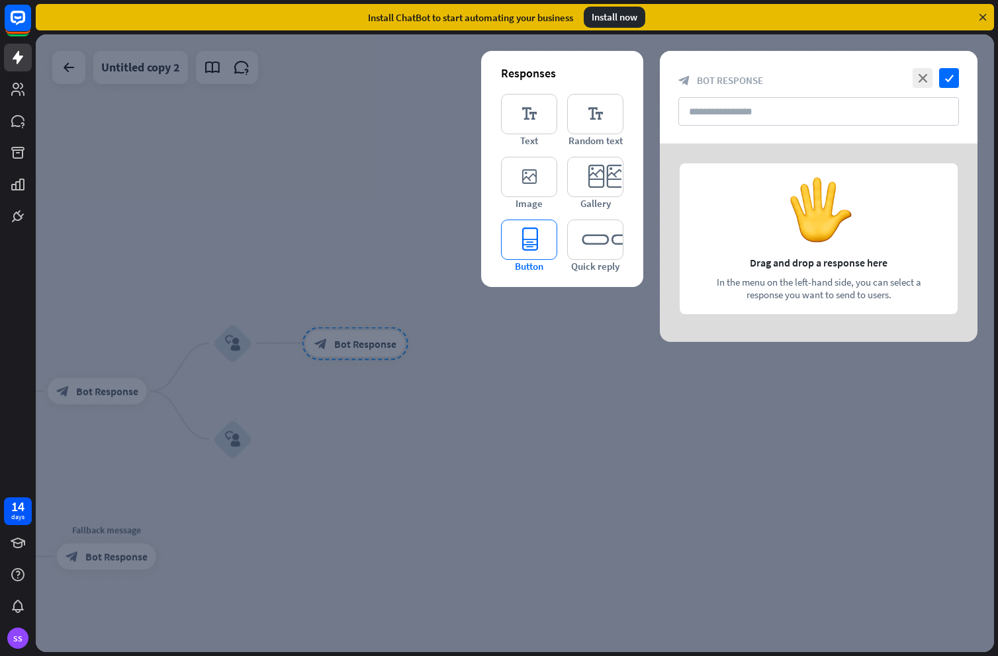
click at [530, 238] on icon "editor_button" at bounding box center [529, 240] width 56 height 40
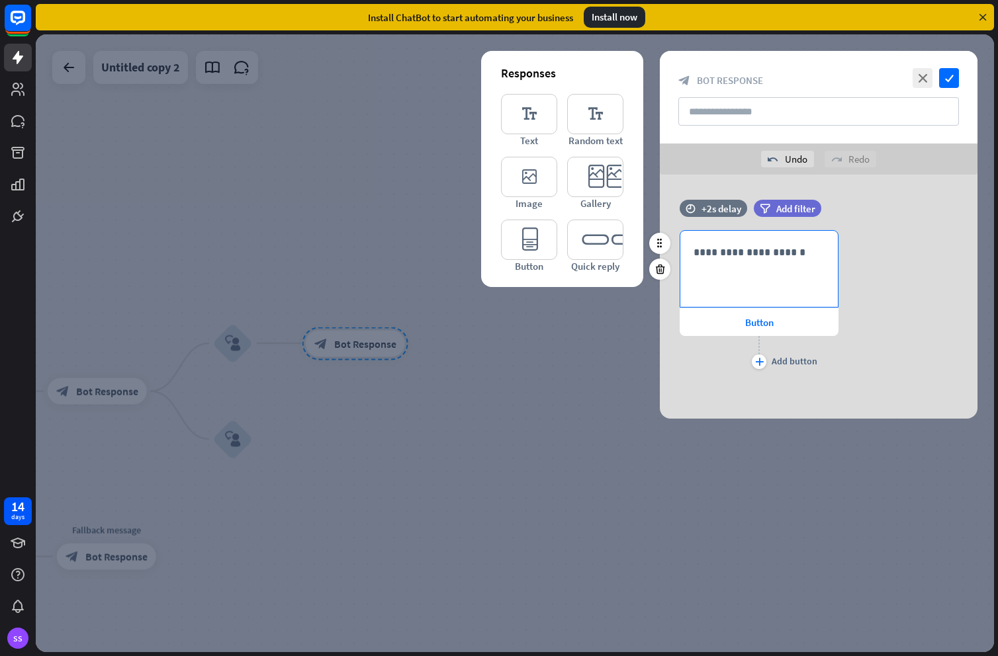
click at [742, 251] on p "**********" at bounding box center [758, 252] width 131 height 17
click at [566, 389] on div at bounding box center [515, 343] width 958 height 618
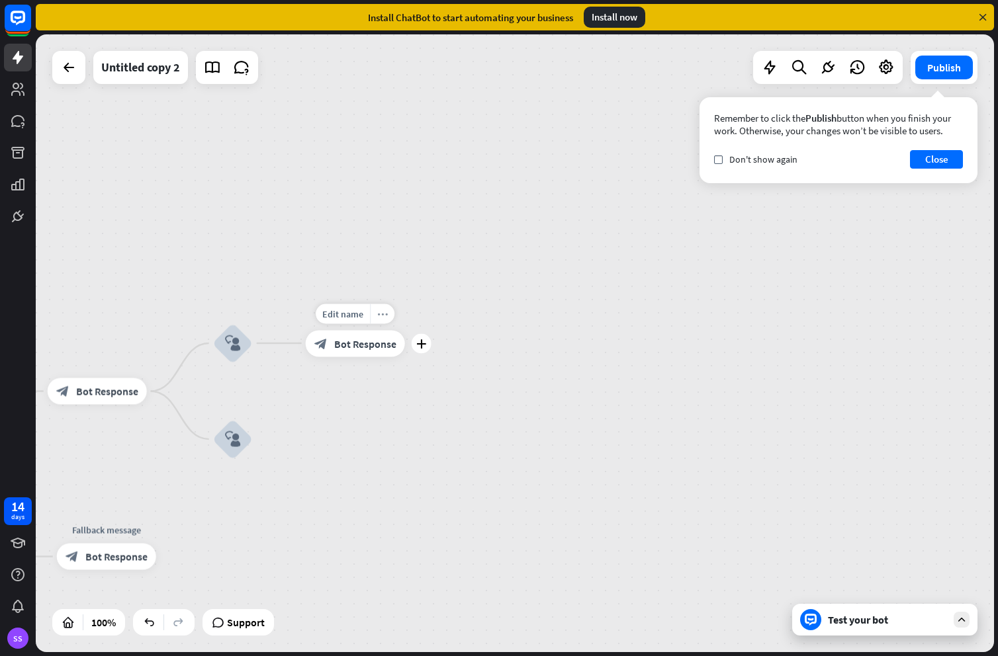
click at [384, 320] on div "more_horiz" at bounding box center [382, 314] width 24 height 20
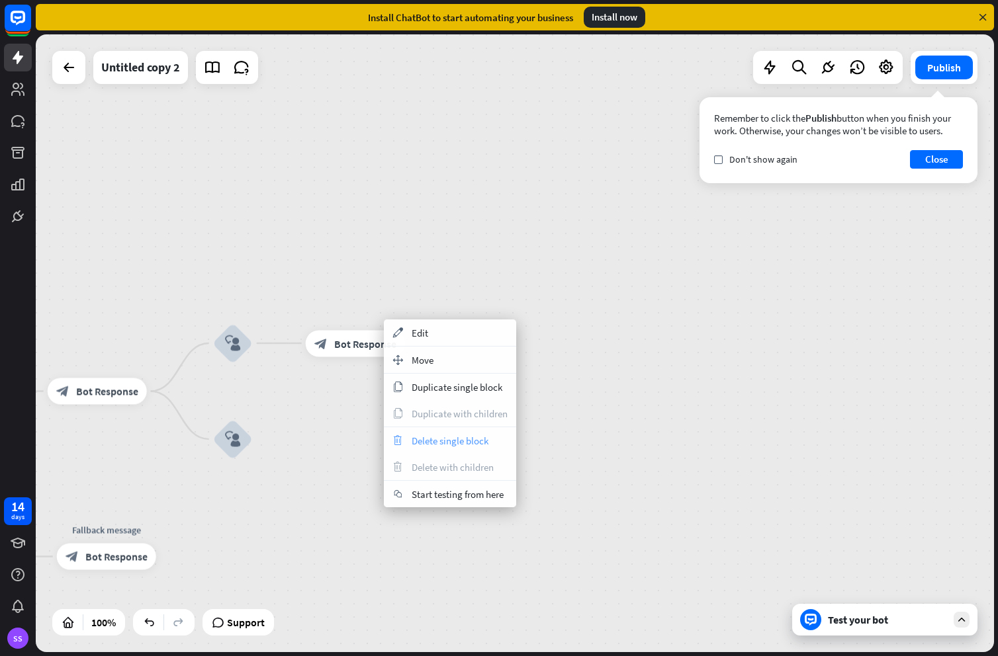
click at [432, 442] on span "Delete single block" at bounding box center [449, 441] width 77 height 13
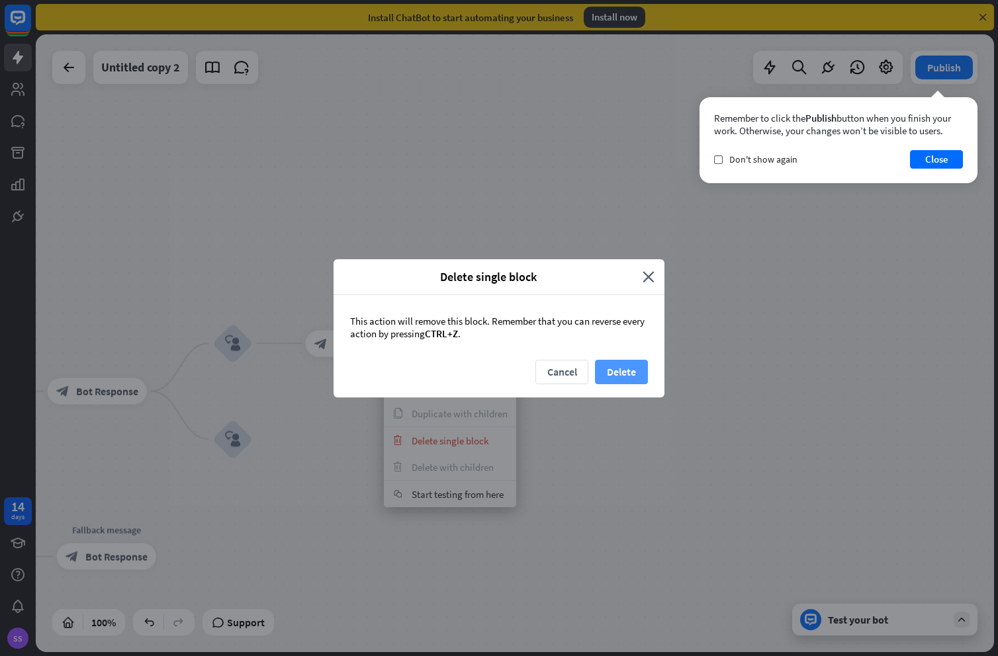
click at [611, 368] on button "Delete" at bounding box center [621, 372] width 53 height 24
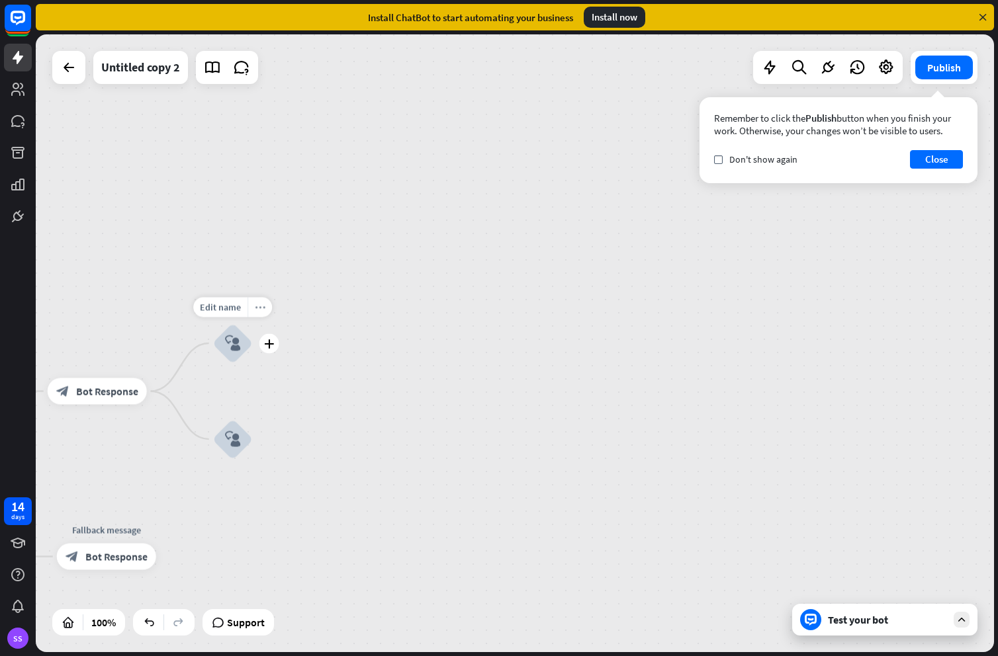
click at [259, 312] on div "more_horiz" at bounding box center [259, 307] width 24 height 20
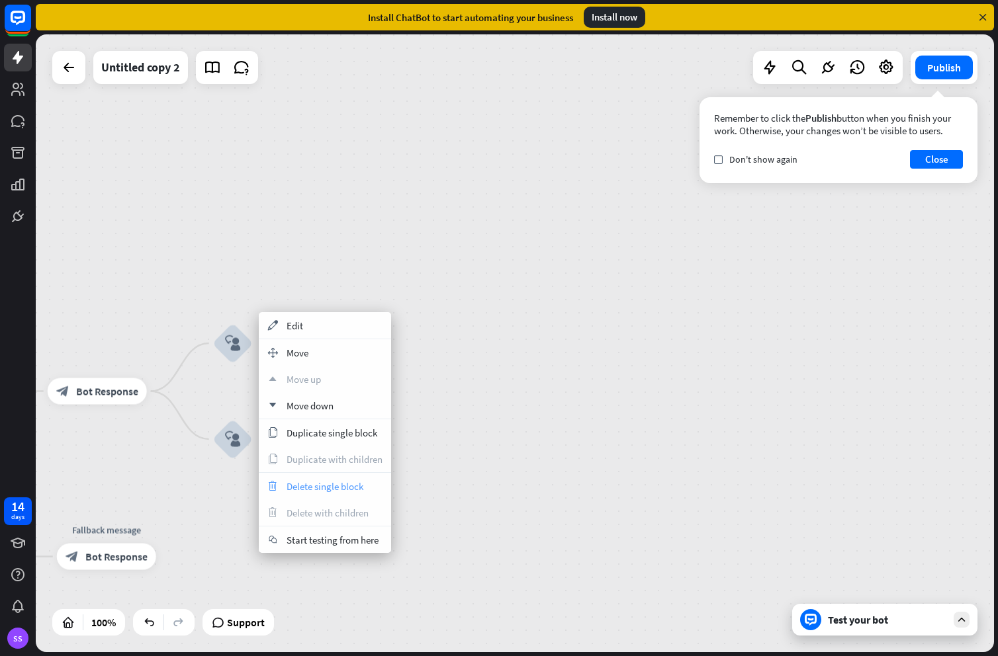
click at [312, 490] on span "Delete single block" at bounding box center [324, 486] width 77 height 13
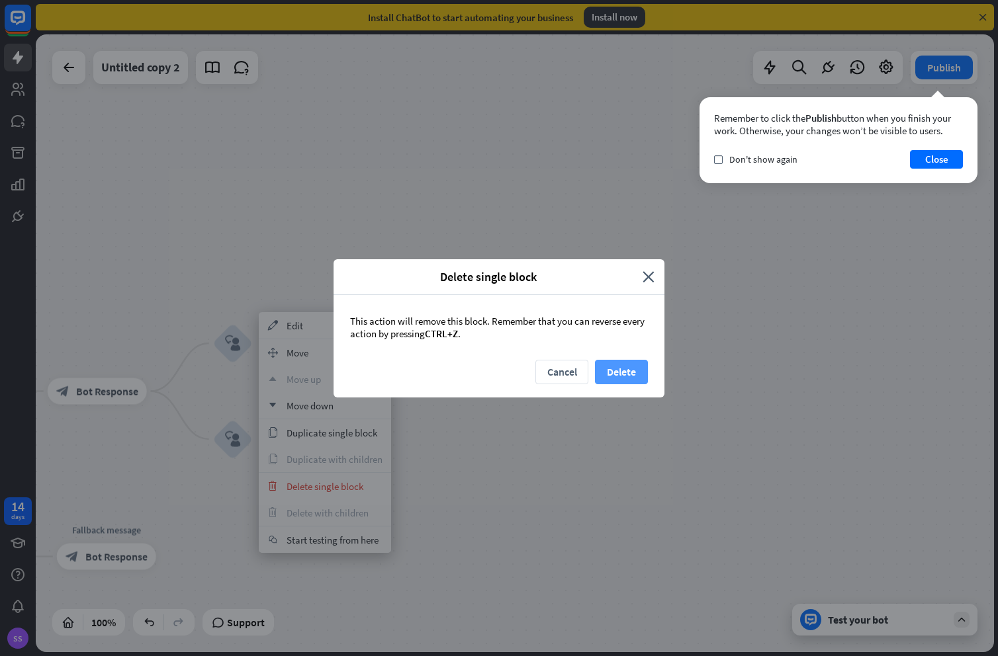
click at [613, 376] on button "Delete" at bounding box center [621, 372] width 53 height 24
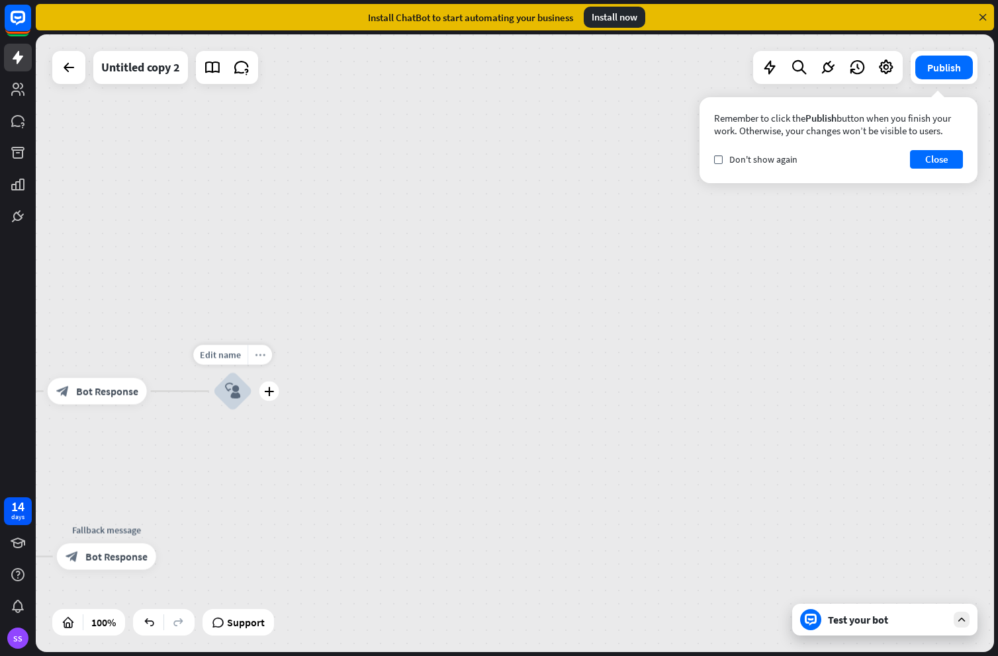
click at [264, 361] on div "more_horiz" at bounding box center [259, 355] width 24 height 20
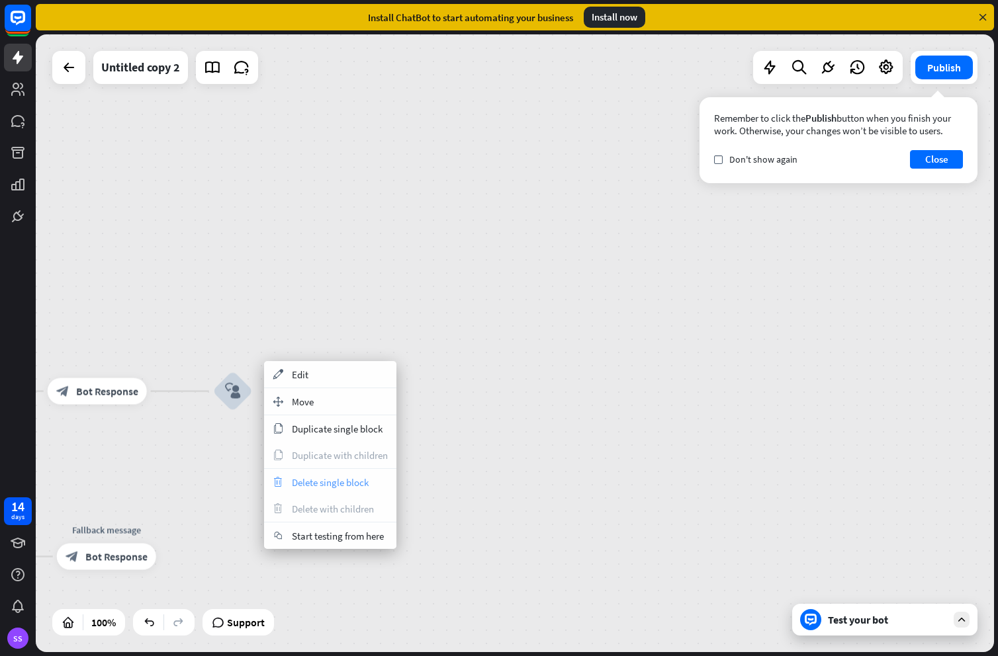
click at [349, 480] on span "Delete single block" at bounding box center [330, 482] width 77 height 13
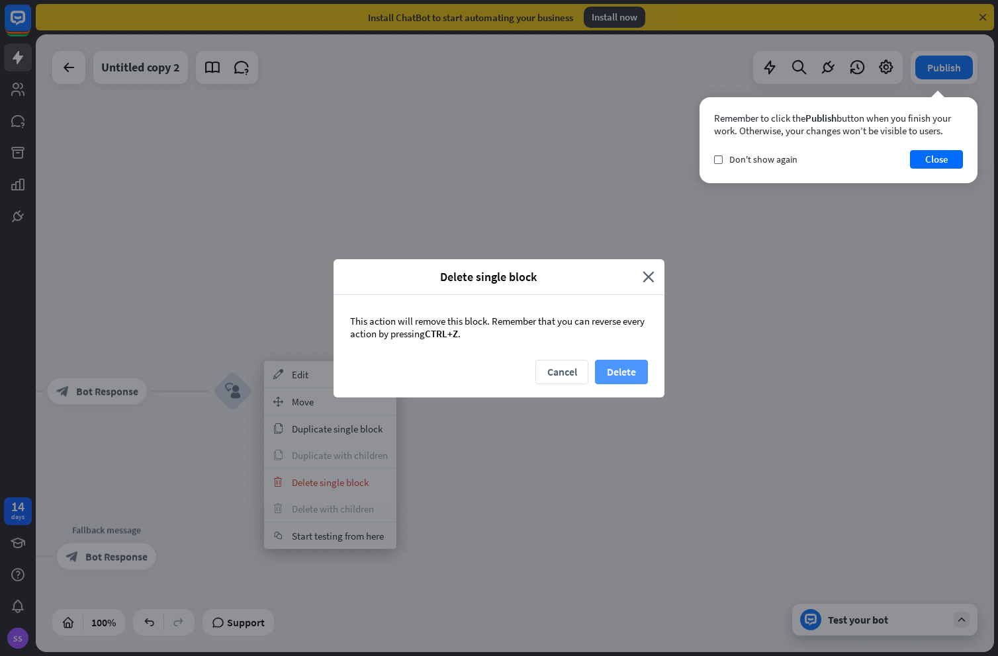
click at [621, 382] on button "Delete" at bounding box center [621, 372] width 53 height 24
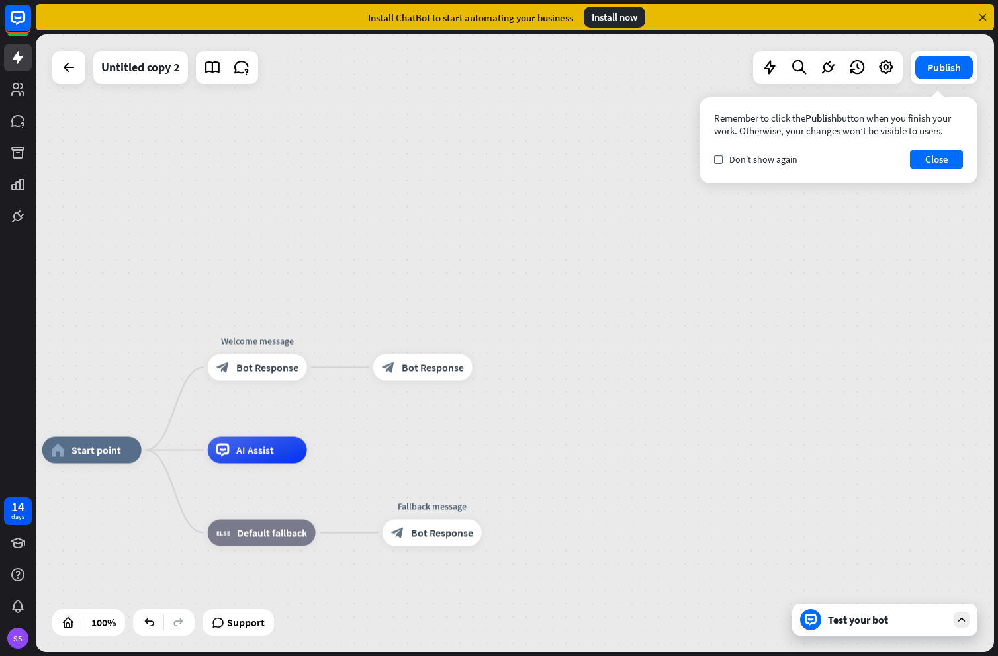
drag, startPoint x: 262, startPoint y: 429, endPoint x: 587, endPoint y: 406, distance: 326.4
click at [587, 406] on div "home_2 Start point Welcome message block_bot_response Bot Response block_bot_re…" at bounding box center [515, 343] width 958 height 618
click at [456, 341] on div "more_horiz" at bounding box center [449, 338] width 24 height 20
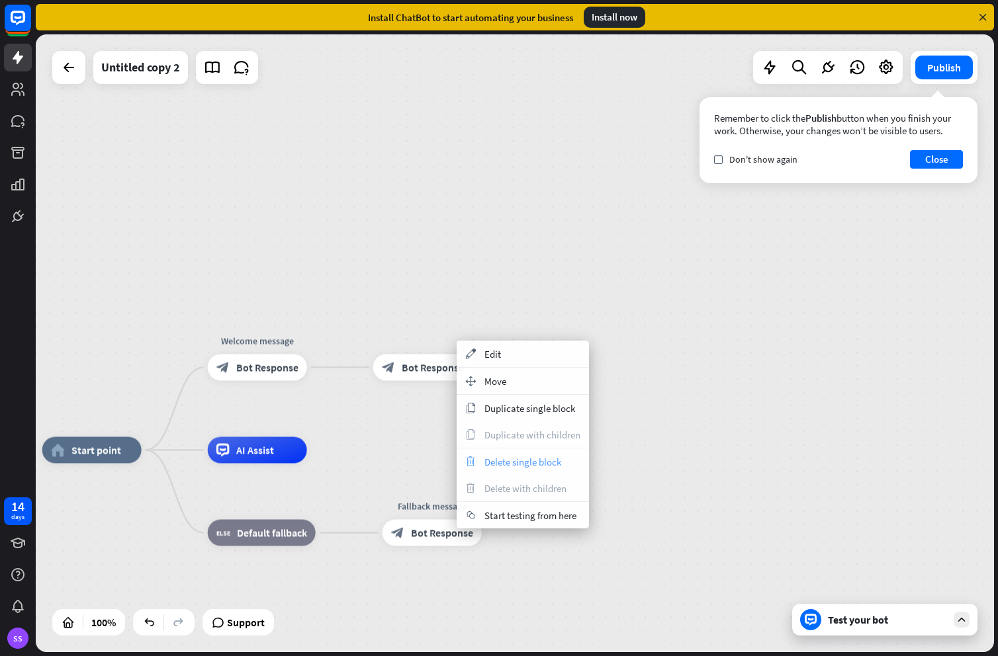
click at [497, 465] on span "Delete single block" at bounding box center [522, 462] width 77 height 13
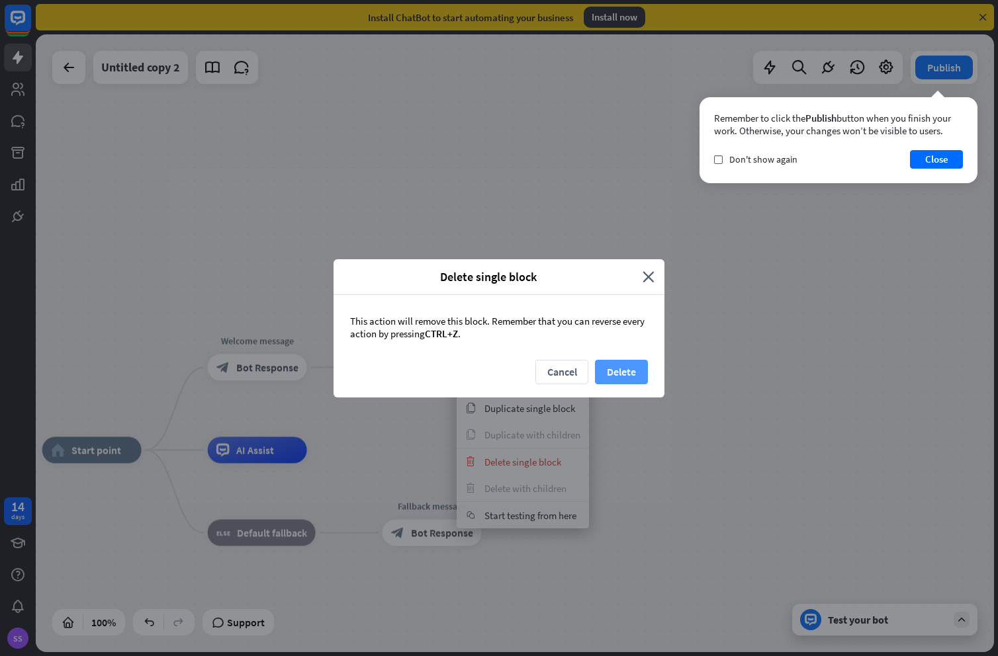
click at [619, 368] on button "Delete" at bounding box center [621, 372] width 53 height 24
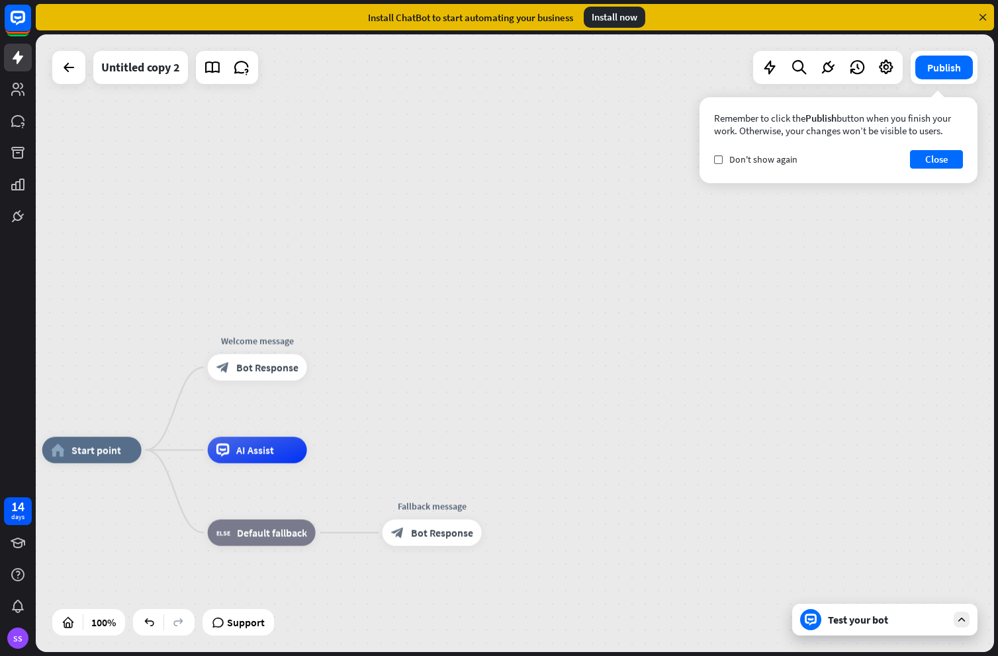
click at [238, 367] on span "Bot Response" at bounding box center [267, 367] width 62 height 13
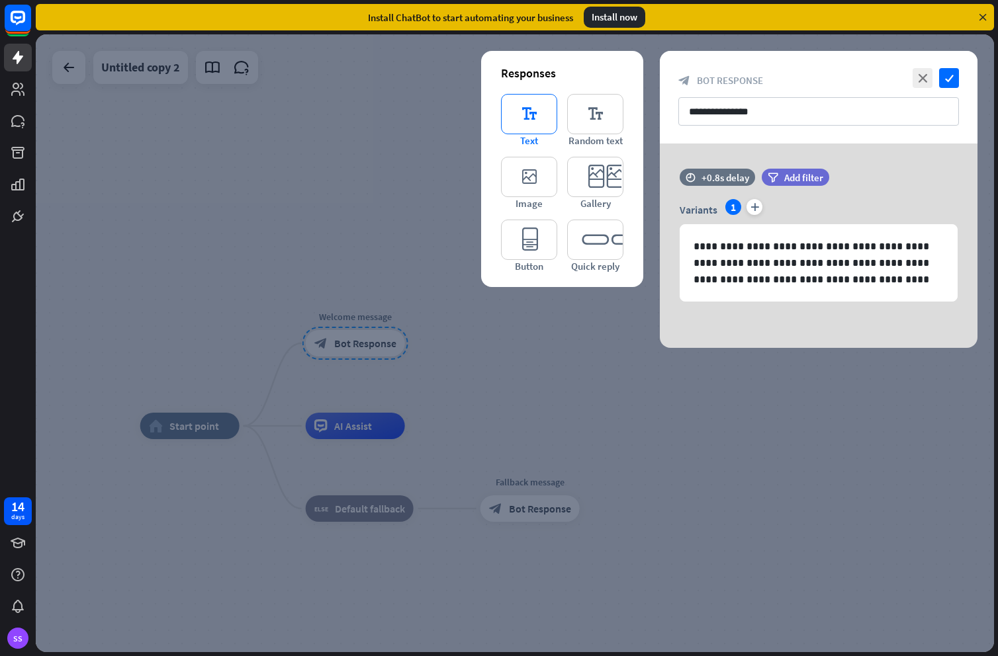
click at [527, 118] on icon "editor_text" at bounding box center [529, 114] width 56 height 40
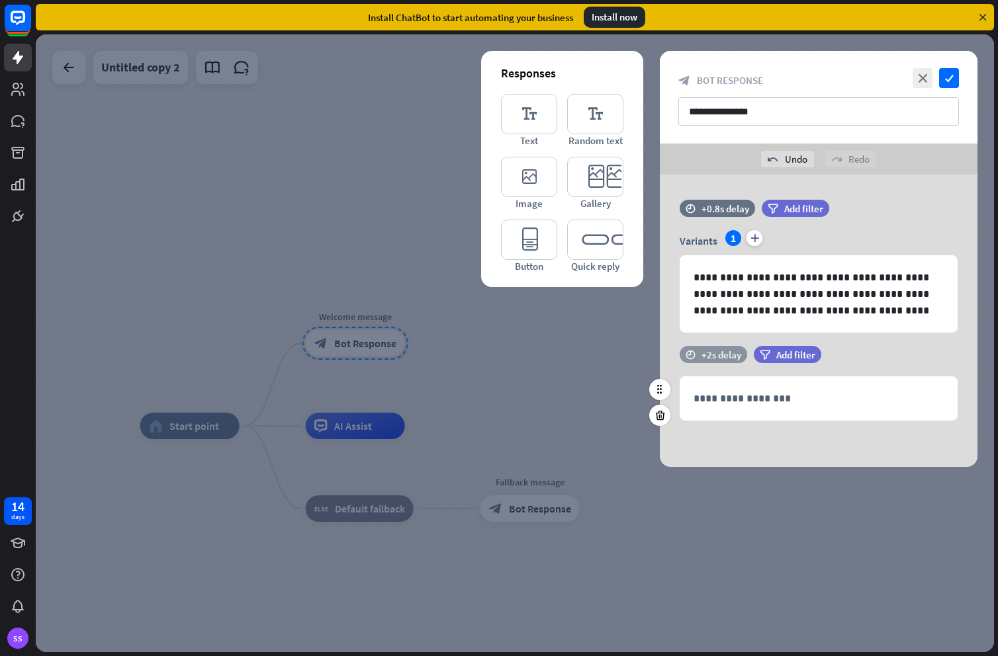
click at [691, 352] on icon "time" at bounding box center [690, 354] width 10 height 9
drag, startPoint x: 759, startPoint y: 355, endPoint x: 750, endPoint y: 355, distance: 9.9
click at [750, 355] on div "+1.5s" at bounding box center [750, 354] width 9 height 9
drag, startPoint x: 747, startPoint y: 355, endPoint x: 736, endPoint y: 355, distance: 10.6
click at [736, 355] on div "+0.8s" at bounding box center [737, 354] width 9 height 9
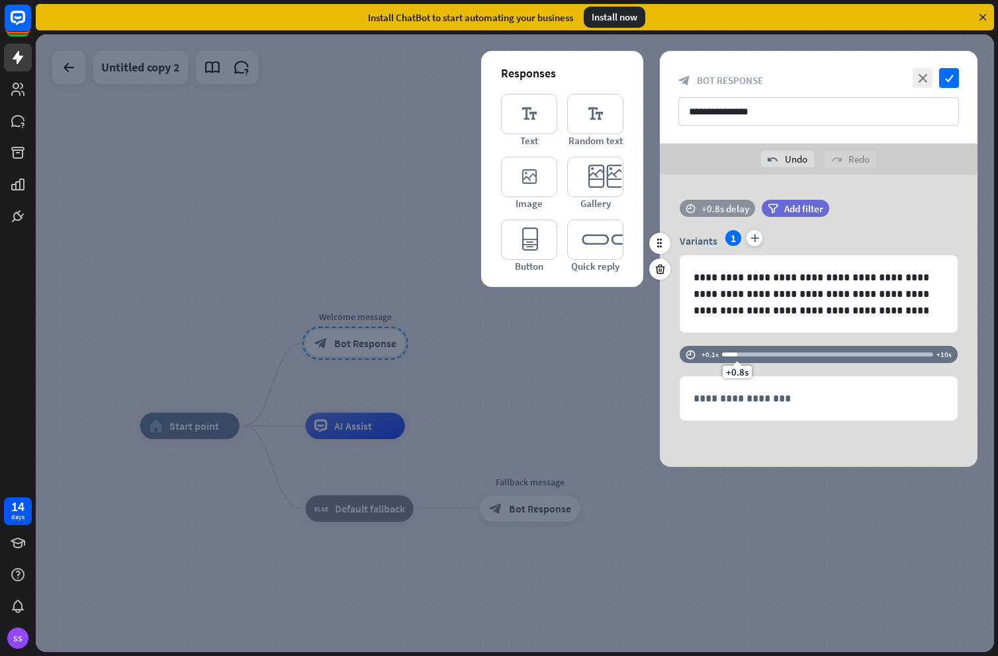
click at [691, 207] on icon "time" at bounding box center [690, 208] width 10 height 9
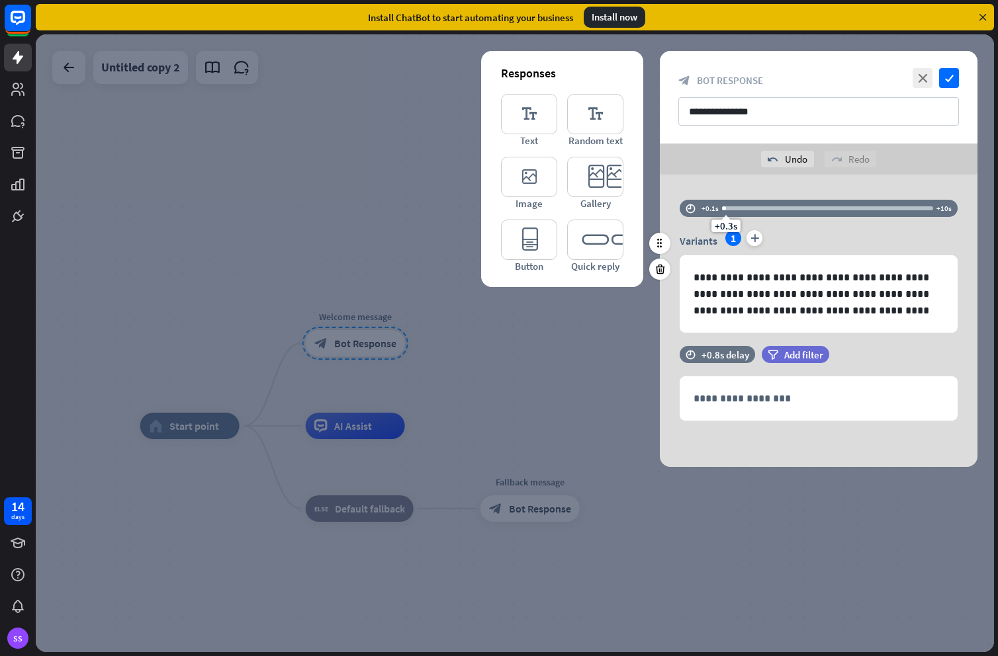
click at [724, 208] on div "+0.3s" at bounding box center [725, 208] width 9 height 9
click at [740, 384] on div "**********" at bounding box center [818, 398] width 277 height 43
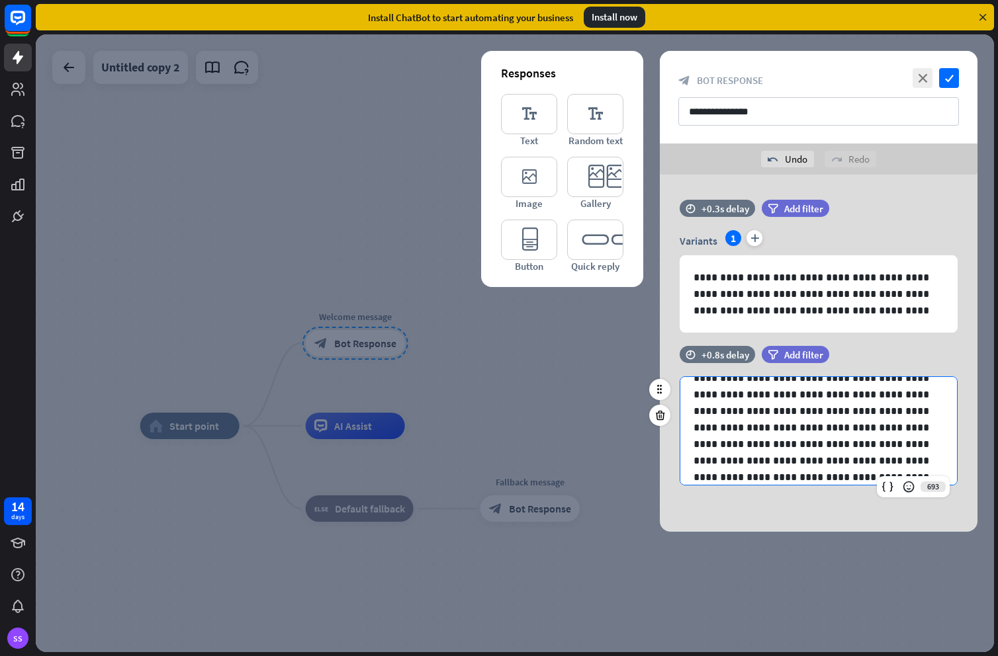
scroll to position [34, 0]
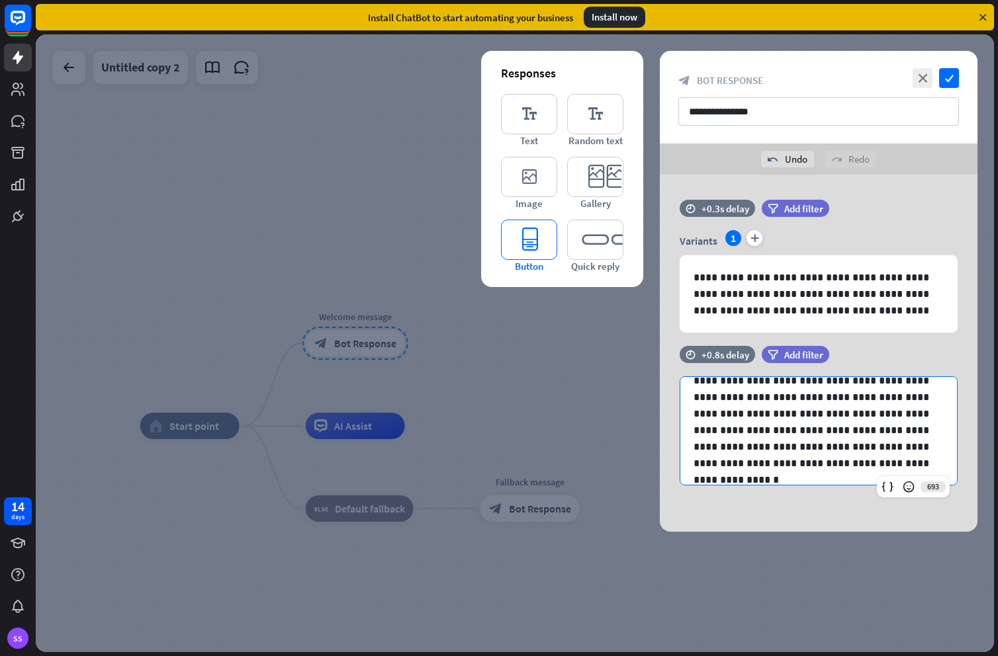
click at [537, 242] on icon "editor_button" at bounding box center [529, 240] width 56 height 40
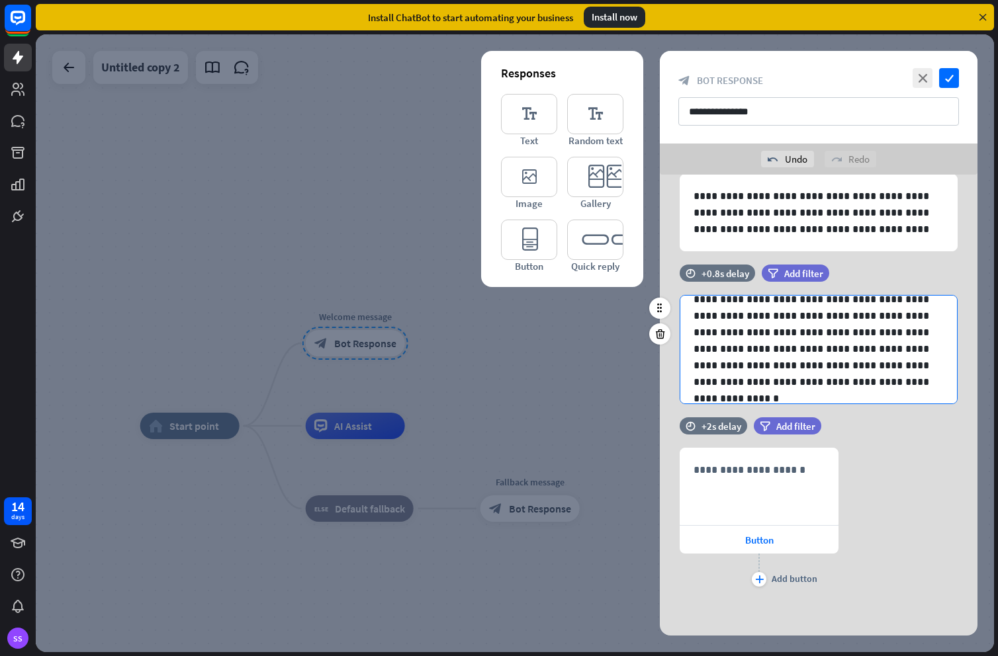
scroll to position [82, 0]
click at [744, 347] on p "**********" at bounding box center [813, 332] width 240 height 116
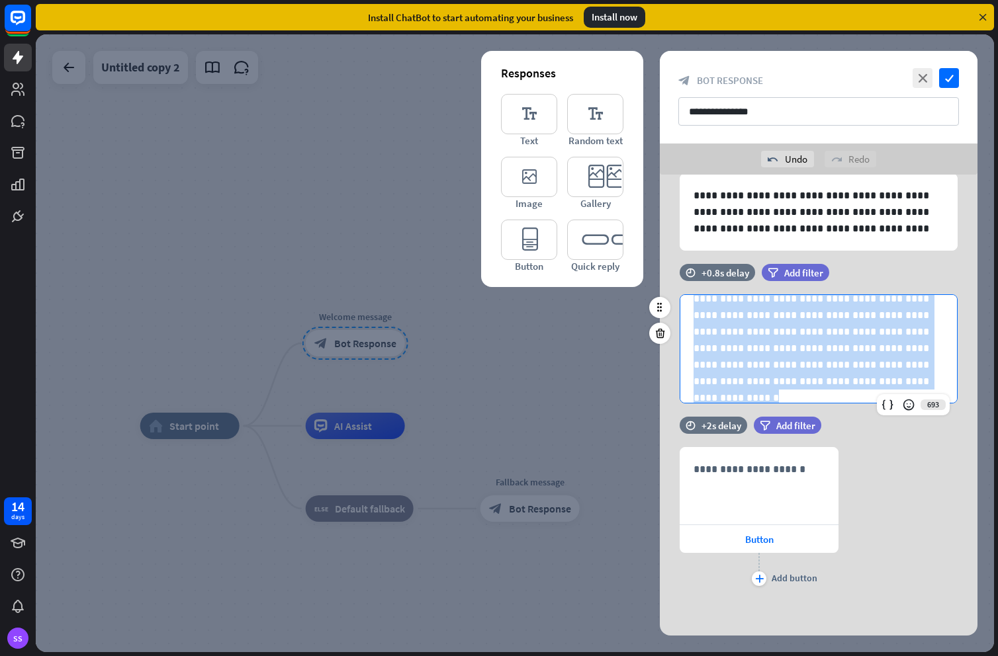
click at [744, 347] on p "**********" at bounding box center [813, 332] width 240 height 116
copy p "**********"
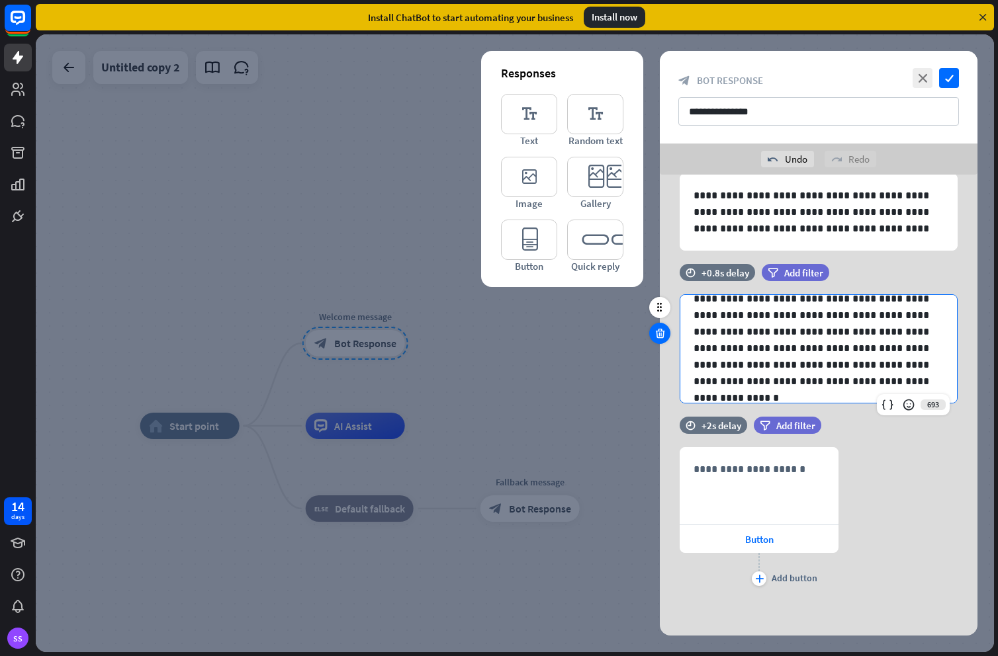
click at [665, 327] on icon at bounding box center [660, 333] width 13 height 12
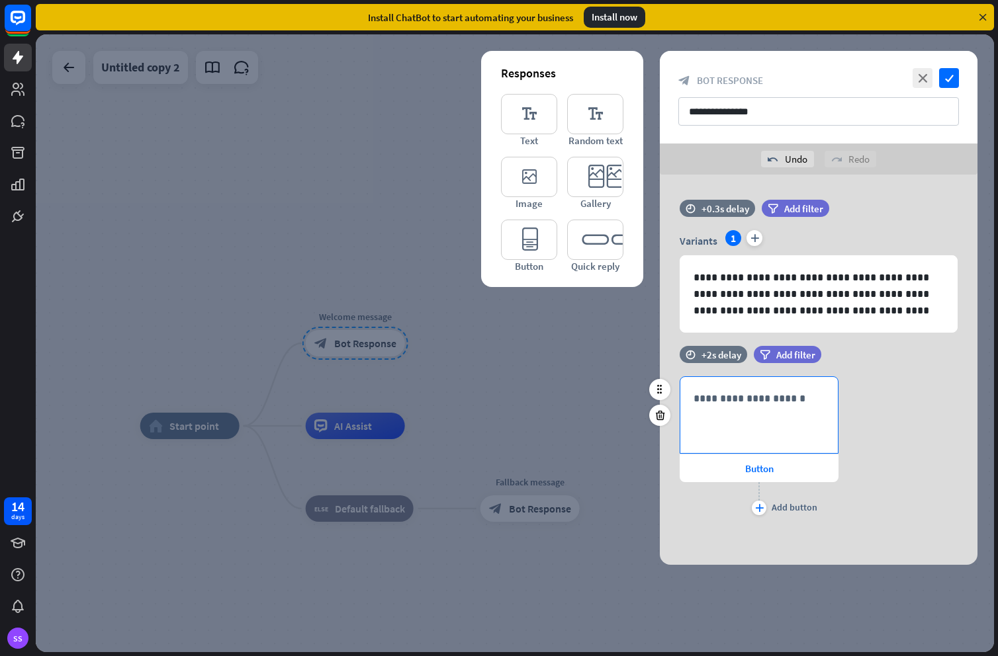
scroll to position [0, 0]
click at [728, 410] on div "**********" at bounding box center [758, 415] width 157 height 76
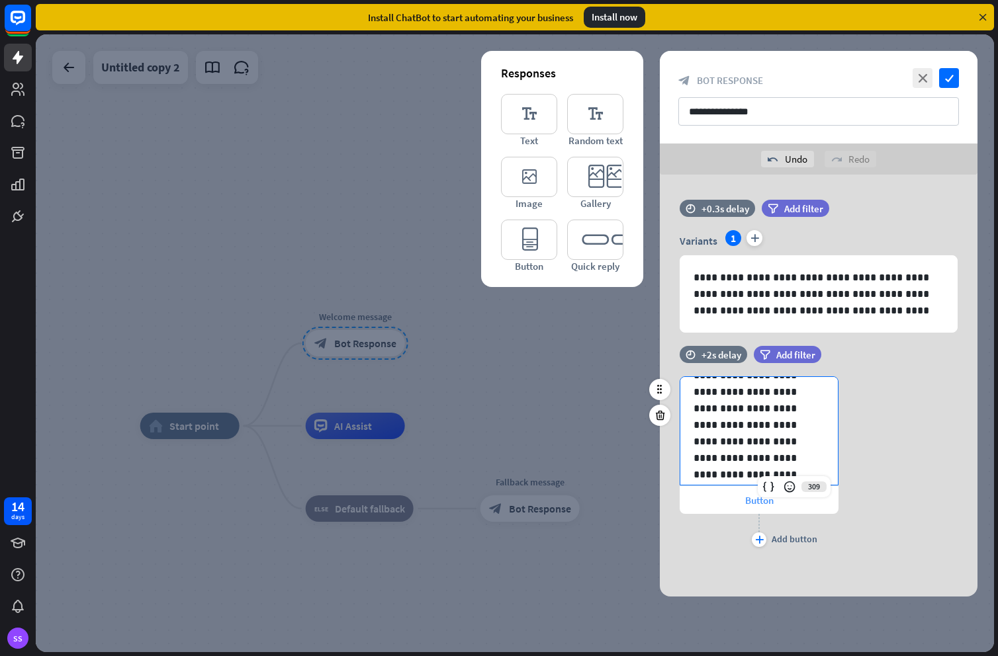
click at [748, 504] on span "Button" at bounding box center [759, 500] width 28 height 13
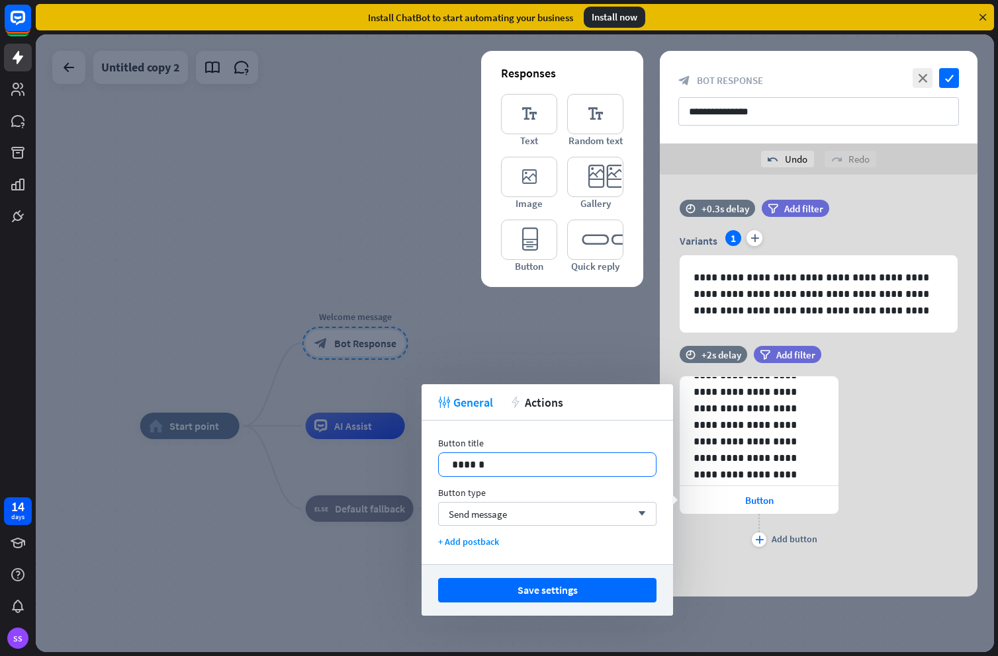
click at [482, 470] on p "******" at bounding box center [547, 464] width 191 height 17
click at [761, 537] on icon "plus" at bounding box center [759, 540] width 9 height 8
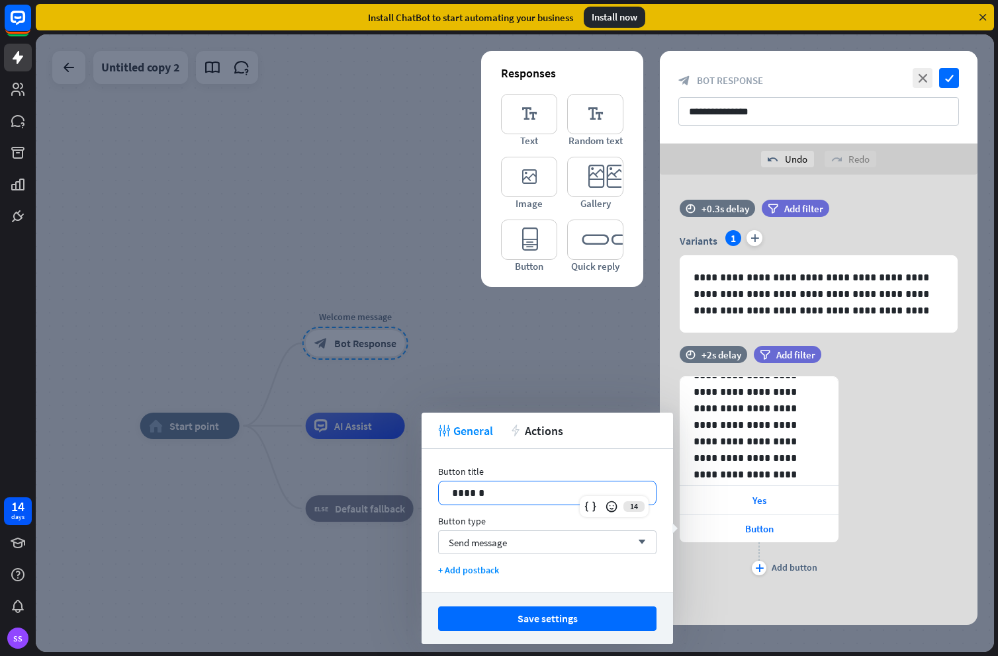
click at [482, 493] on p "******" at bounding box center [547, 493] width 191 height 17
click at [481, 492] on p "******" at bounding box center [547, 493] width 191 height 17
click at [476, 568] on div "+ Add postback" at bounding box center [547, 570] width 218 height 12
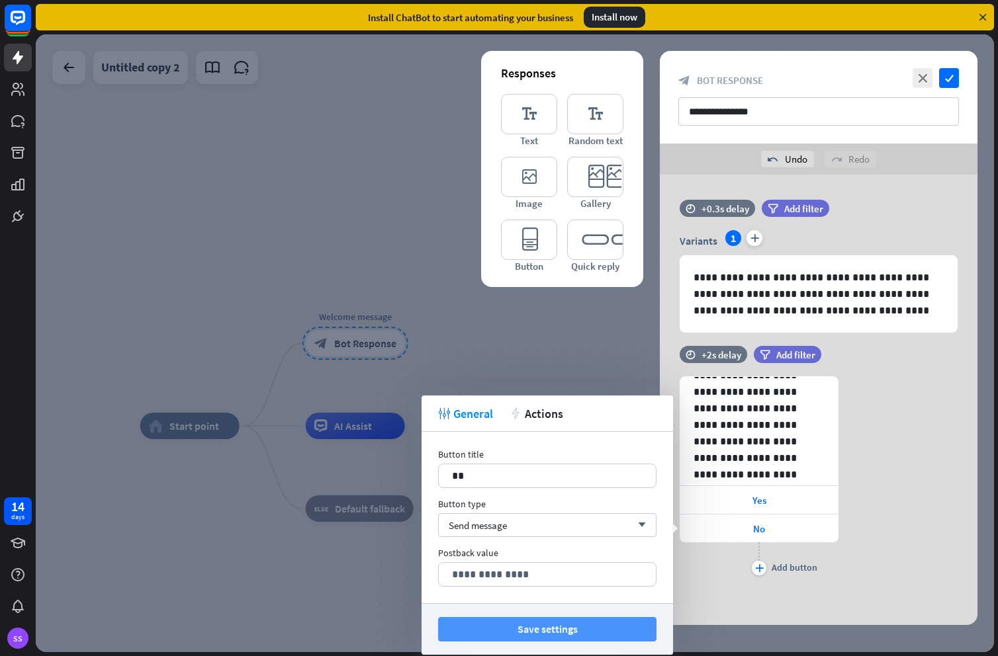
click at [546, 624] on button "Save settings" at bounding box center [547, 629] width 218 height 24
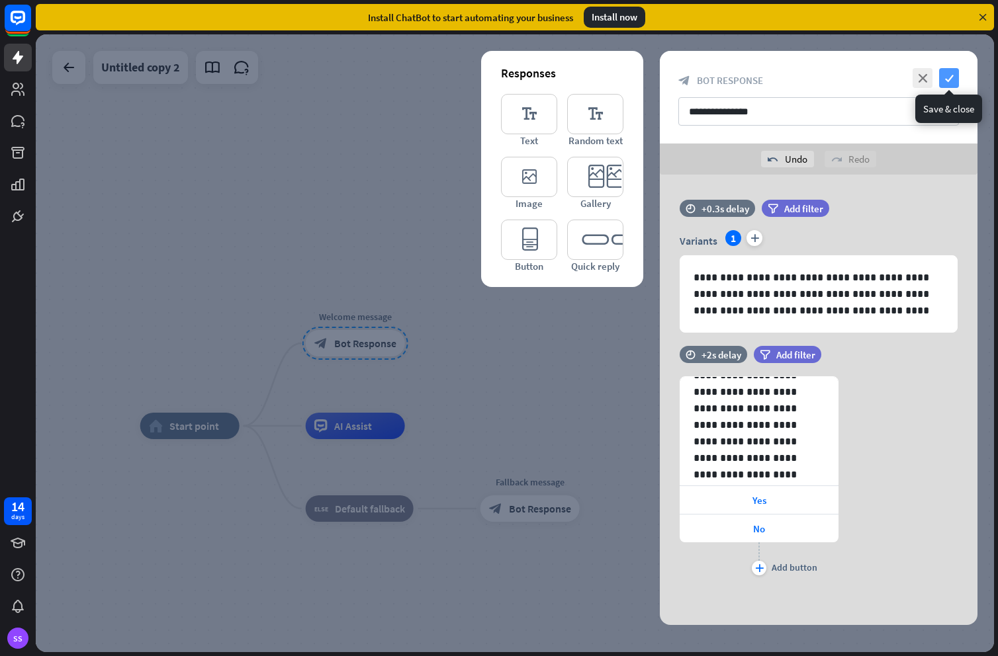
click at [952, 78] on icon "check" at bounding box center [949, 78] width 20 height 20
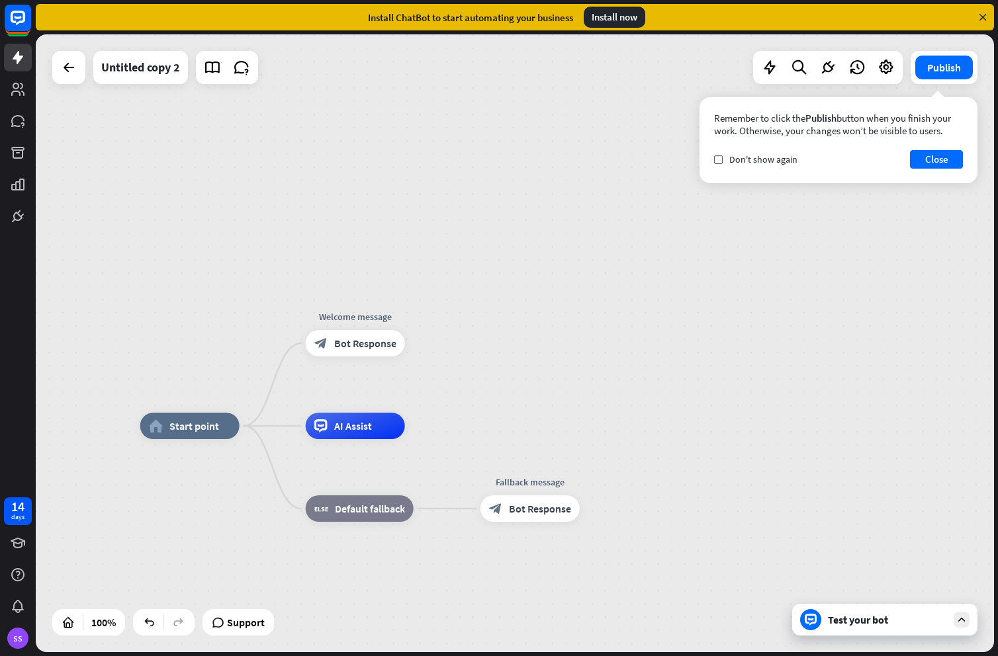
click at [881, 618] on div "Test your bot" at bounding box center [887, 619] width 119 height 13
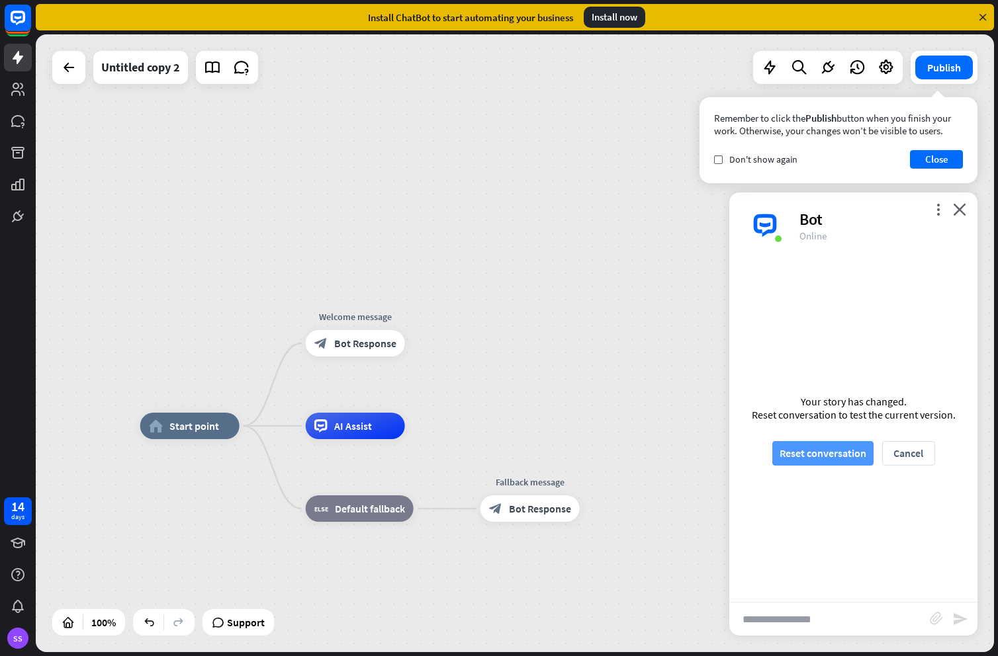
click at [819, 453] on button "Reset conversation" at bounding box center [822, 453] width 101 height 24
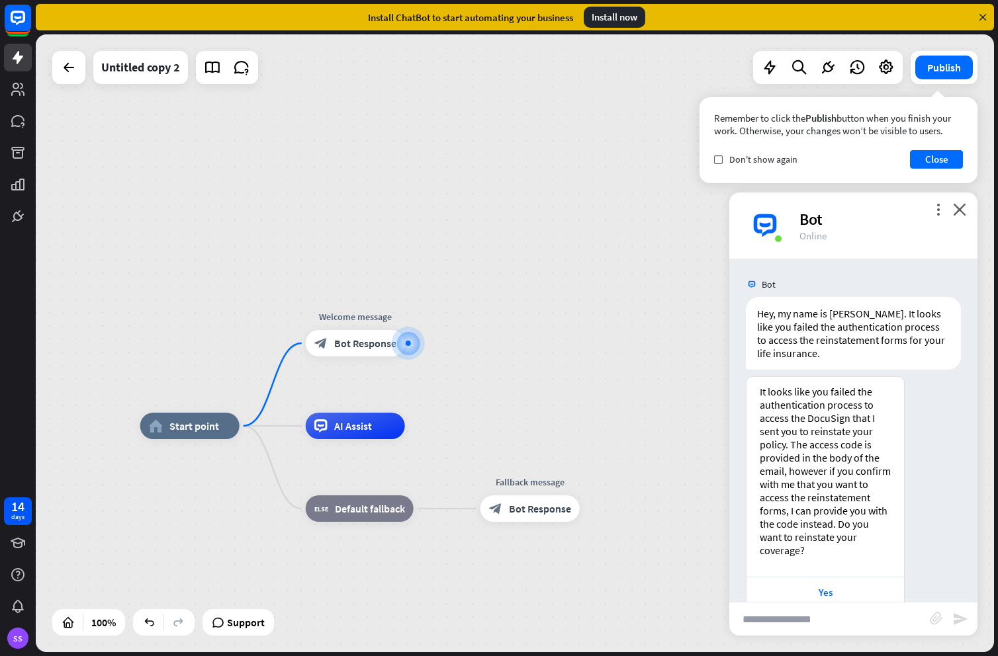
scroll to position [55, 0]
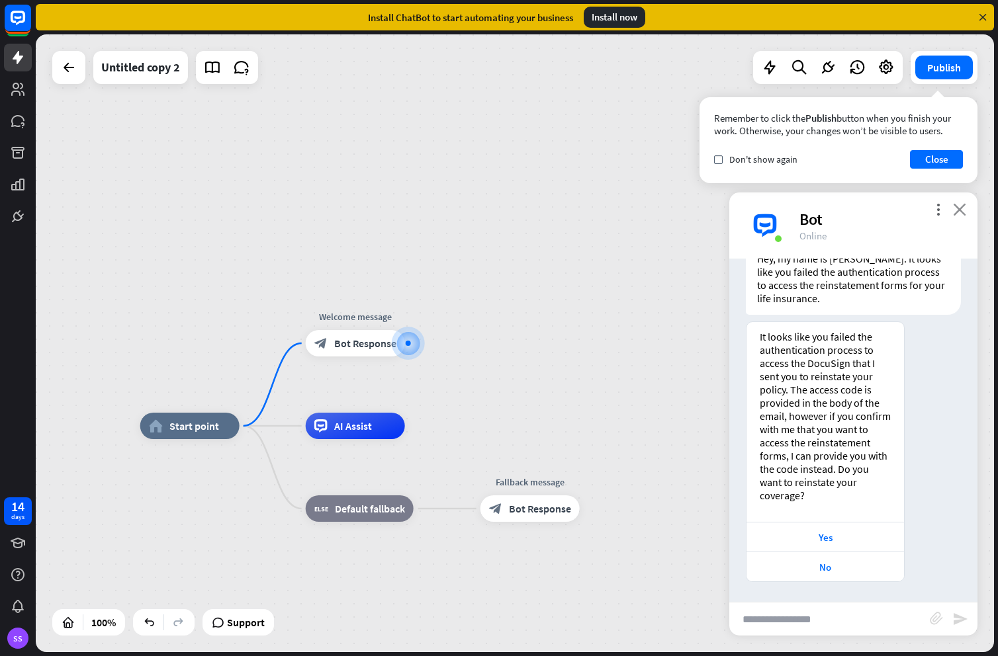
click at [957, 207] on icon "close" at bounding box center [959, 209] width 13 height 13
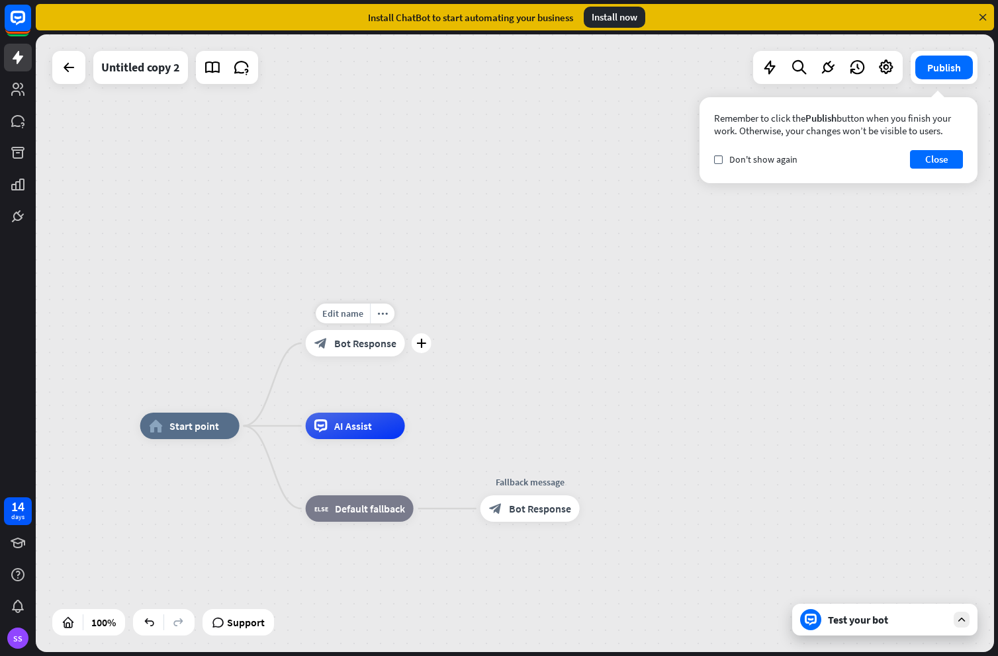
click at [352, 344] on span "Bot Response" at bounding box center [365, 343] width 62 height 13
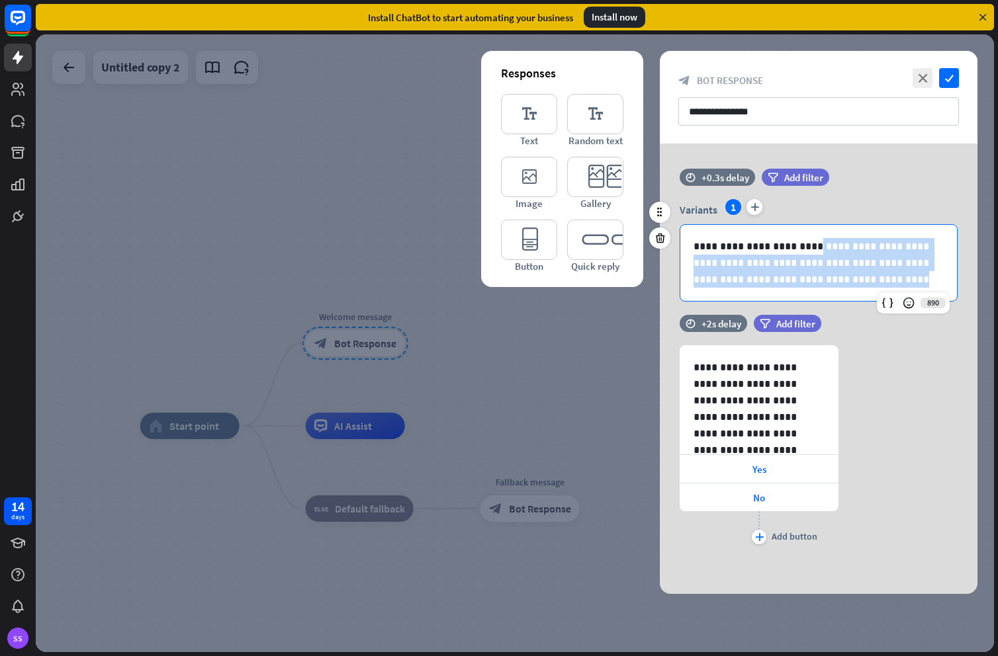
drag, startPoint x: 834, startPoint y: 283, endPoint x: 802, endPoint y: 247, distance: 48.7
click at [802, 247] on p "**********" at bounding box center [818, 263] width 250 height 50
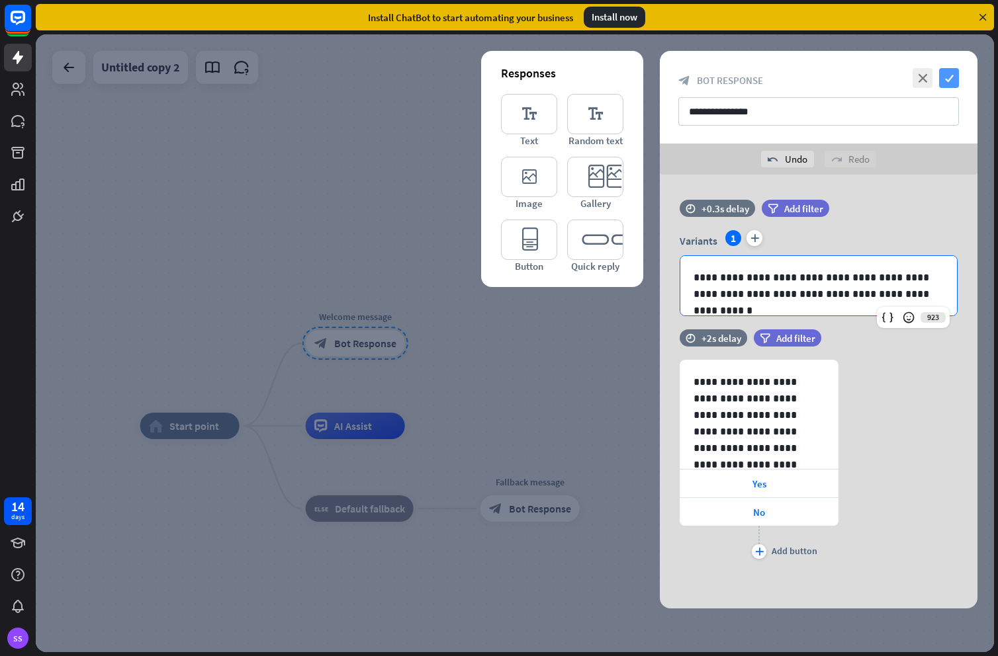
click at [943, 83] on icon "check" at bounding box center [949, 78] width 20 height 20
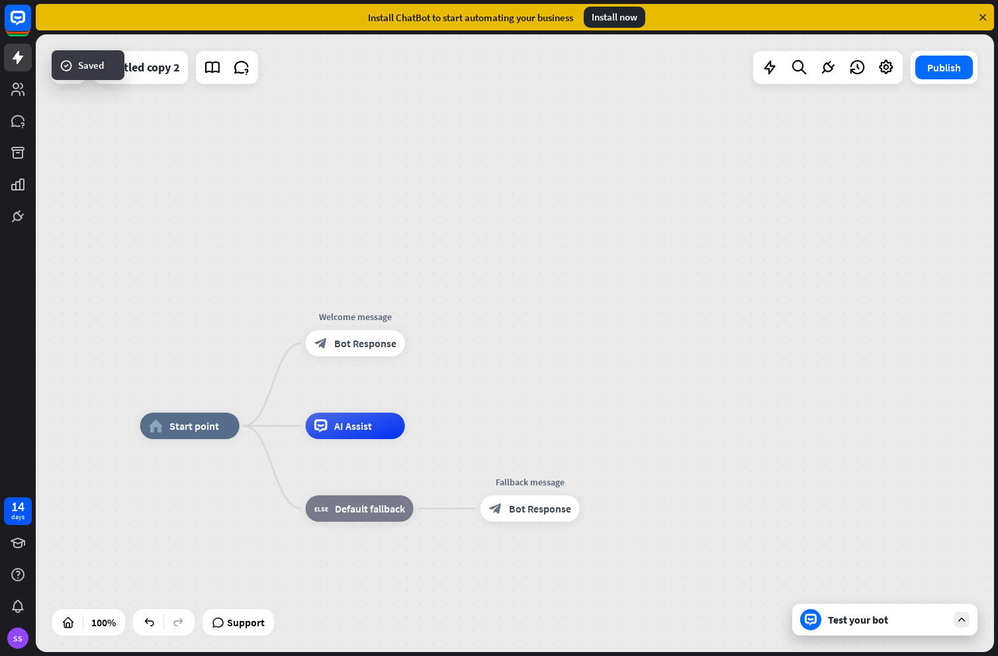
click at [828, 619] on div "Test your bot" at bounding box center [887, 619] width 119 height 13
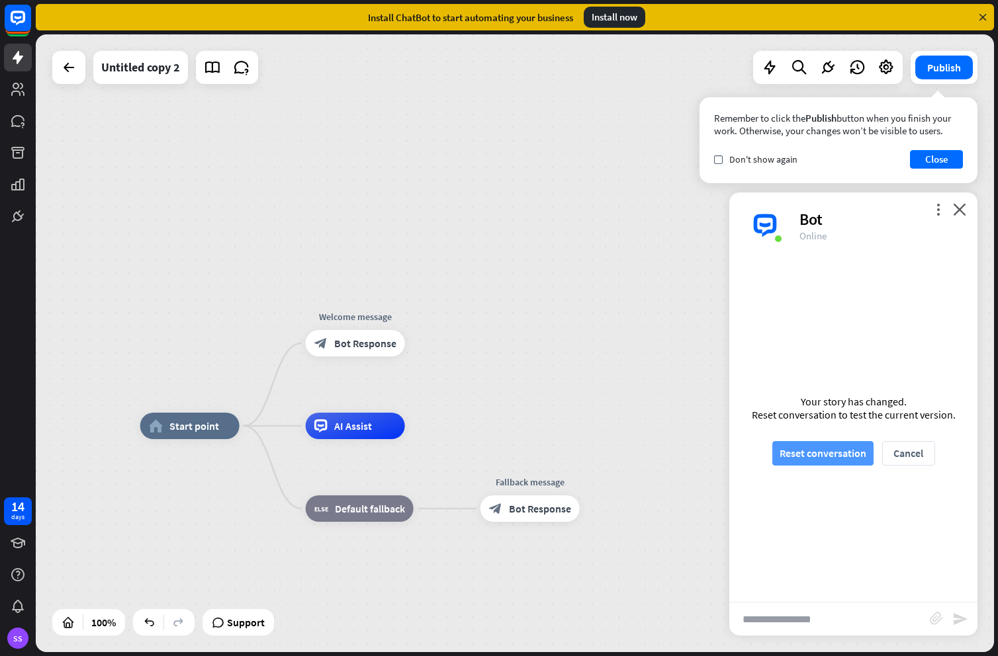
click at [805, 445] on button "Reset conversation" at bounding box center [822, 453] width 101 height 24
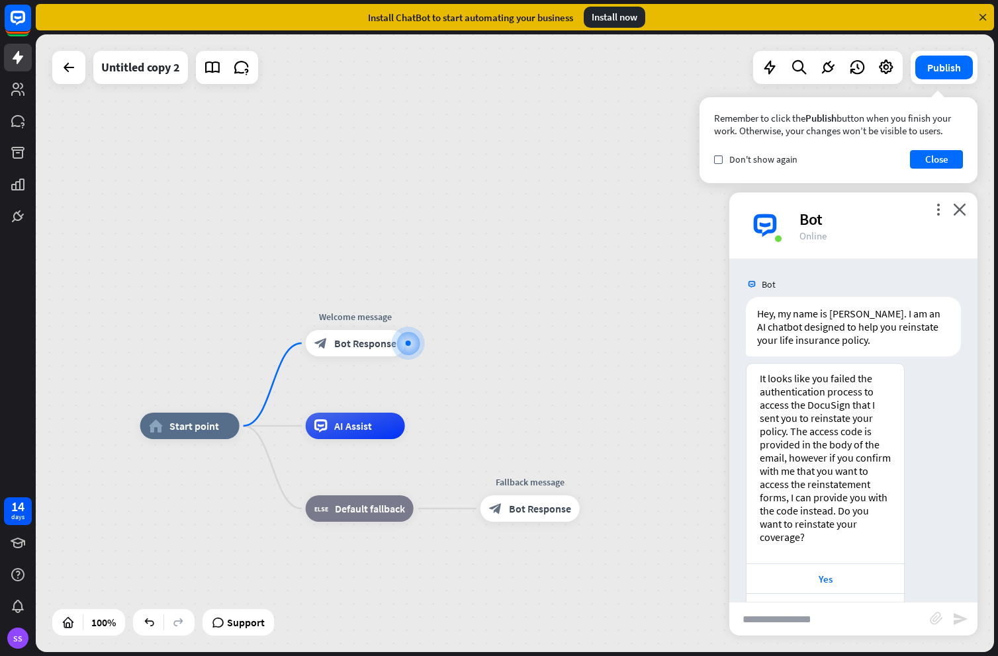
scroll to position [42, 0]
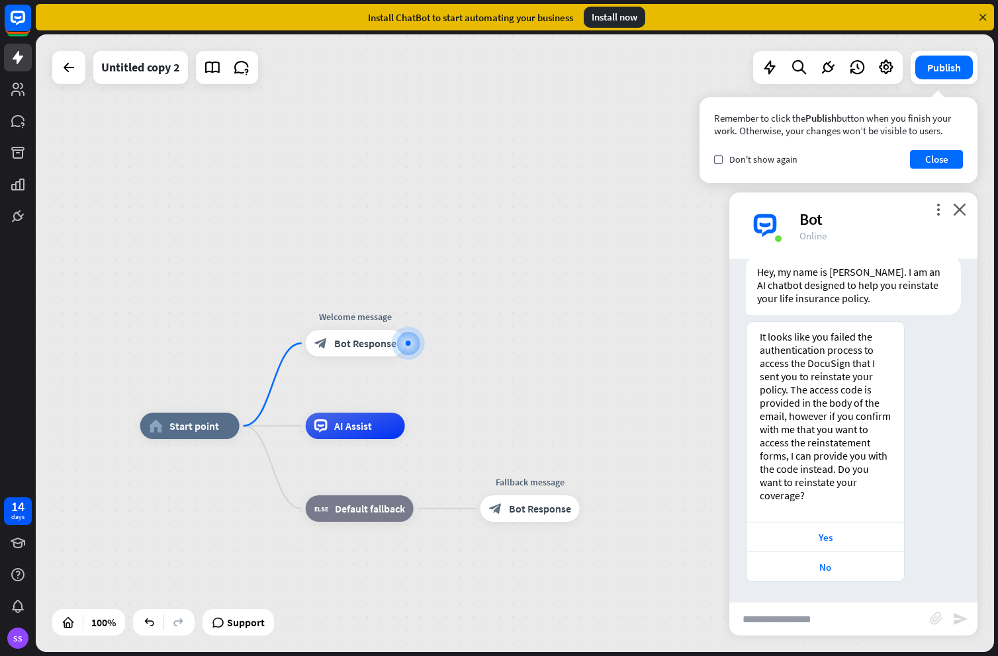
click at [969, 201] on div "more_vert close Bot Online" at bounding box center [853, 226] width 248 height 66
click at [949, 210] on div "Bot" at bounding box center [880, 219] width 162 height 21
click at [963, 214] on icon "close" at bounding box center [959, 209] width 13 height 13
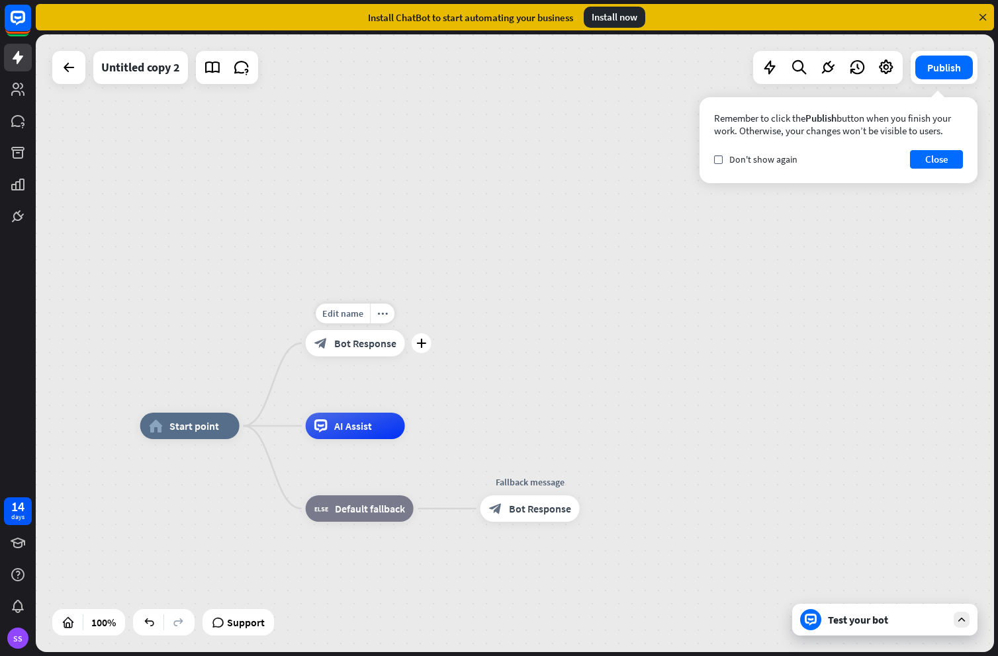
click at [347, 353] on div "block_bot_response Bot Response" at bounding box center [355, 343] width 99 height 26
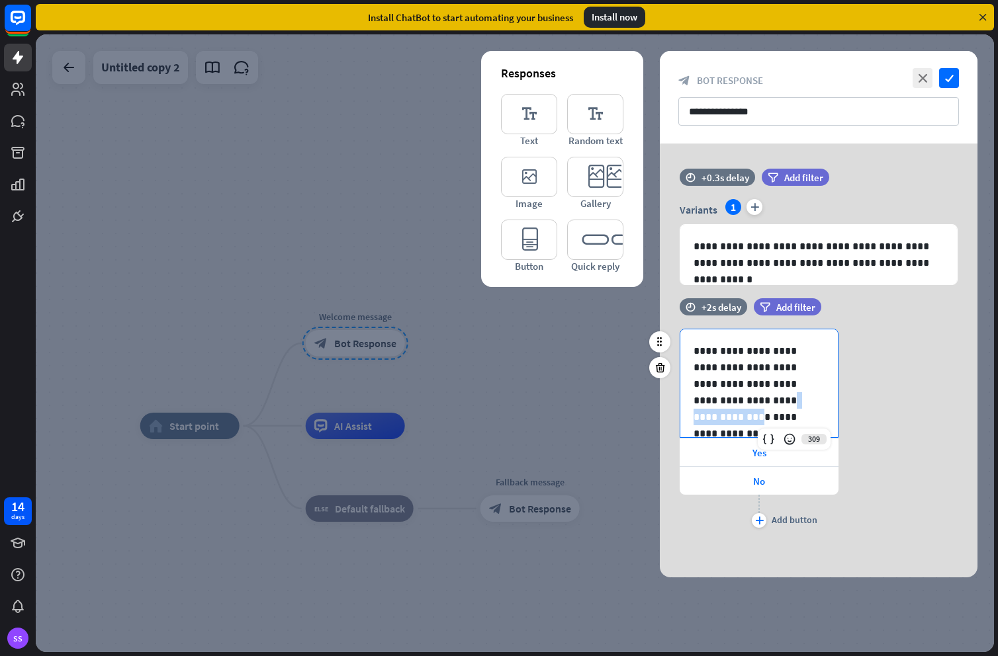
drag, startPoint x: 740, startPoint y: 400, endPoint x: 802, endPoint y: 381, distance: 64.3
click at [802, 381] on p "**********" at bounding box center [753, 450] width 121 height 215
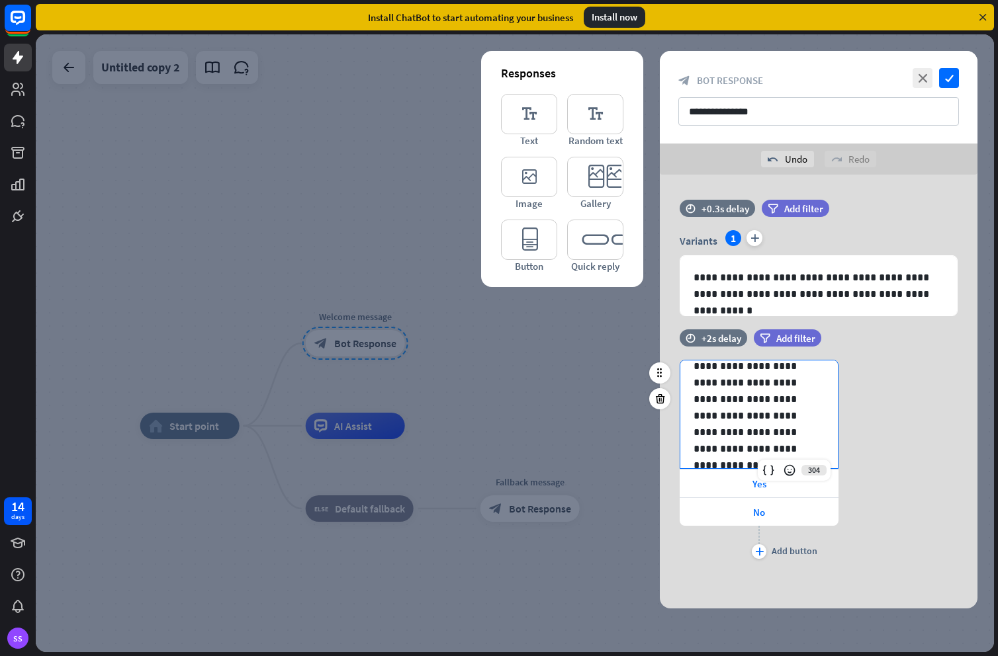
scroll to position [150, 0]
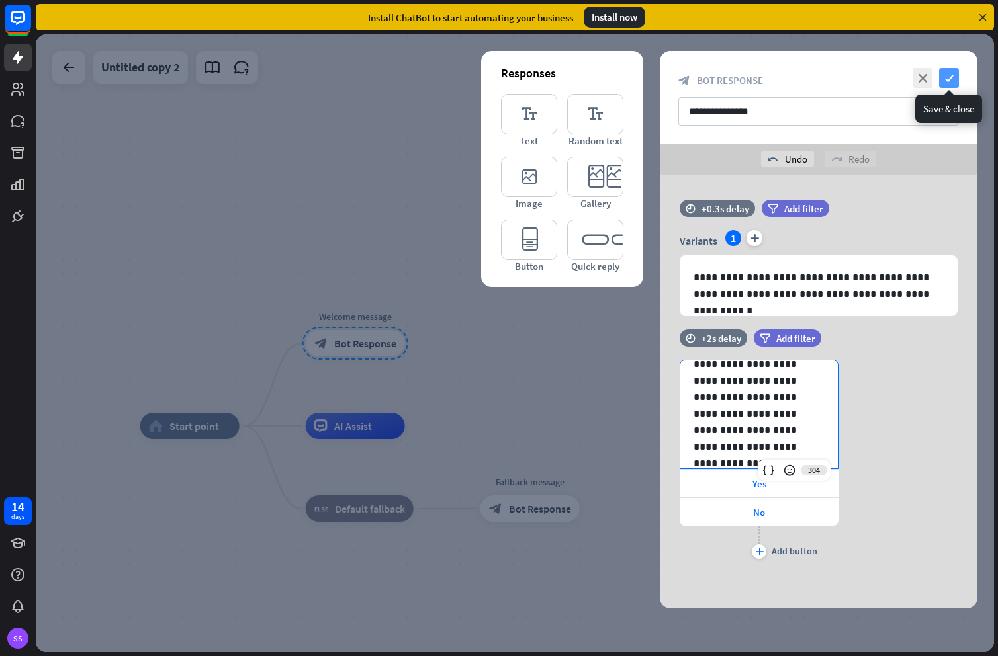
click at [947, 79] on icon "check" at bounding box center [949, 78] width 20 height 20
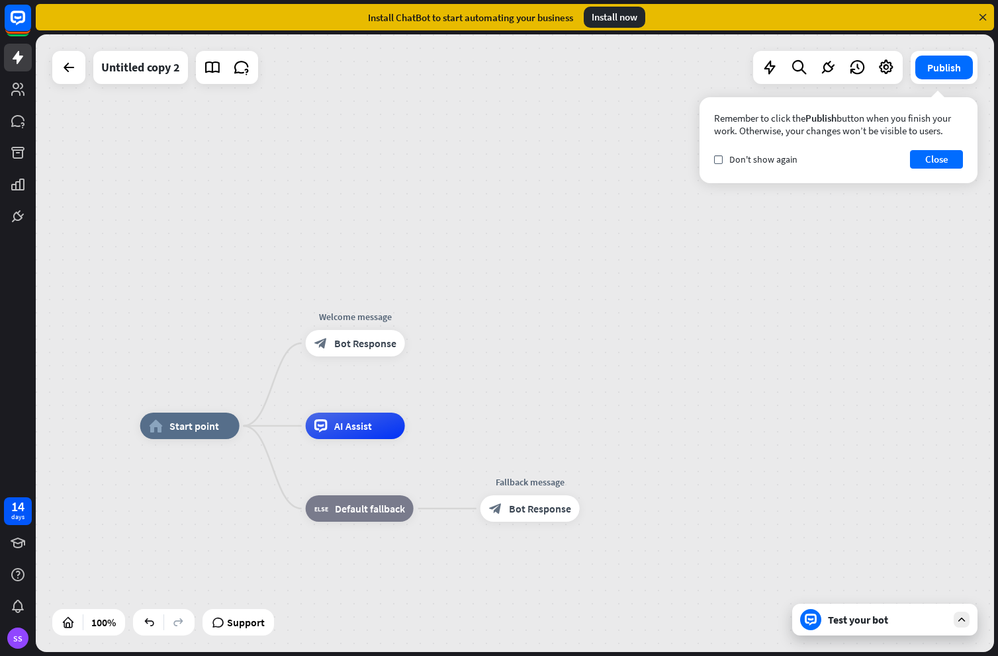
click at [881, 617] on div "Test your bot" at bounding box center [887, 619] width 119 height 13
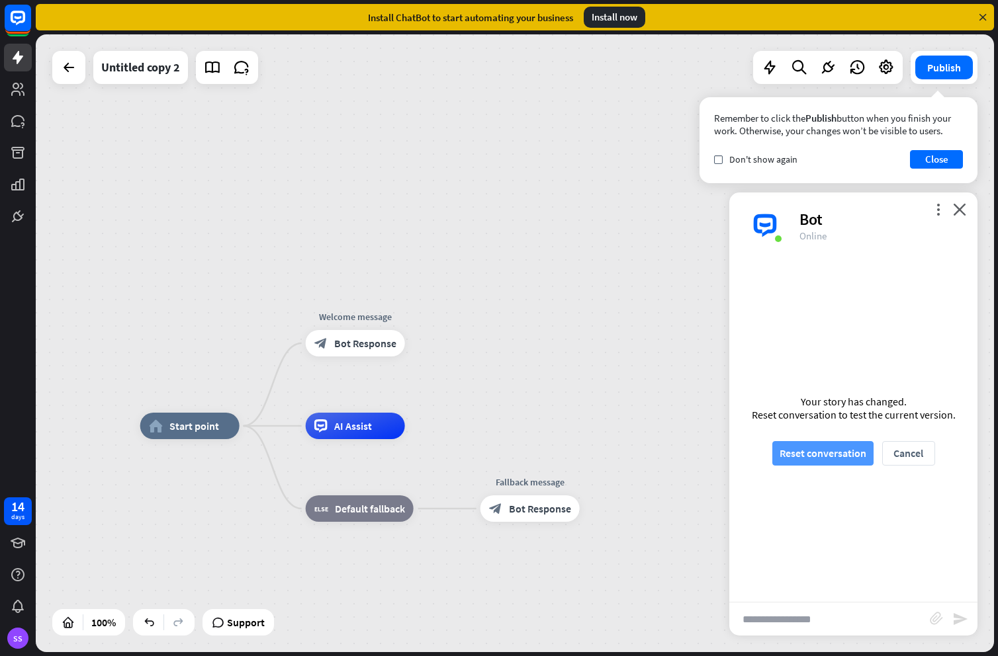
click at [809, 448] on button "Reset conversation" at bounding box center [822, 453] width 101 height 24
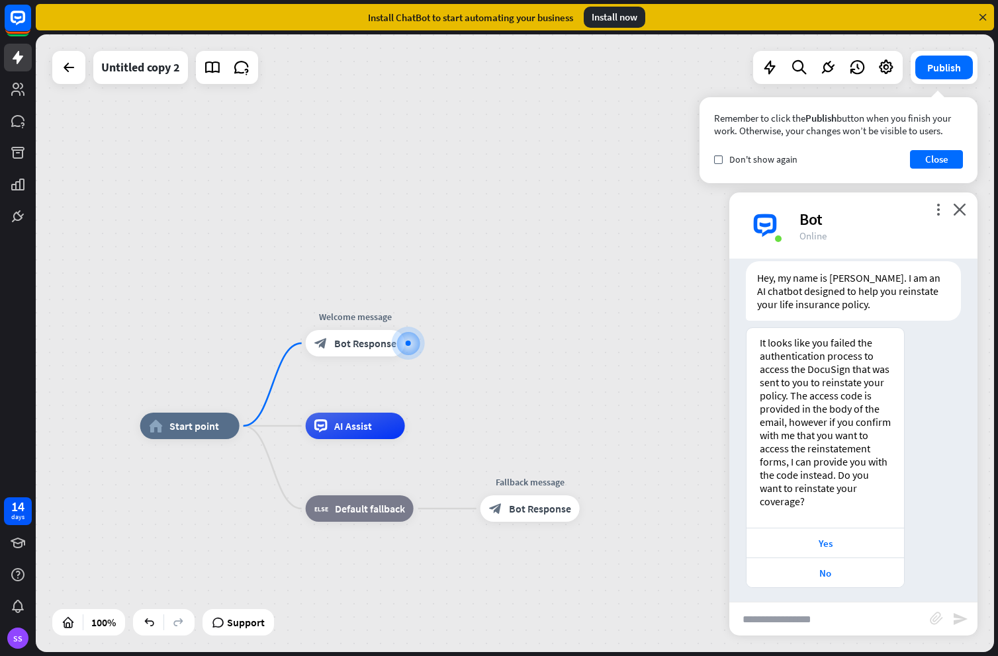
scroll to position [42, 0]
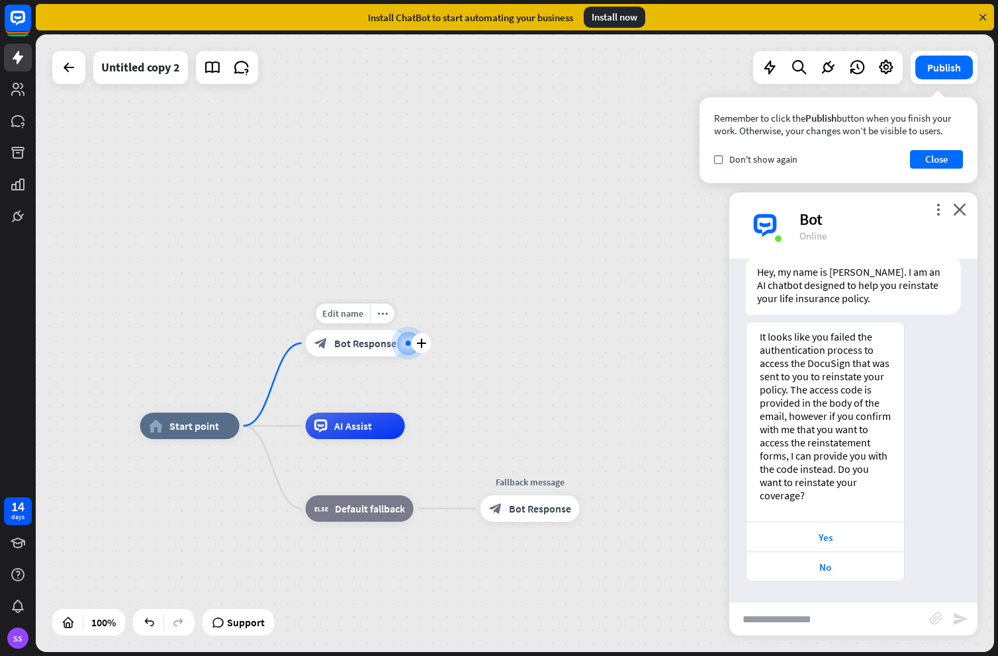
click at [367, 351] on div "block_bot_response Bot Response" at bounding box center [355, 343] width 99 height 26
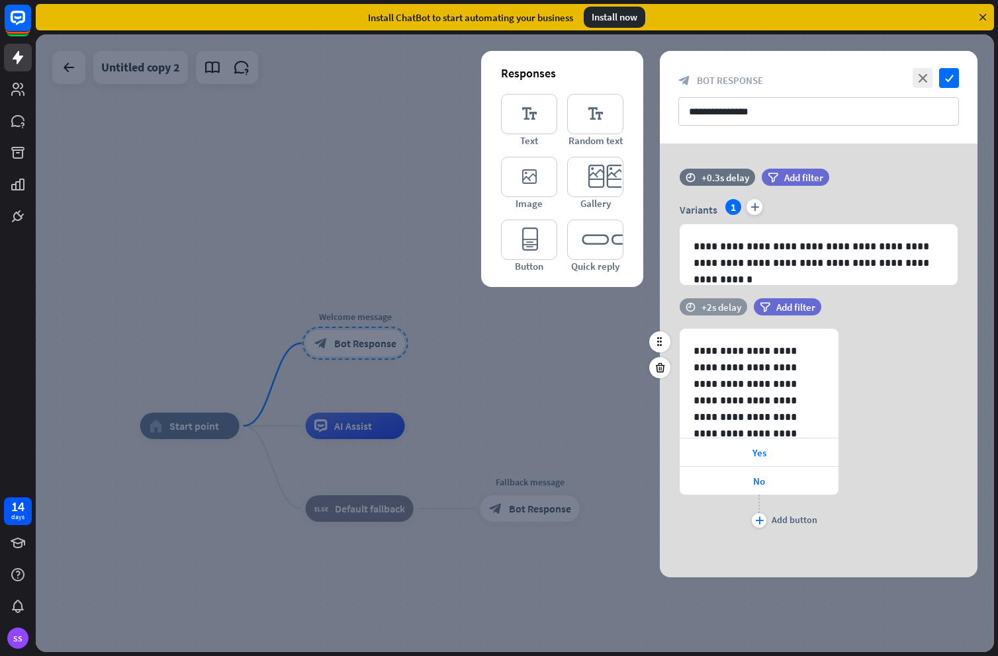
click at [711, 308] on div "+2s delay" at bounding box center [721, 307] width 40 height 13
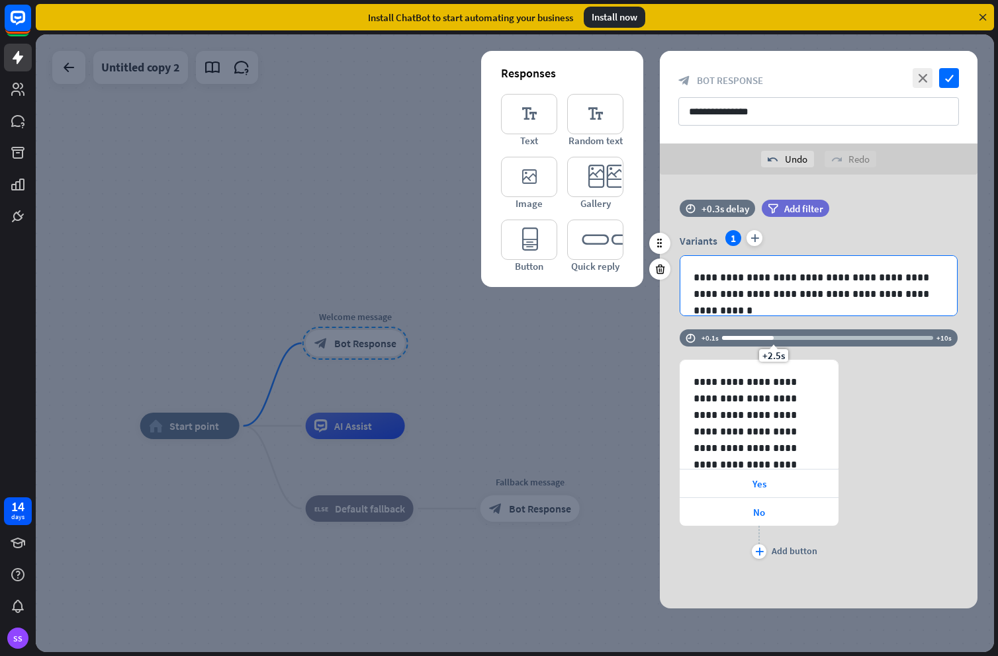
drag, startPoint x: 760, startPoint y: 307, endPoint x: 773, endPoint y: 307, distance: 12.6
click at [773, 307] on div "**********" at bounding box center [819, 392] width 318 height 434
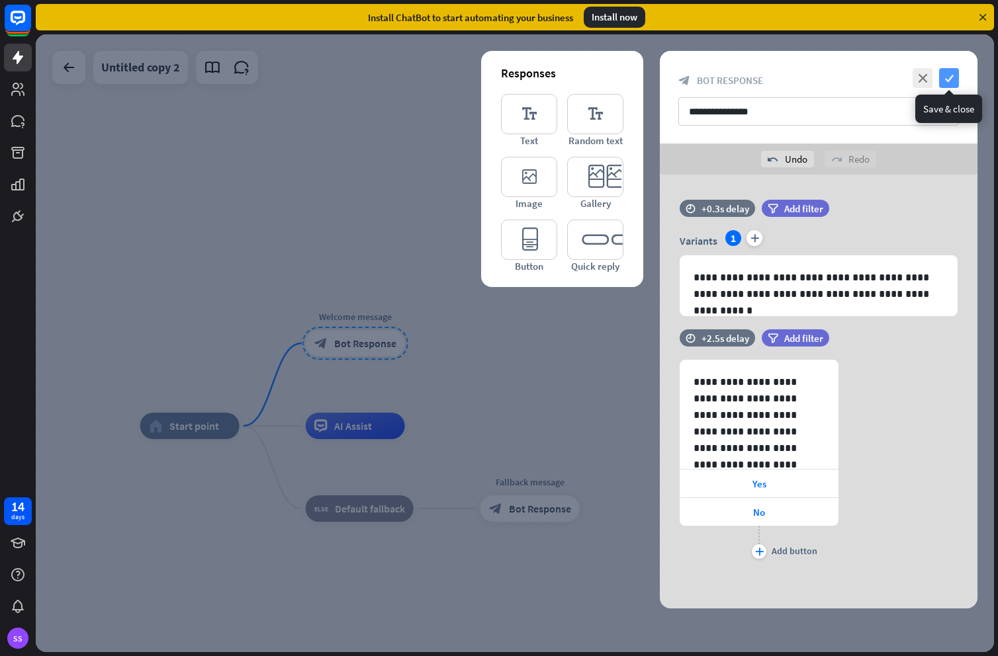
click at [957, 78] on icon "check" at bounding box center [949, 78] width 20 height 20
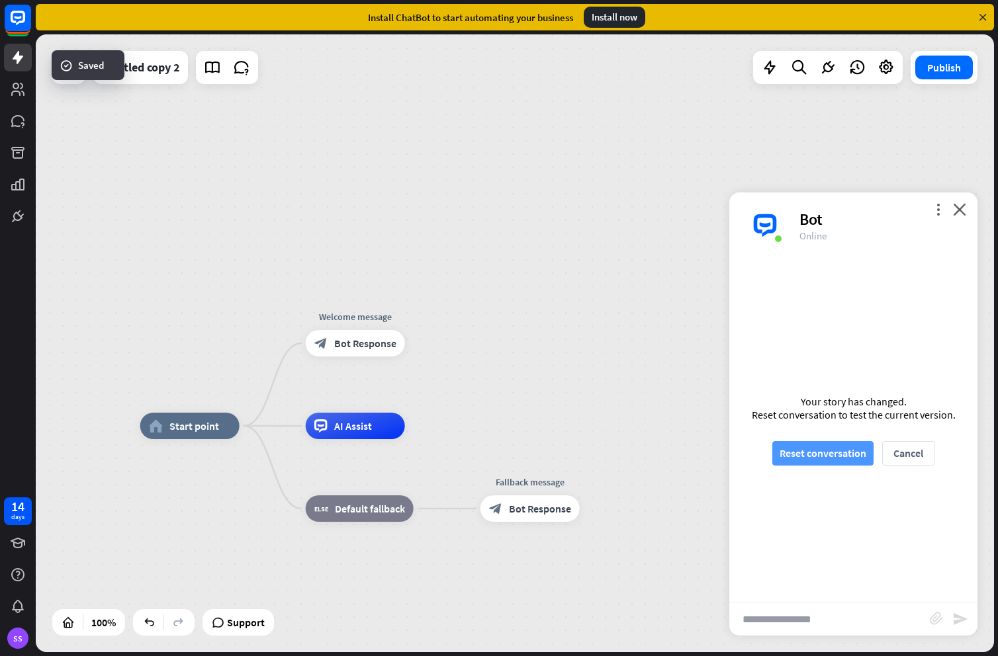
click at [787, 449] on button "Reset conversation" at bounding box center [822, 453] width 101 height 24
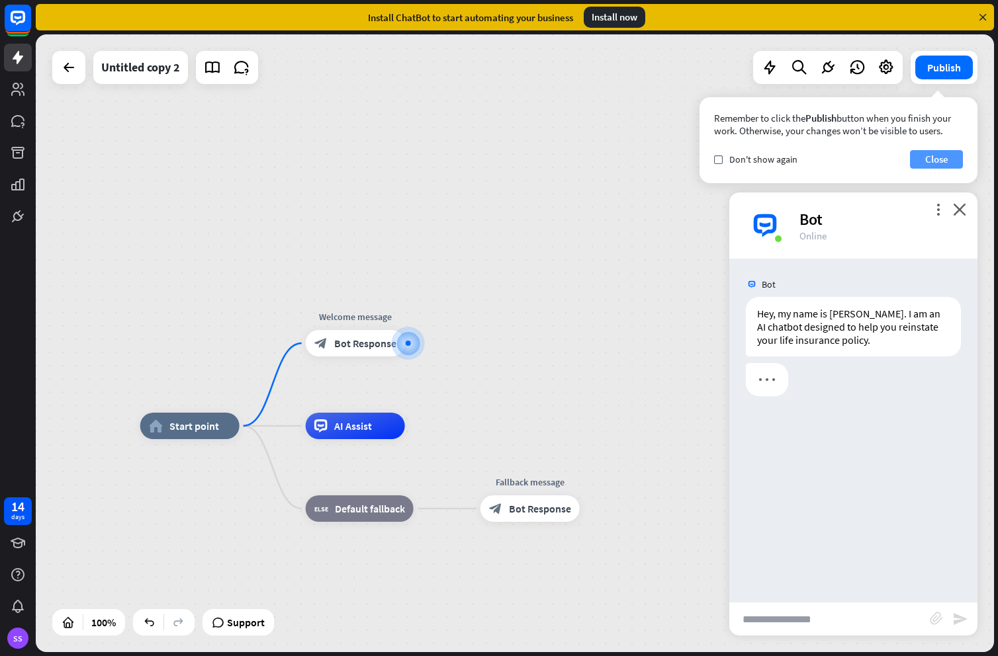
click at [937, 156] on button "Close" at bounding box center [936, 159] width 53 height 19
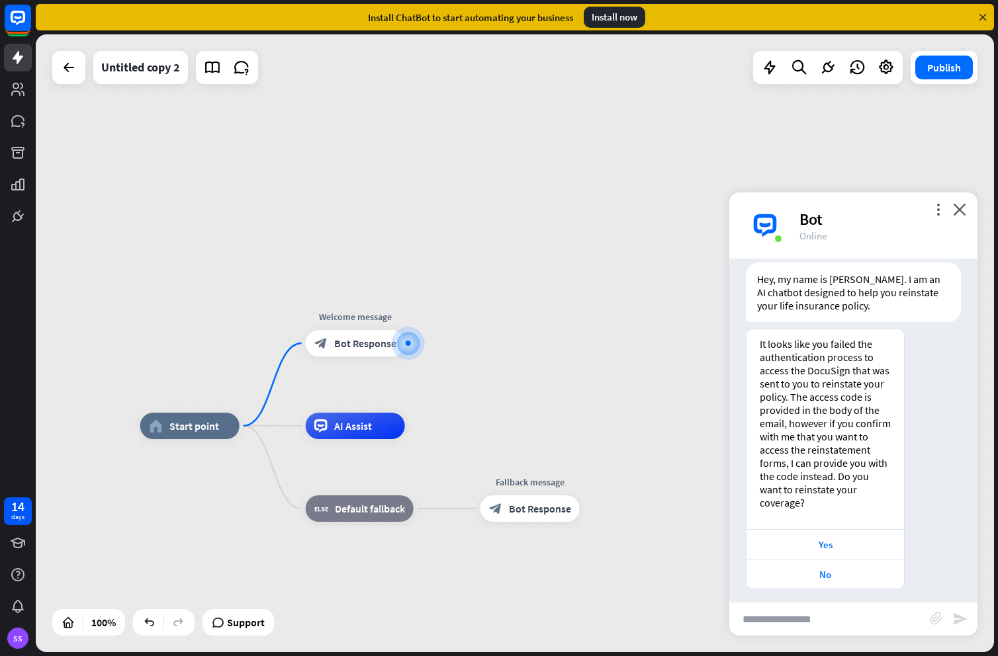
scroll to position [42, 0]
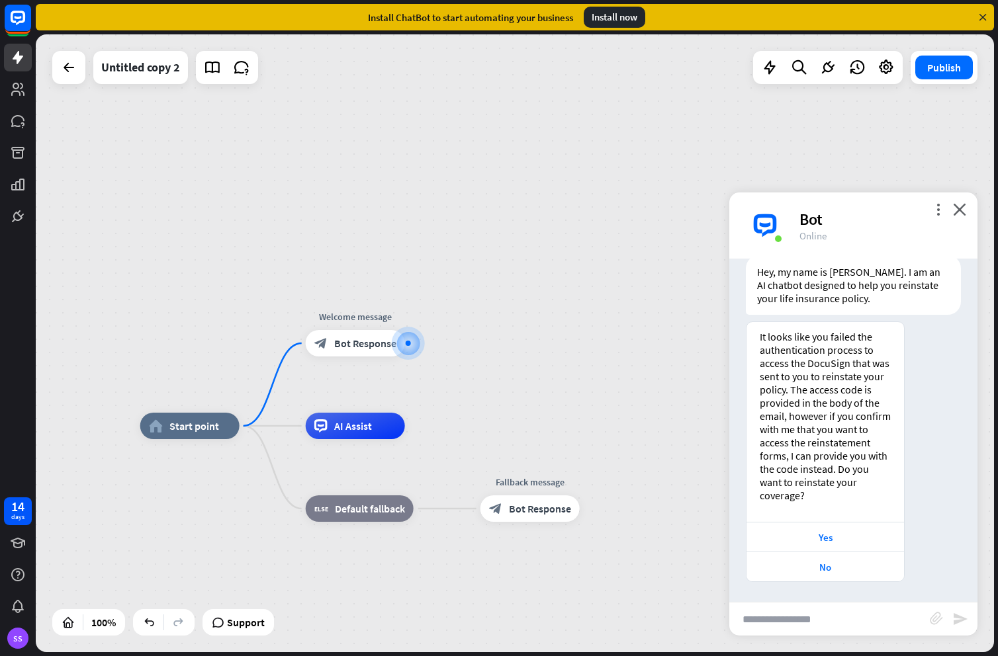
click at [498, 368] on div "home_2 Start point Welcome message block_bot_response Bot Response AI Assist bl…" at bounding box center [515, 343] width 958 height 618
click at [967, 210] on div "more_vert close Bot Online" at bounding box center [853, 226] width 248 height 66
click at [957, 208] on icon "close" at bounding box center [959, 209] width 13 height 13
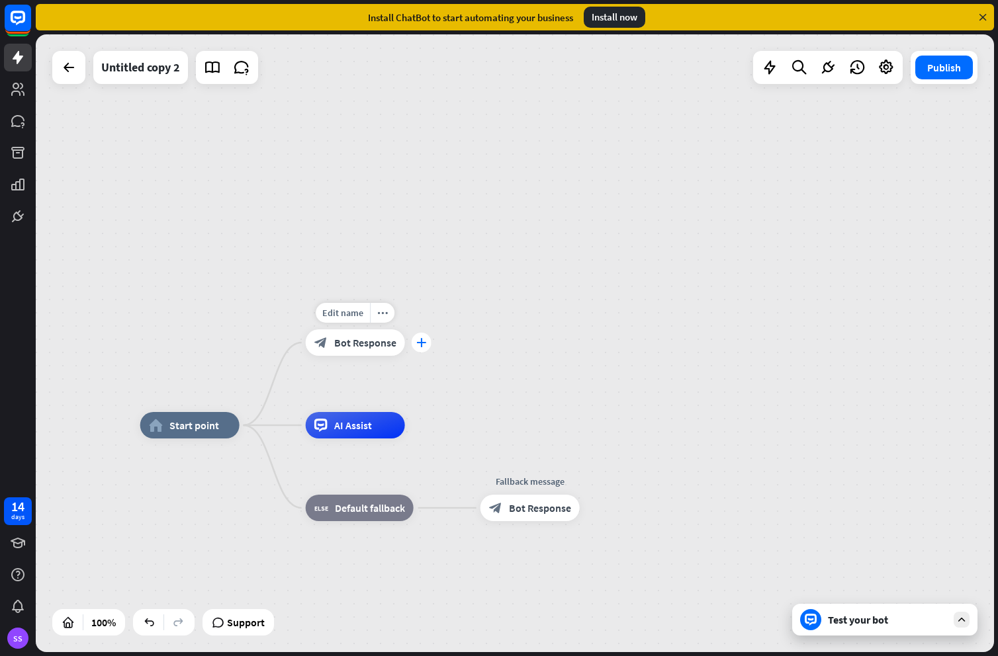
click at [425, 341] on icon "plus" at bounding box center [421, 342] width 10 height 9
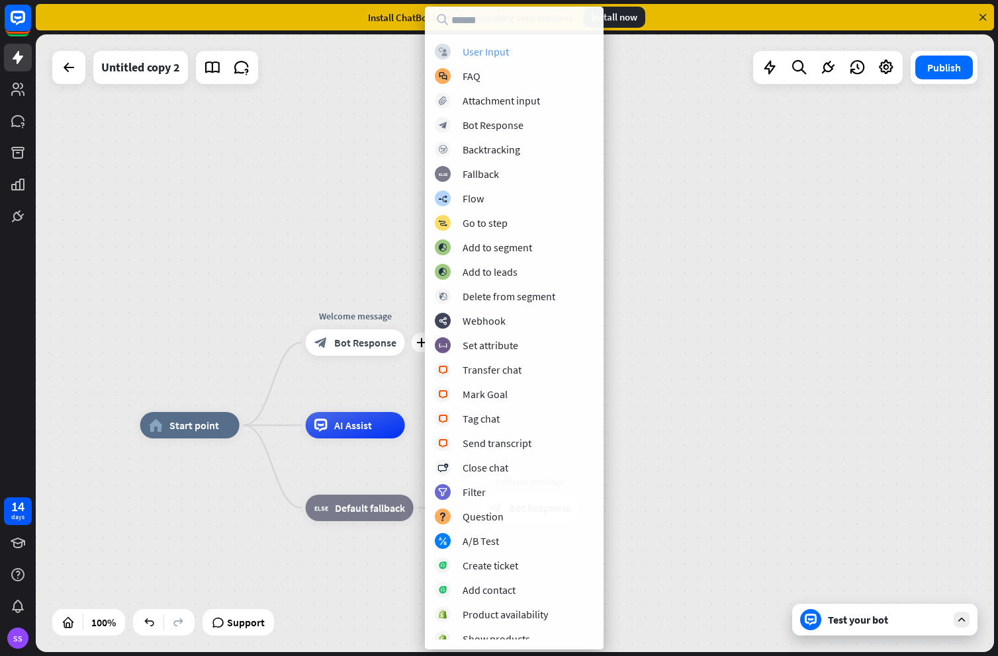
click at [474, 50] on div "User Input" at bounding box center [485, 51] width 46 height 13
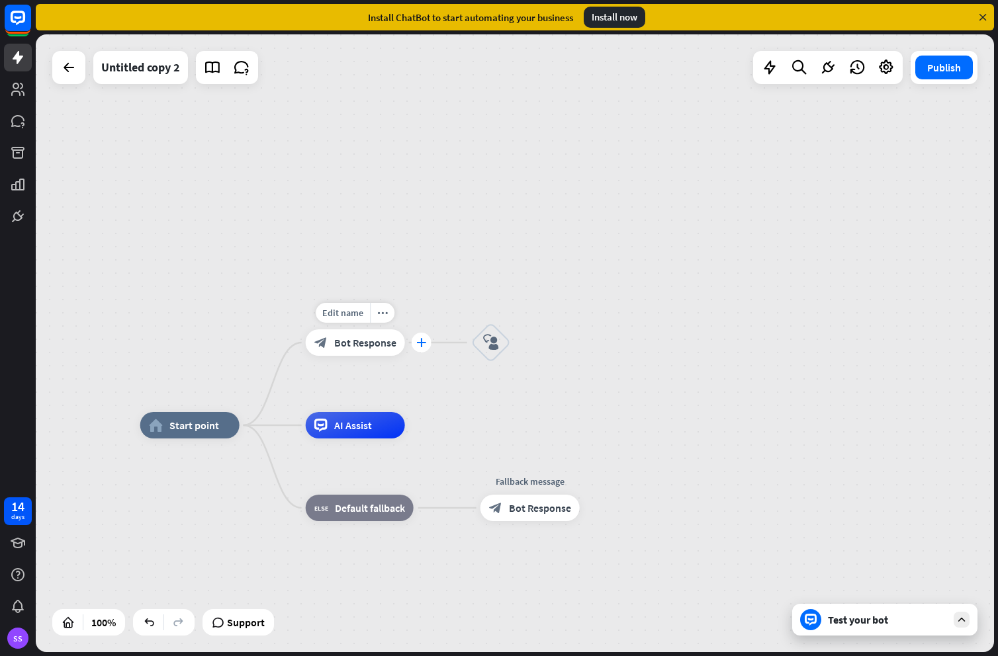
click at [421, 341] on icon "plus" at bounding box center [421, 342] width 10 height 9
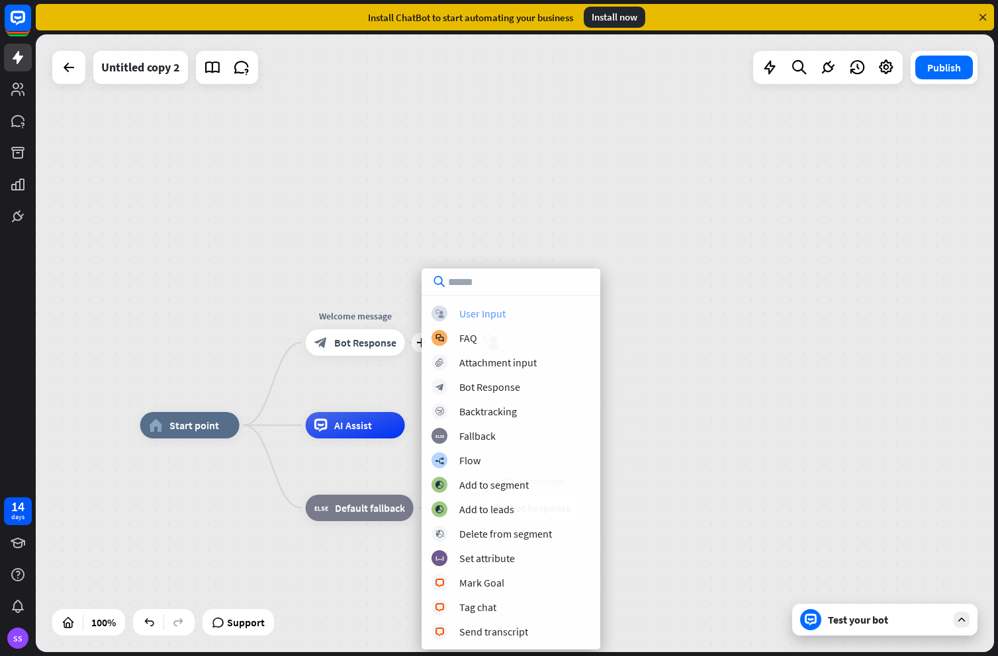
click at [472, 316] on div "User Input" at bounding box center [482, 313] width 46 height 13
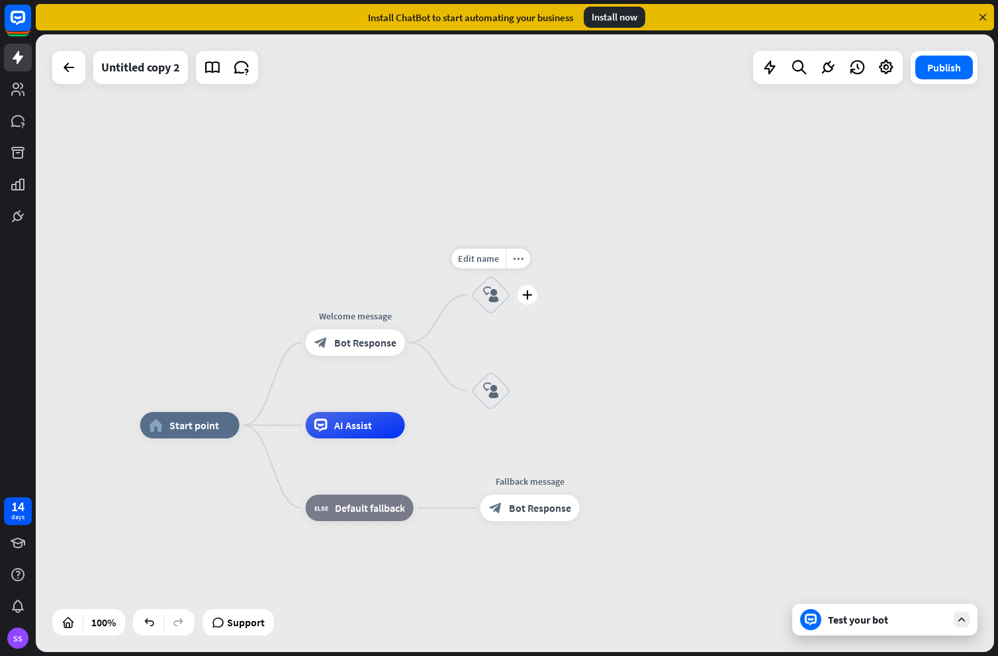
click at [493, 296] on icon "block_user_input" at bounding box center [491, 295] width 16 height 16
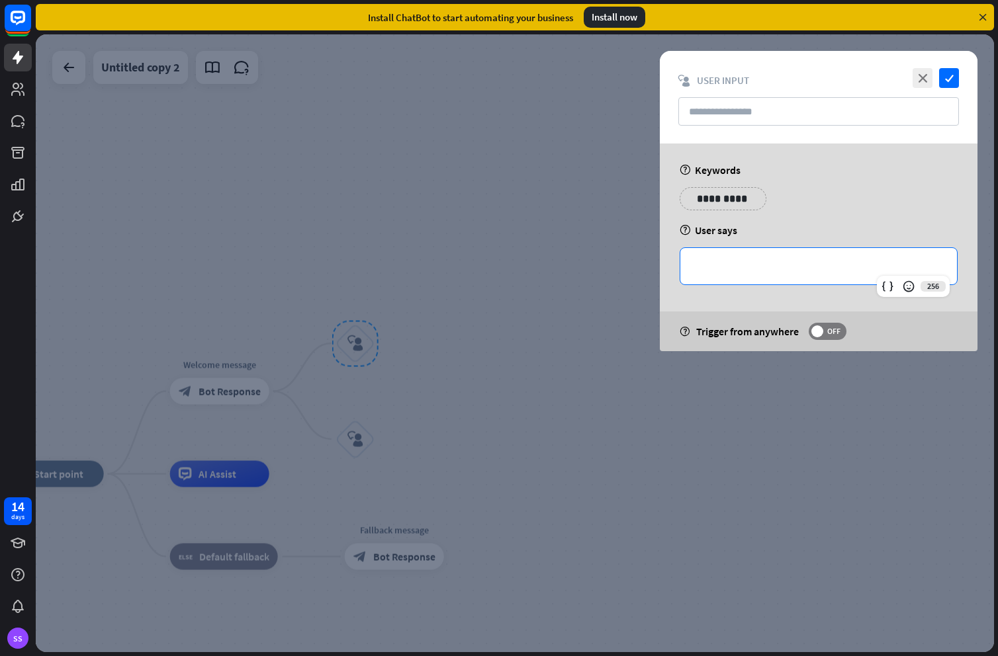
click at [751, 263] on p "**********" at bounding box center [818, 266] width 250 height 17
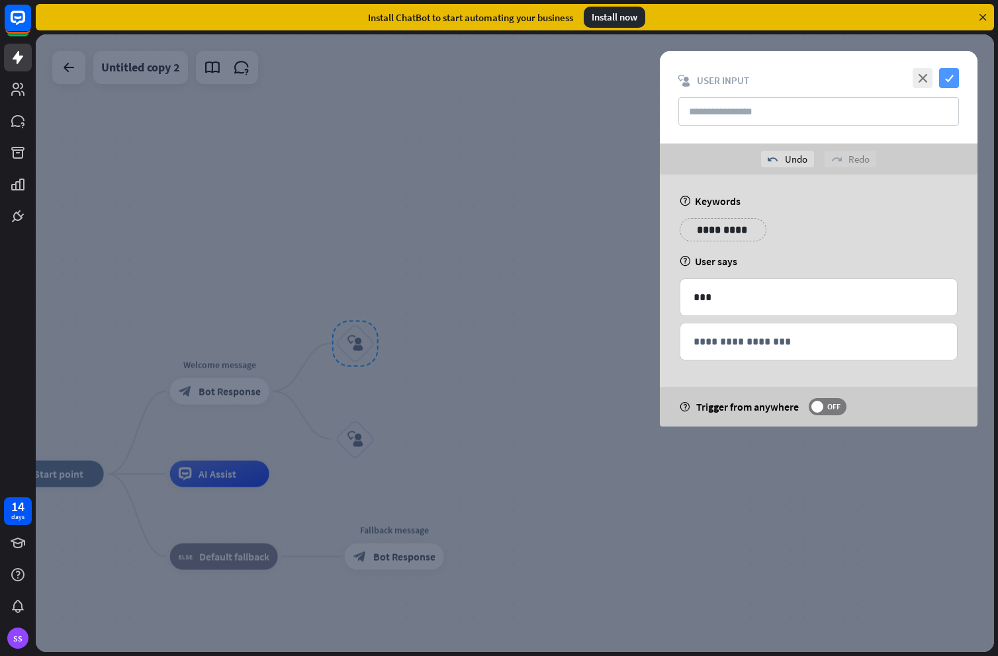
click at [953, 75] on icon "check" at bounding box center [949, 78] width 20 height 20
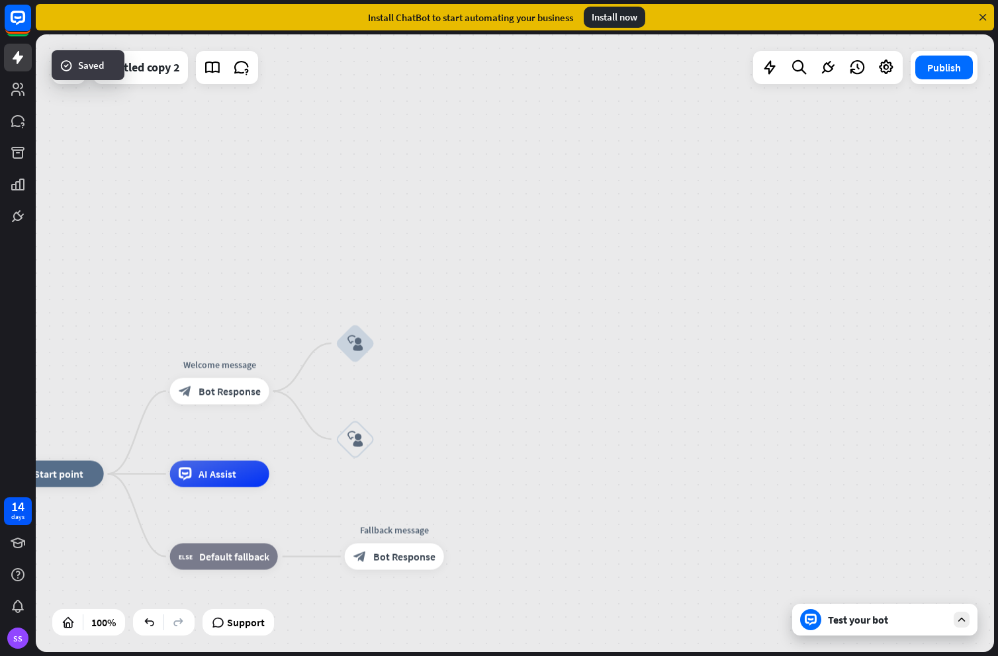
click at [355, 433] on icon "block_user_input" at bounding box center [355, 439] width 16 height 16
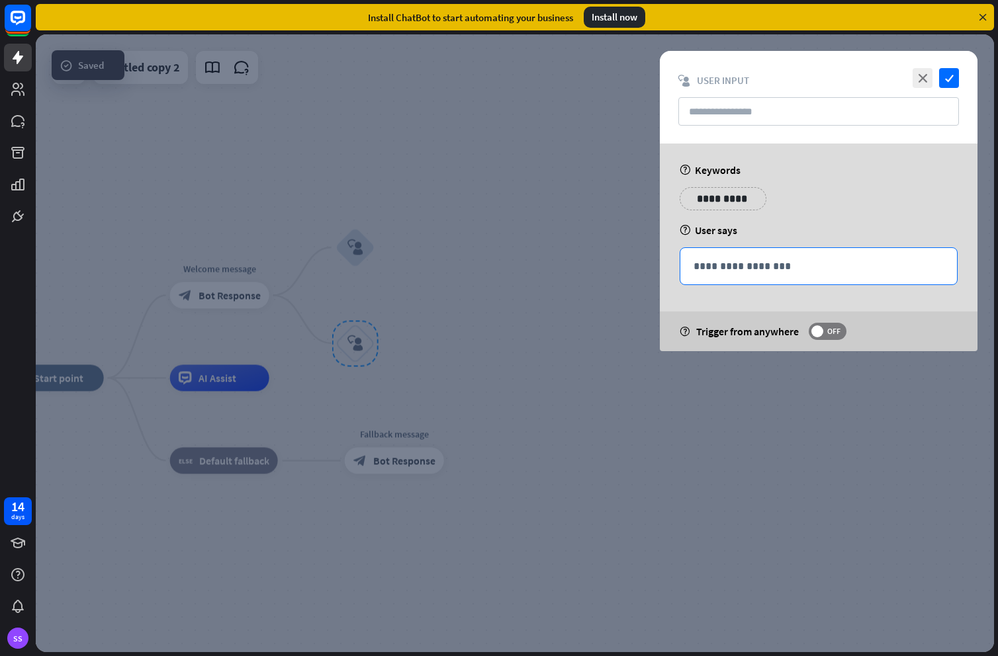
click at [733, 261] on p "**********" at bounding box center [818, 266] width 250 height 17
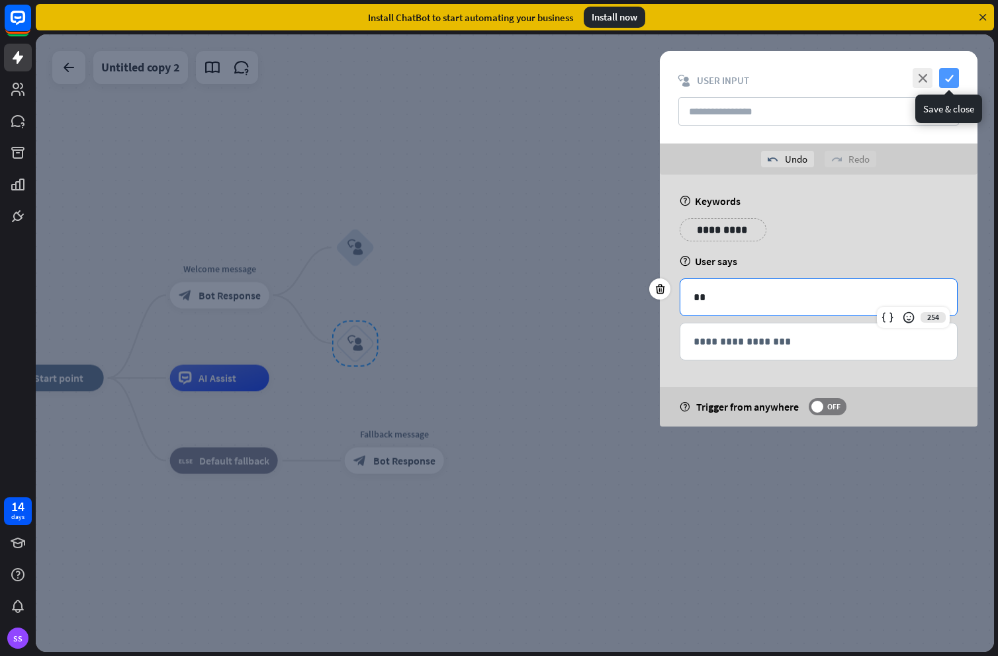
click at [953, 79] on icon "check" at bounding box center [949, 78] width 20 height 20
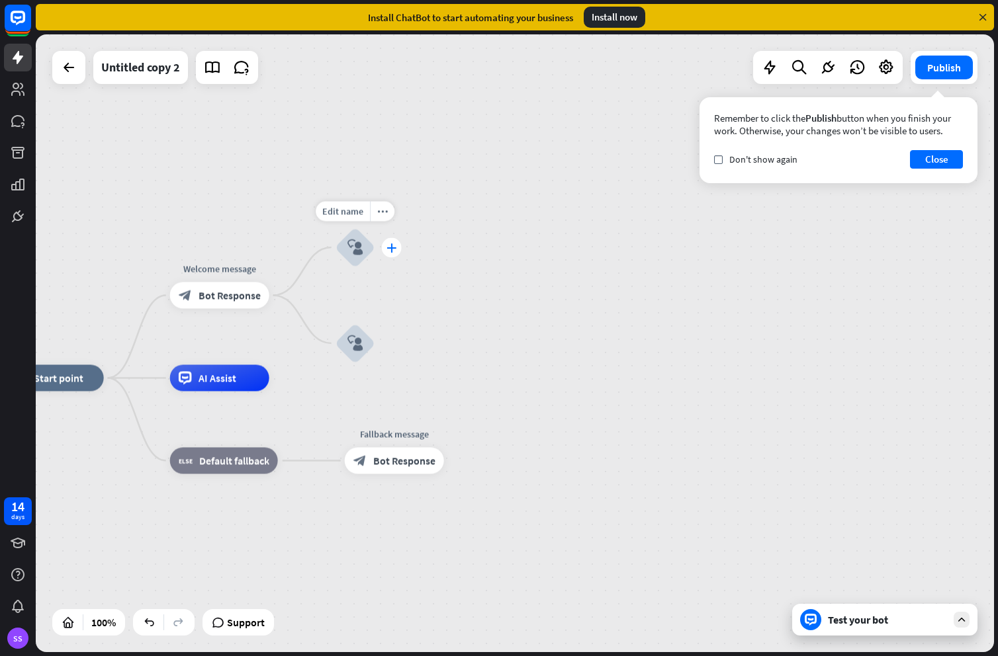
click at [392, 247] on icon "plus" at bounding box center [391, 247] width 10 height 9
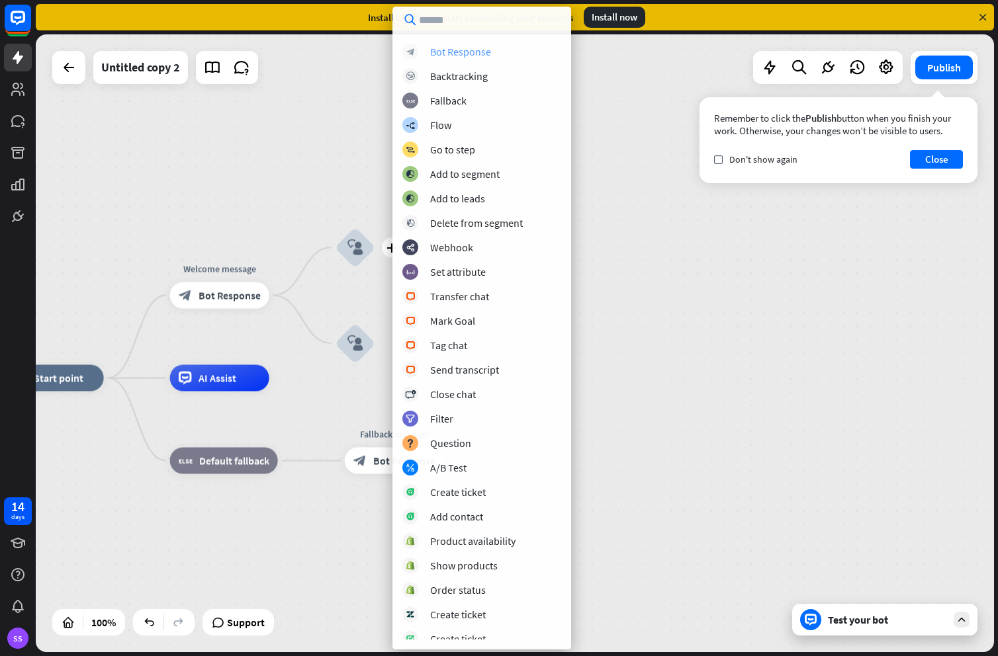
click at [462, 55] on div "Bot Response" at bounding box center [460, 51] width 61 height 13
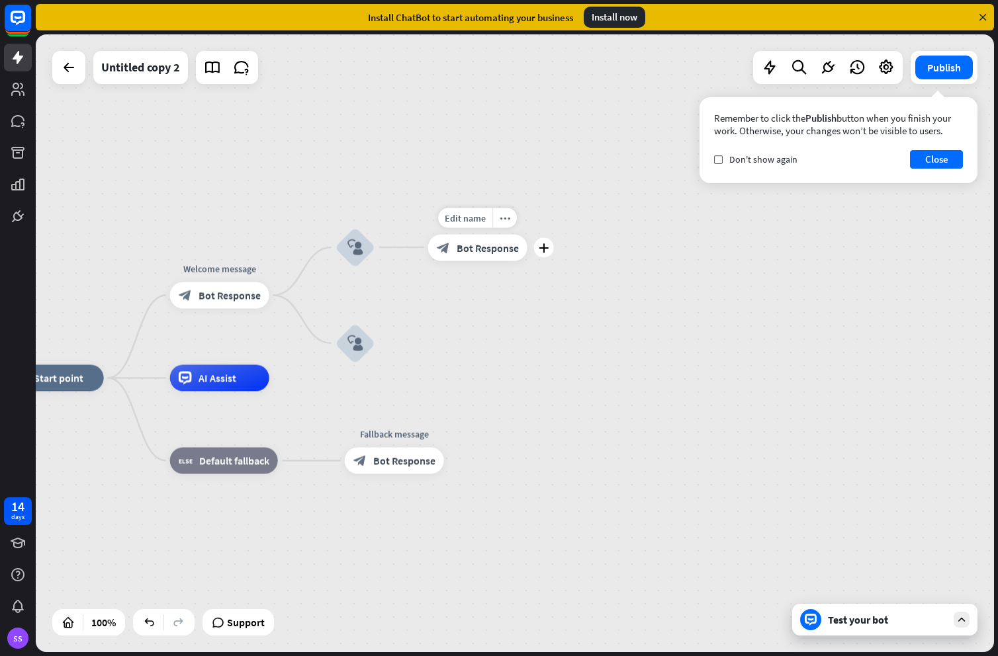
click at [508, 246] on span "Bot Response" at bounding box center [487, 247] width 62 height 13
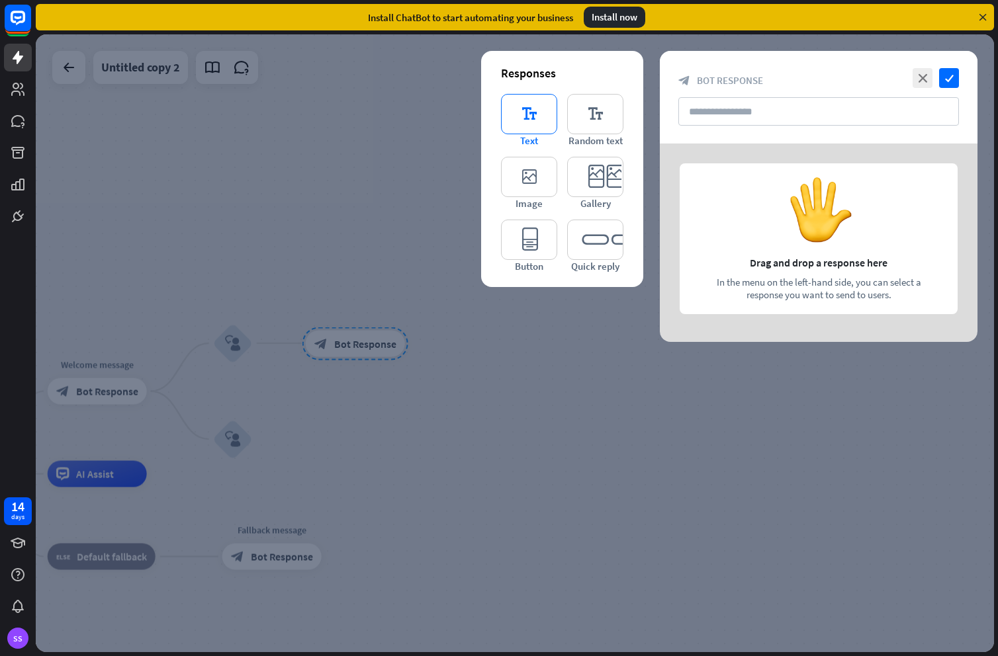
click at [543, 103] on icon "editor_text" at bounding box center [529, 114] width 56 height 40
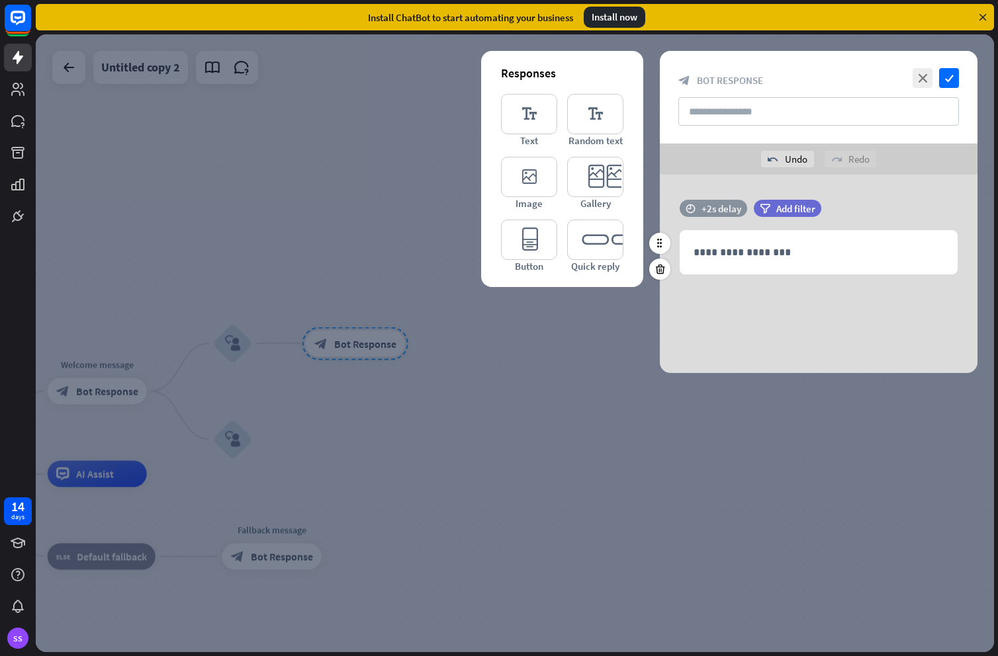
click at [713, 204] on div "+2s delay" at bounding box center [721, 208] width 40 height 13
drag, startPoint x: 757, startPoint y: 208, endPoint x: 745, endPoint y: 208, distance: 12.6
click at [745, 208] on div "+1.2s" at bounding box center [746, 208] width 9 height 9
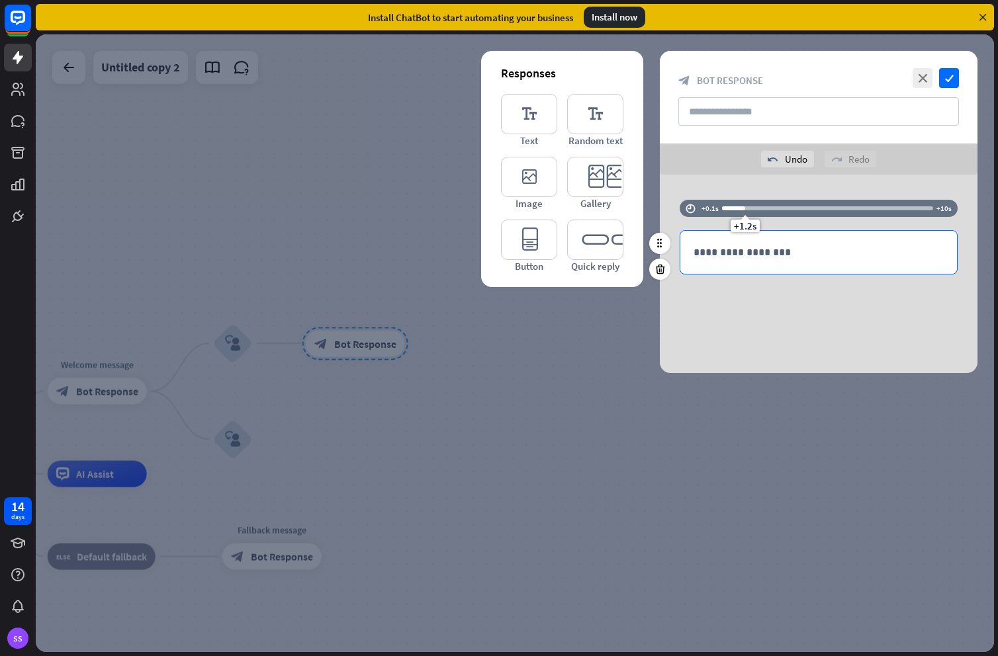
click at [745, 259] on p "**********" at bounding box center [818, 252] width 250 height 17
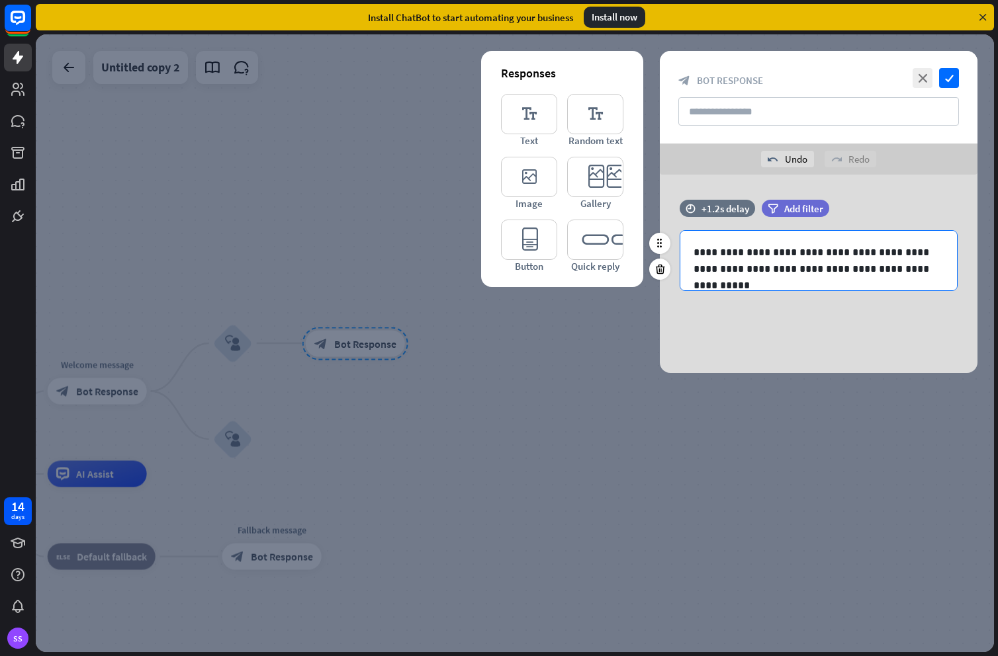
click at [902, 267] on p "**********" at bounding box center [818, 260] width 250 height 33
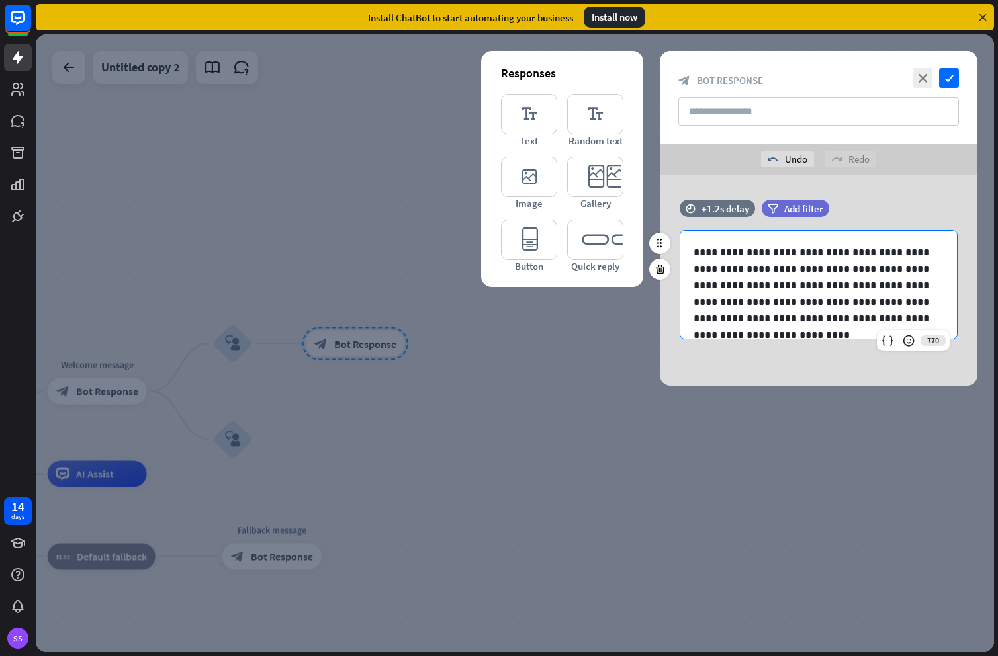
click at [898, 270] on p "**********" at bounding box center [813, 285] width 240 height 83
click at [357, 425] on div at bounding box center [515, 343] width 958 height 618
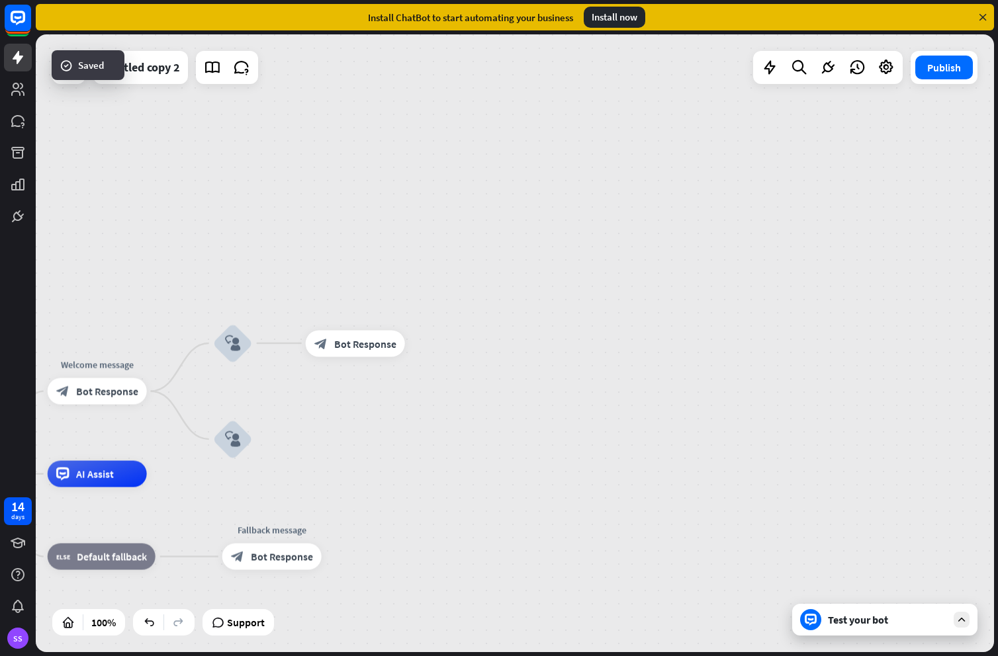
click at [238, 439] on icon "block_user_input" at bounding box center [233, 439] width 16 height 16
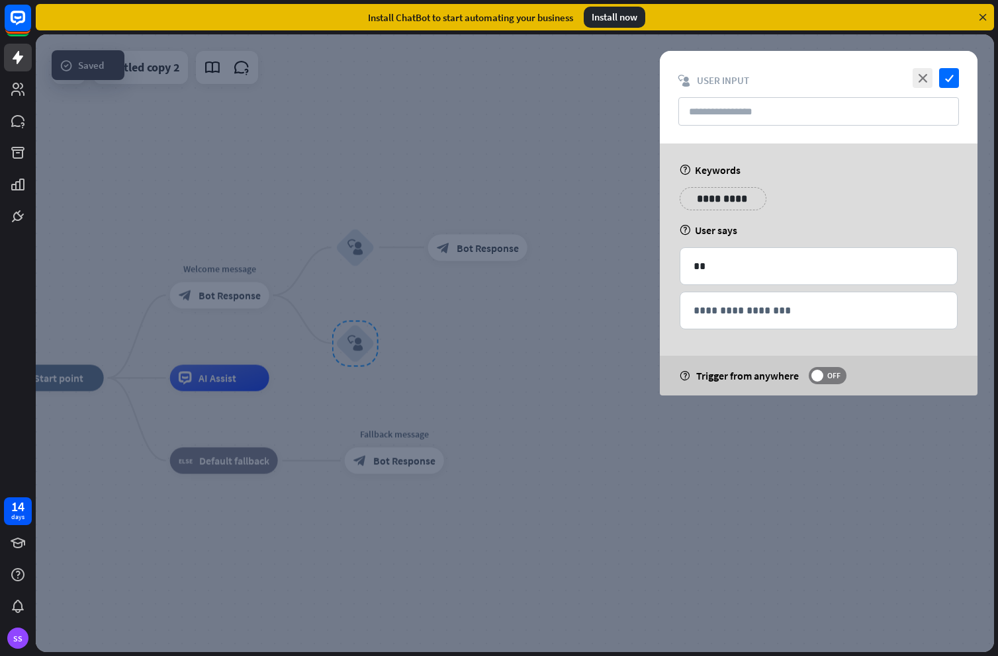
click at [547, 351] on div at bounding box center [515, 343] width 958 height 618
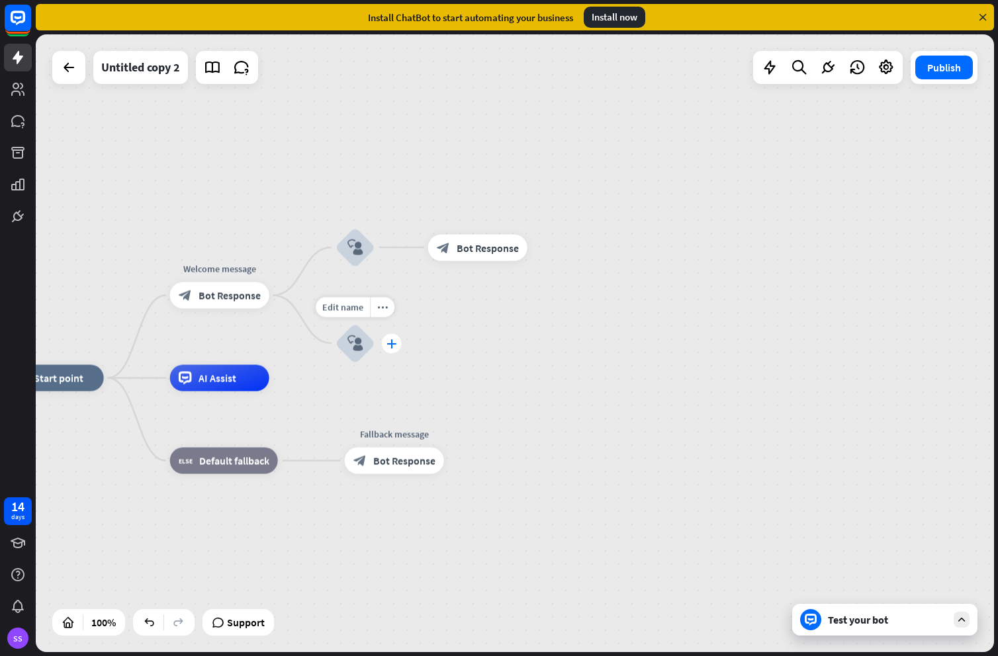
click at [392, 345] on icon "plus" at bounding box center [391, 343] width 10 height 9
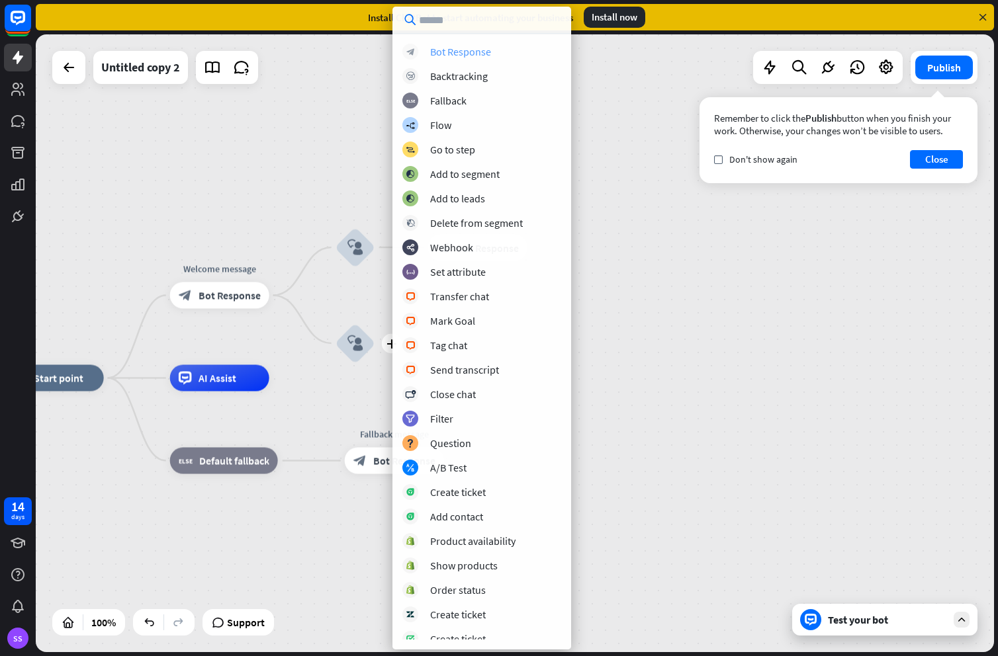
click at [449, 52] on div "Bot Response" at bounding box center [460, 51] width 61 height 13
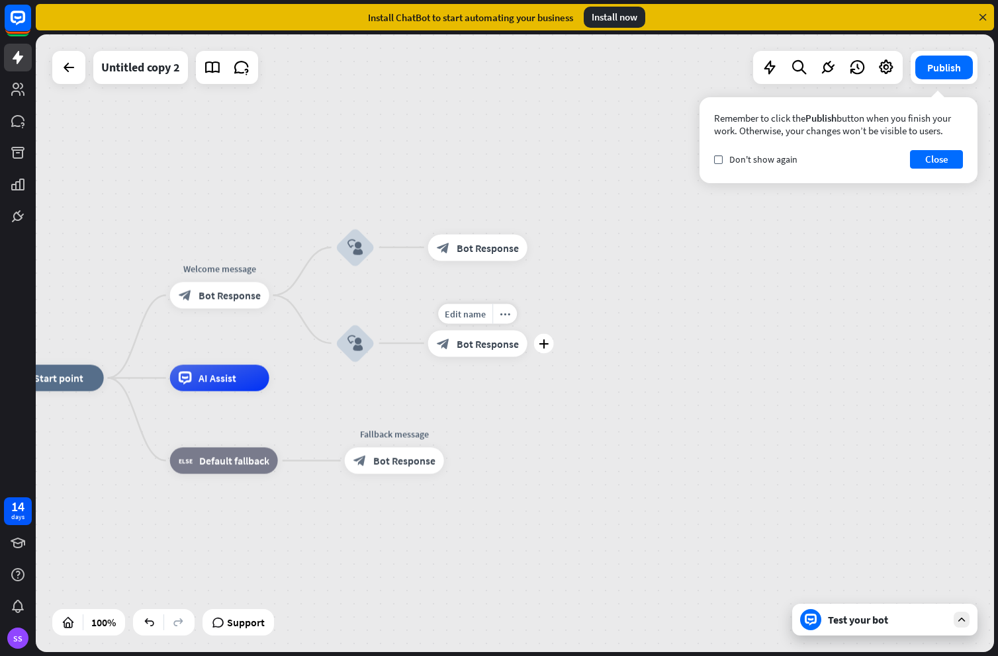
click at [498, 354] on div "block_bot_response Bot Response" at bounding box center [477, 343] width 99 height 26
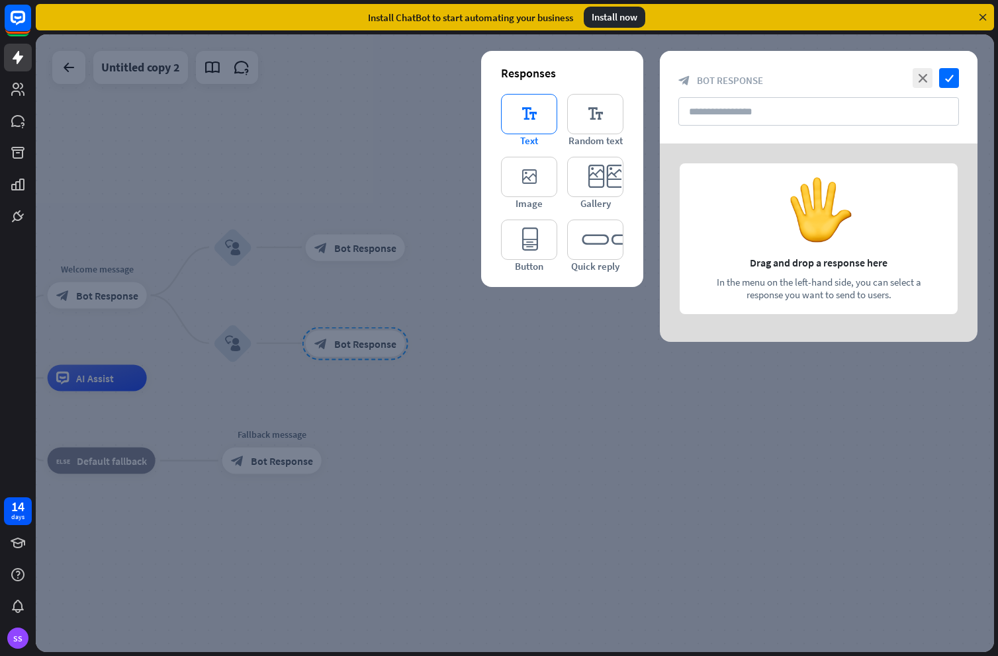
click at [515, 119] on icon "editor_text" at bounding box center [529, 114] width 56 height 40
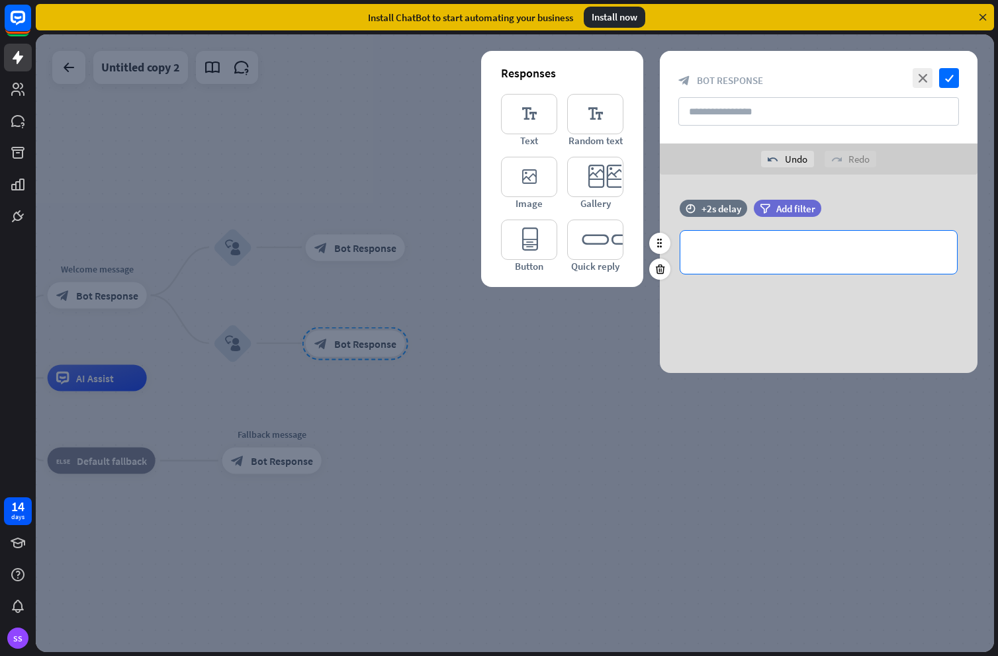
click at [779, 250] on p "**********" at bounding box center [818, 252] width 250 height 17
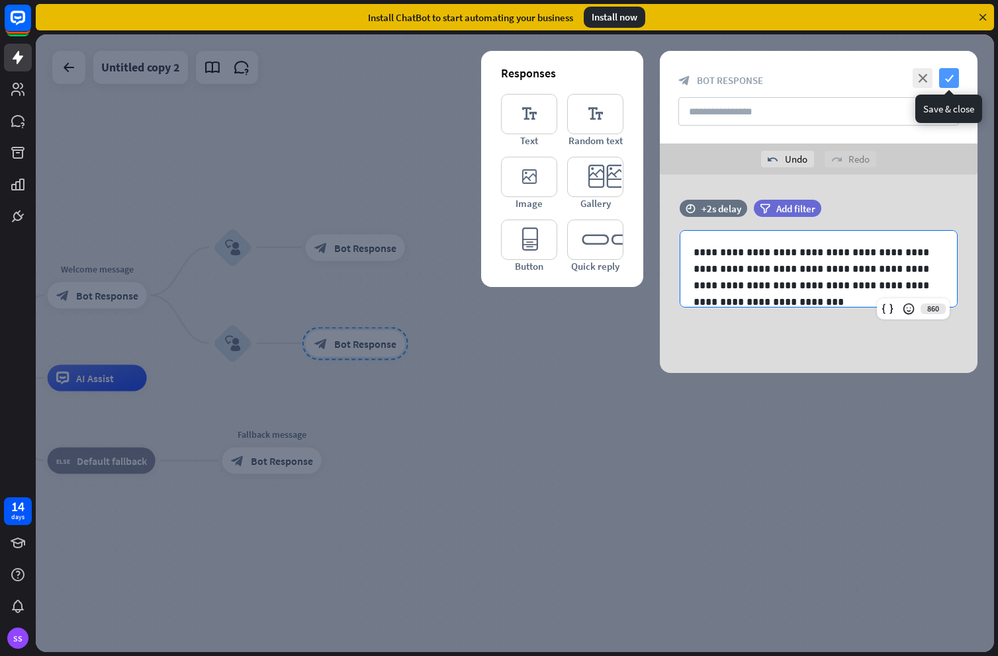
click at [951, 69] on icon "check" at bounding box center [949, 78] width 20 height 20
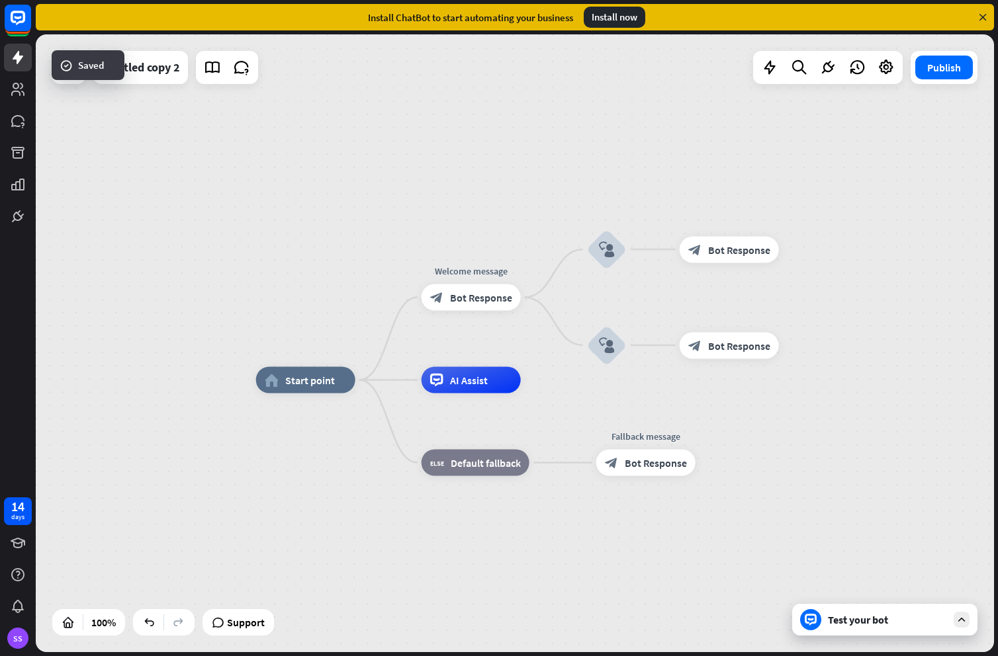
drag, startPoint x: 395, startPoint y: 436, endPoint x: 435, endPoint y: 410, distance: 47.3
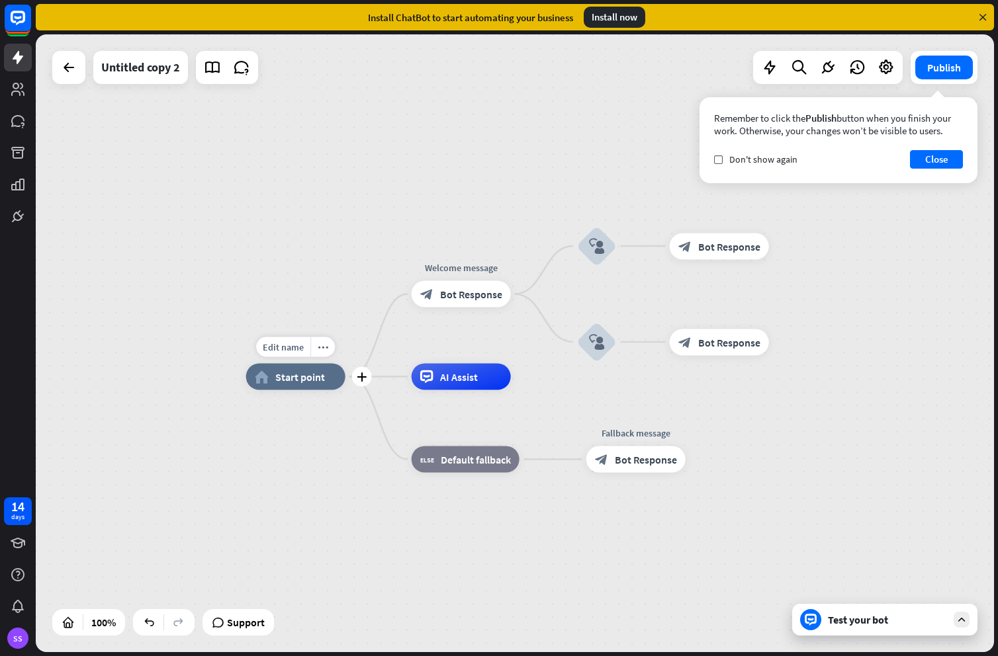
click at [288, 379] on span "Start point" at bounding box center [300, 376] width 50 height 13
click at [876, 630] on div "Test your bot" at bounding box center [884, 620] width 185 height 32
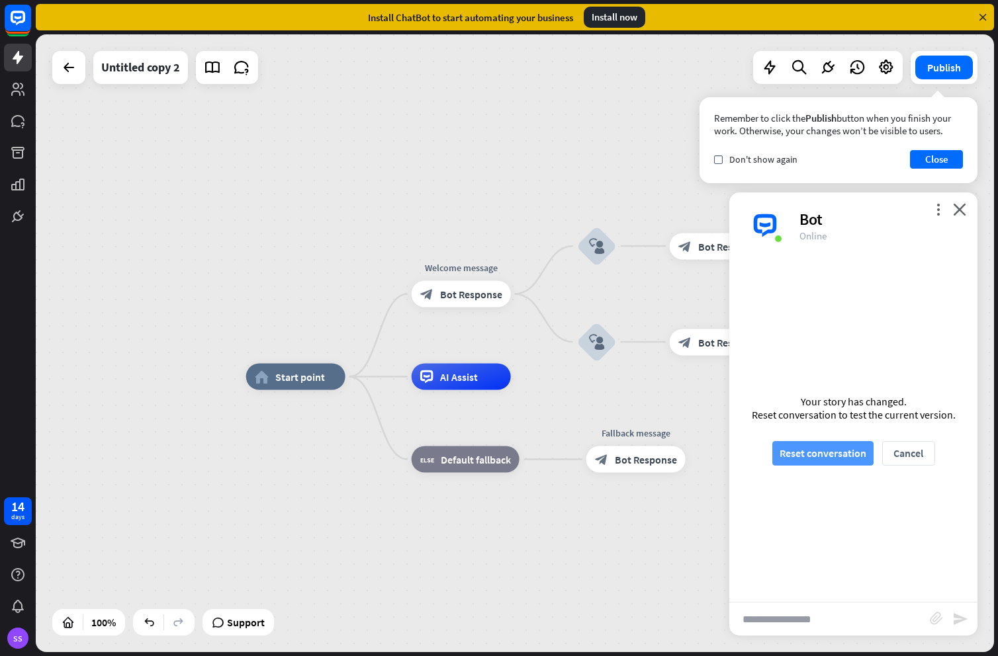
click at [808, 453] on button "Reset conversation" at bounding box center [822, 453] width 101 height 24
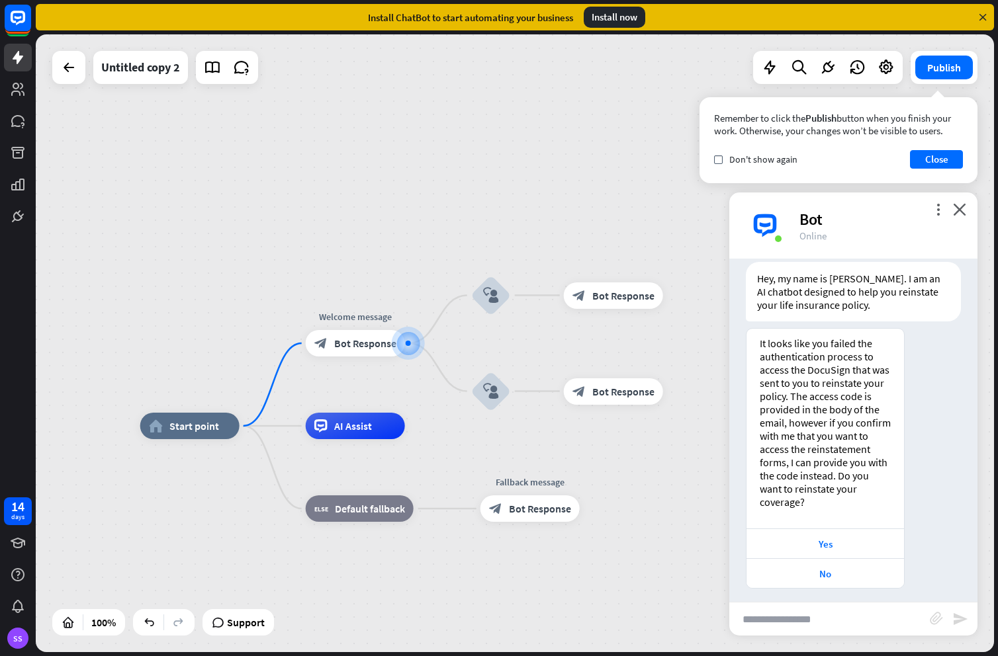
scroll to position [42, 0]
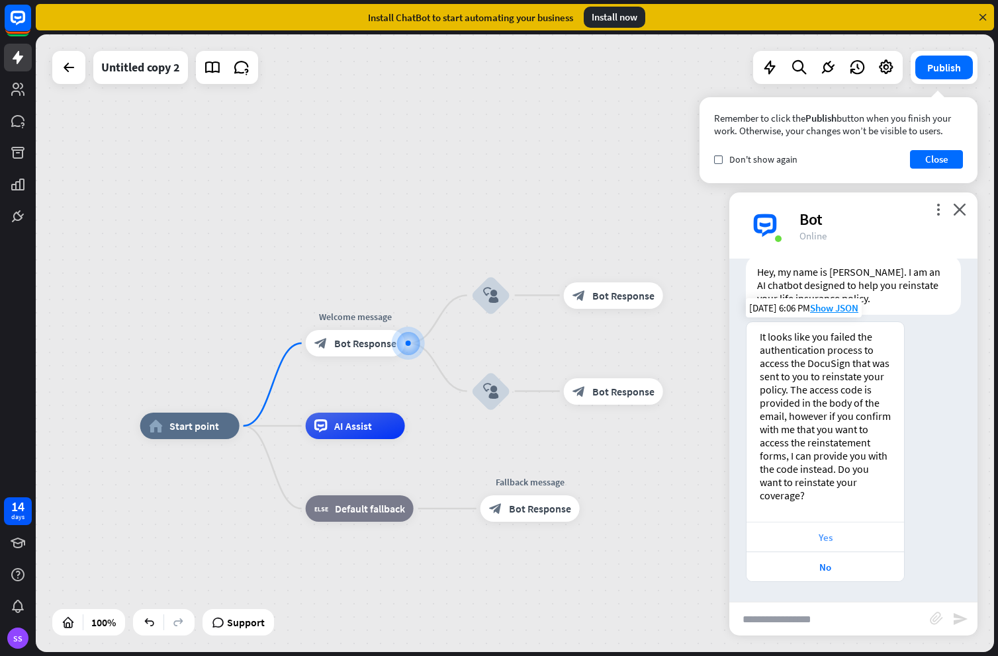
click at [817, 538] on div "Yes" at bounding box center [825, 537] width 144 height 13
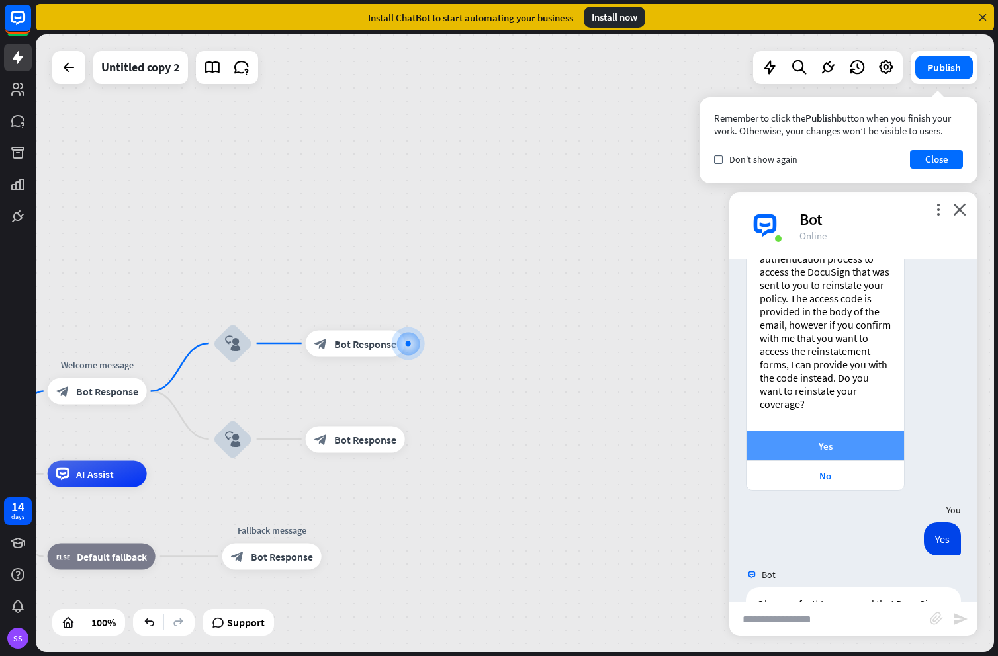
scroll to position [0, 0]
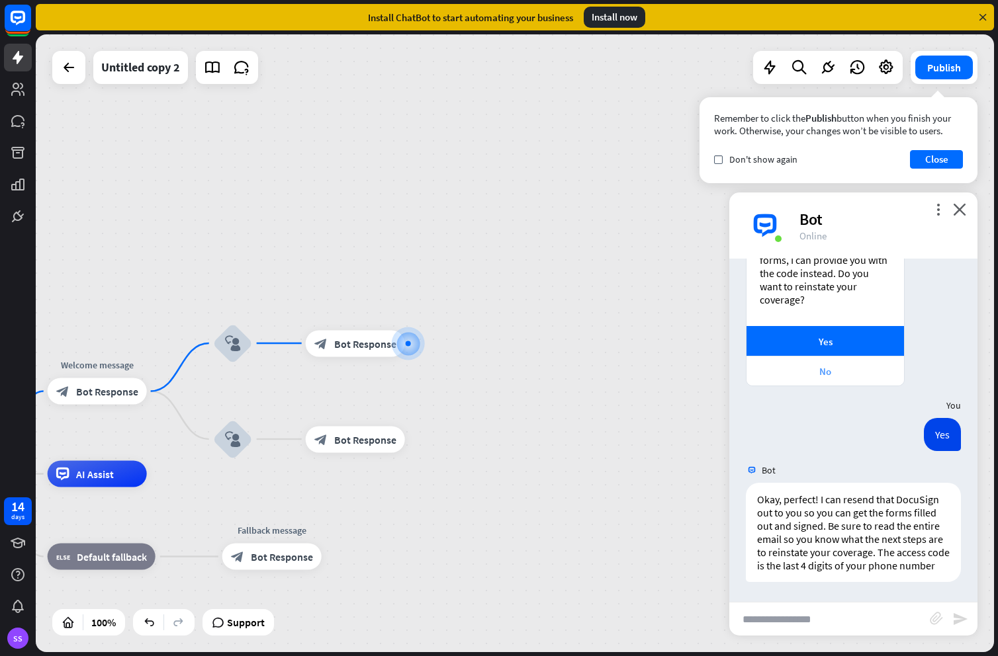
click at [848, 365] on div "No" at bounding box center [825, 371] width 144 height 13
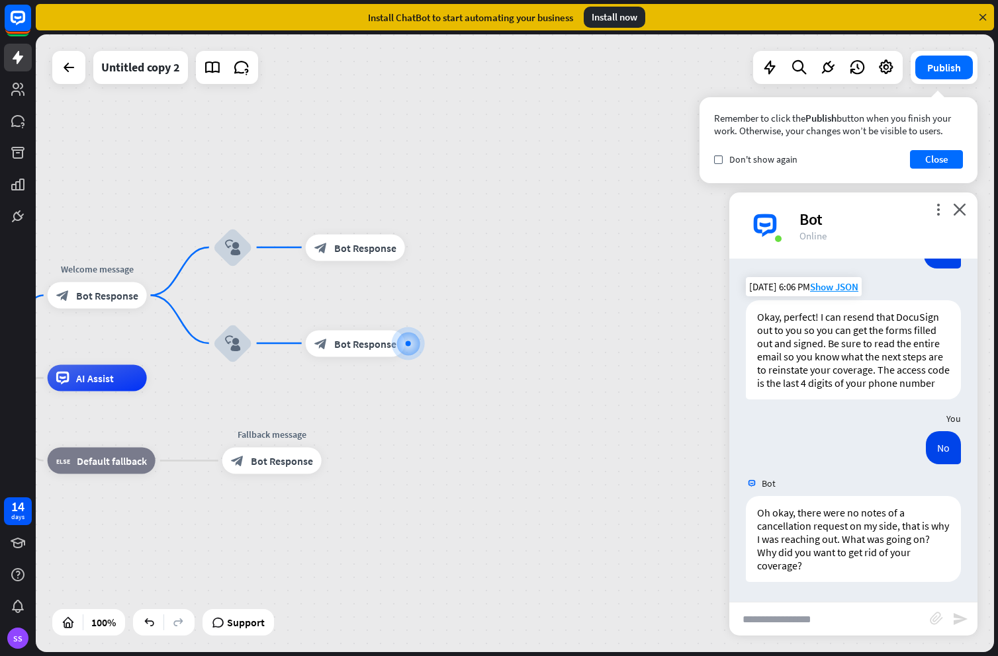
scroll to position [433, 0]
click at [148, 72] on div "Untitled copy 2" at bounding box center [140, 67] width 79 height 33
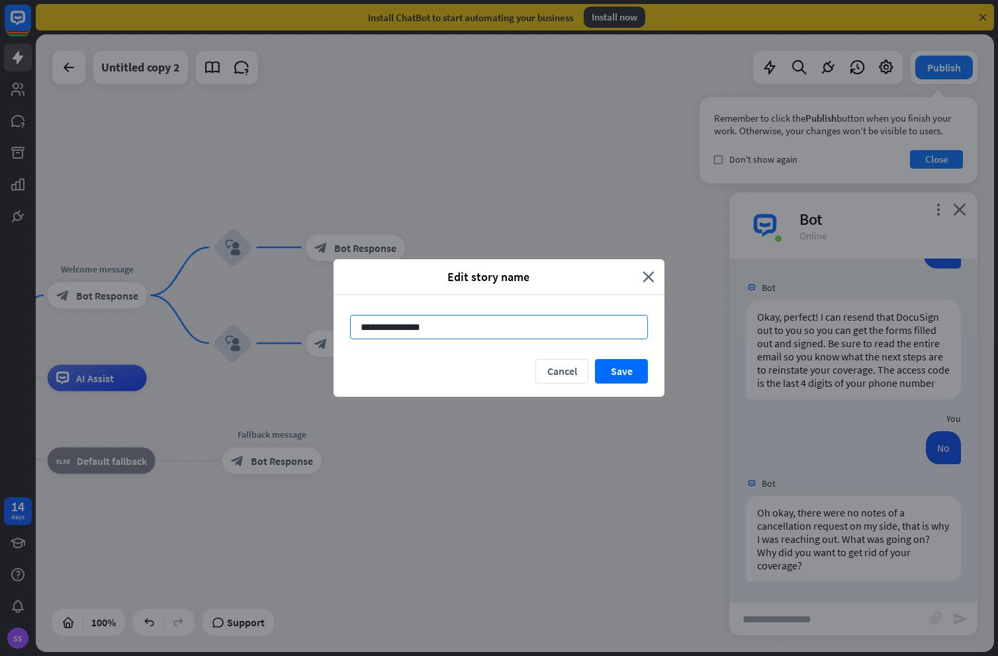
click at [402, 325] on input "**********" at bounding box center [499, 327] width 298 height 24
click at [399, 324] on input "**********" at bounding box center [499, 327] width 298 height 24
type input "**********"
click at [636, 368] on button "Save" at bounding box center [621, 371] width 53 height 24
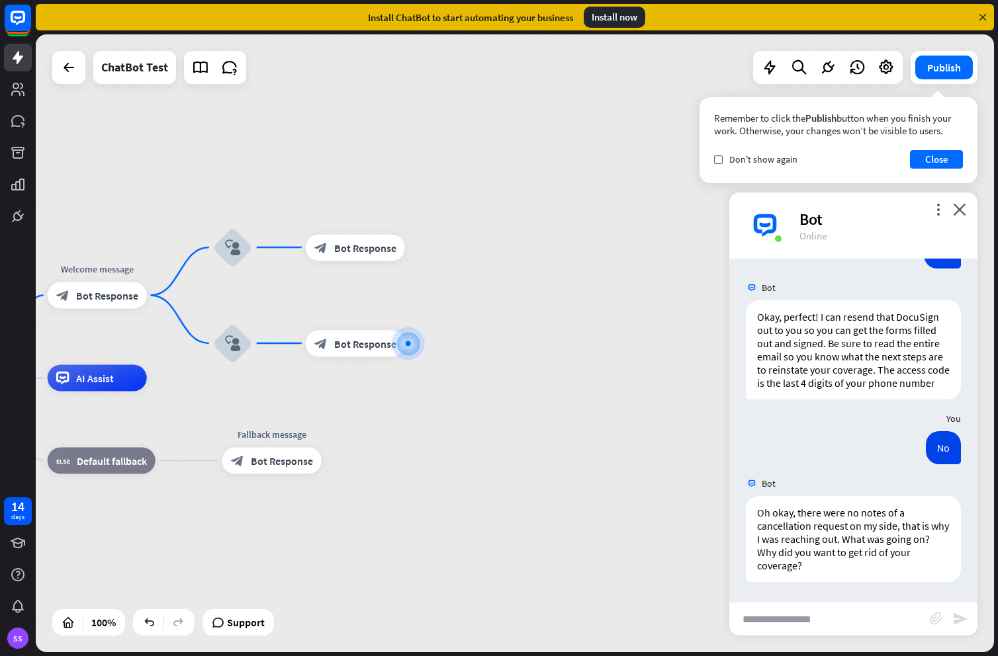
click at [960, 207] on icon "close" at bounding box center [959, 209] width 13 height 13
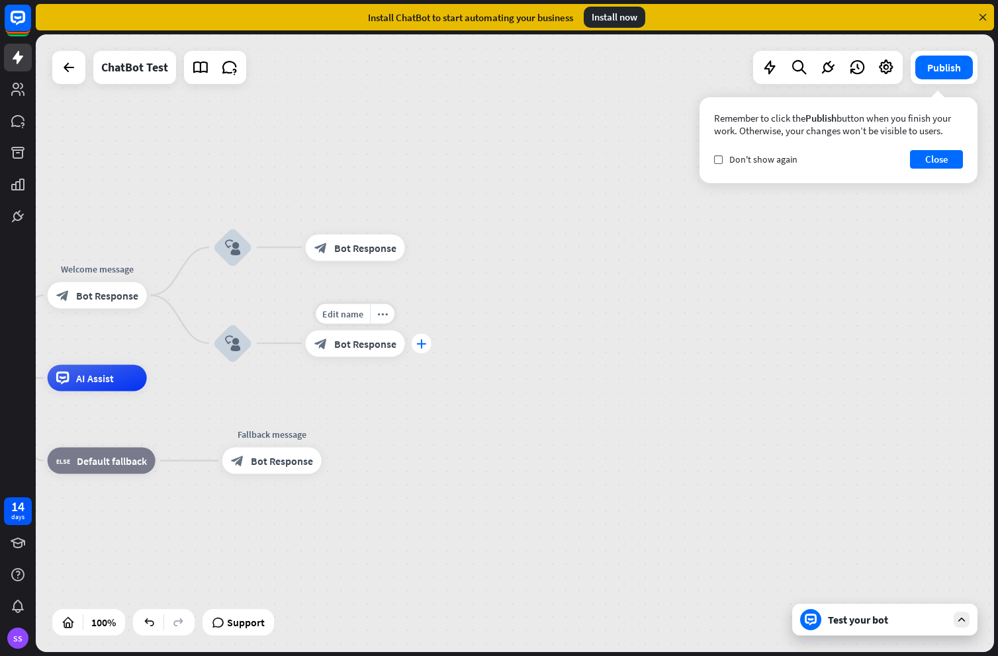
click at [421, 347] on icon "plus" at bounding box center [421, 343] width 10 height 9
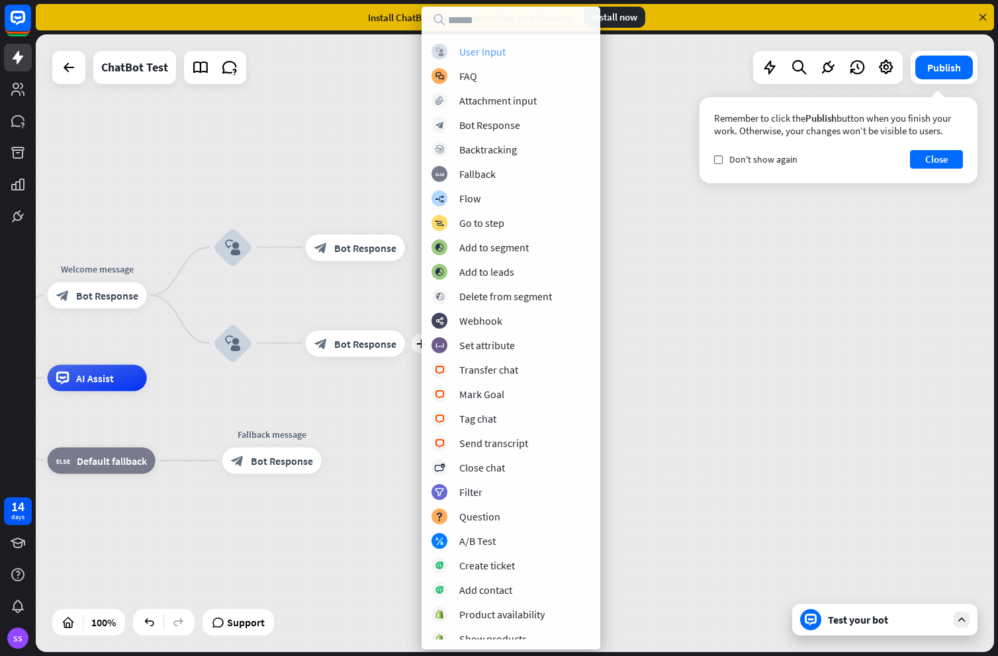
click at [483, 49] on div "User Input" at bounding box center [482, 51] width 46 height 13
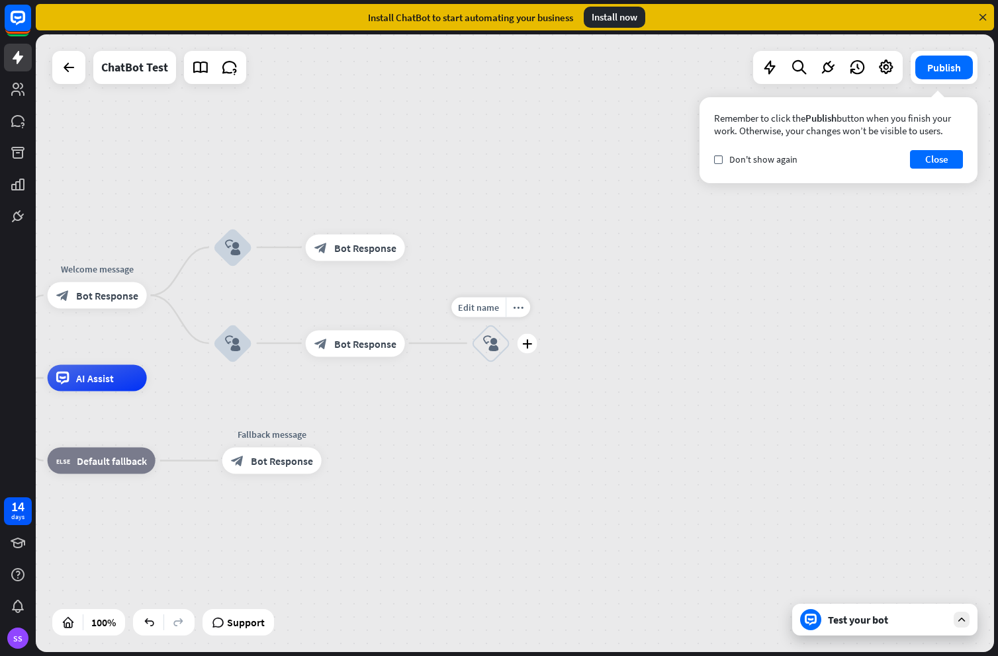
click at [499, 342] on div "block_user_input" at bounding box center [491, 344] width 40 height 40
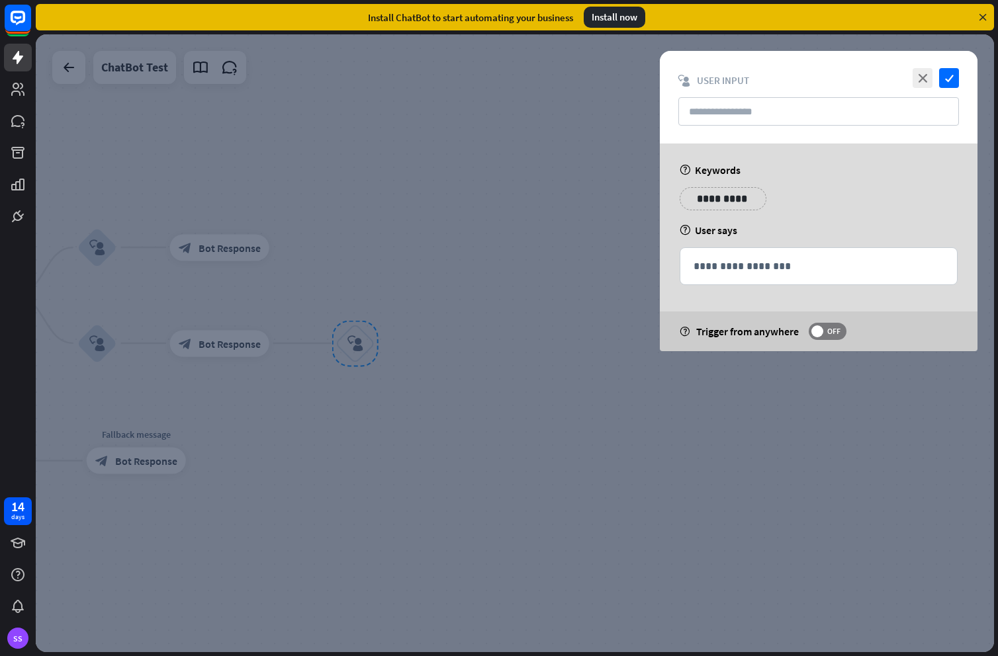
click at [709, 199] on p "**********" at bounding box center [722, 199] width 67 height 17
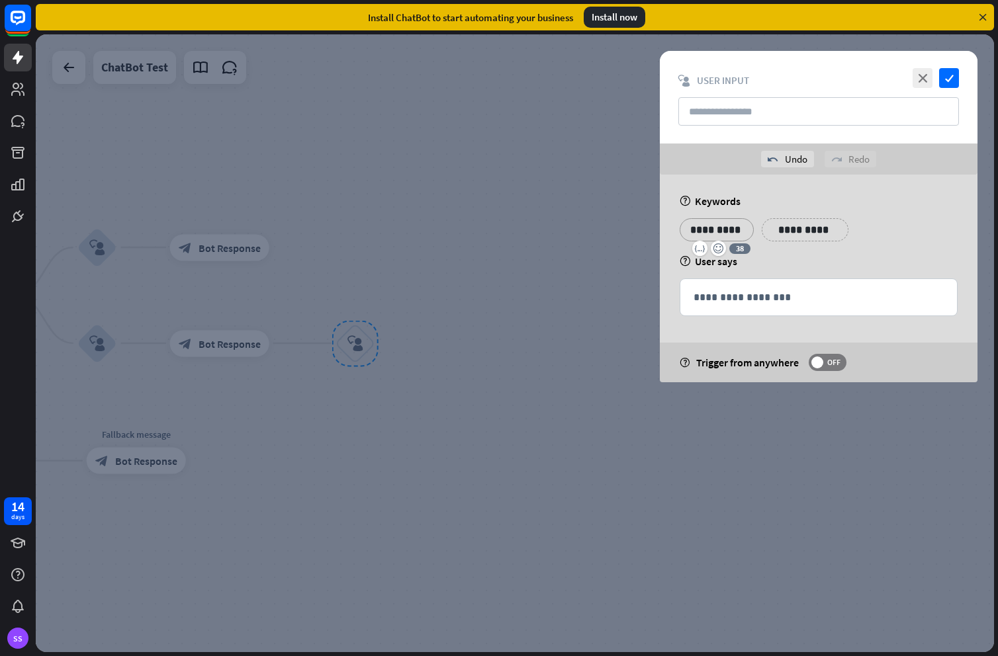
click at [804, 232] on p "**********" at bounding box center [804, 230] width 67 height 17
click at [907, 234] on p "**********" at bounding box center [891, 230] width 67 height 17
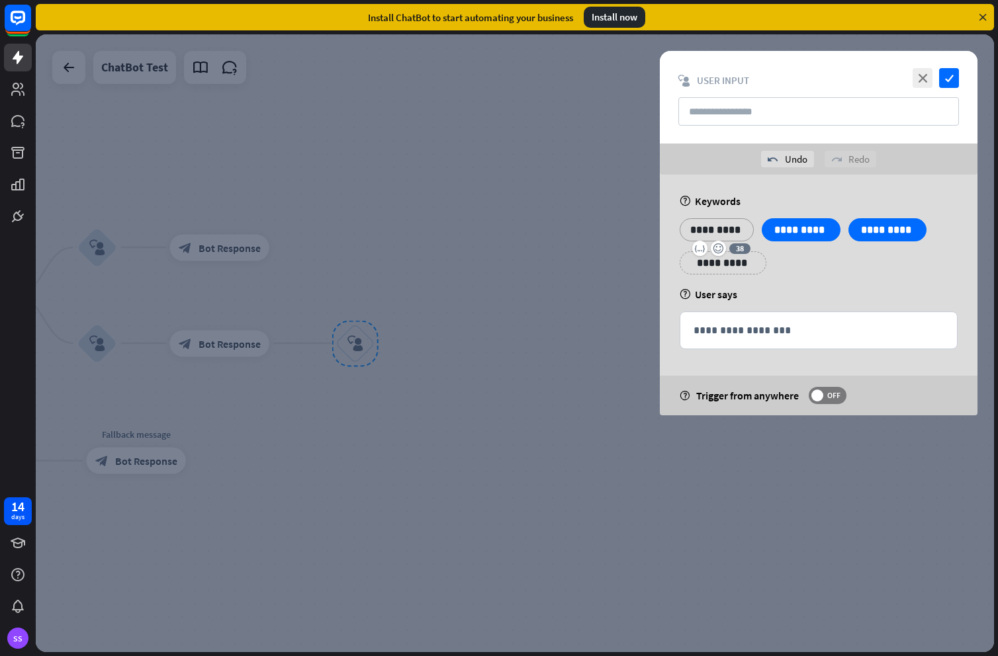
click at [715, 230] on p "**********" at bounding box center [716, 230] width 54 height 17
click at [715, 232] on p "**********" at bounding box center [716, 230] width 54 height 17
click at [793, 229] on p "**********" at bounding box center [799, 230] width 59 height 17
click at [797, 229] on p "**********" at bounding box center [799, 230] width 59 height 17
click at [877, 230] on p "**********" at bounding box center [880, 230] width 59 height 17
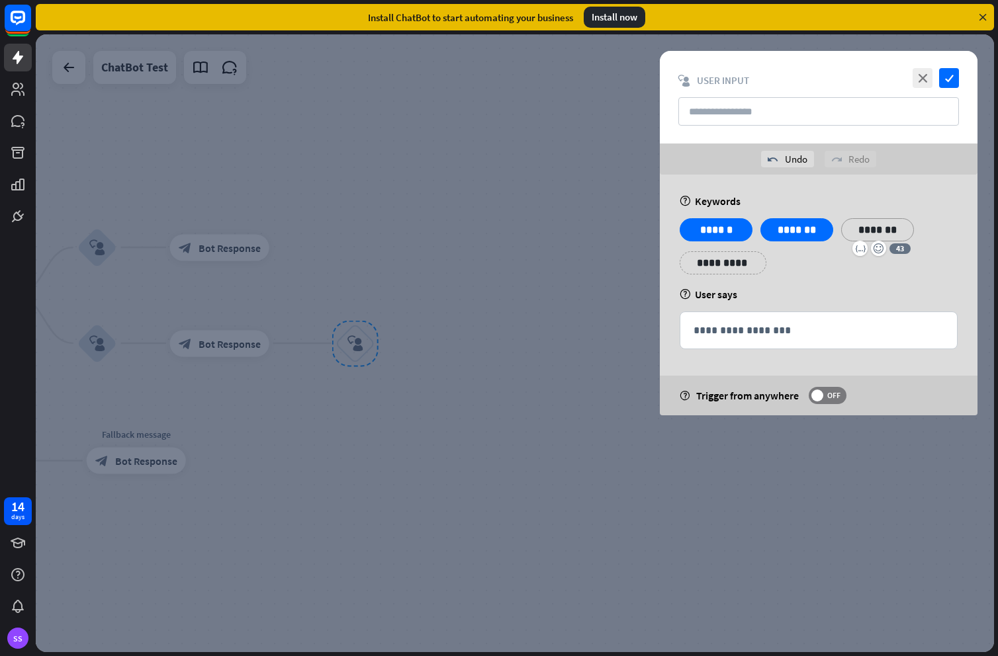
click at [858, 281] on div "**********" at bounding box center [818, 251] width 286 height 66
click at [952, 78] on icon "check" at bounding box center [949, 78] width 20 height 20
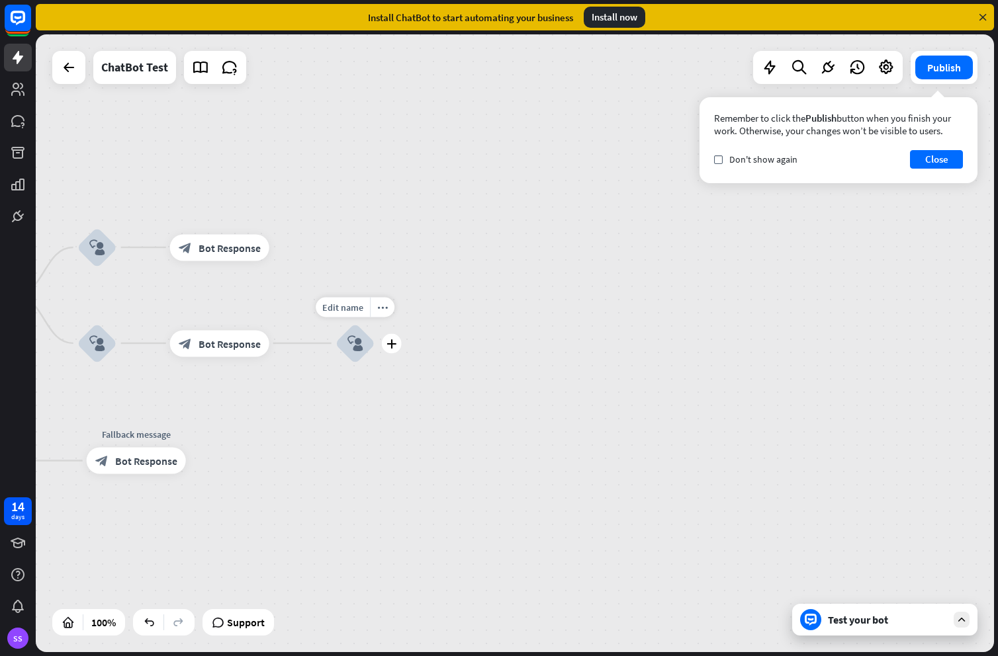
click at [353, 342] on icon "block_user_input" at bounding box center [355, 343] width 16 height 16
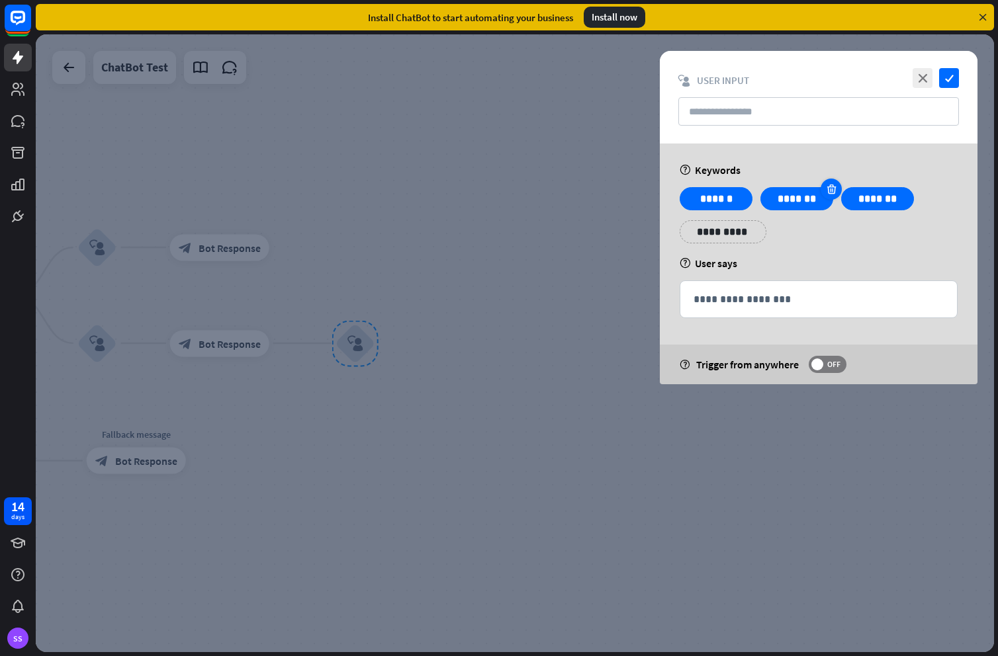
click at [832, 187] on icon at bounding box center [831, 189] width 13 height 12
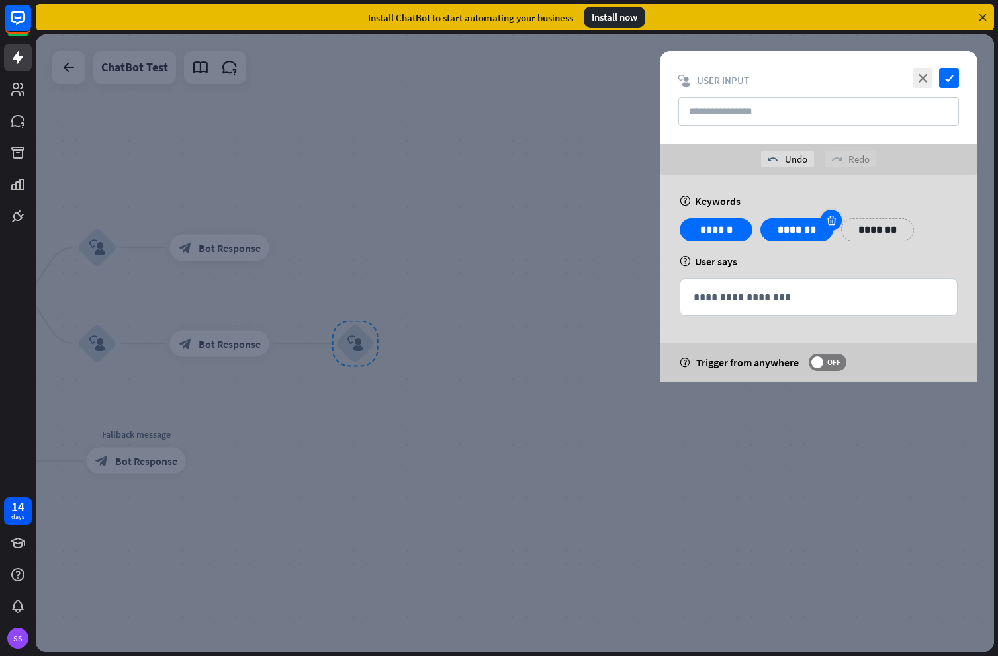
click at [828, 220] on icon at bounding box center [831, 220] width 13 height 12
click at [468, 374] on div at bounding box center [515, 343] width 958 height 618
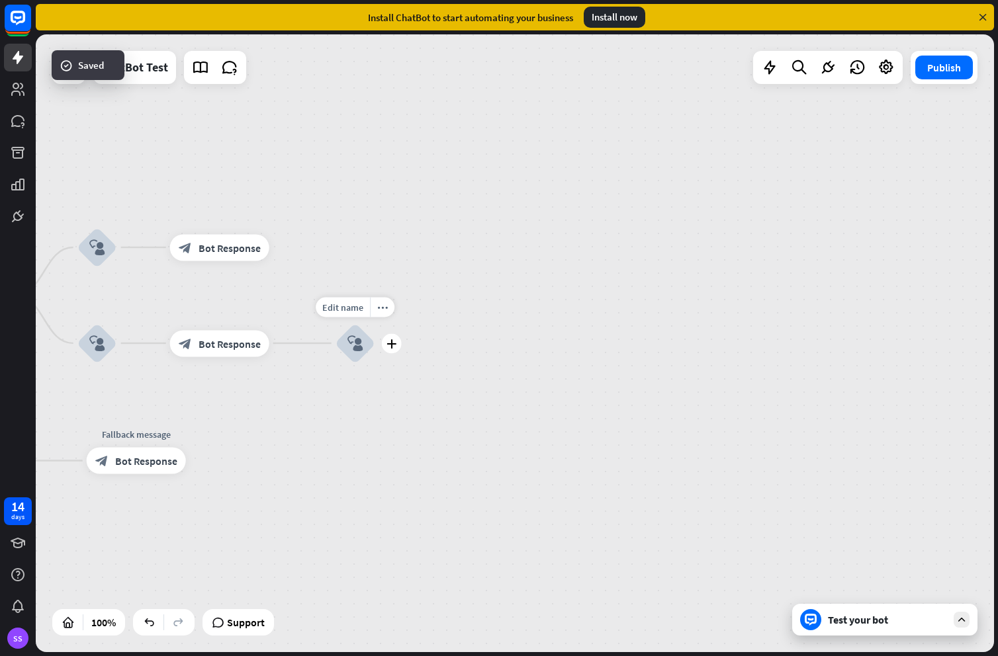
click at [352, 344] on icon "block_user_input" at bounding box center [355, 343] width 16 height 16
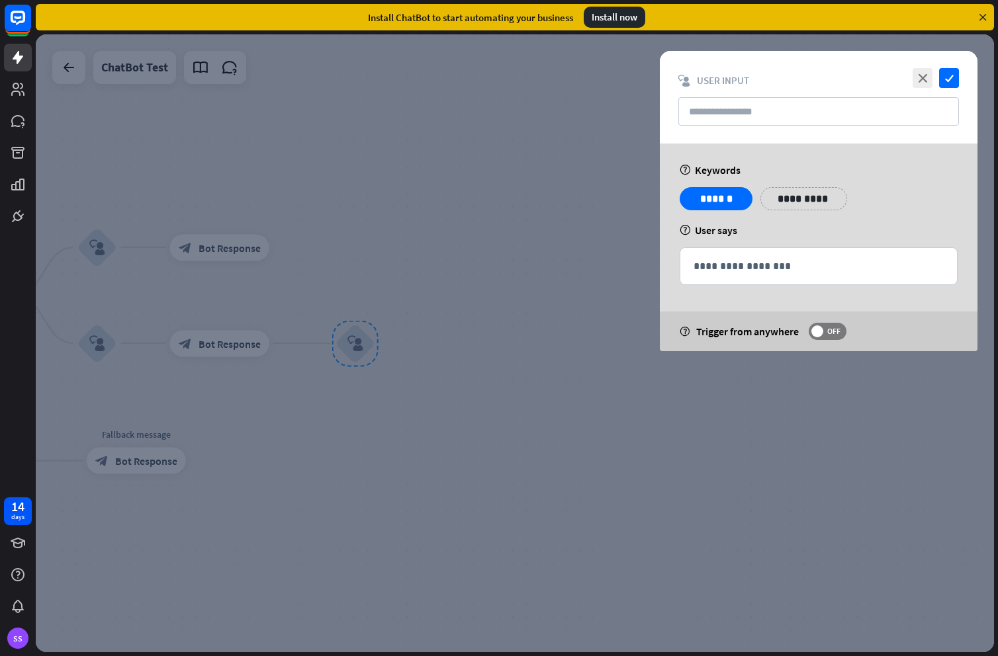
click at [269, 350] on div at bounding box center [515, 343] width 958 height 618
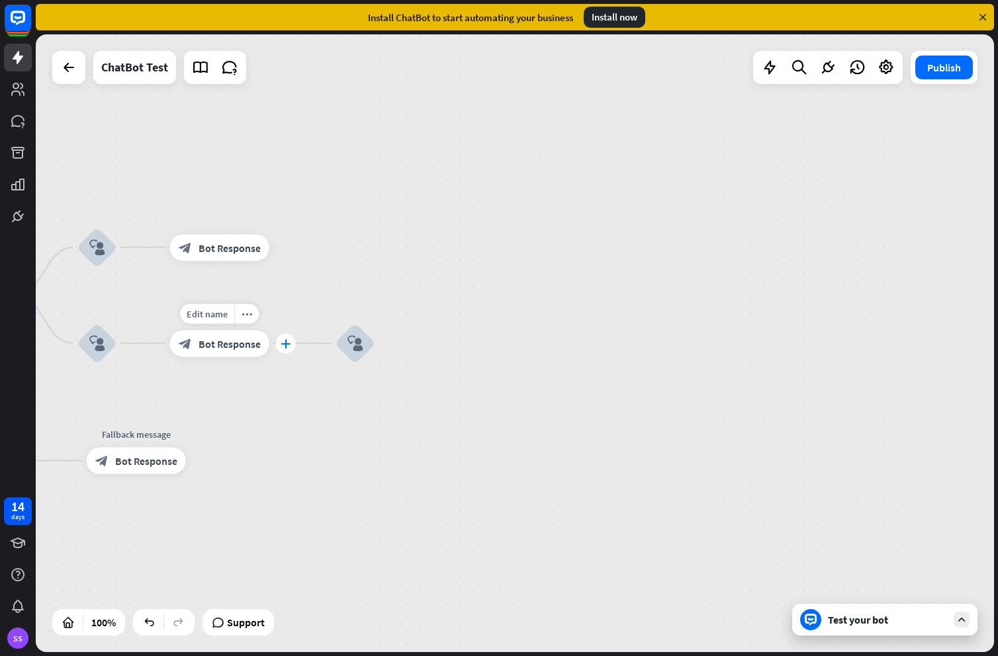
click at [286, 341] on icon "plus" at bounding box center [286, 343] width 10 height 9
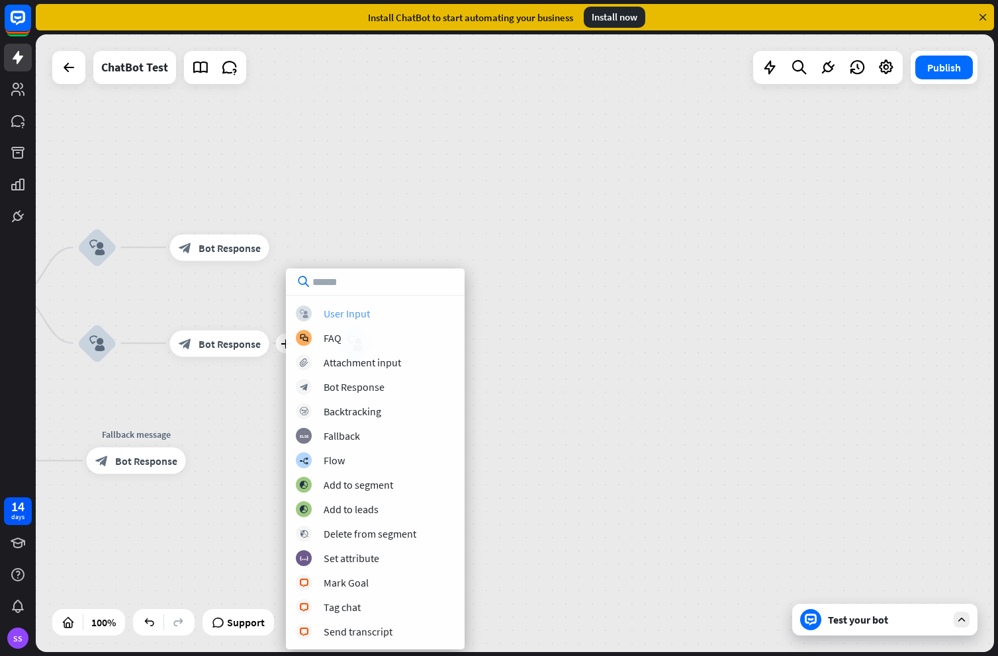
click at [337, 314] on div "User Input" at bounding box center [347, 313] width 46 height 13
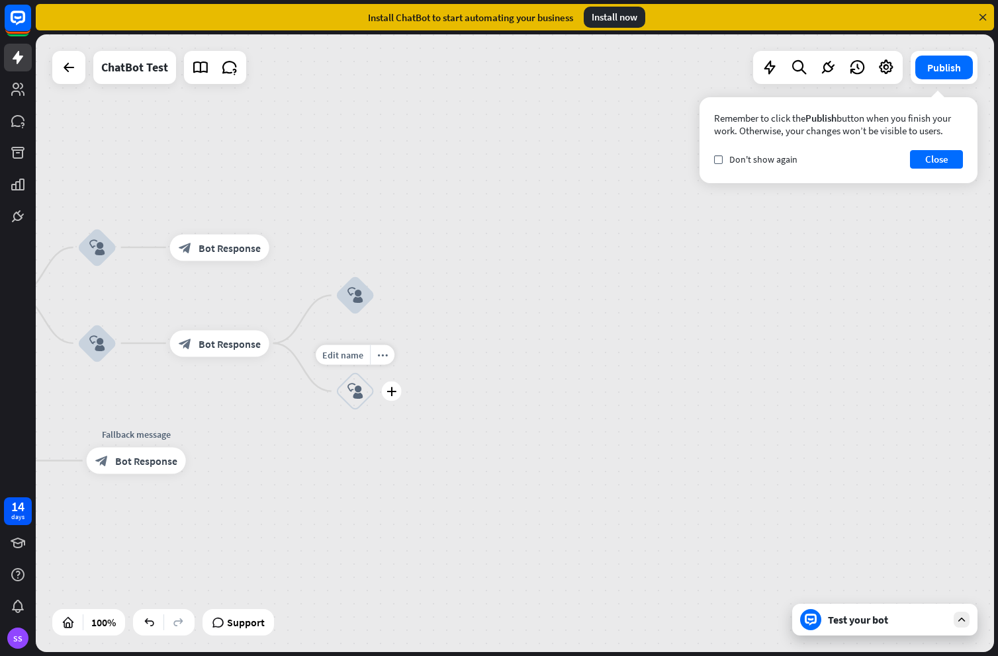
click at [361, 390] on icon "block_user_input" at bounding box center [355, 392] width 16 height 16
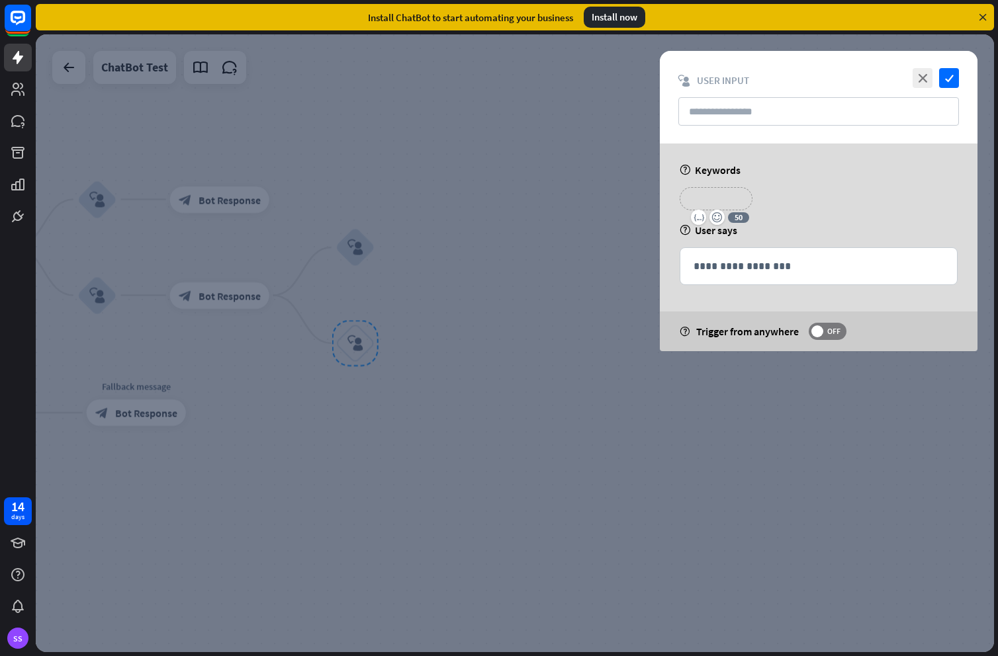
click at [713, 199] on p "**********" at bounding box center [715, 199] width 53 height 17
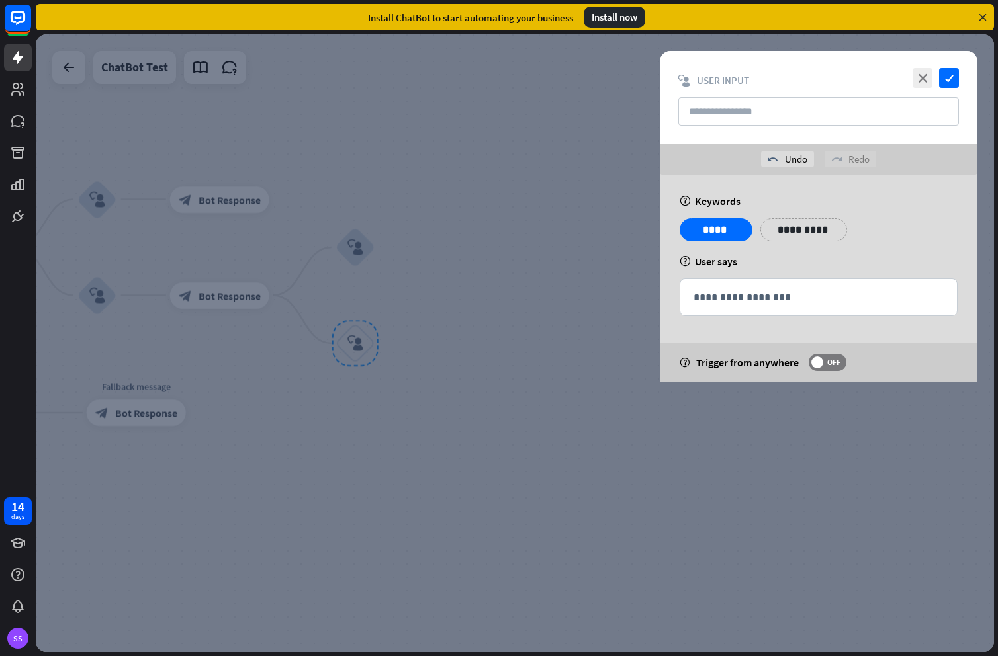
click at [898, 223] on div "**********" at bounding box center [818, 234] width 286 height 33
click at [946, 80] on icon "check" at bounding box center [949, 78] width 20 height 20
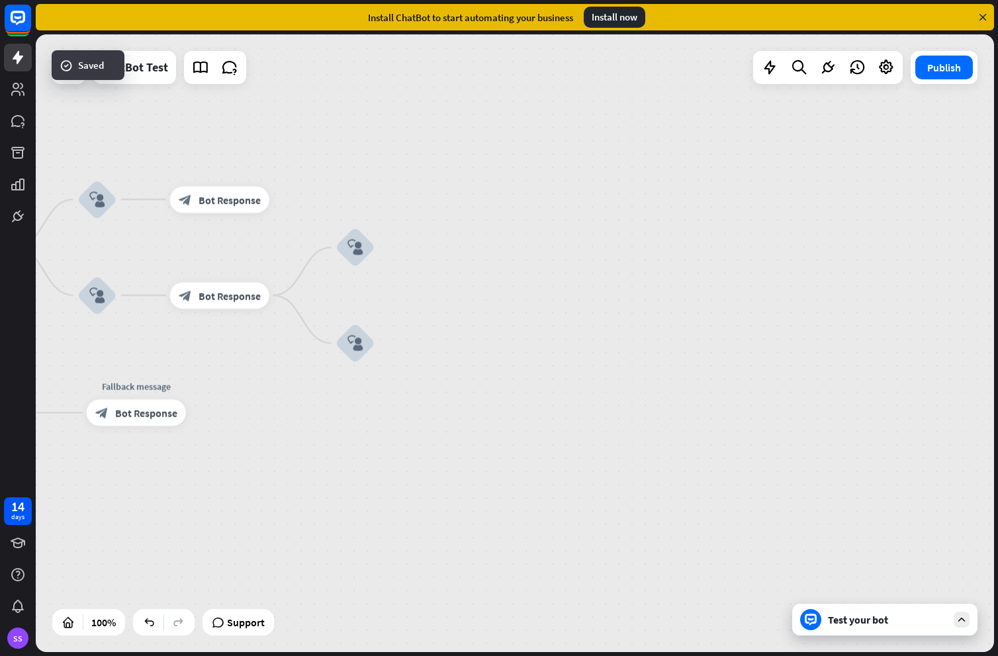
click at [262, 298] on div "block_bot_response Bot Response" at bounding box center [219, 295] width 99 height 26
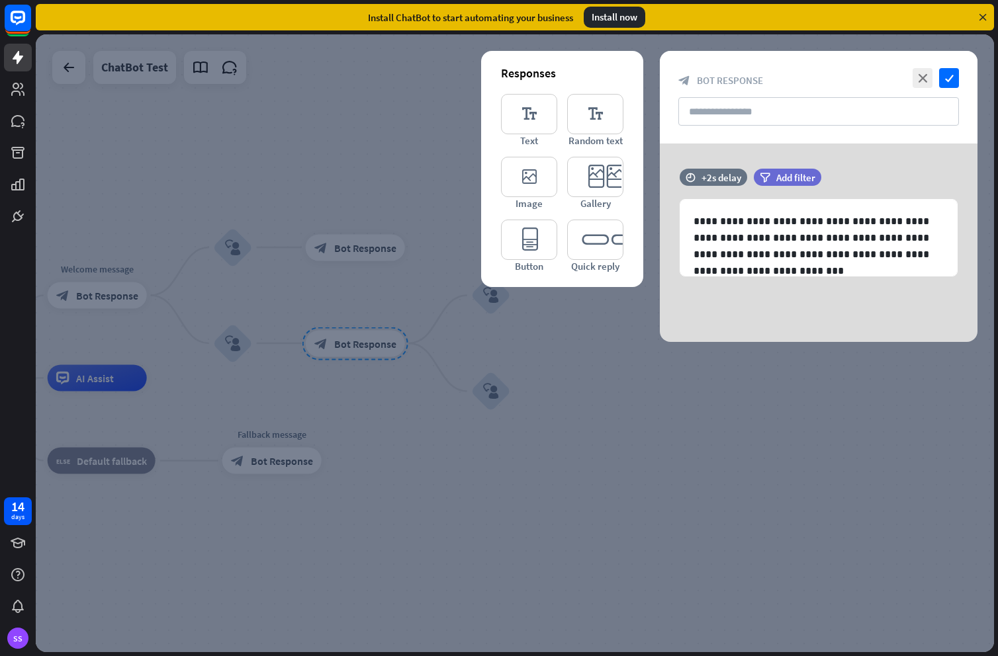
click at [582, 358] on div at bounding box center [515, 343] width 958 height 618
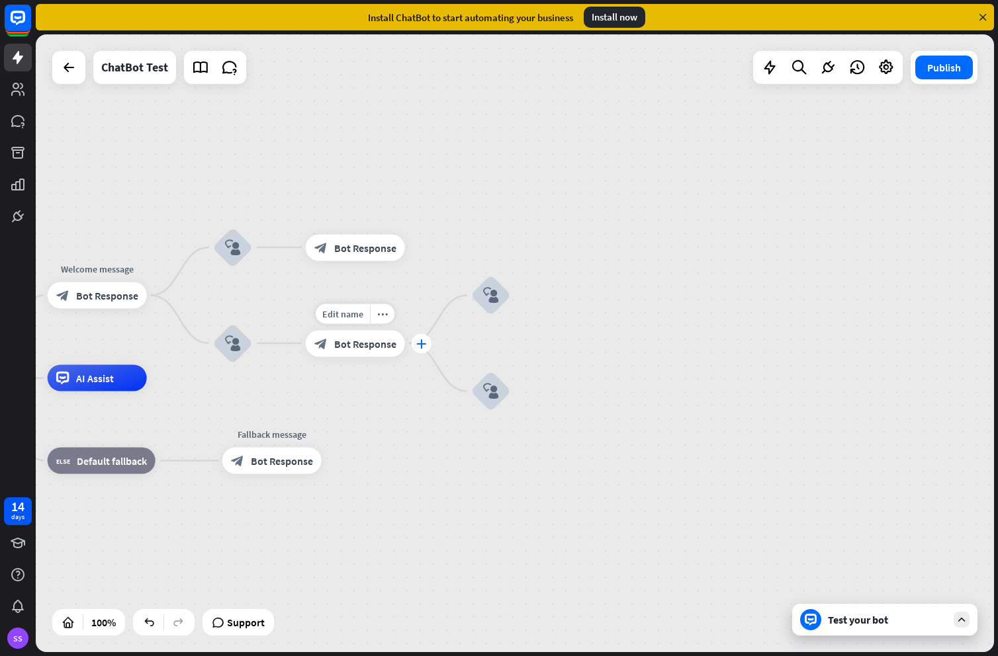
click at [421, 341] on icon "plus" at bounding box center [421, 343] width 10 height 9
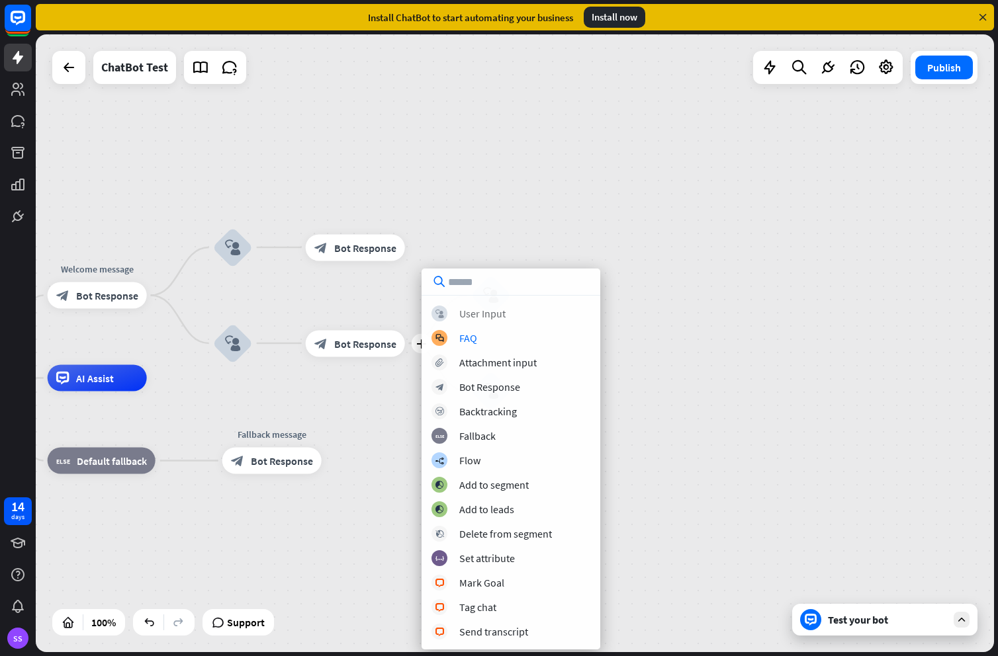
click at [464, 315] on div "User Input" at bounding box center [482, 313] width 46 height 13
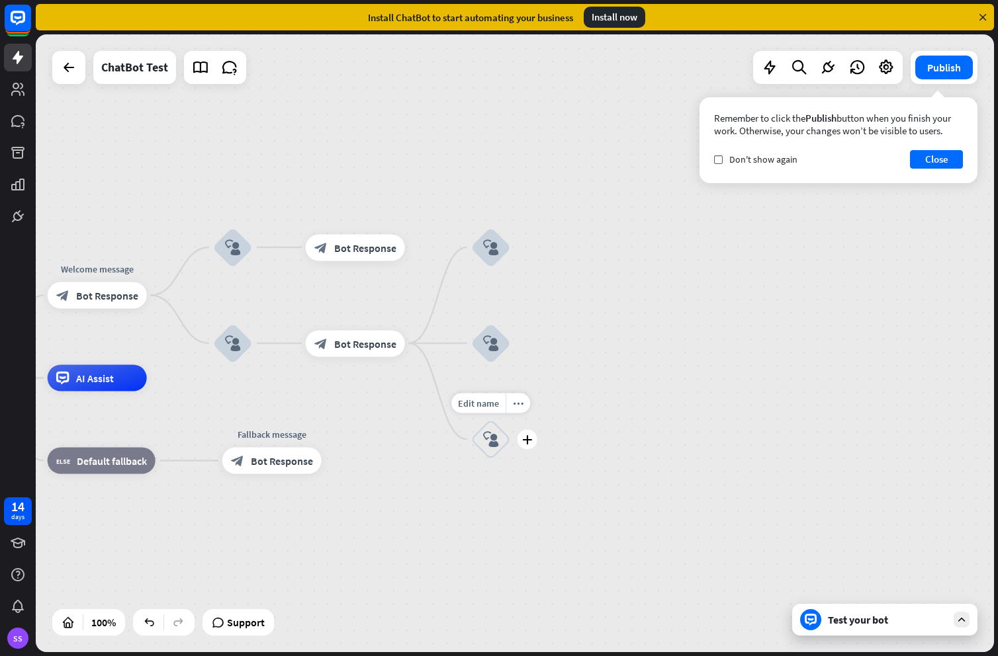
click at [492, 440] on icon "block_user_input" at bounding box center [491, 439] width 16 height 16
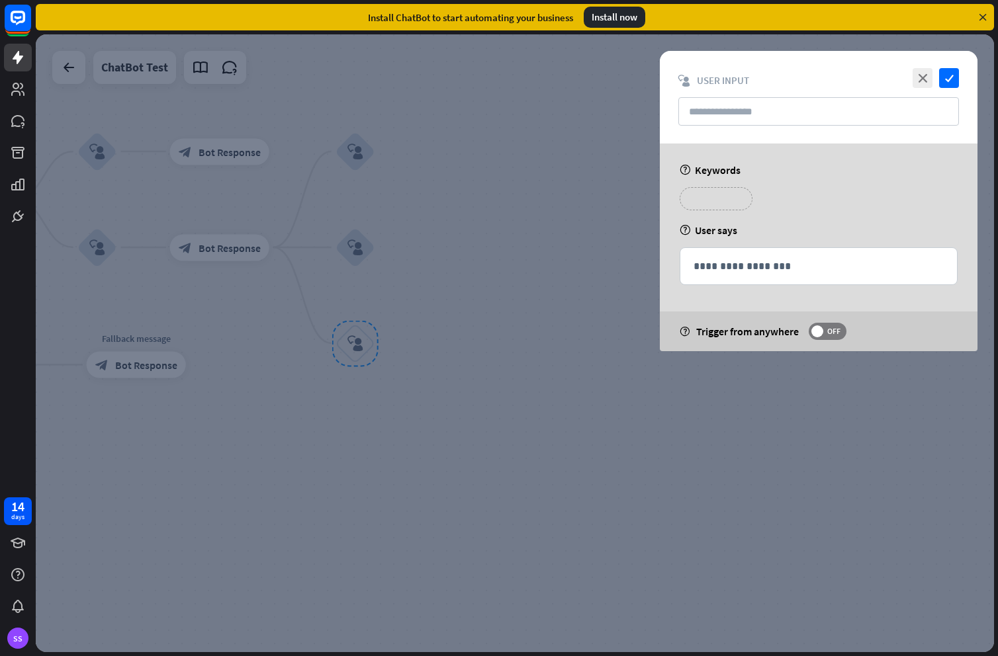
click at [726, 196] on p "**********" at bounding box center [715, 199] width 53 height 17
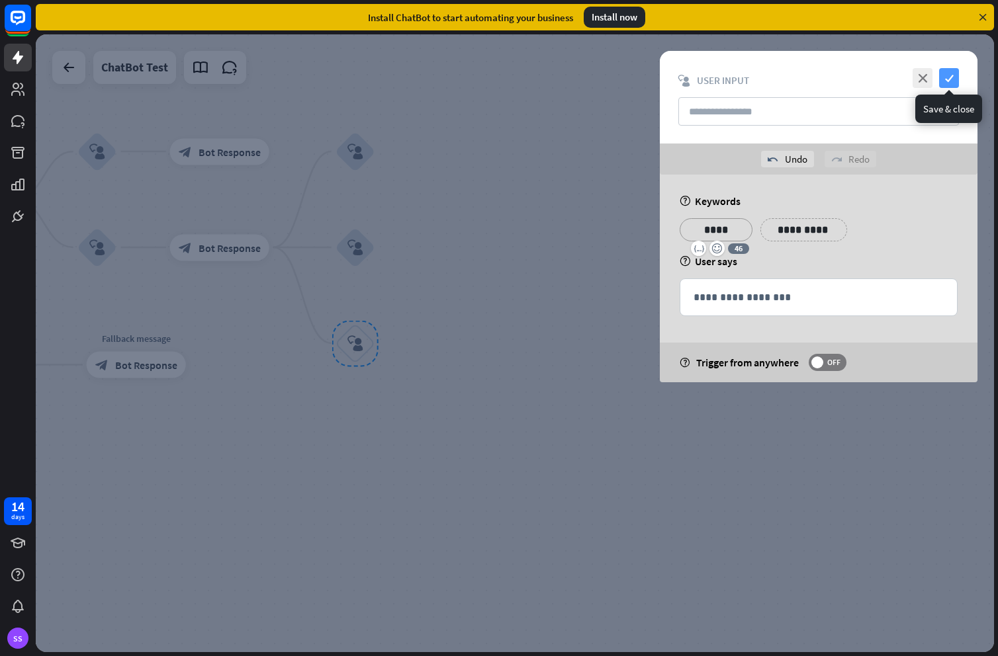
click at [946, 81] on icon "check" at bounding box center [949, 78] width 20 height 20
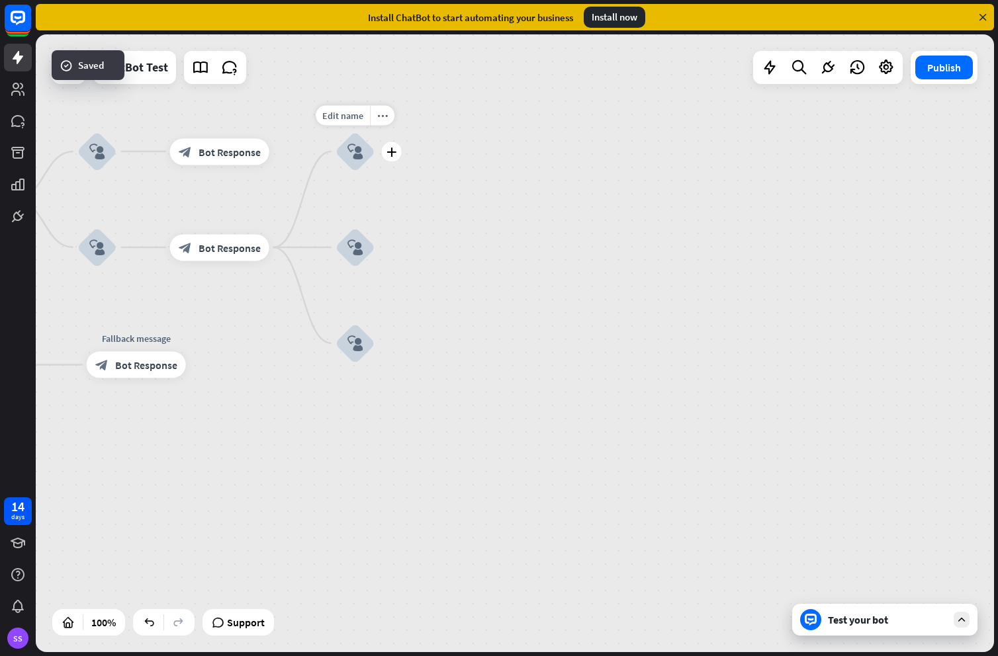
click at [351, 153] on icon "block_user_input" at bounding box center [355, 152] width 16 height 16
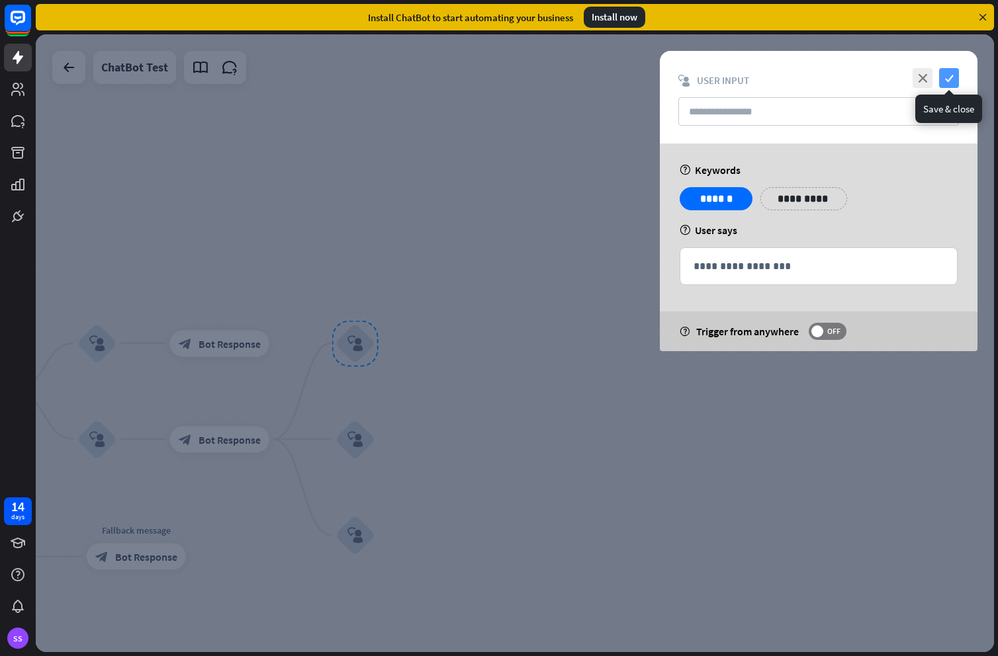
click at [953, 80] on icon "check" at bounding box center [949, 78] width 20 height 20
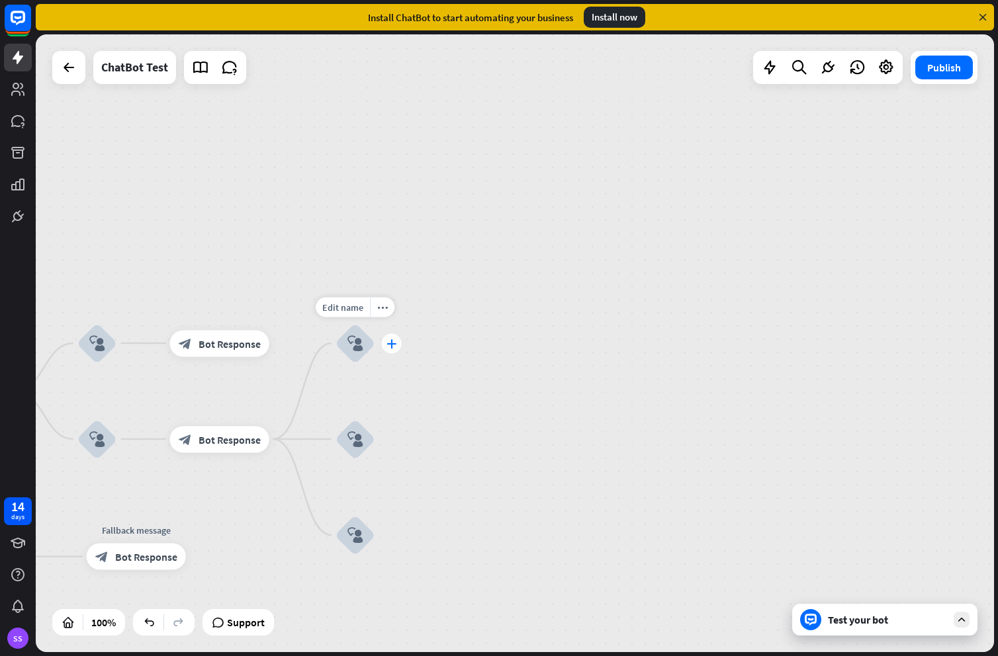
click at [391, 341] on icon "plus" at bounding box center [391, 343] width 10 height 9
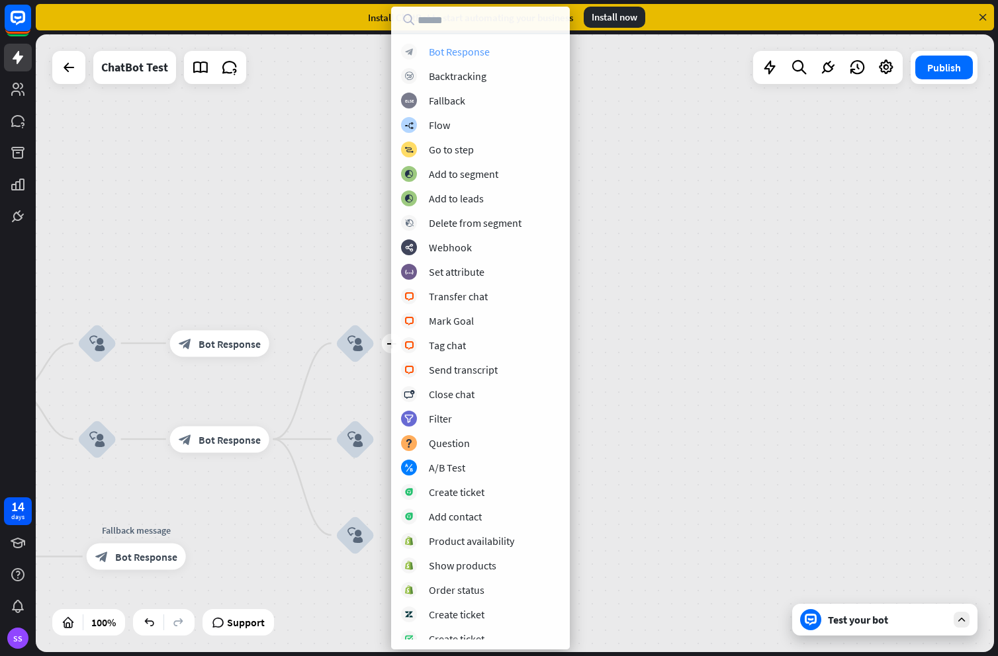
click at [463, 51] on div "Bot Response" at bounding box center [459, 51] width 61 height 13
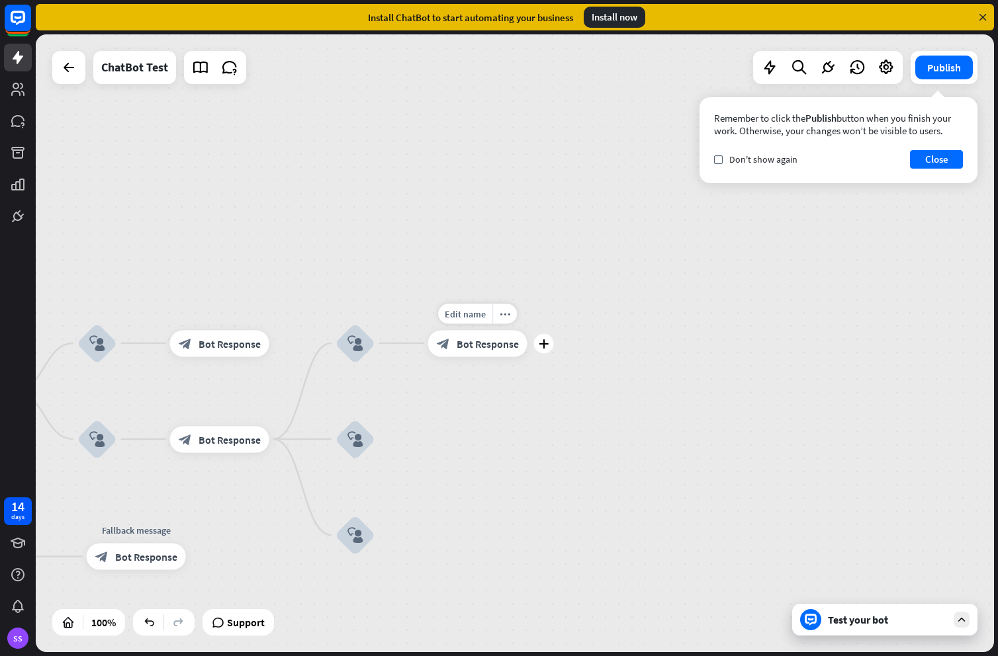
click at [473, 347] on span "Bot Response" at bounding box center [487, 343] width 62 height 13
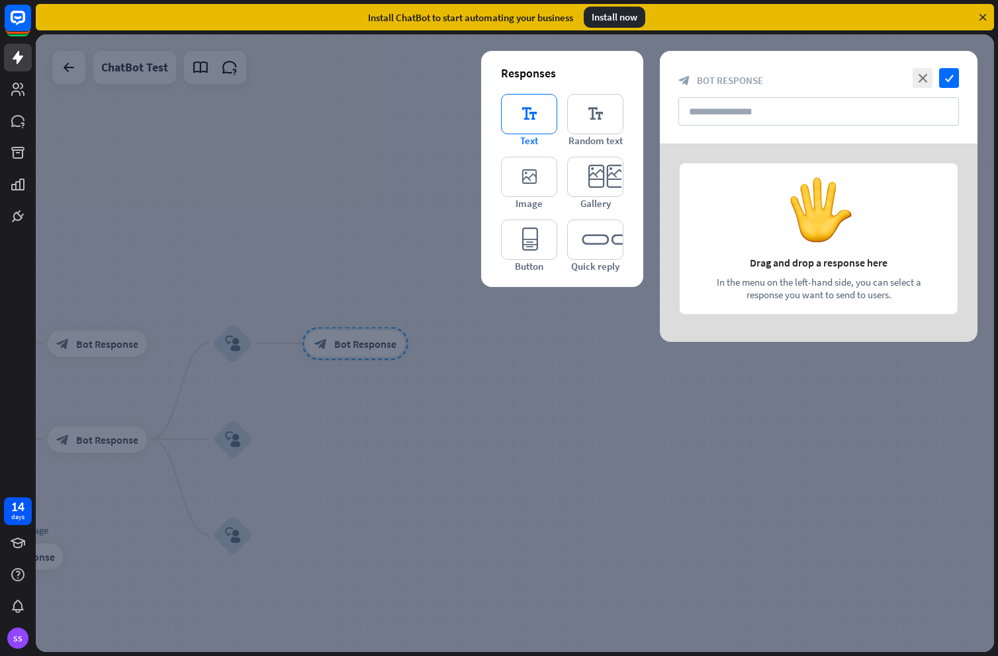
click at [542, 116] on icon "editor_text" at bounding box center [529, 114] width 56 height 40
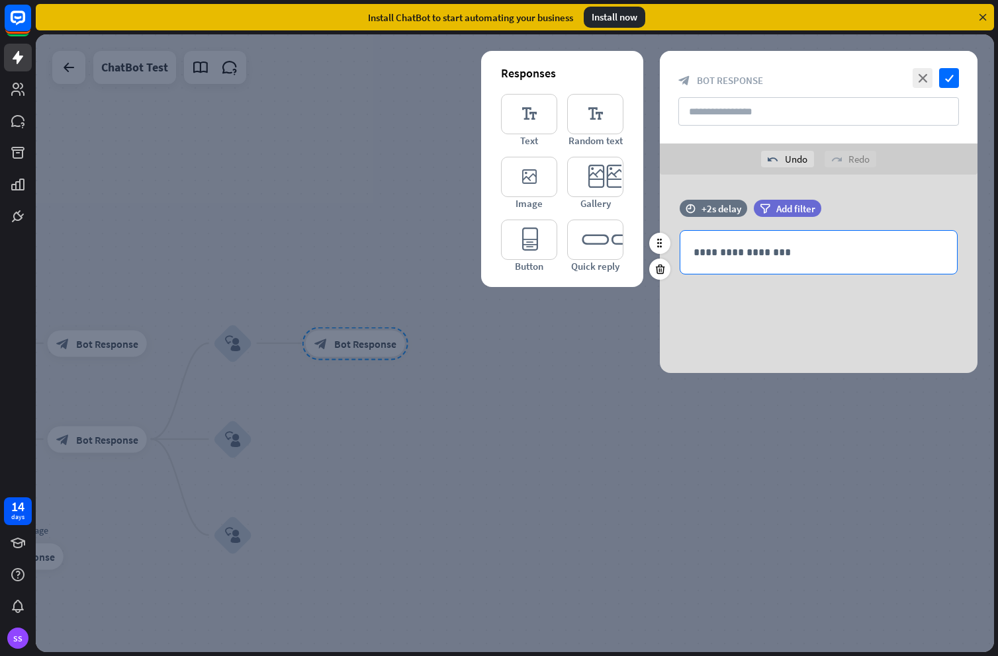
click at [783, 255] on p "**********" at bounding box center [818, 252] width 250 height 17
click at [539, 238] on icon "editor_button" at bounding box center [529, 240] width 56 height 40
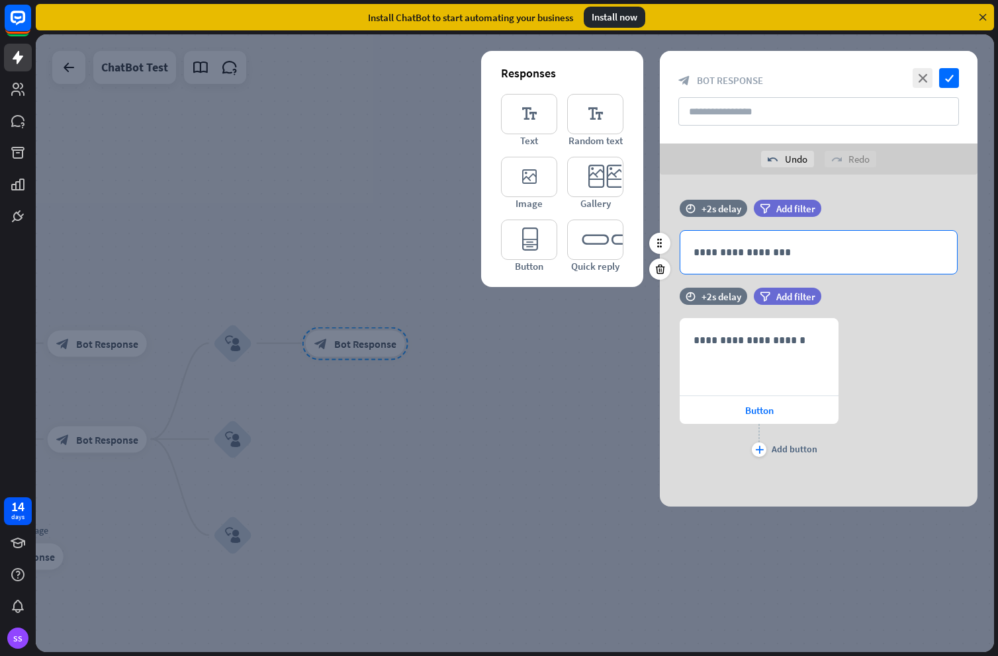
click at [742, 257] on p "**********" at bounding box center [818, 252] width 250 height 17
click at [664, 266] on icon at bounding box center [660, 269] width 13 height 12
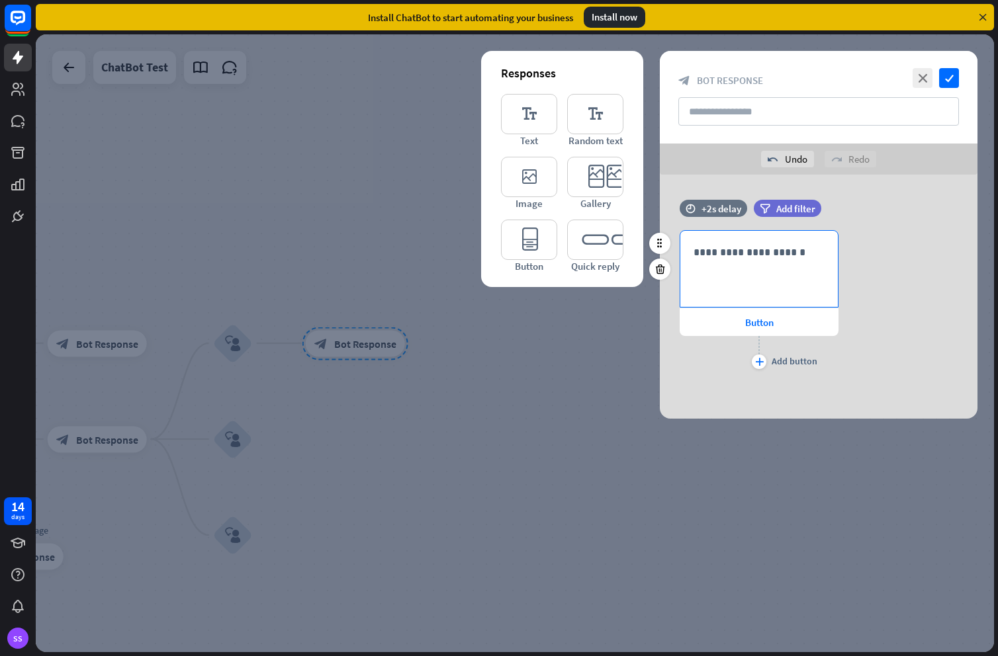
click at [743, 262] on div "**********" at bounding box center [758, 269] width 157 height 76
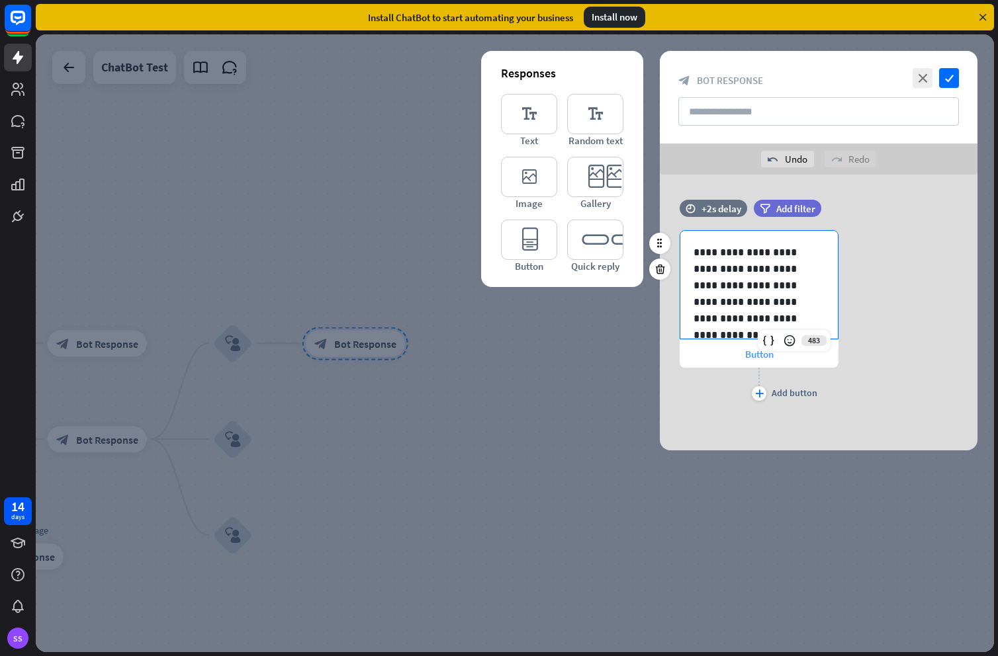
click at [766, 358] on span "Button" at bounding box center [759, 354] width 28 height 13
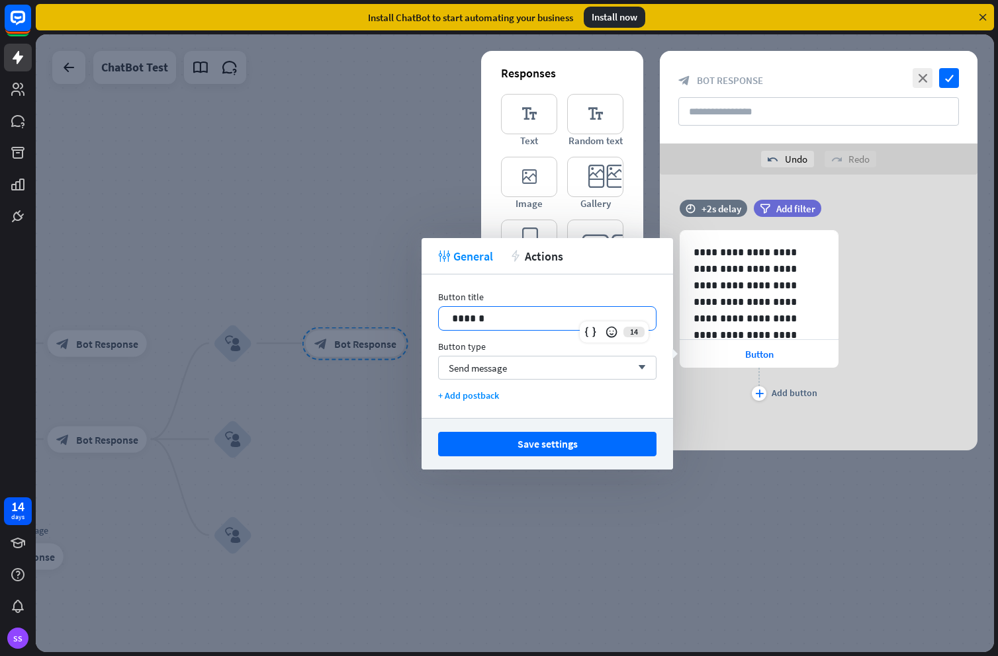
click at [482, 323] on p "******" at bounding box center [547, 318] width 191 height 17
click at [588, 444] on button "Save settings" at bounding box center [547, 444] width 218 height 24
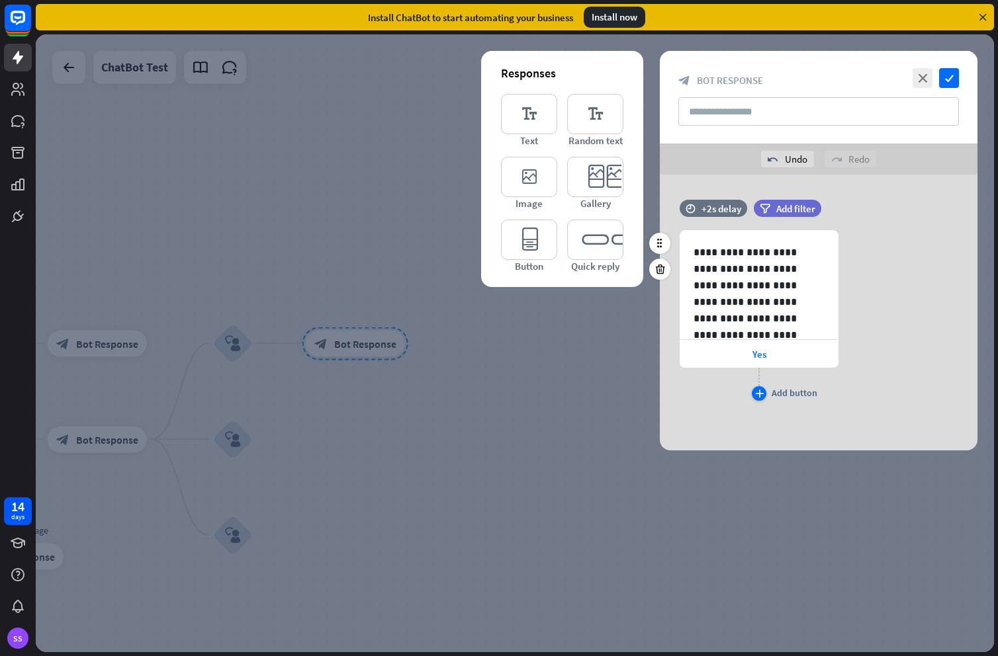
click at [761, 391] on icon "plus" at bounding box center [759, 394] width 9 height 8
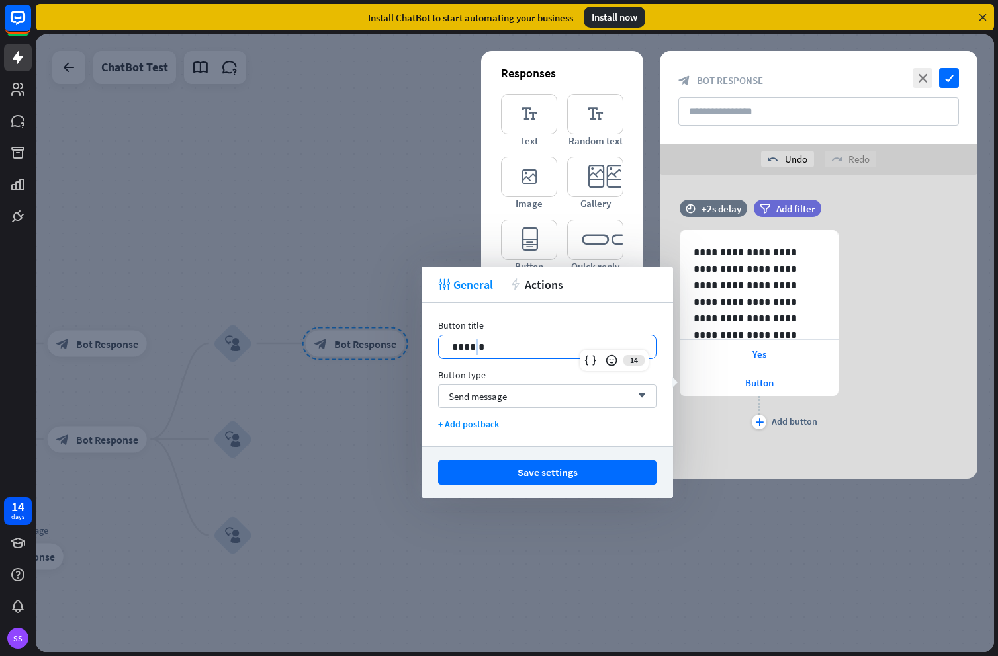
click at [473, 348] on p "******" at bounding box center [547, 347] width 191 height 17
click at [590, 474] on button "Save settings" at bounding box center [547, 472] width 218 height 24
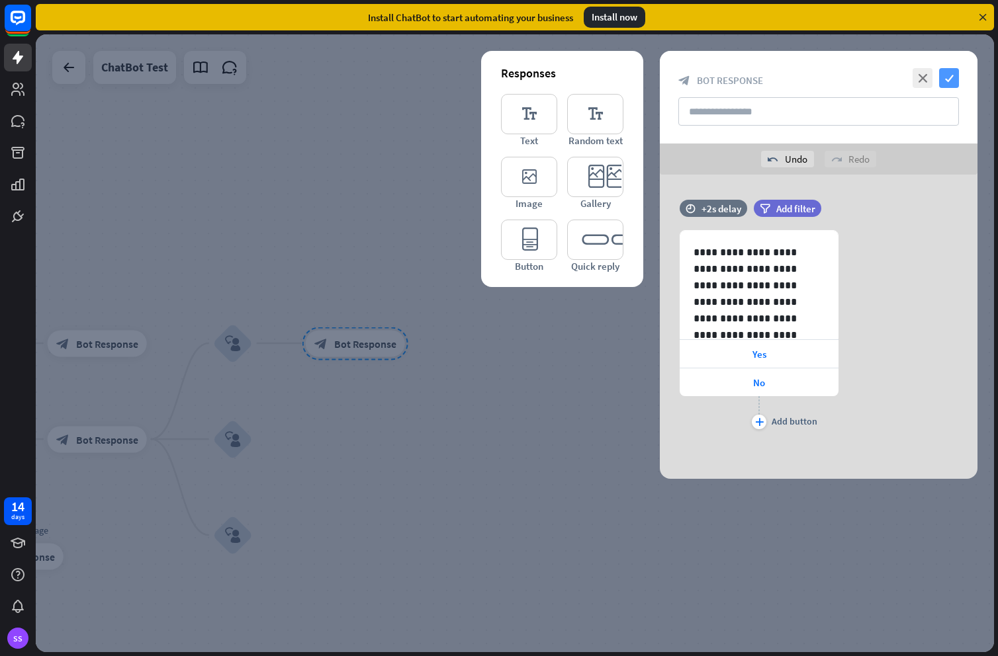
click at [952, 78] on icon "check" at bounding box center [949, 78] width 20 height 20
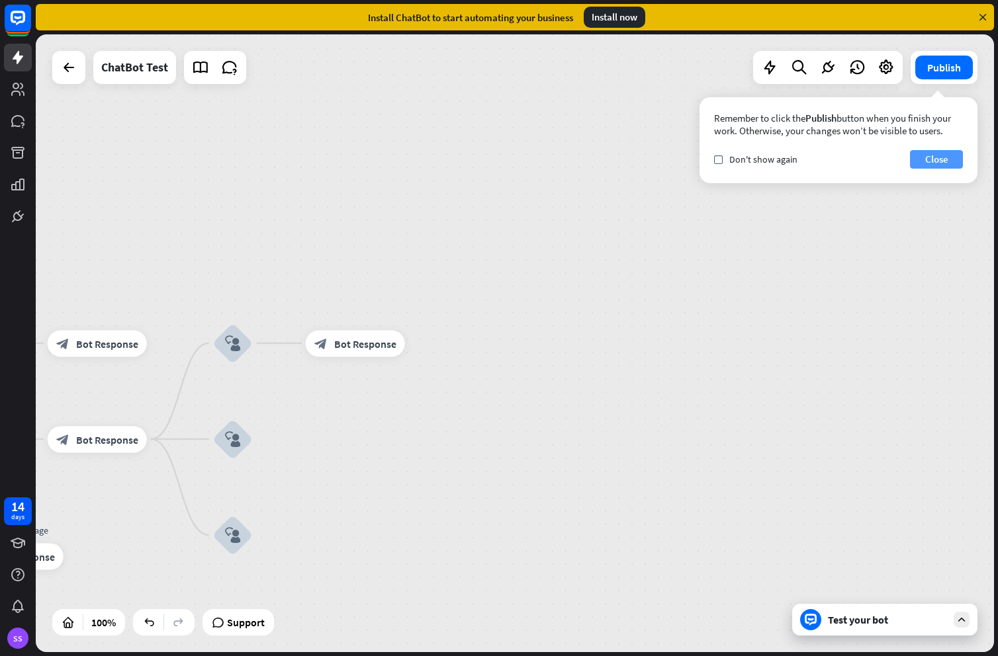
click at [931, 165] on button "Close" at bounding box center [936, 159] width 53 height 19
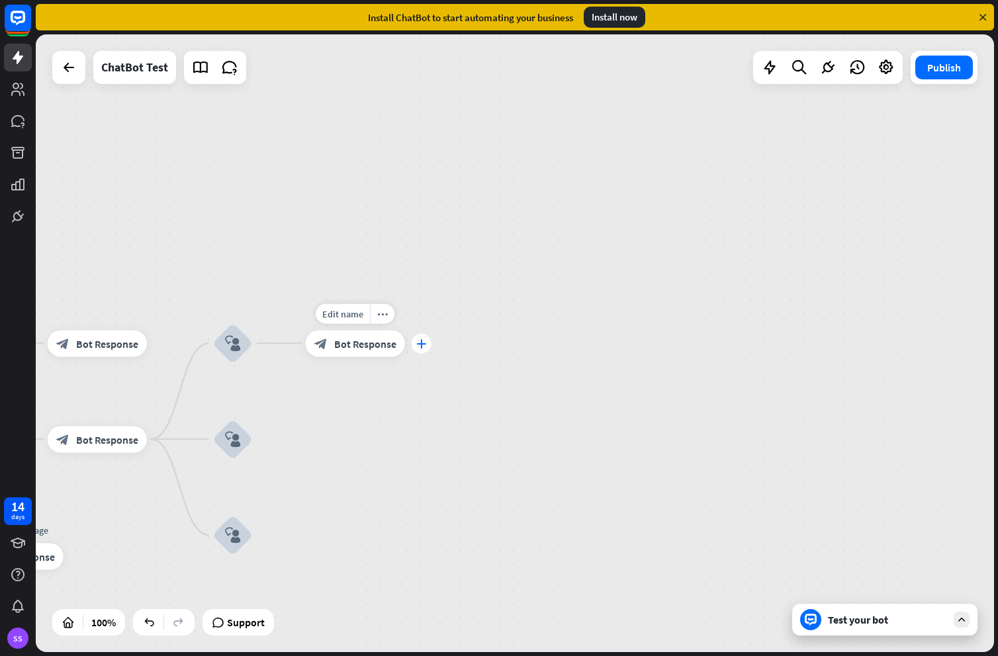
click at [417, 344] on icon "plus" at bounding box center [421, 343] width 10 height 9
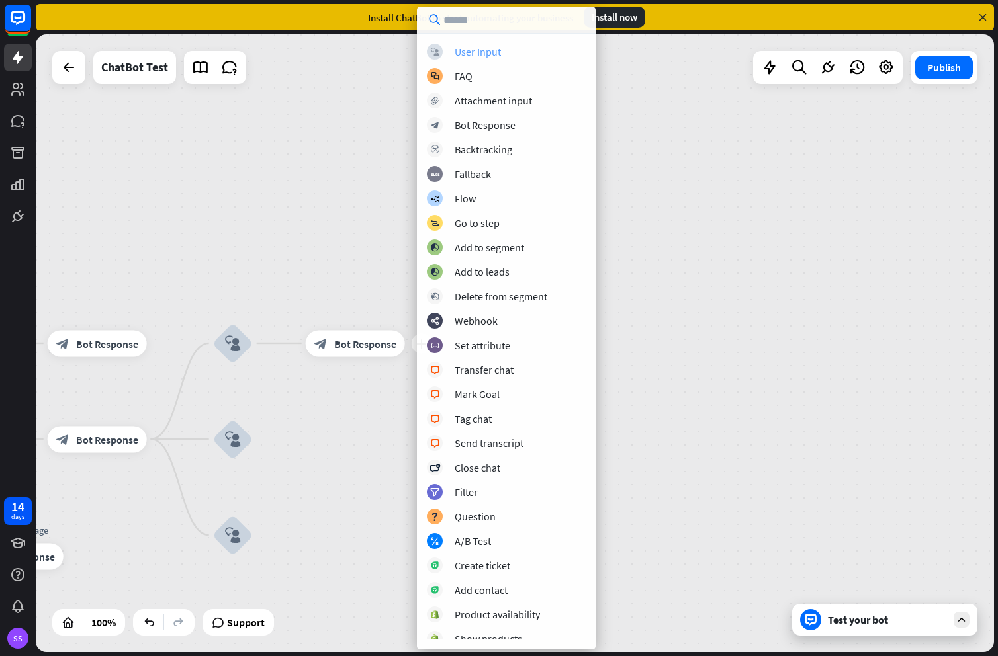
click at [480, 50] on div "User Input" at bounding box center [477, 51] width 46 height 13
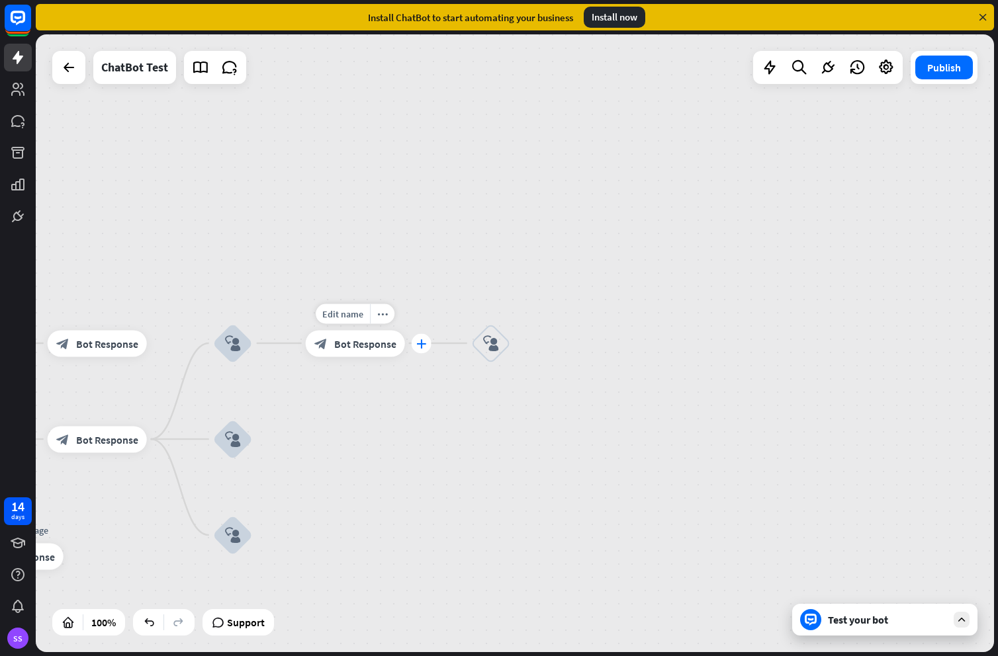
click at [415, 343] on div "plus" at bounding box center [421, 343] width 20 height 20
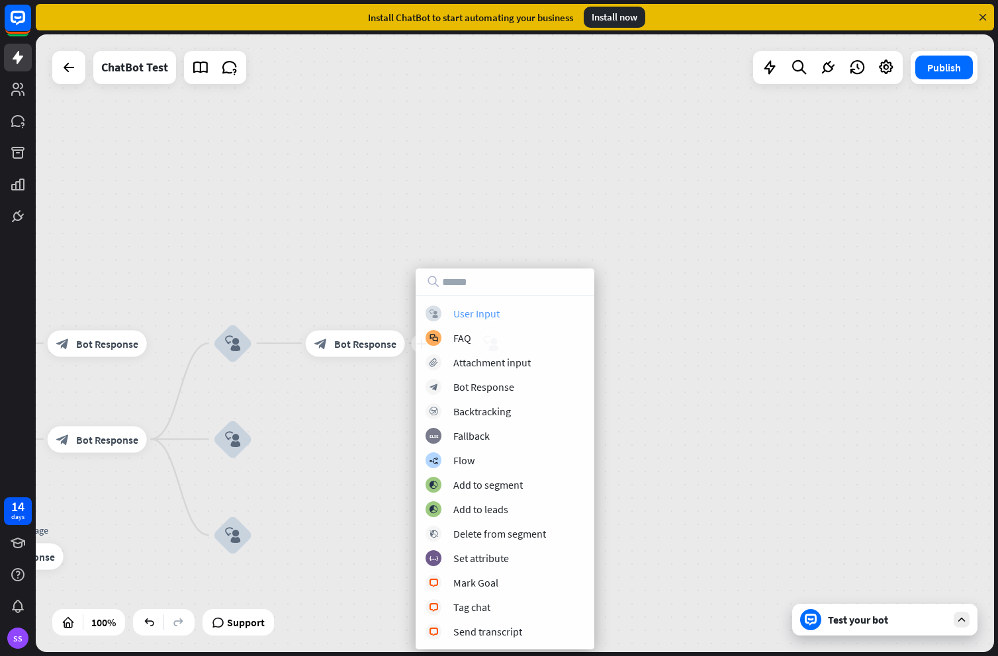
click at [466, 317] on div "User Input" at bounding box center [476, 313] width 46 height 13
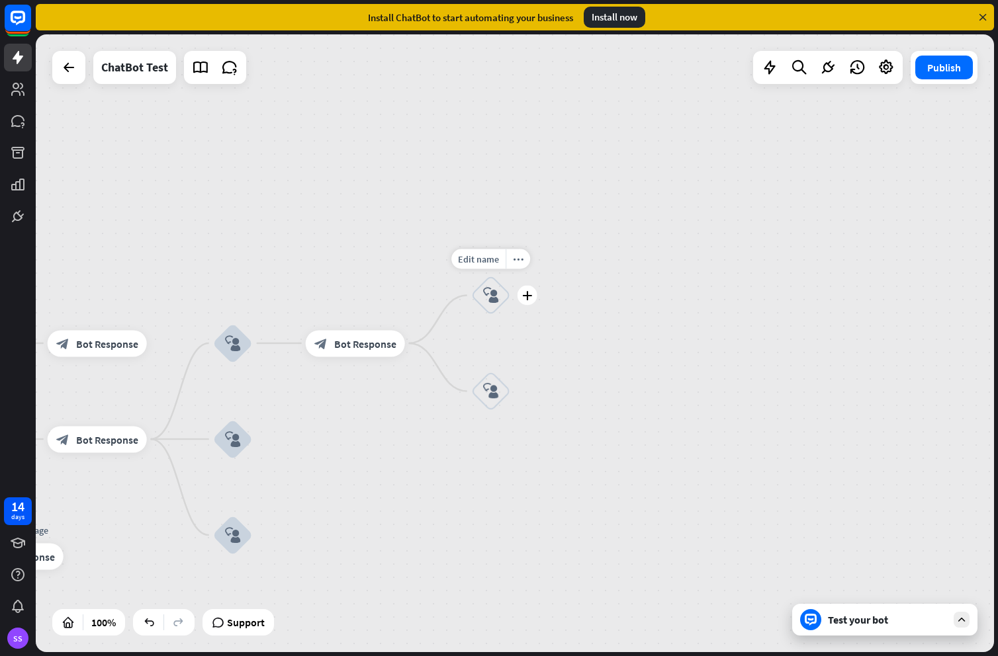
click at [495, 303] on icon "block_user_input" at bounding box center [491, 296] width 16 height 16
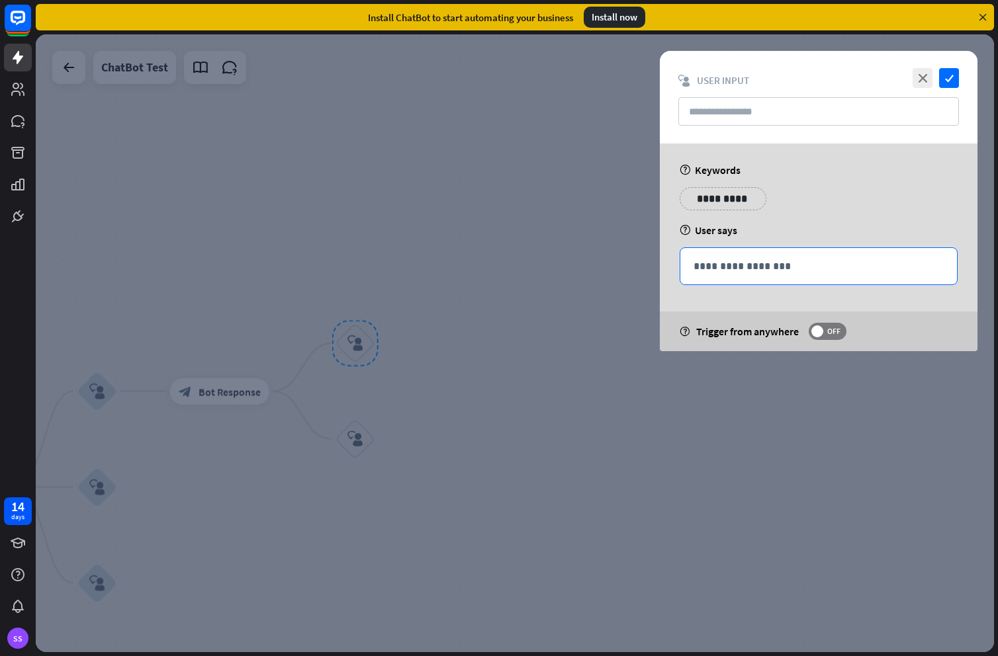
click at [720, 271] on p "**********" at bounding box center [818, 266] width 250 height 17
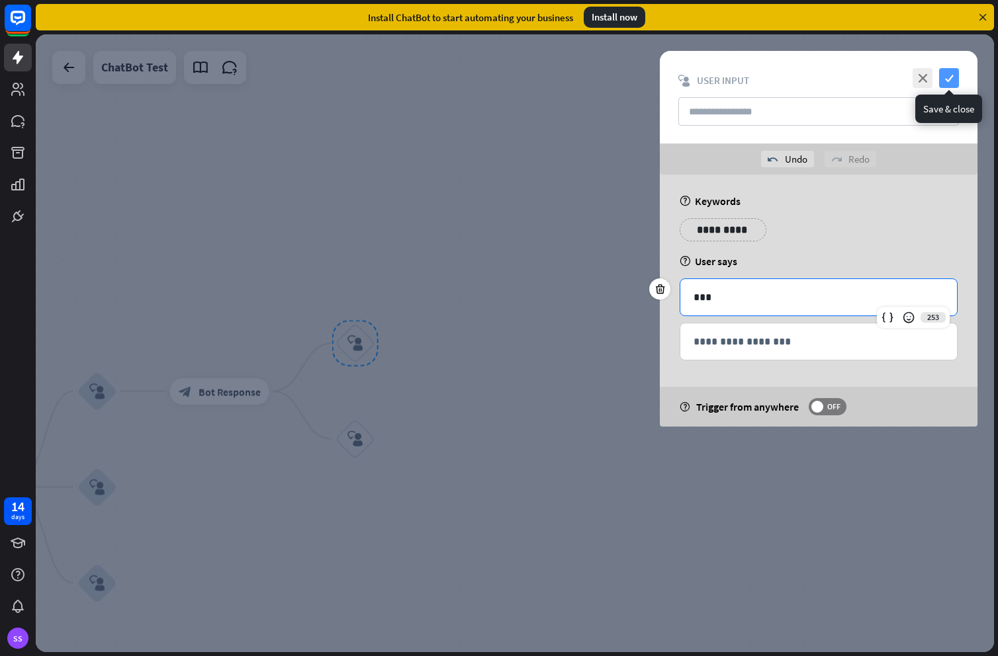
click at [951, 79] on icon "check" at bounding box center [949, 78] width 20 height 20
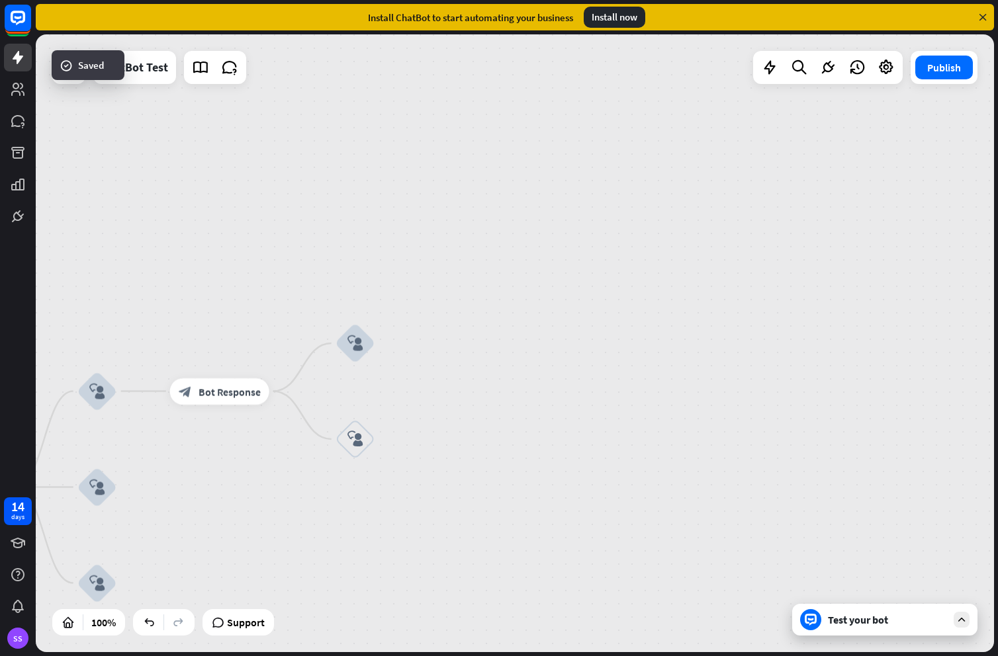
click at [353, 436] on icon "block_user_input" at bounding box center [355, 439] width 16 height 16
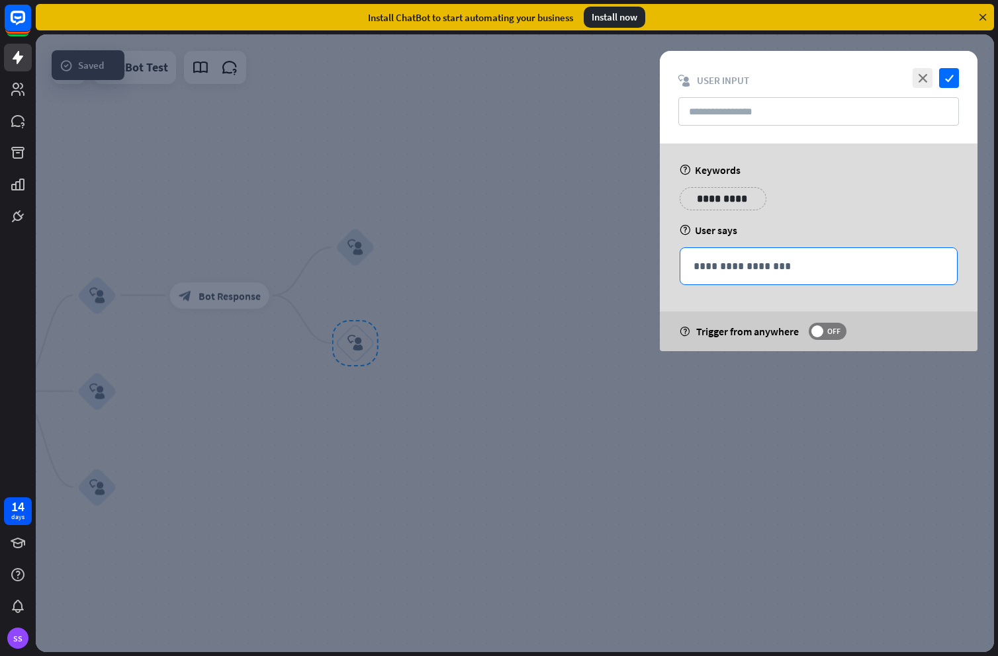
click at [715, 270] on p "**********" at bounding box center [818, 266] width 250 height 17
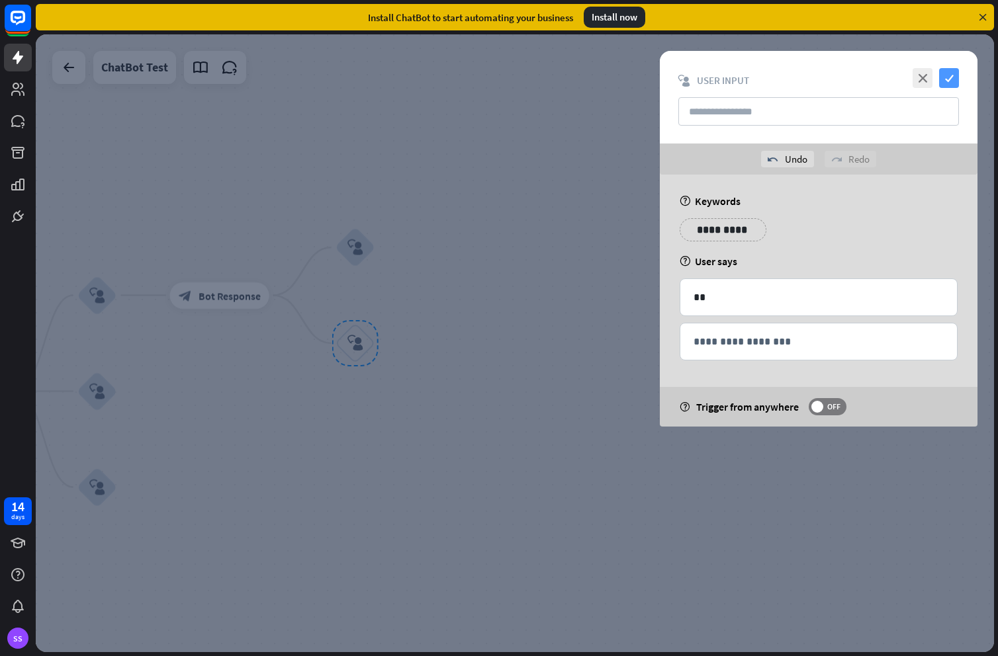
click at [947, 79] on icon "check" at bounding box center [949, 78] width 20 height 20
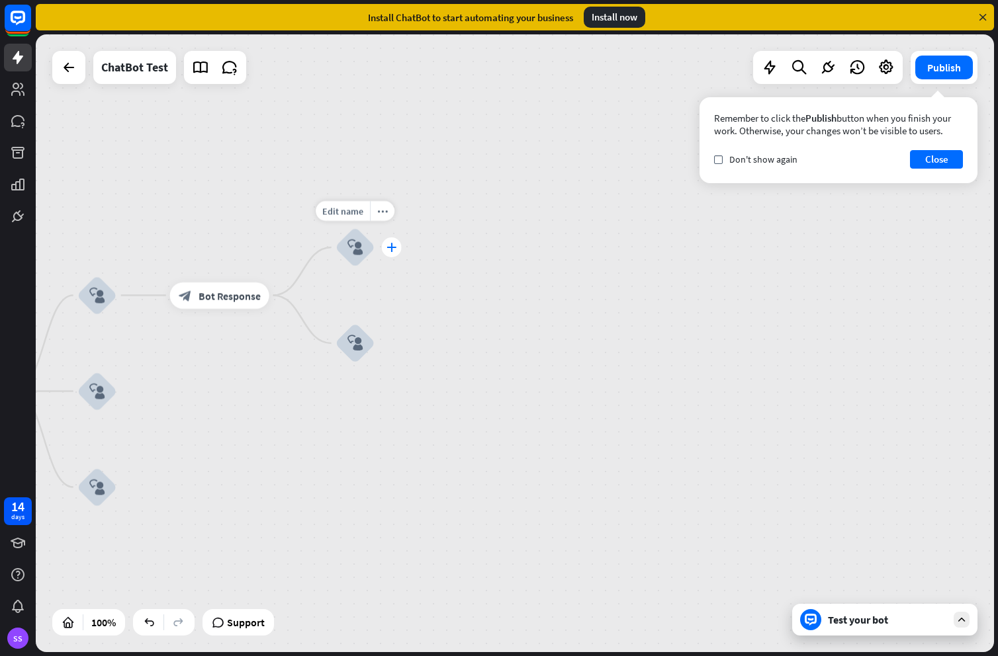
click at [391, 244] on icon "plus" at bounding box center [391, 247] width 10 height 9
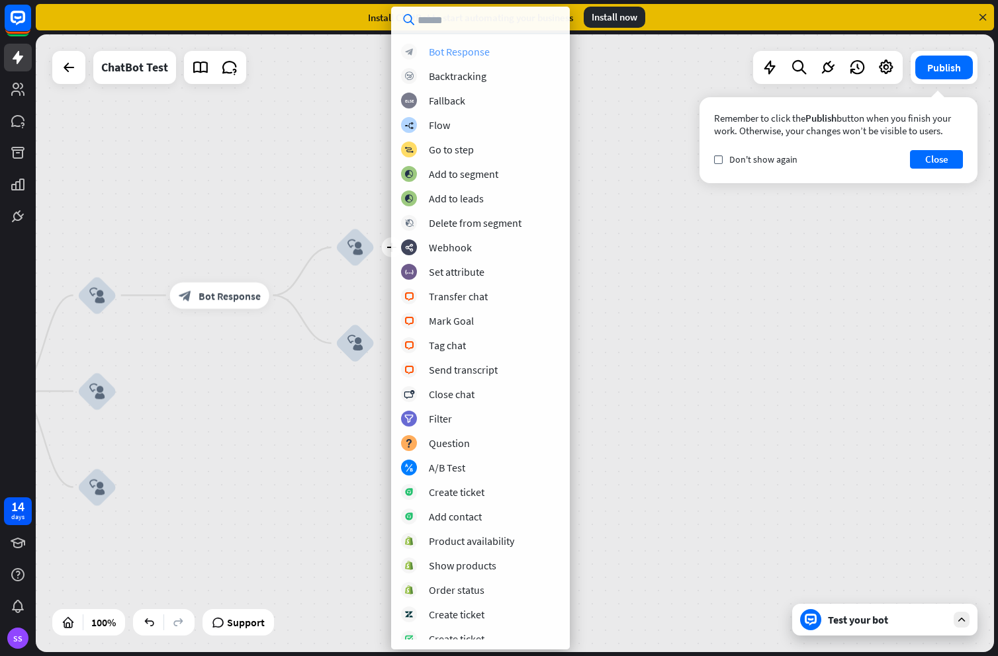
click at [456, 51] on div "Bot Response" at bounding box center [459, 51] width 61 height 13
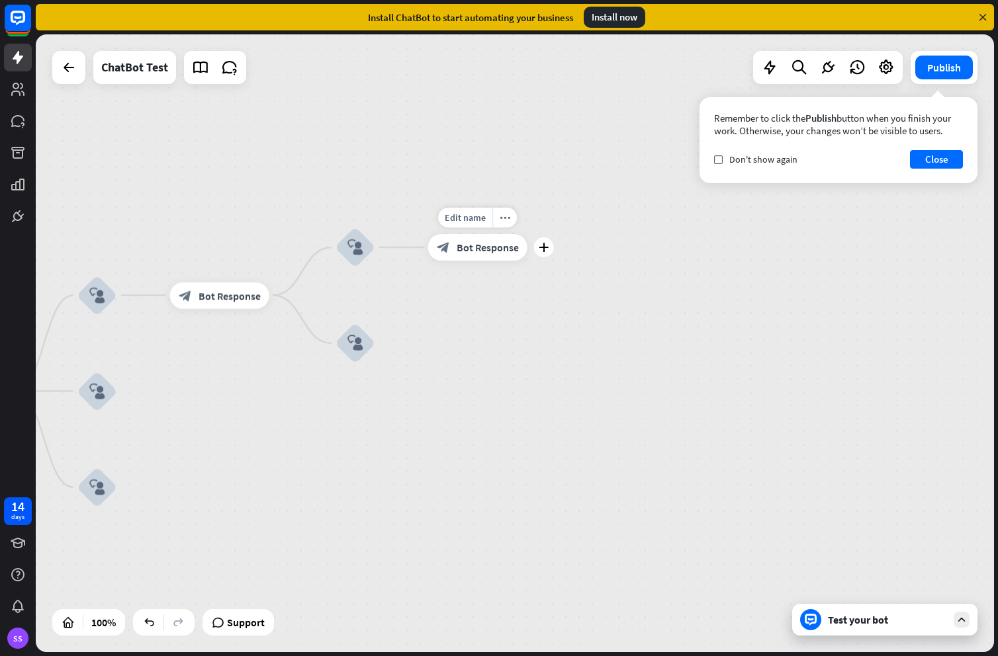
click at [483, 251] on span "Bot Response" at bounding box center [487, 247] width 62 height 13
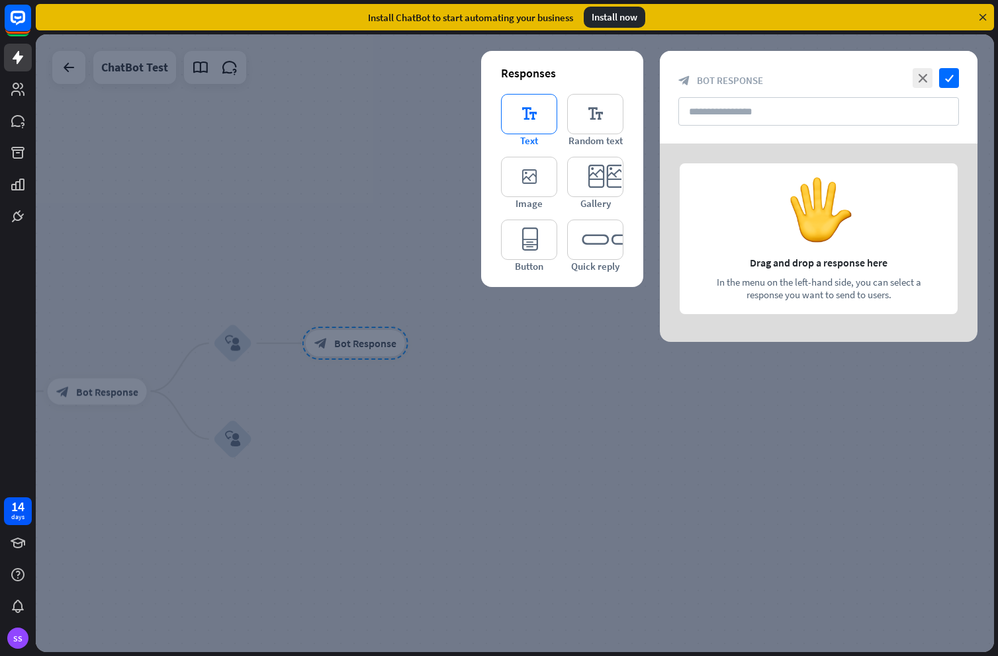
click at [513, 107] on icon "editor_text" at bounding box center [529, 114] width 56 height 40
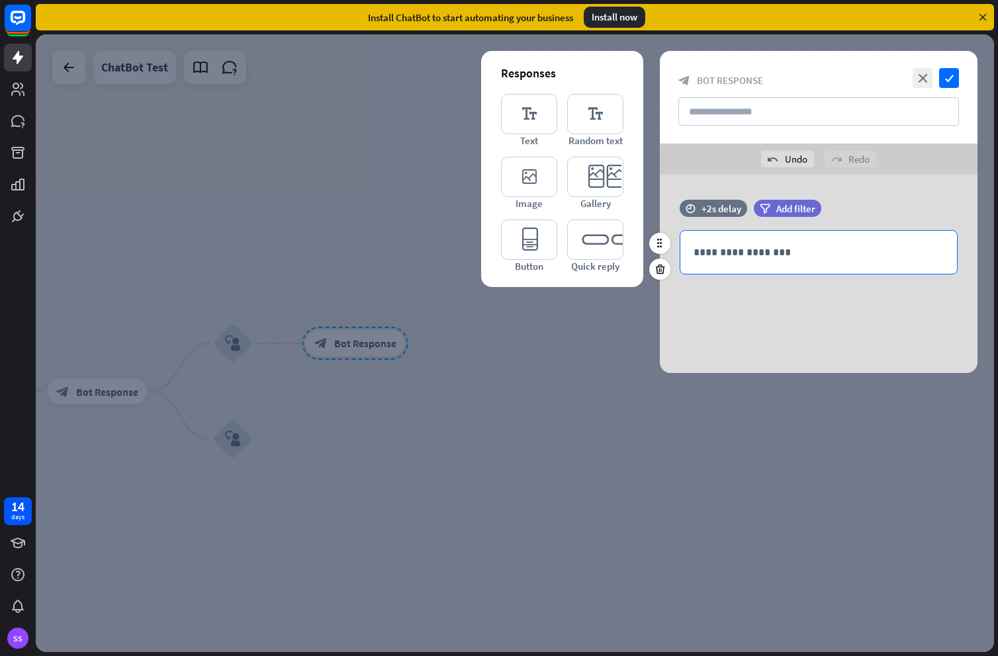
click at [724, 245] on p "**********" at bounding box center [818, 252] width 250 height 17
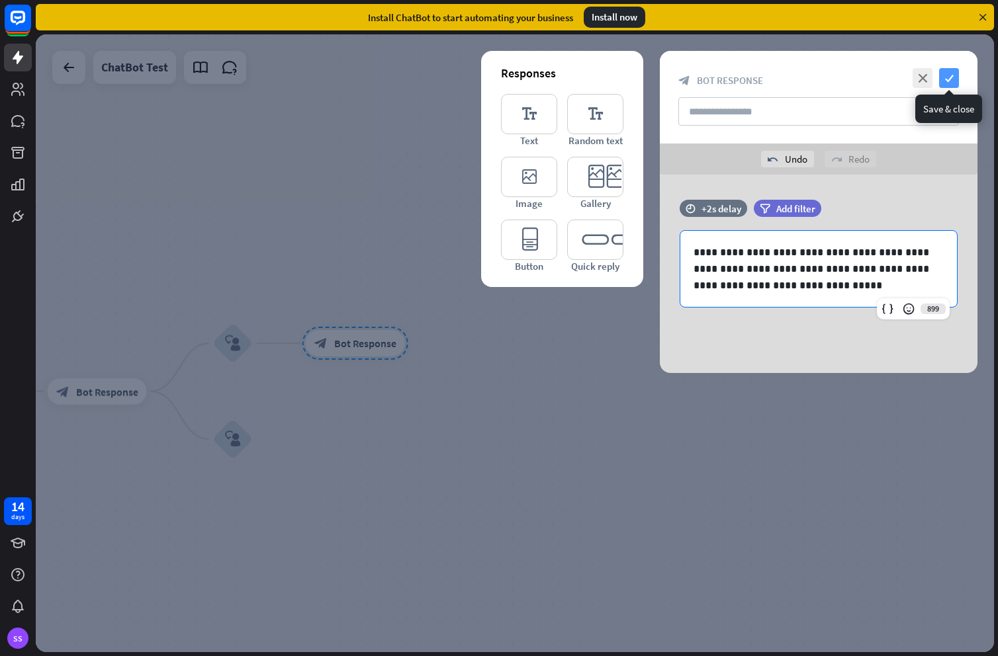
click at [952, 78] on icon "check" at bounding box center [949, 78] width 20 height 20
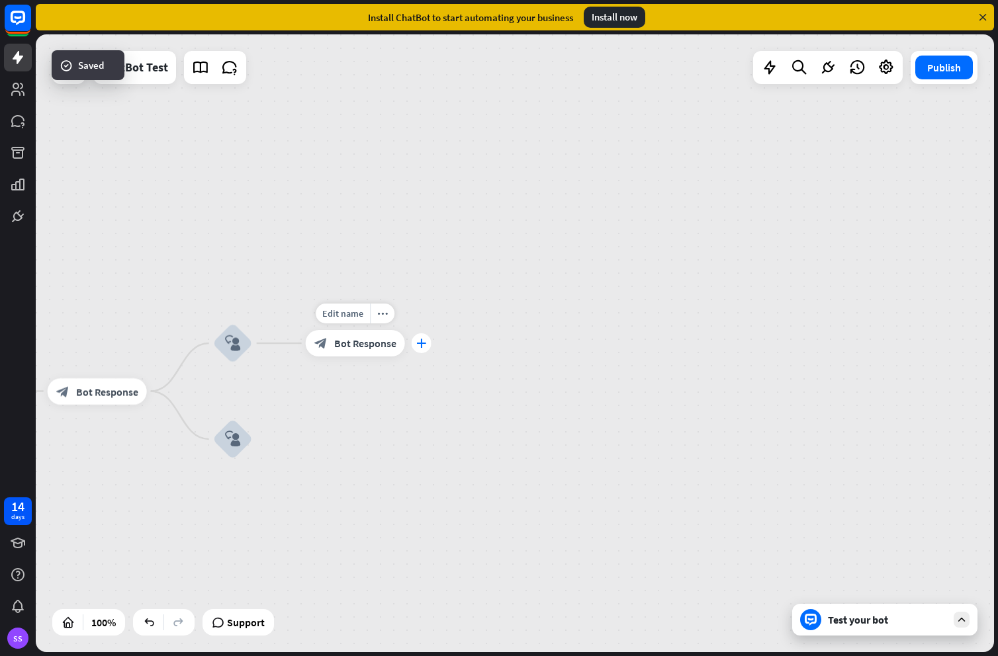
click at [420, 344] on icon "plus" at bounding box center [421, 343] width 10 height 9
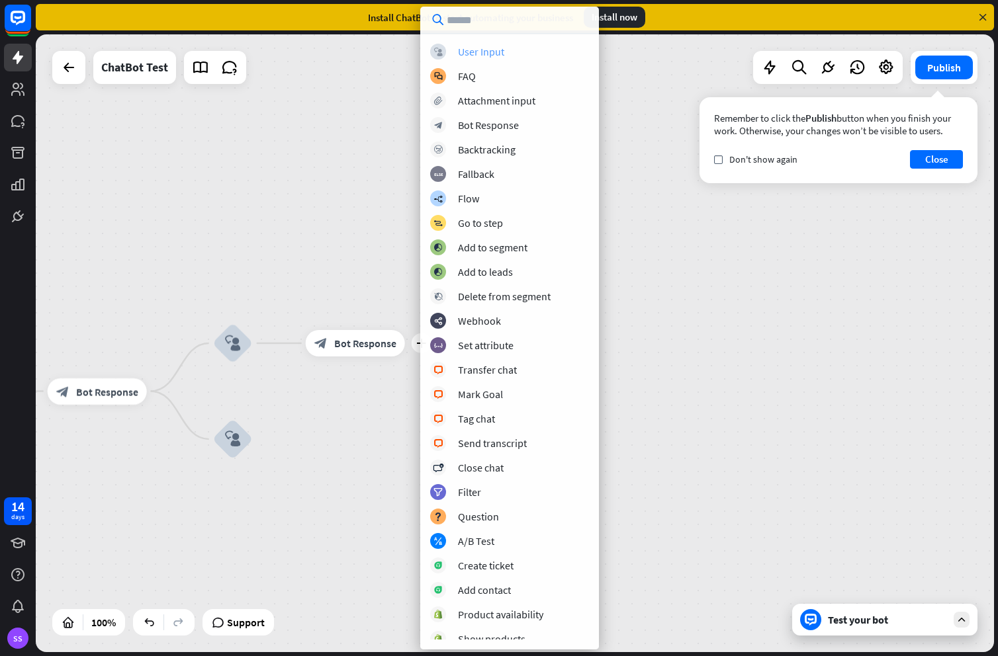
click at [478, 52] on div "User Input" at bounding box center [481, 51] width 46 height 13
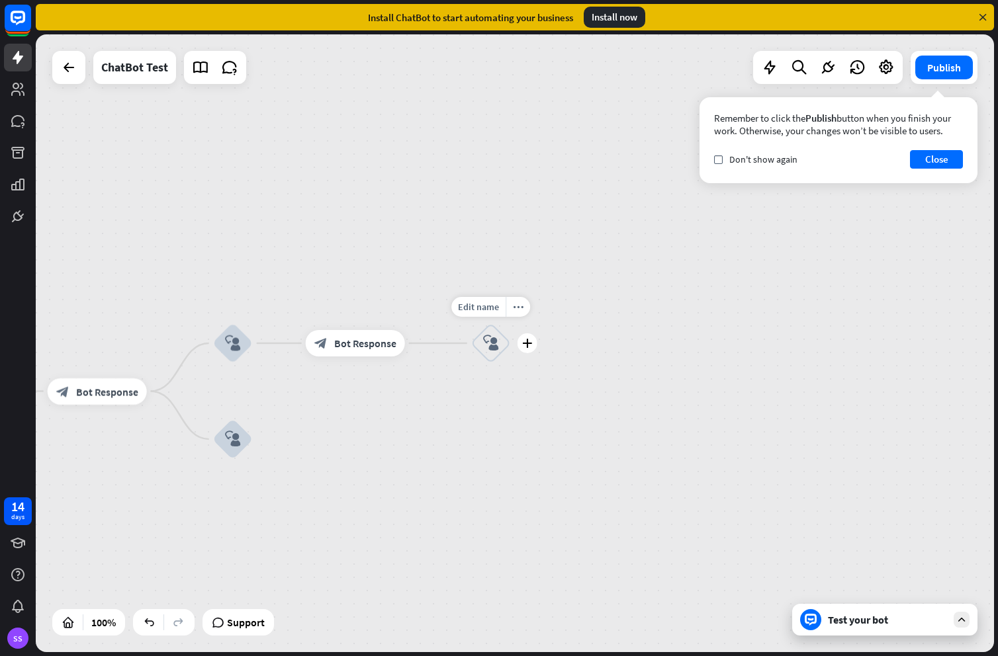
click at [490, 344] on icon "block_user_input" at bounding box center [491, 343] width 16 height 16
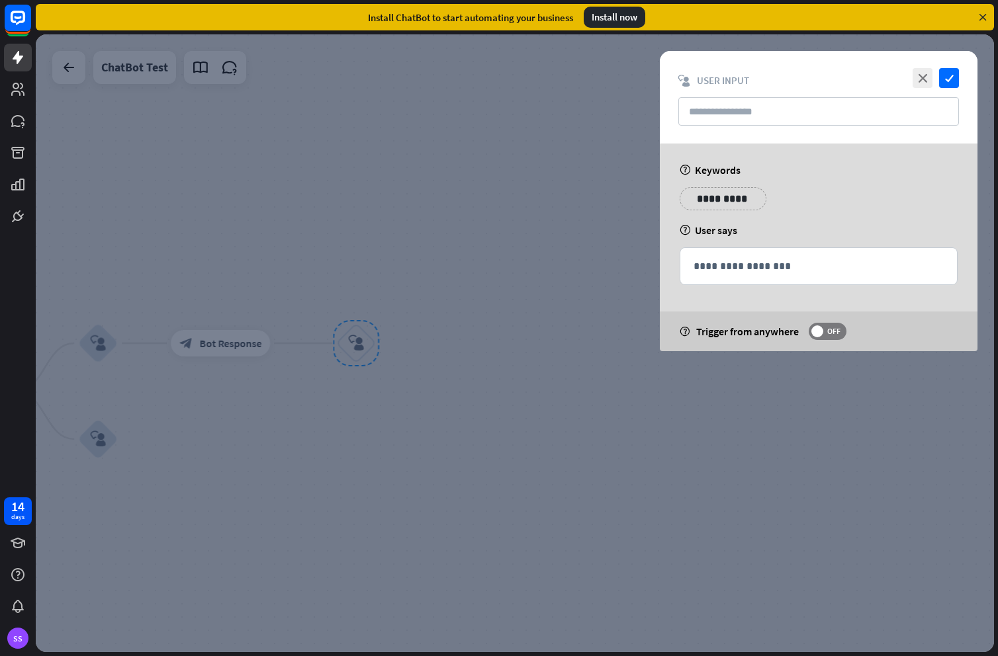
click at [711, 198] on p "**********" at bounding box center [722, 199] width 67 height 17
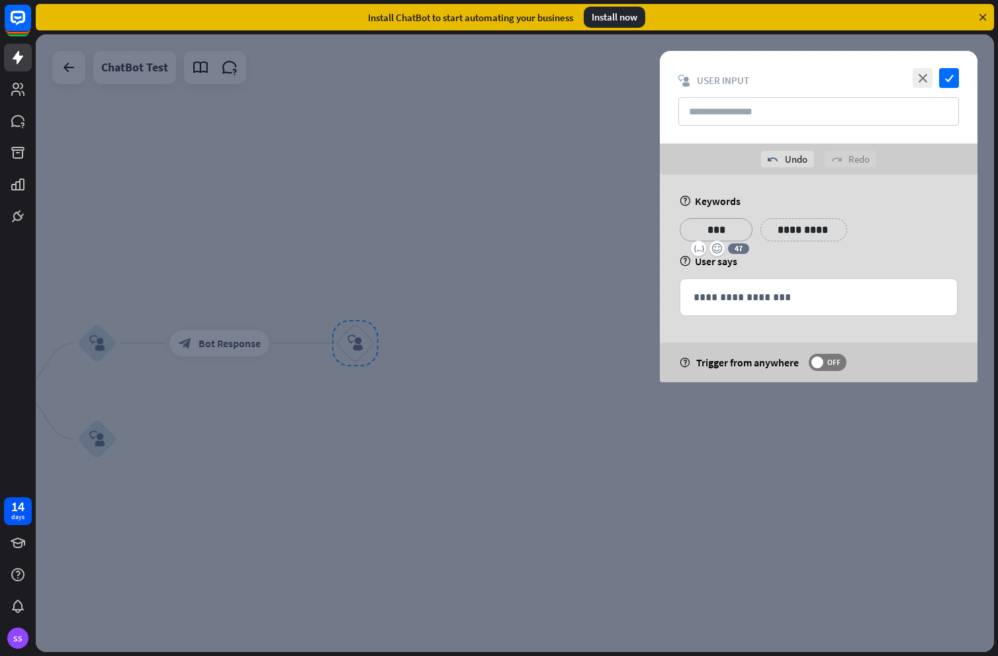
click at [915, 243] on div "**********" at bounding box center [818, 234] width 286 height 33
click at [949, 83] on icon "check" at bounding box center [949, 78] width 20 height 20
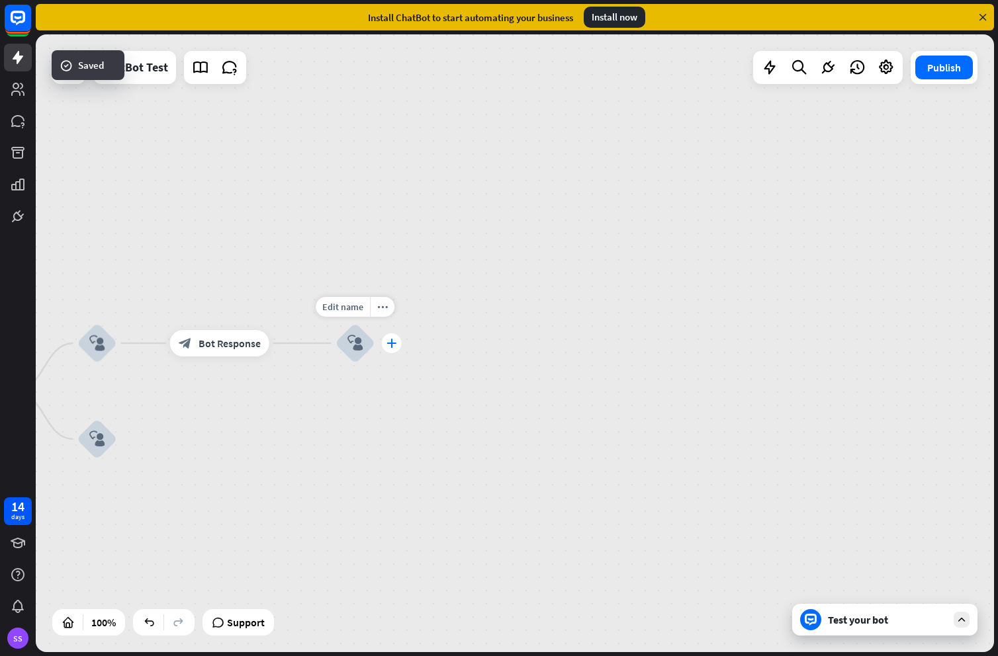
click at [388, 341] on icon "plus" at bounding box center [391, 343] width 10 height 9
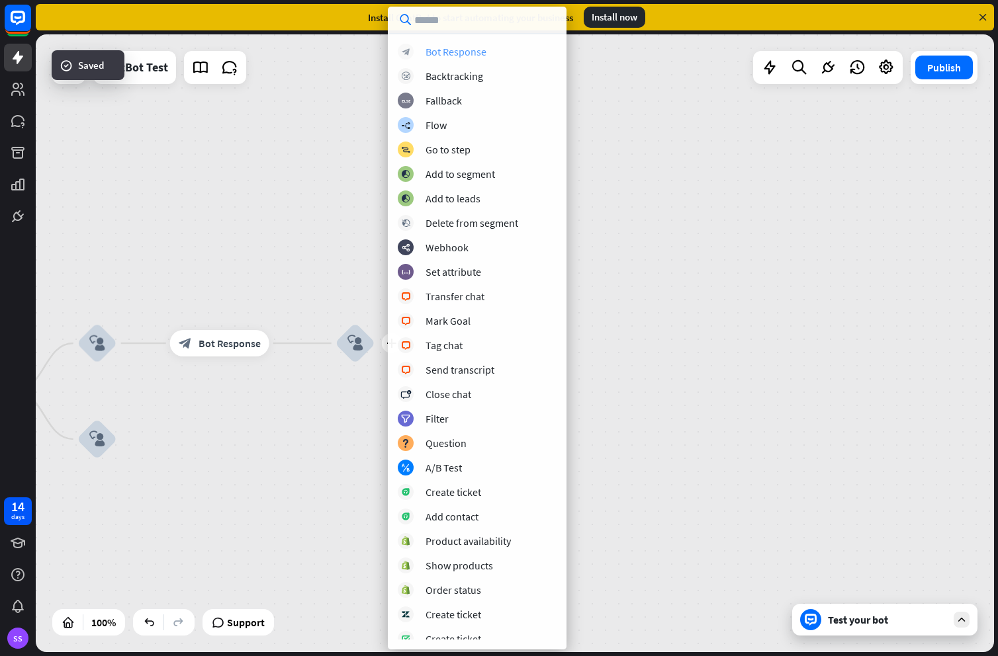
click at [444, 48] on div "Bot Response" at bounding box center [455, 51] width 61 height 13
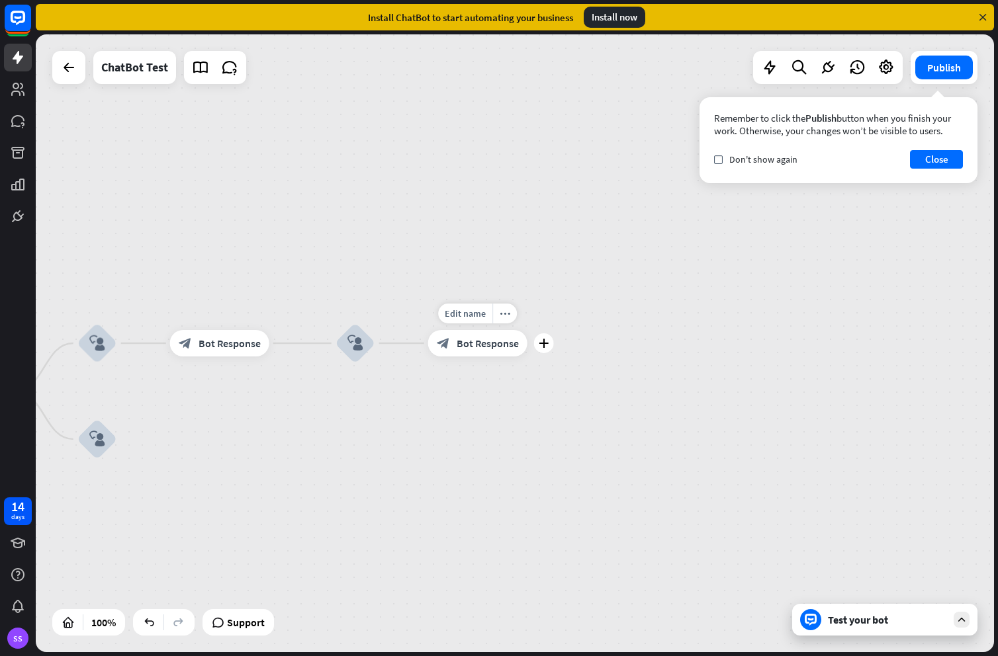
click at [485, 355] on div "block_bot_response Bot Response" at bounding box center [477, 343] width 99 height 26
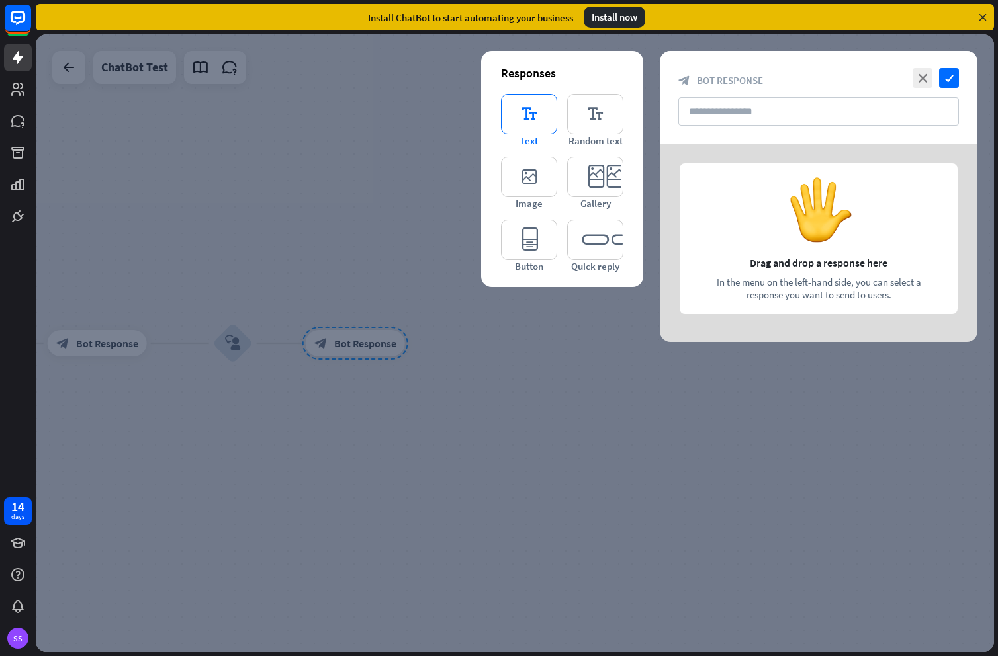
click at [524, 112] on icon "editor_text" at bounding box center [529, 114] width 56 height 40
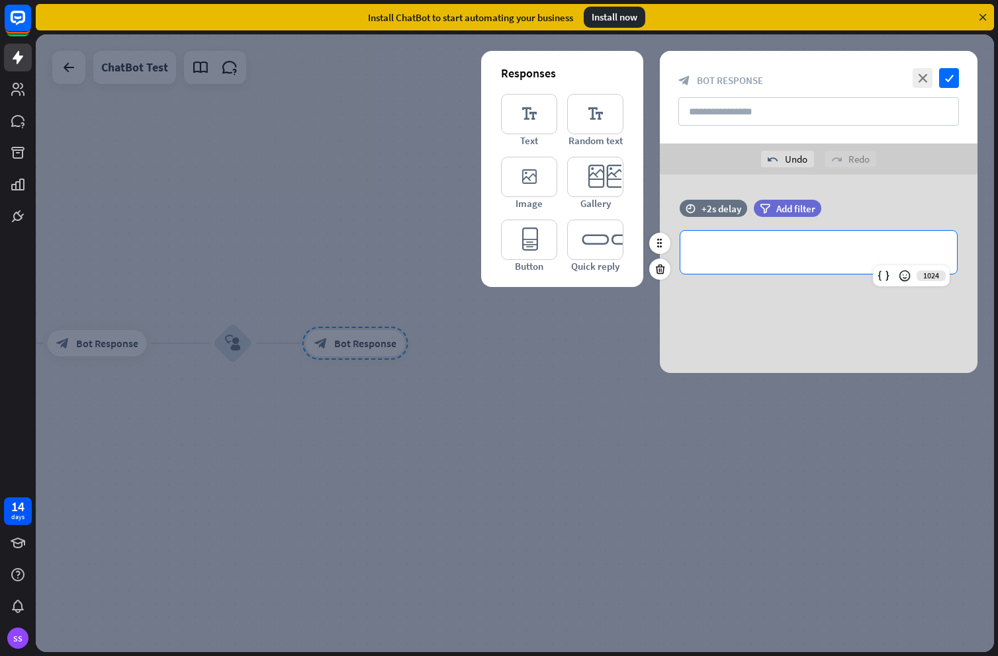
click at [769, 249] on p "**********" at bounding box center [818, 252] width 250 height 17
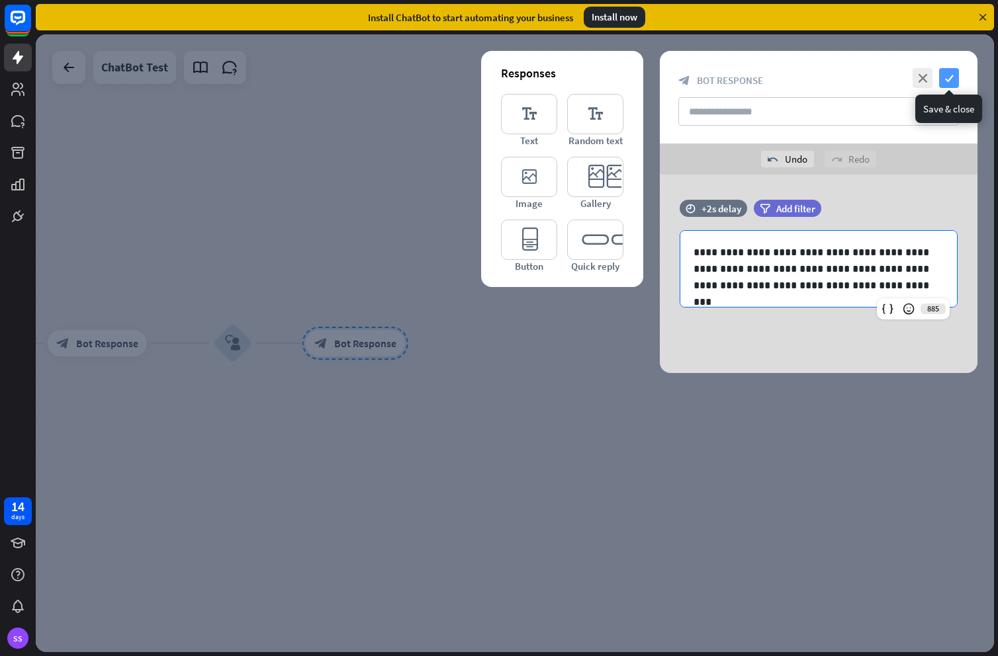
click at [946, 84] on icon "check" at bounding box center [949, 78] width 20 height 20
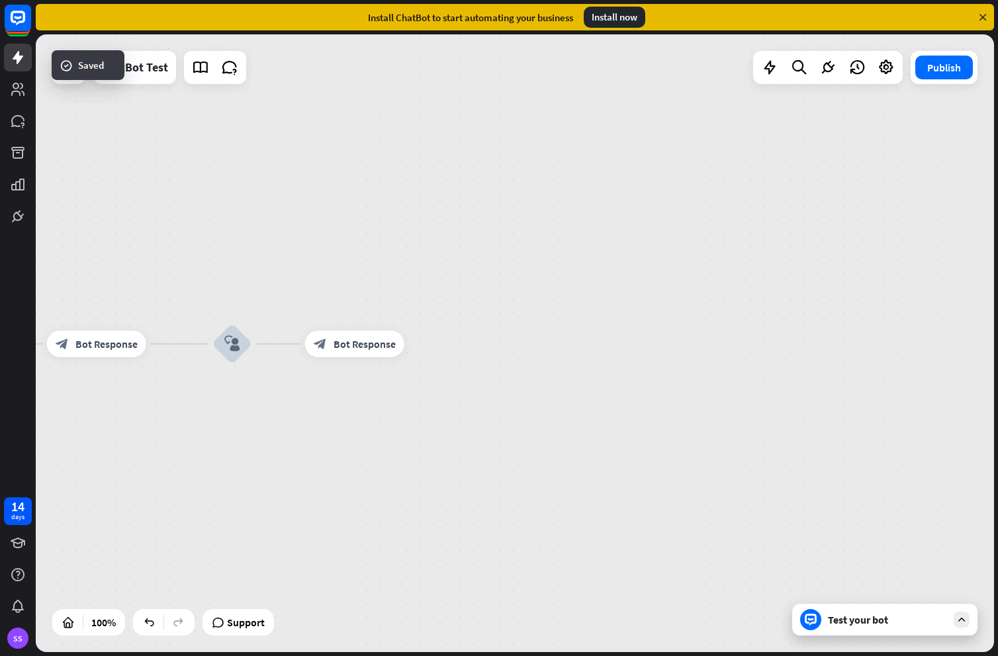
drag, startPoint x: 490, startPoint y: 409, endPoint x: 864, endPoint y: 377, distance: 375.1
click at [863, 378] on div "home_2 Start point Welcome message block_bot_response Bot Response block_user_i…" at bounding box center [515, 343] width 958 height 618
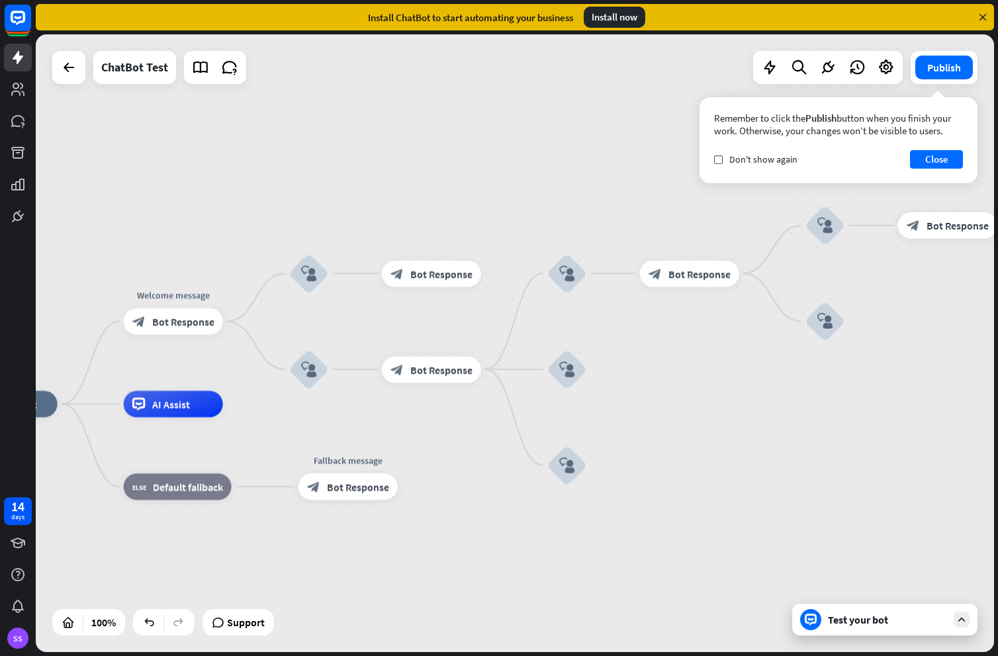
drag, startPoint x: 540, startPoint y: 449, endPoint x: 805, endPoint y: 388, distance: 272.0
click at [805, 388] on div "home_2 Start point Welcome message block_bot_response Bot Response block_user_i…" at bounding box center [515, 343] width 958 height 618
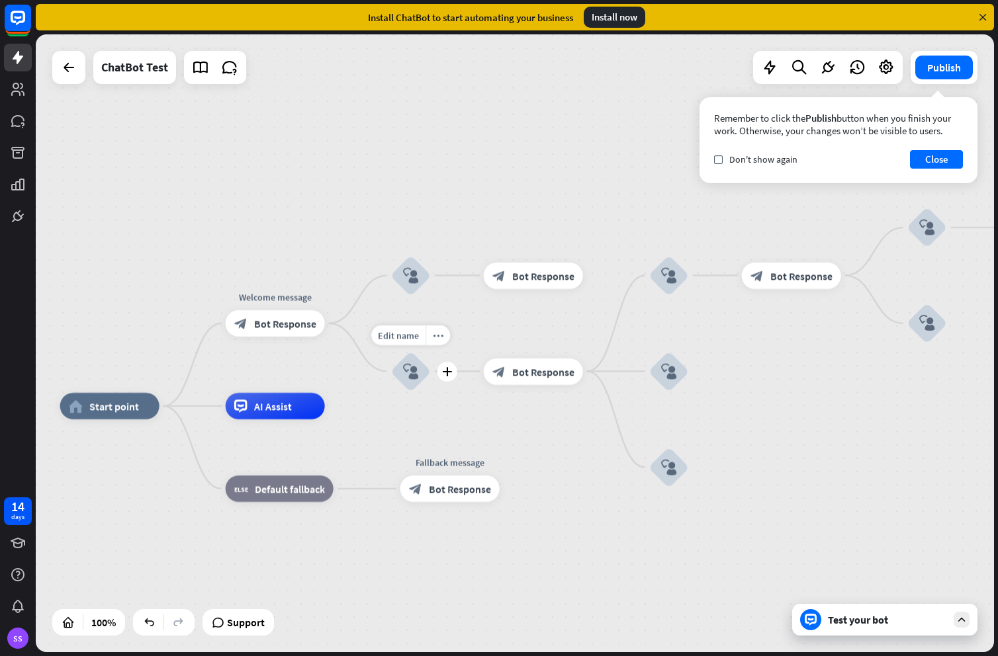
drag, startPoint x: 402, startPoint y: 416, endPoint x: 421, endPoint y: 412, distance: 20.2
click at [431, 392] on div "Edit name more_horiz plus block_user_input" at bounding box center [411, 372] width 40 height 40
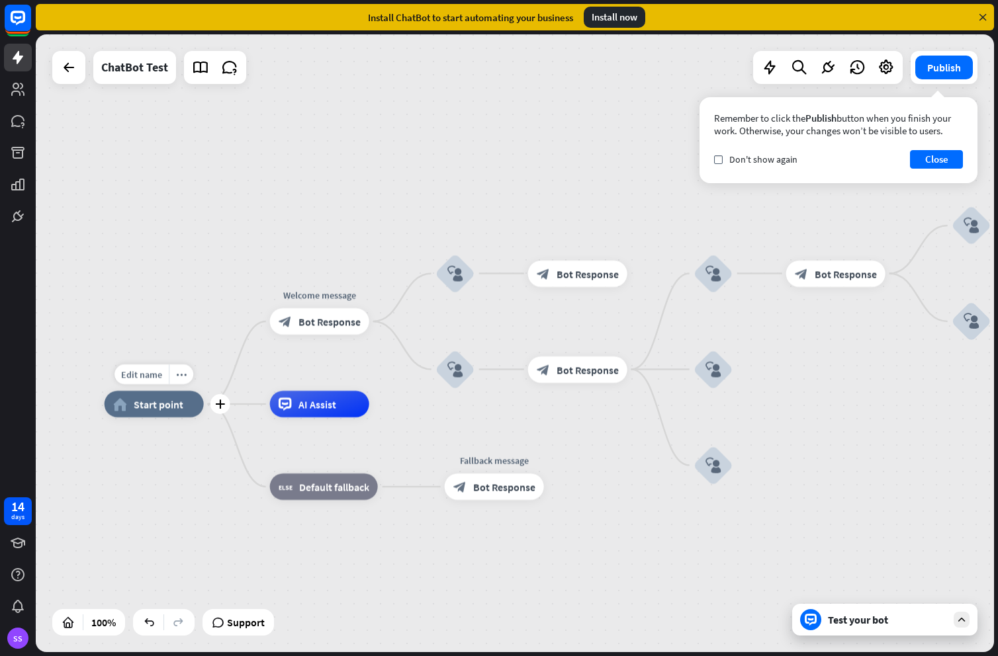
click at [124, 406] on icon "home_2" at bounding box center [120, 404] width 14 height 13
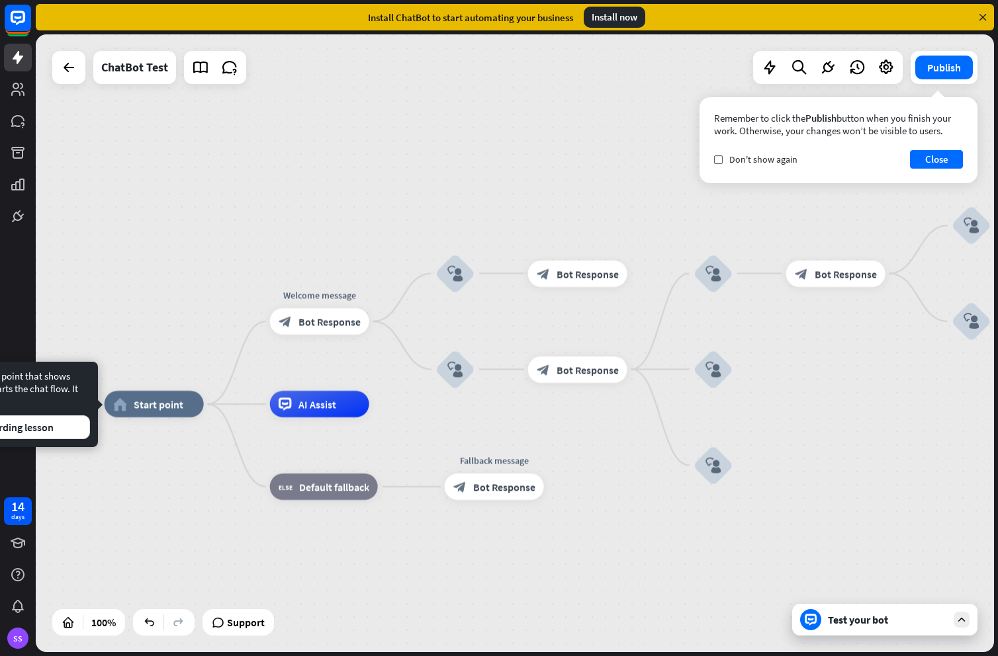
click at [865, 620] on div "Test your bot" at bounding box center [887, 619] width 119 height 13
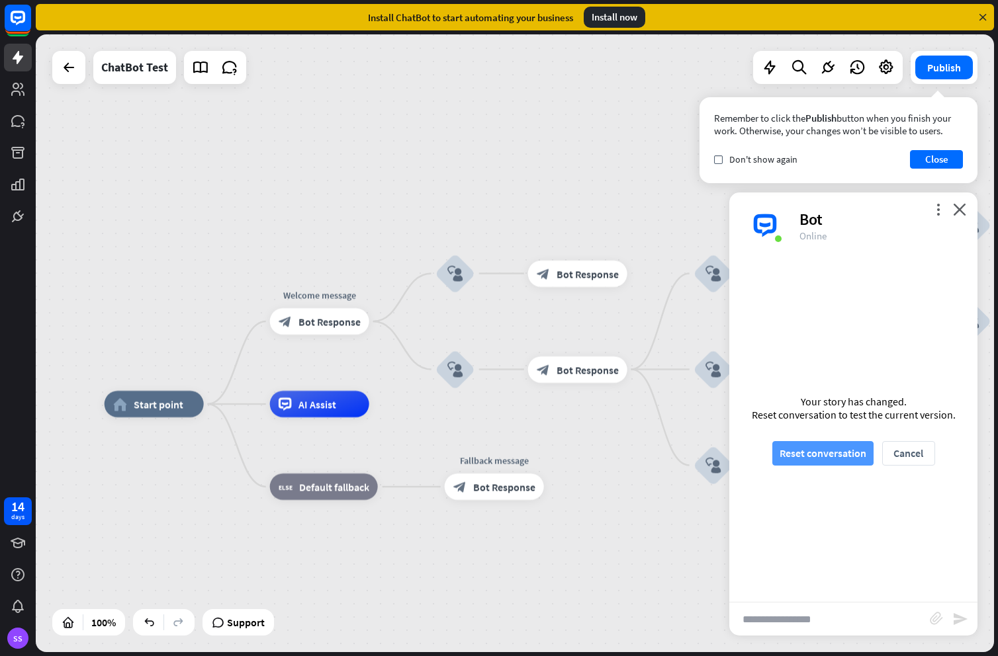
click at [821, 448] on button "Reset conversation" at bounding box center [822, 453] width 101 height 24
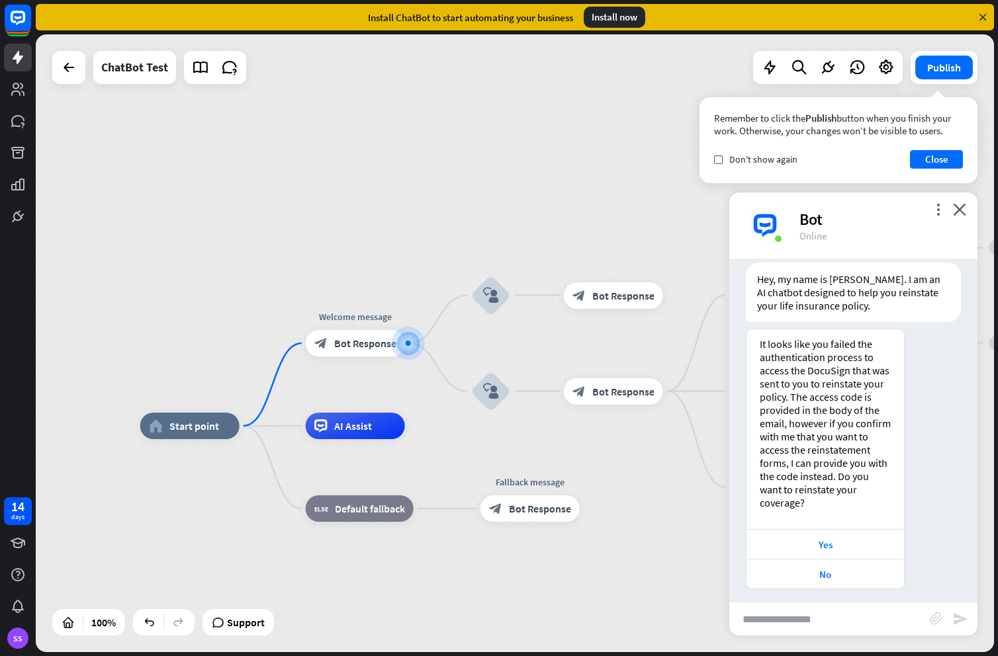
scroll to position [42, 0]
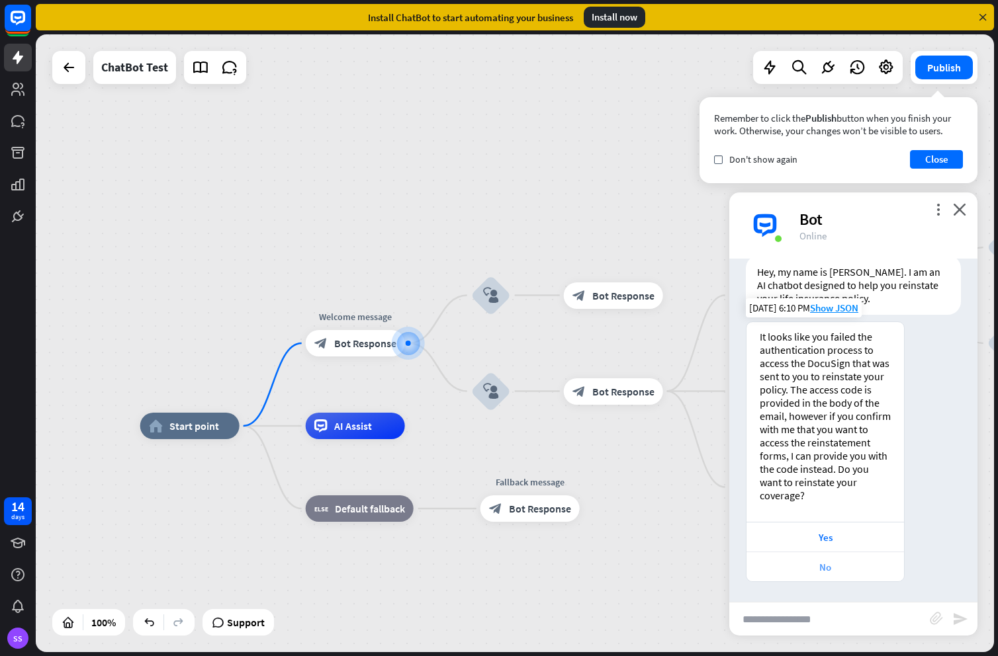
click at [816, 567] on div "No" at bounding box center [825, 567] width 144 height 13
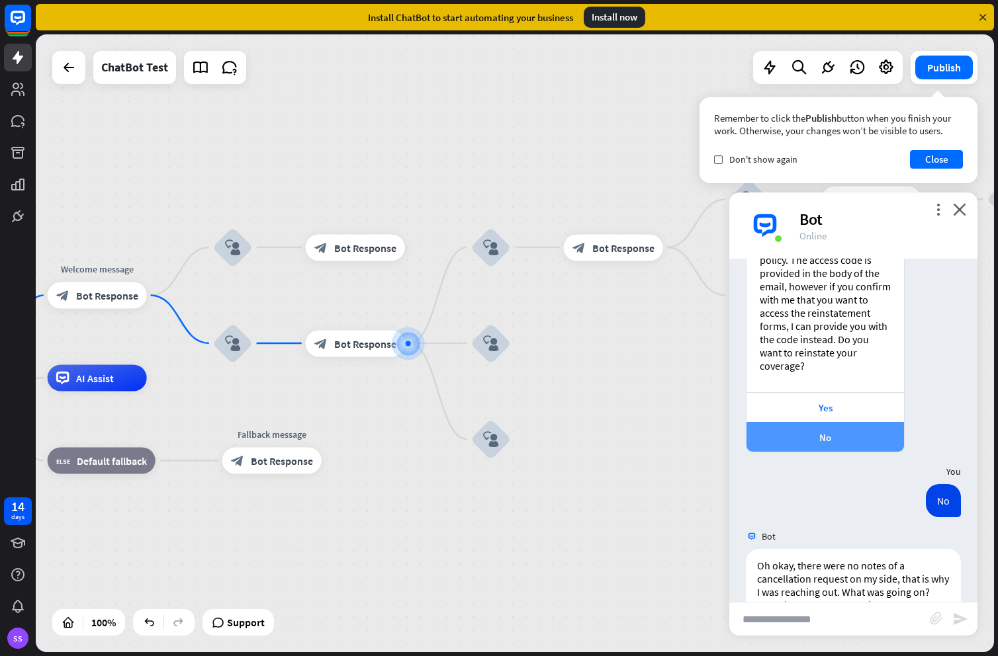
scroll to position [224, 0]
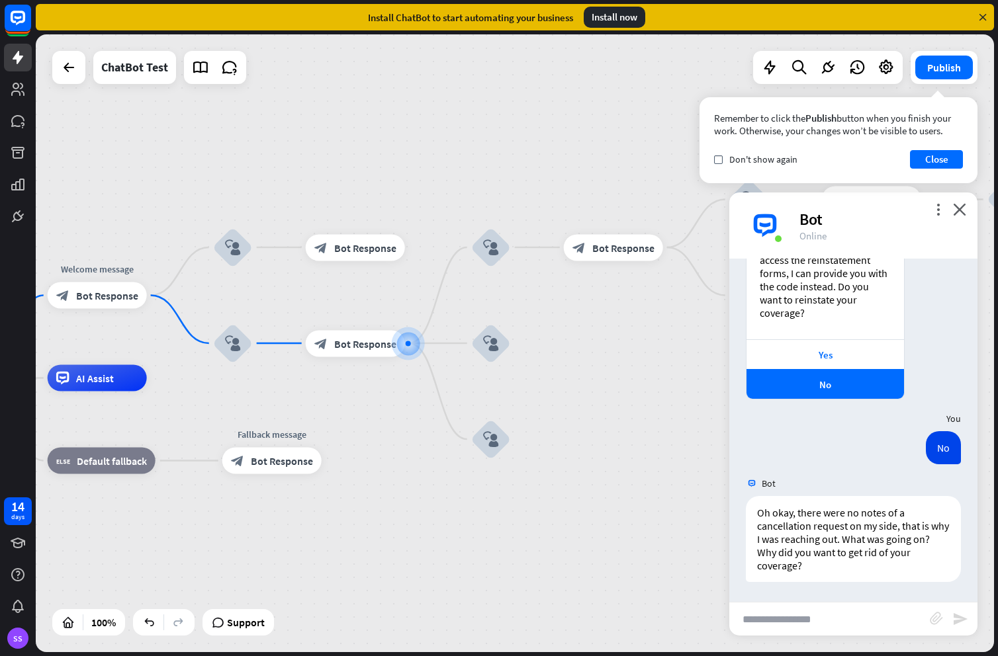
click at [819, 620] on input "text" at bounding box center [829, 619] width 200 height 33
type input "**********"
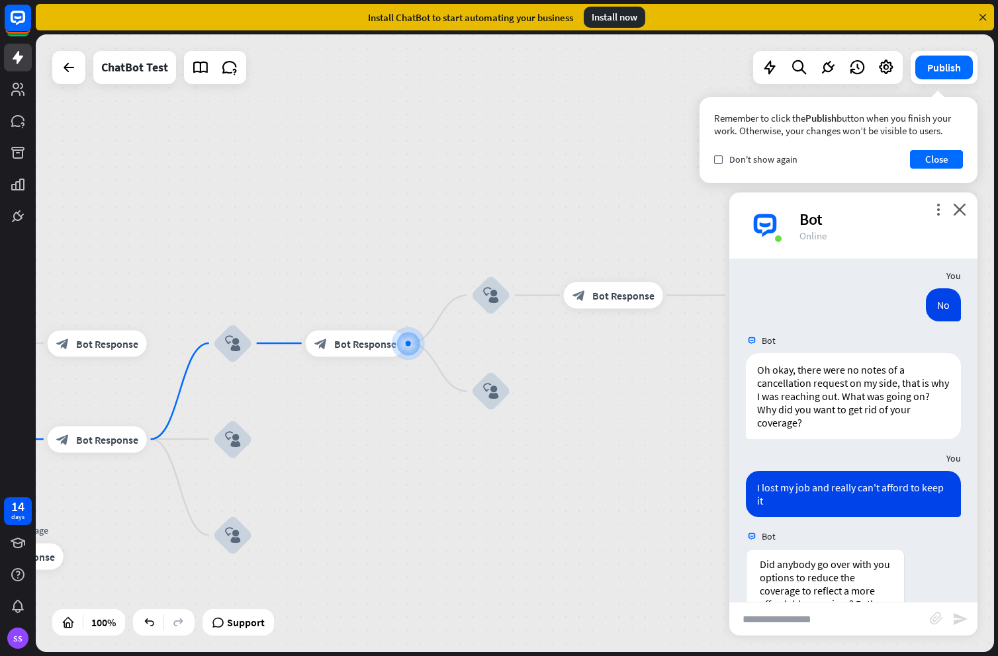
scroll to position [502, 0]
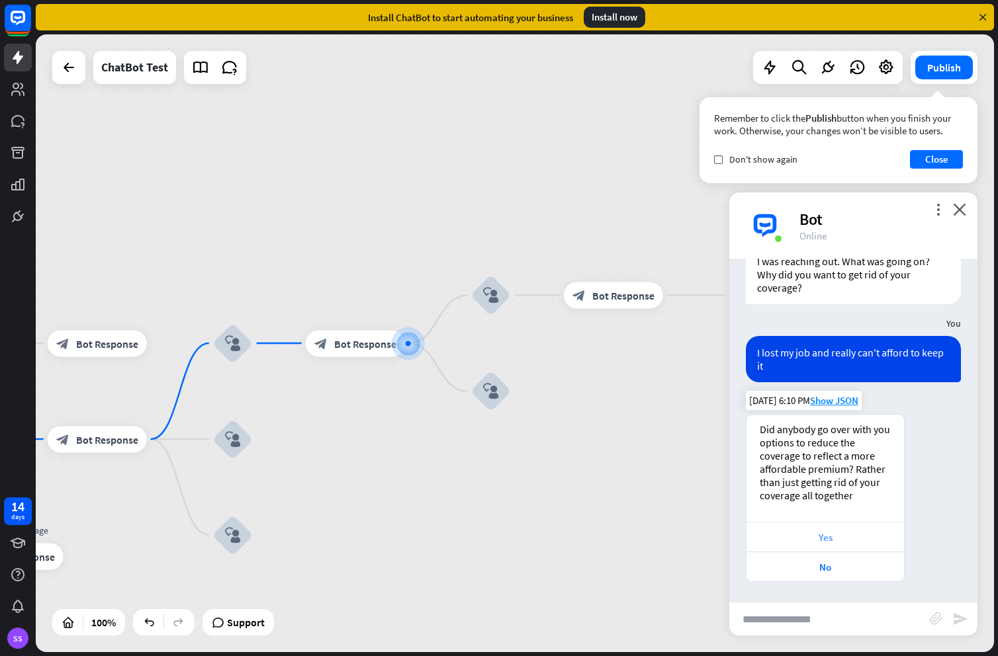
click at [832, 542] on div "Yes" at bounding box center [825, 537] width 144 height 13
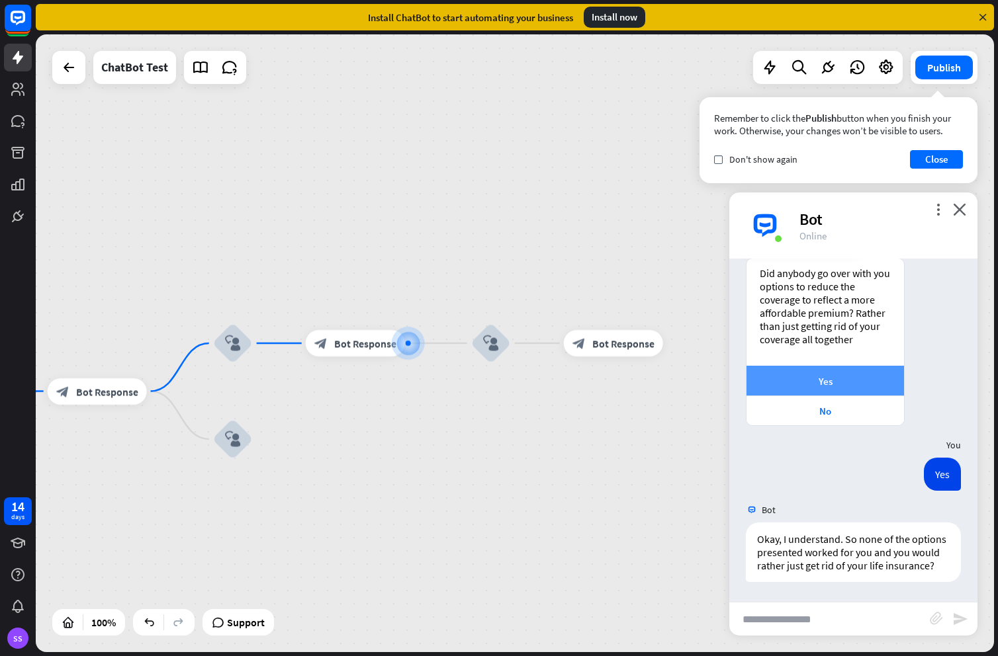
scroll to position [671, 0]
click at [842, 619] on input "text" at bounding box center [829, 619] width 200 height 33
type input "***"
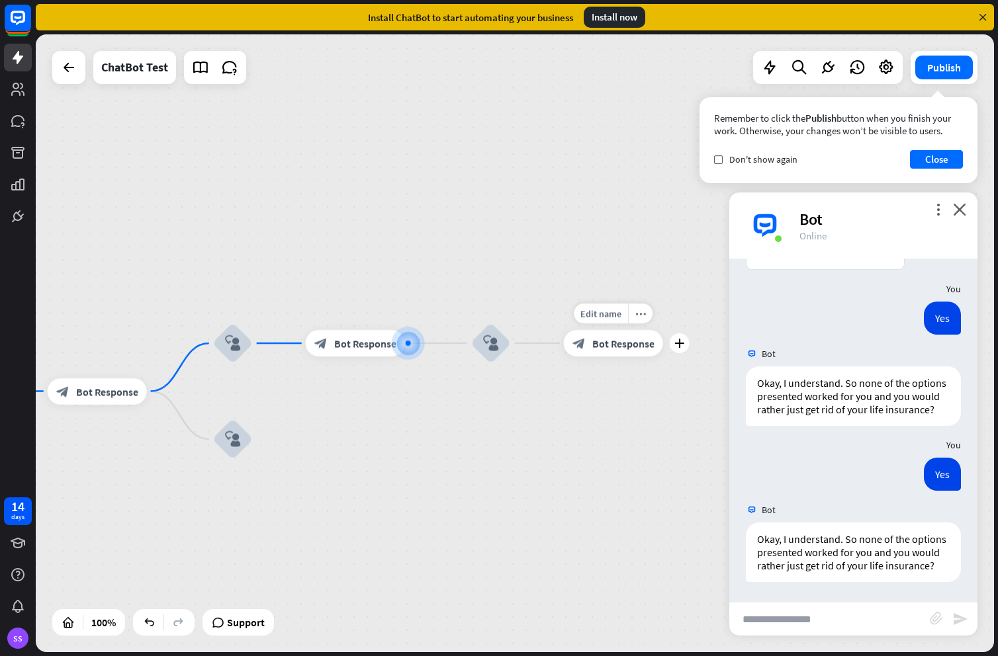
scroll to position [841, 0]
click at [492, 350] on icon "block_user_input" at bounding box center [491, 343] width 16 height 16
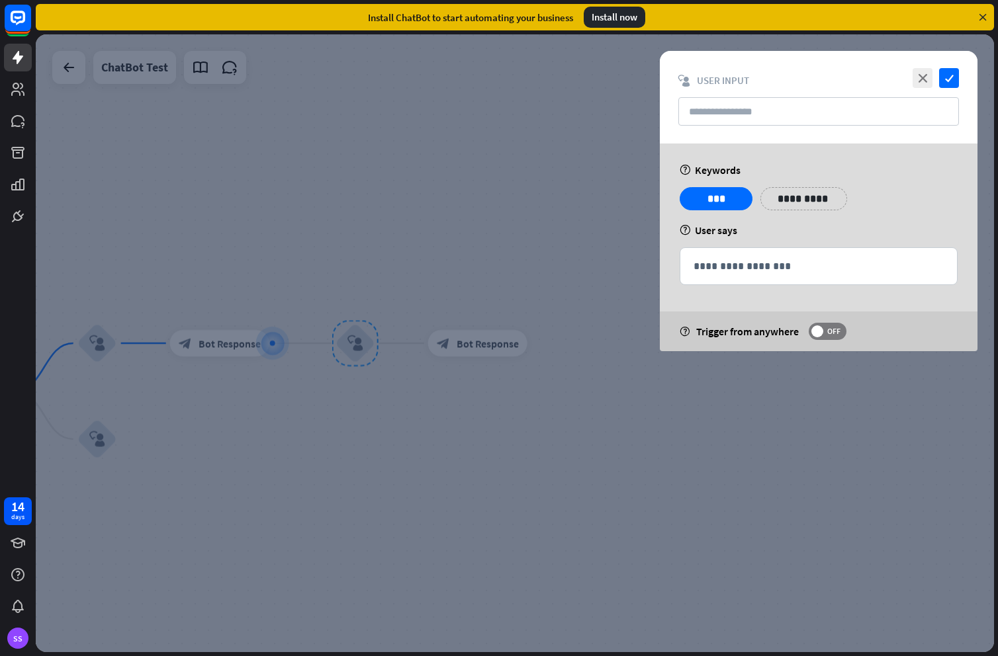
click at [512, 431] on div at bounding box center [515, 343] width 958 height 618
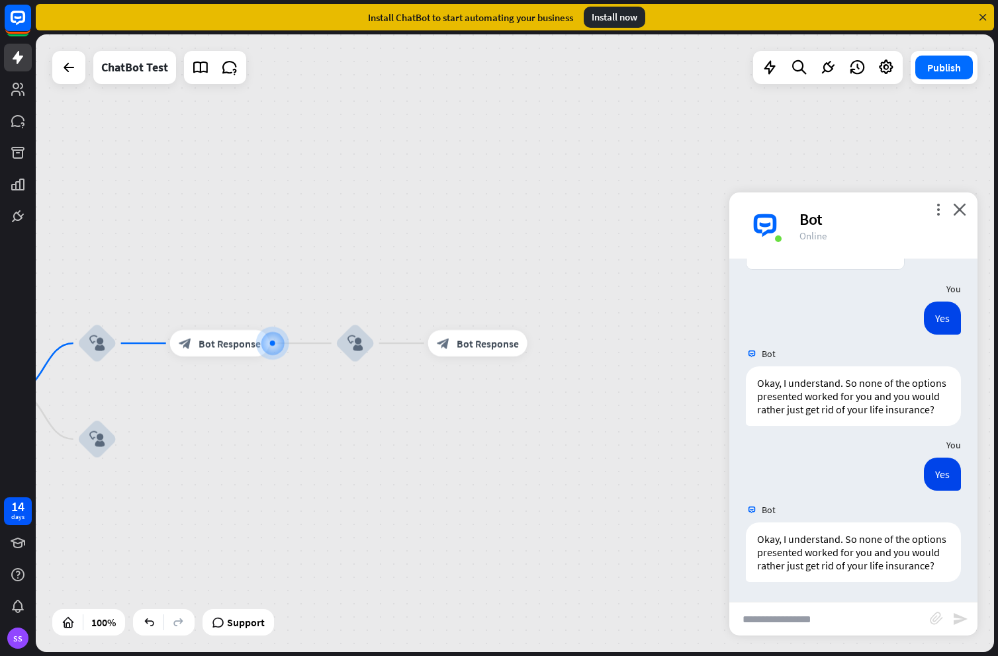
click at [850, 615] on input "text" at bounding box center [829, 619] width 200 height 33
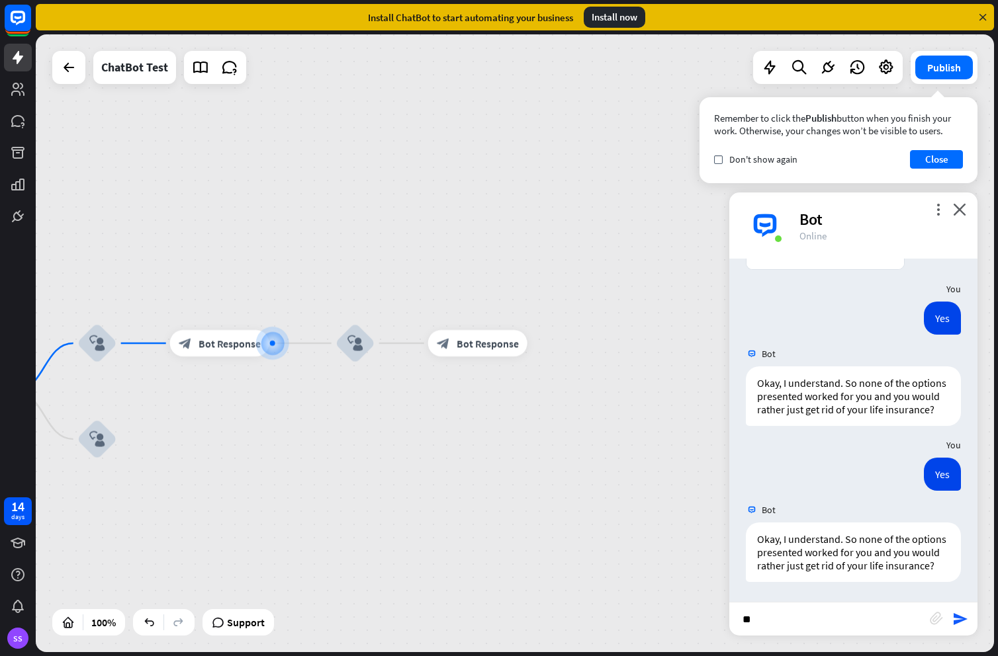
type input "***"
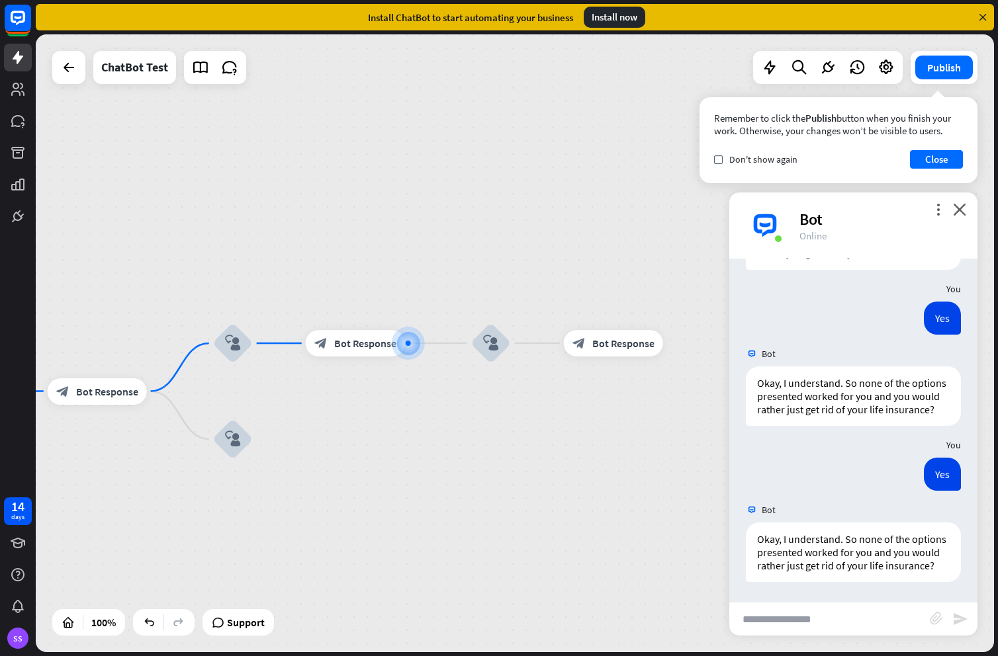
scroll to position [1010, 0]
click at [493, 347] on icon "block_user_input" at bounding box center [491, 343] width 16 height 16
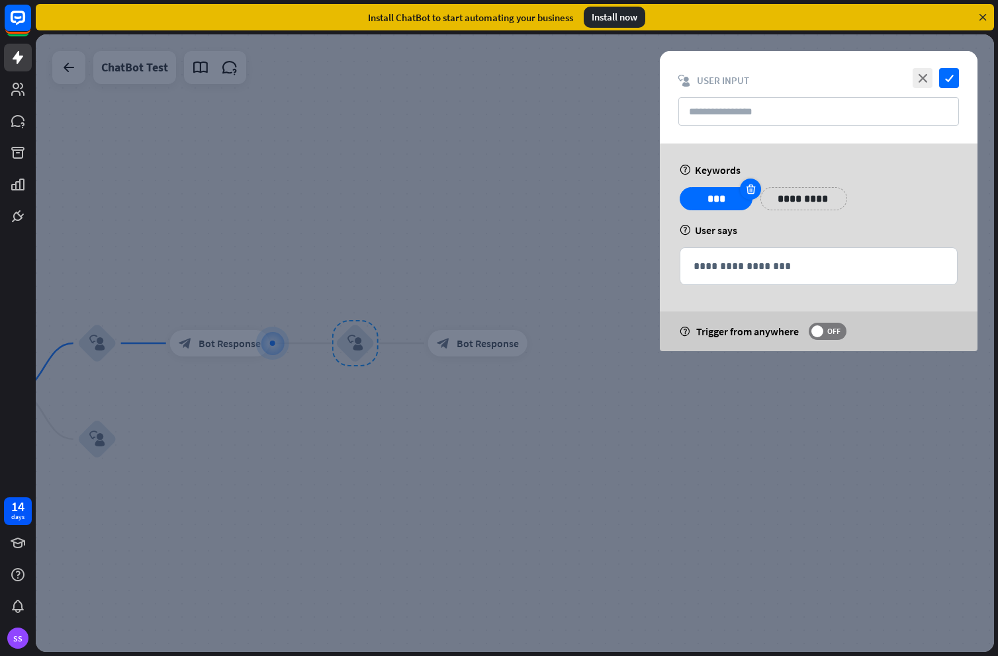
drag, startPoint x: 755, startPoint y: 183, endPoint x: 746, endPoint y: 212, distance: 31.2
click at [754, 183] on div at bounding box center [750, 189] width 21 height 21
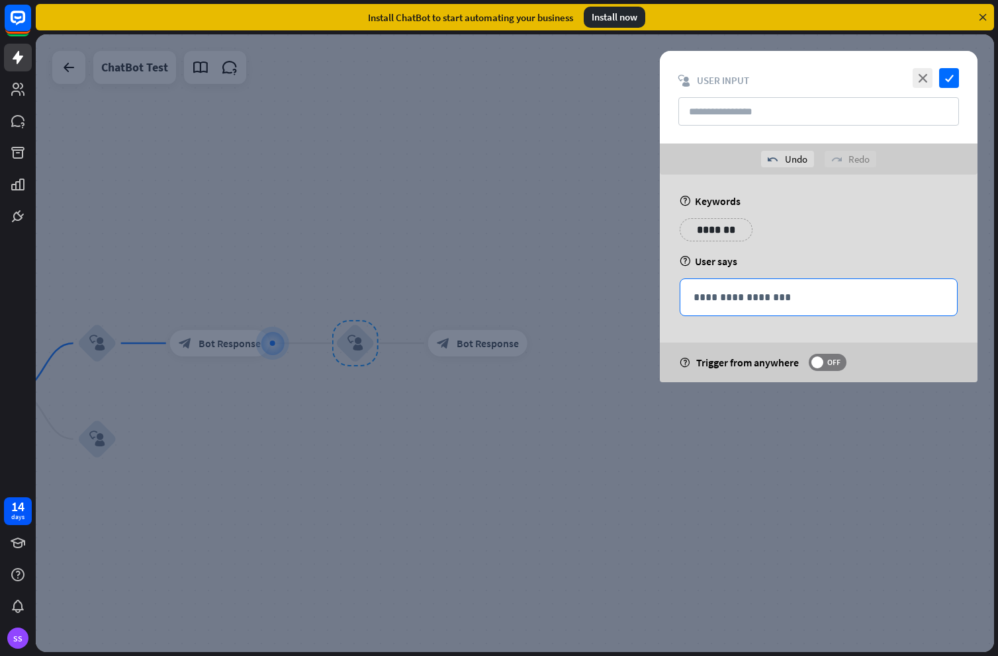
click at [739, 290] on p "**********" at bounding box center [818, 297] width 250 height 17
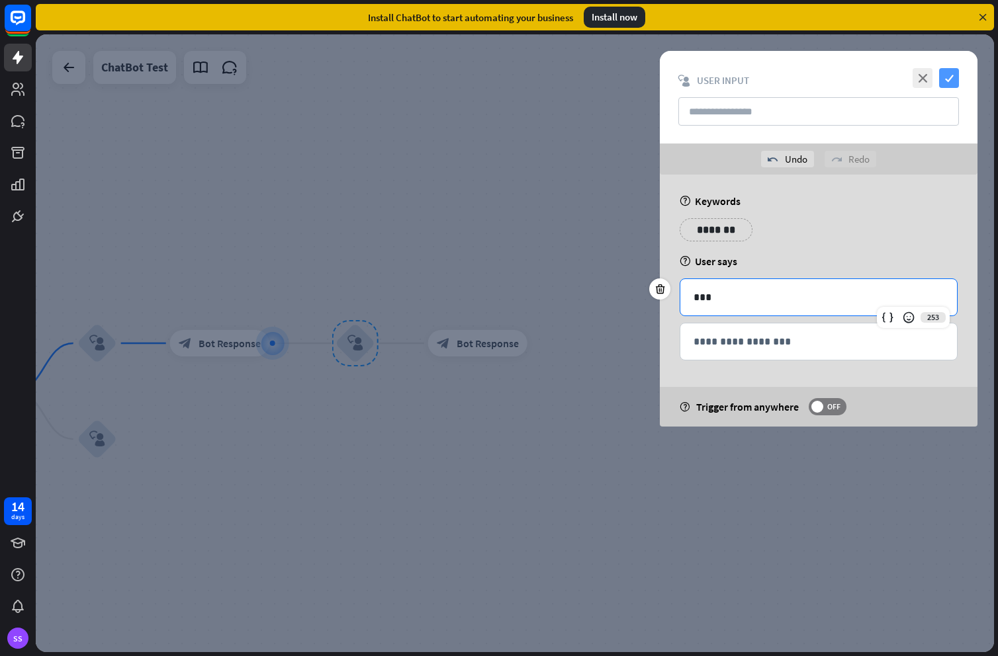
click at [949, 83] on icon "check" at bounding box center [949, 78] width 20 height 20
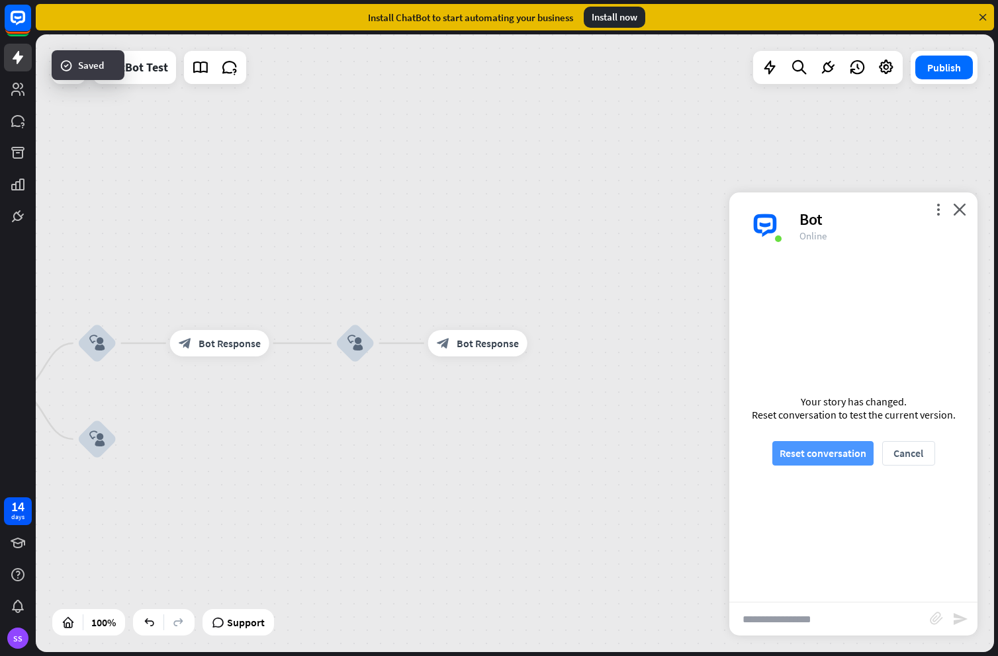
click at [835, 451] on button "Reset conversation" at bounding box center [822, 453] width 101 height 24
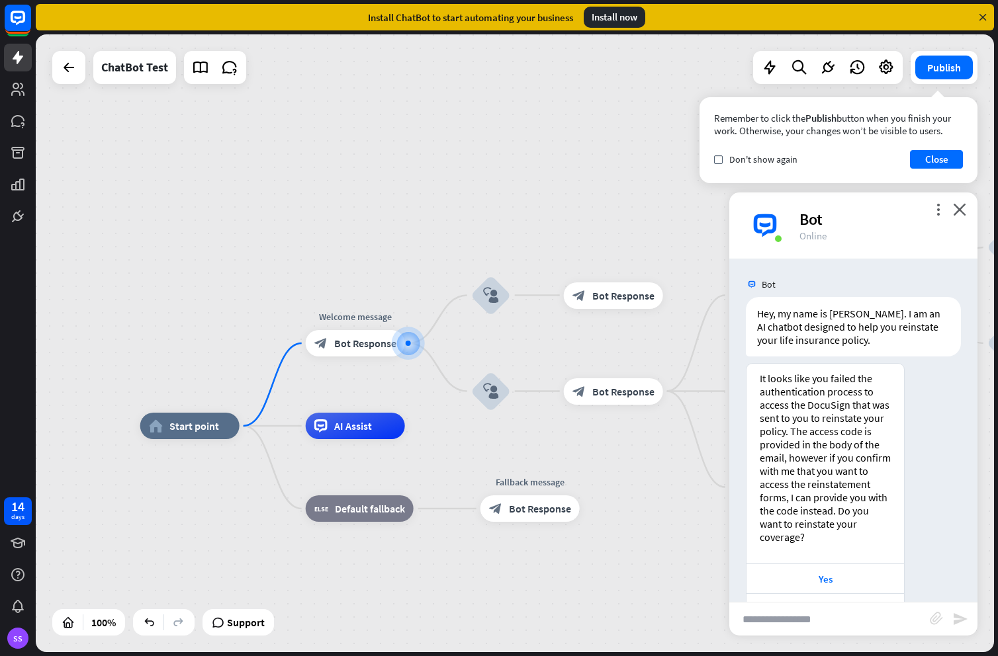
scroll to position [42, 0]
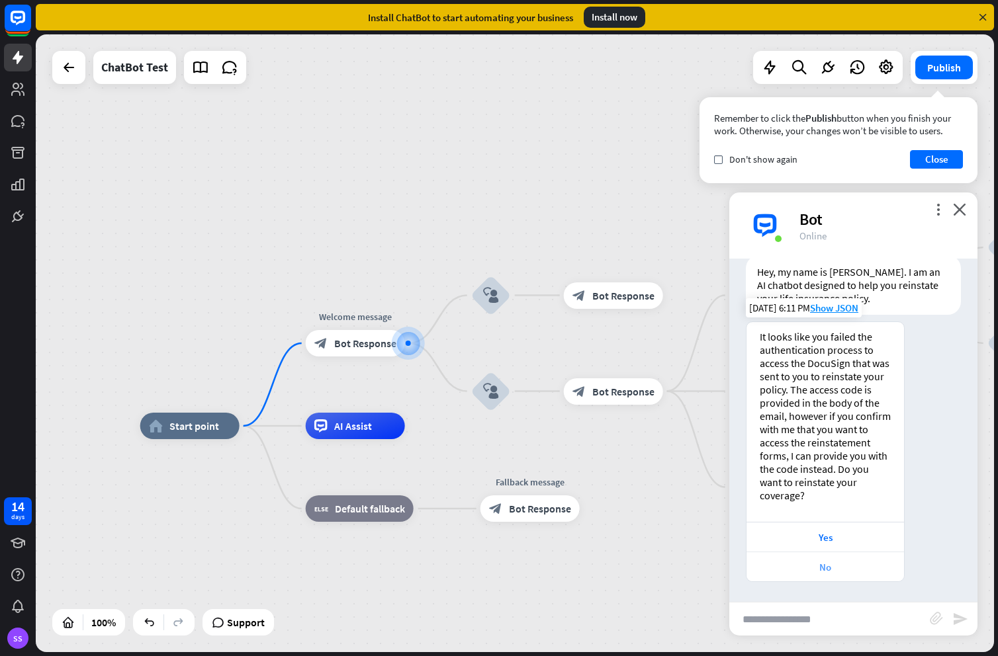
click at [843, 571] on div "No" at bounding box center [825, 567] width 144 height 13
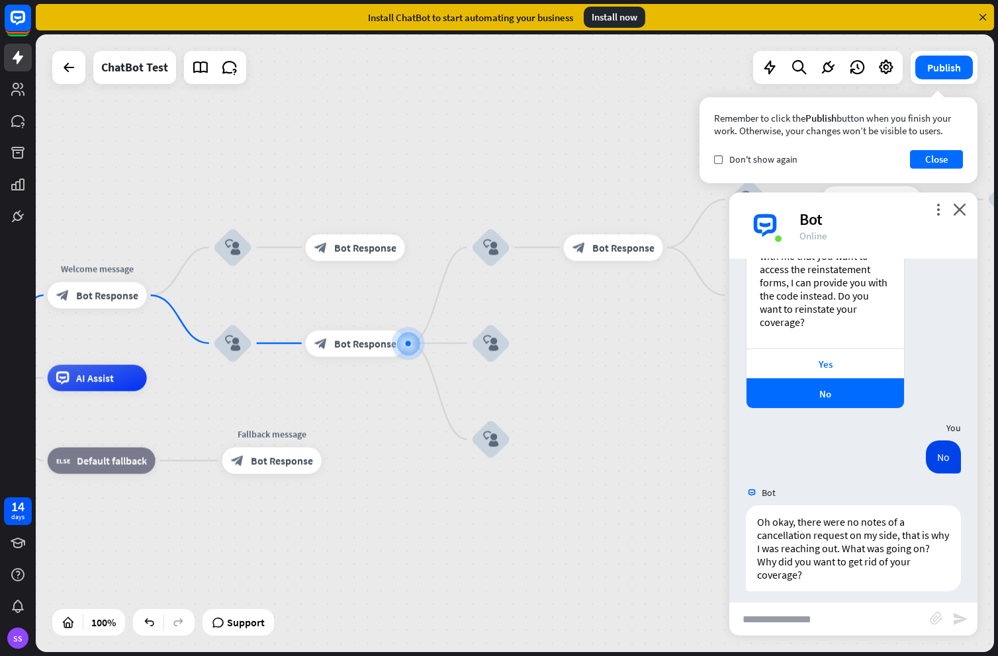
scroll to position [224, 0]
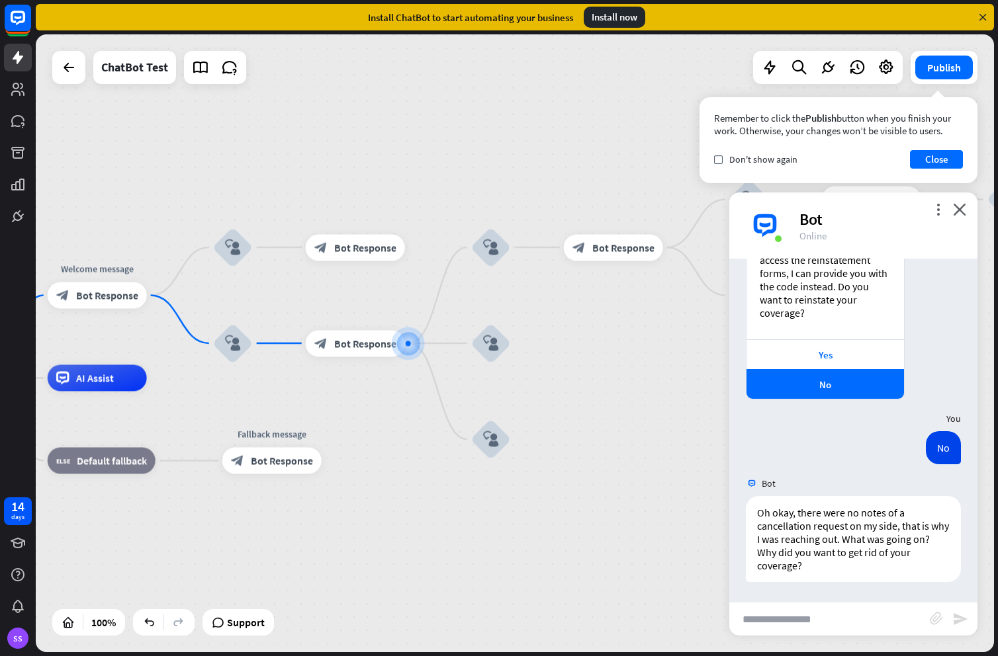
click at [830, 619] on input "text" at bounding box center [829, 619] width 200 height 33
type input "**********"
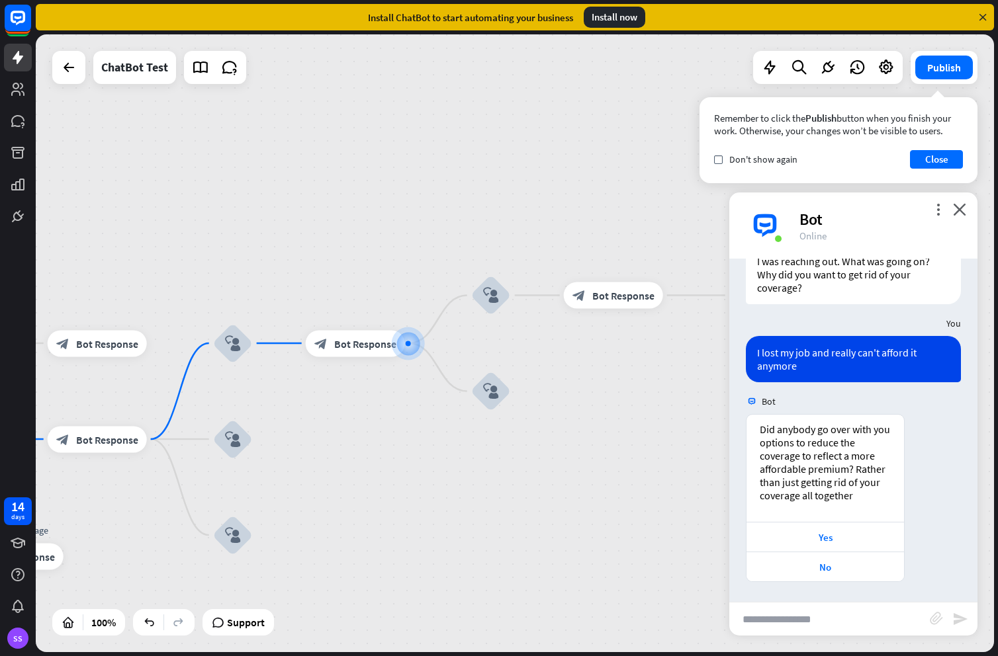
scroll to position [502, 0]
click at [851, 532] on div "Yes" at bounding box center [825, 537] width 144 height 13
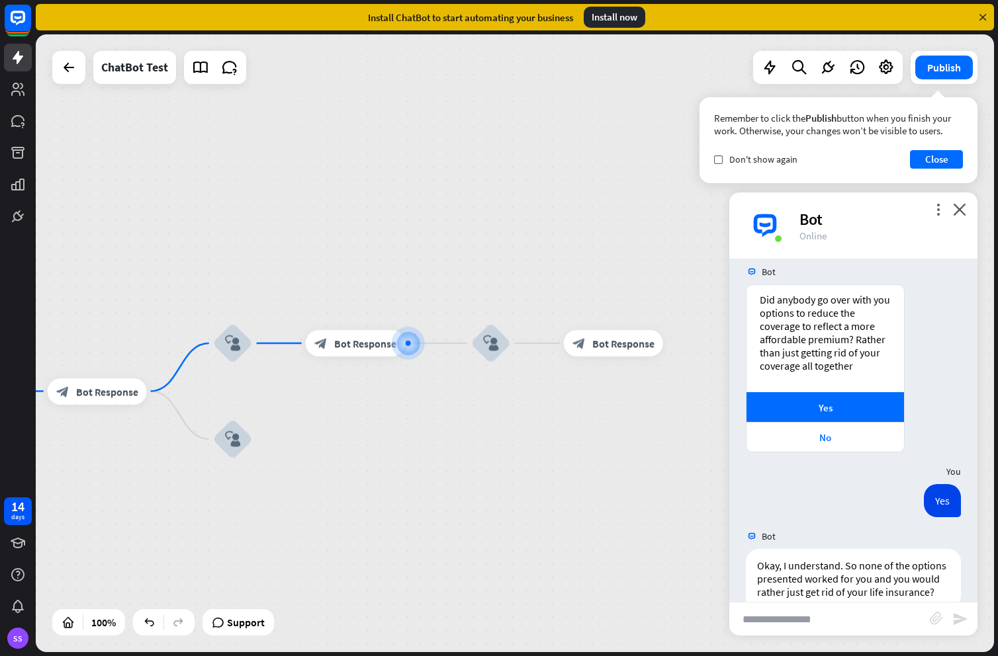
scroll to position [671, 0]
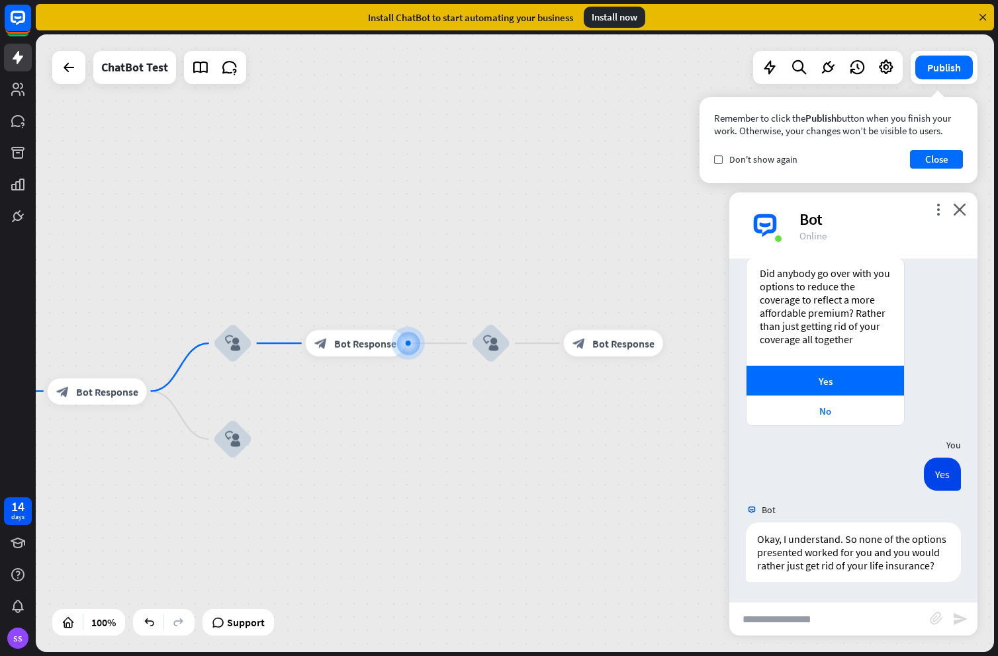
click at [855, 617] on input "text" at bounding box center [829, 619] width 200 height 33
type input "*******"
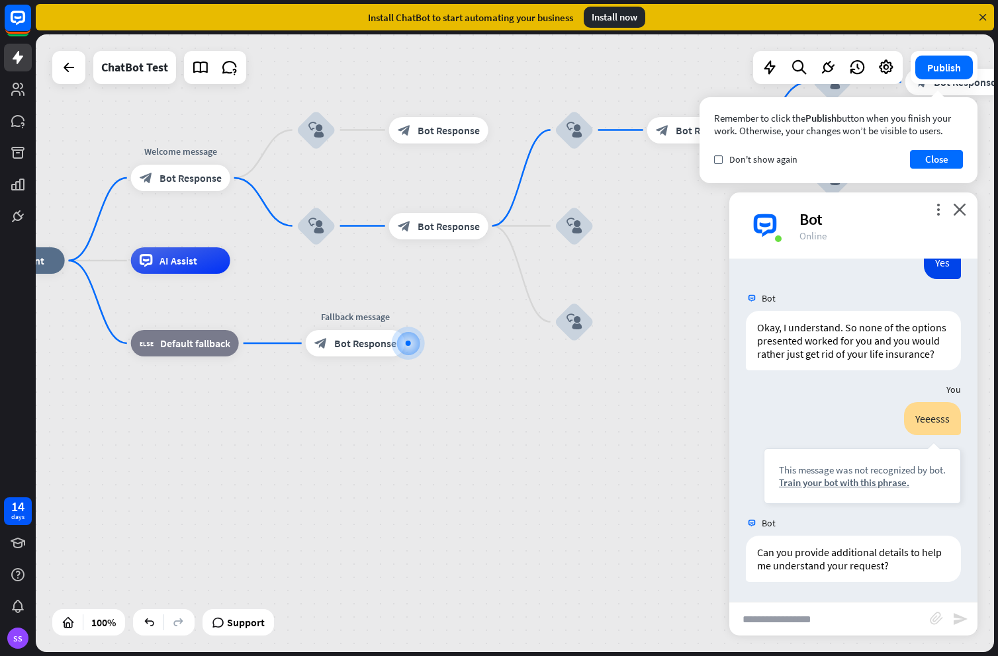
scroll to position [883, 0]
click at [858, 614] on input "text" at bounding box center [829, 619] width 200 height 33
type input "***"
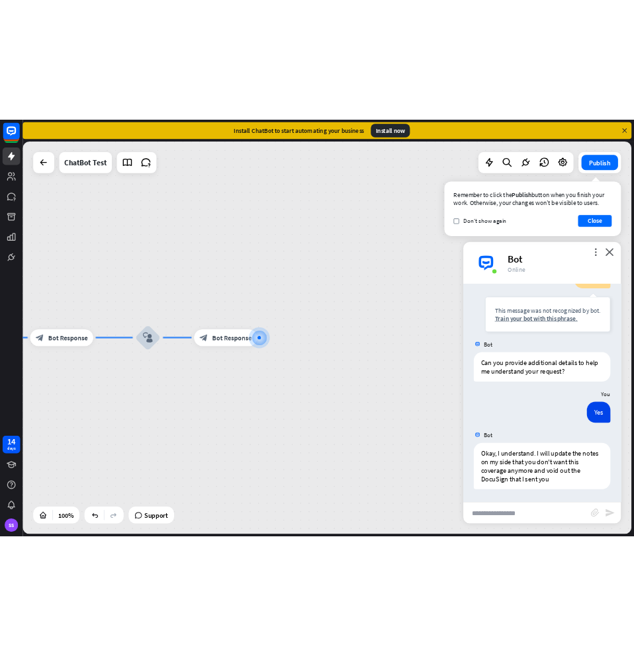
scroll to position [1053, 0]
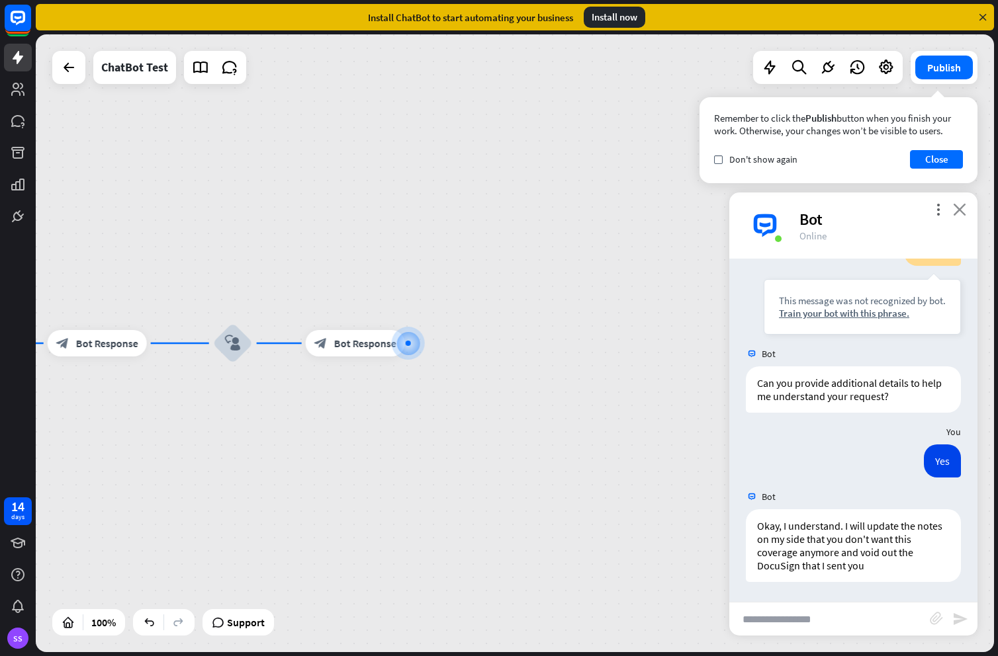
click at [959, 211] on icon "close" at bounding box center [959, 209] width 13 height 13
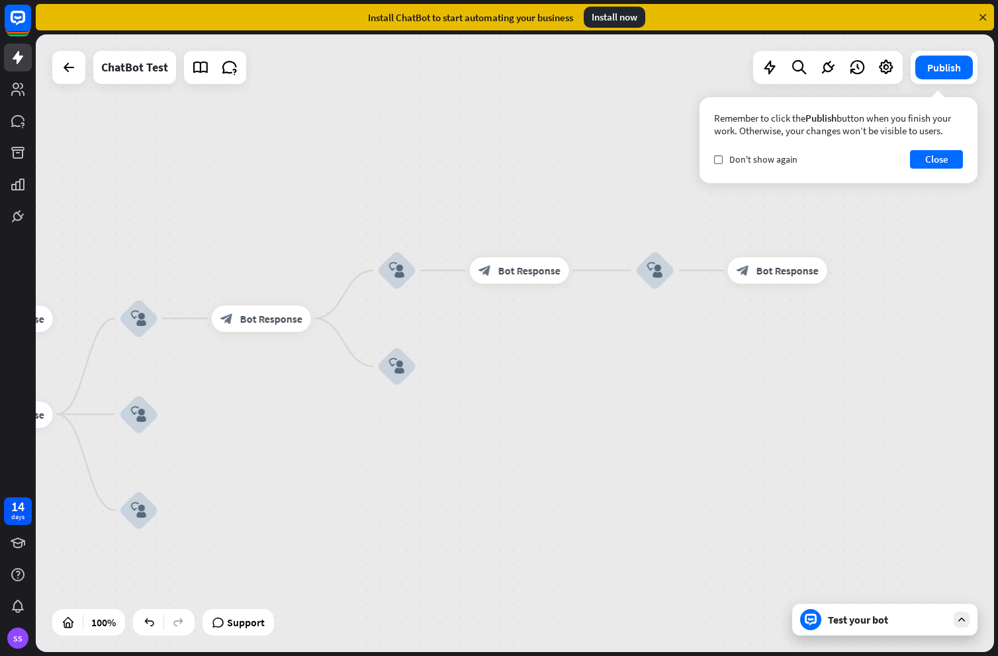
drag, startPoint x: 305, startPoint y: 447, endPoint x: 540, endPoint y: 400, distance: 239.5
click at [726, 375] on div "home_2 Start point Welcome message block_bot_response Bot Response block_user_i…" at bounding box center [515, 343] width 958 height 618
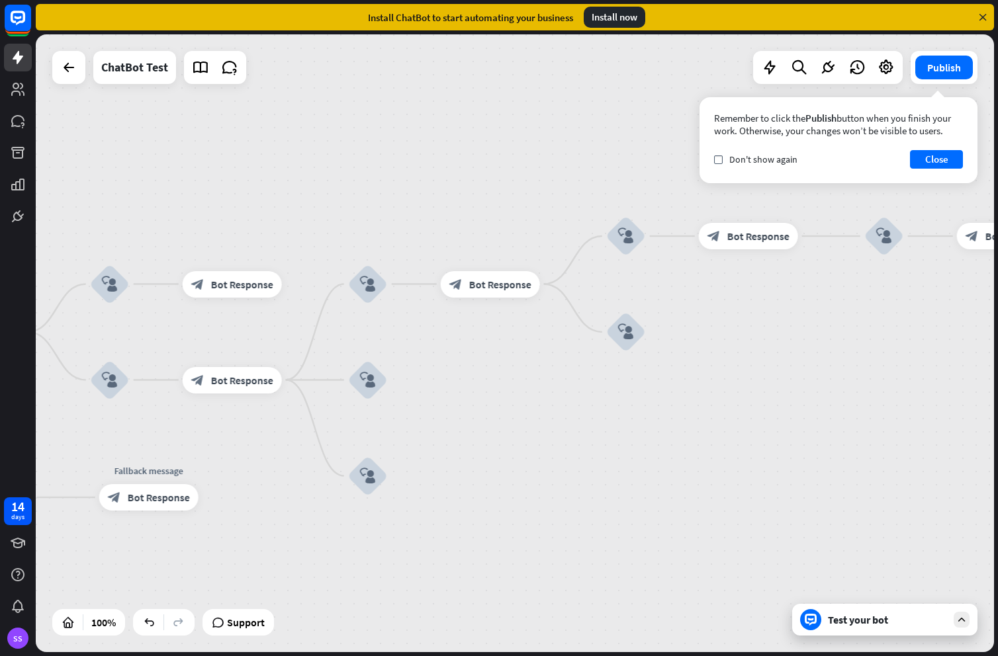
drag, startPoint x: 476, startPoint y: 410, endPoint x: 785, endPoint y: 356, distance: 313.6
click at [785, 356] on div "home_2 Start point Welcome message block_bot_response Bot Response block_user_i…" at bounding box center [515, 343] width 958 height 618
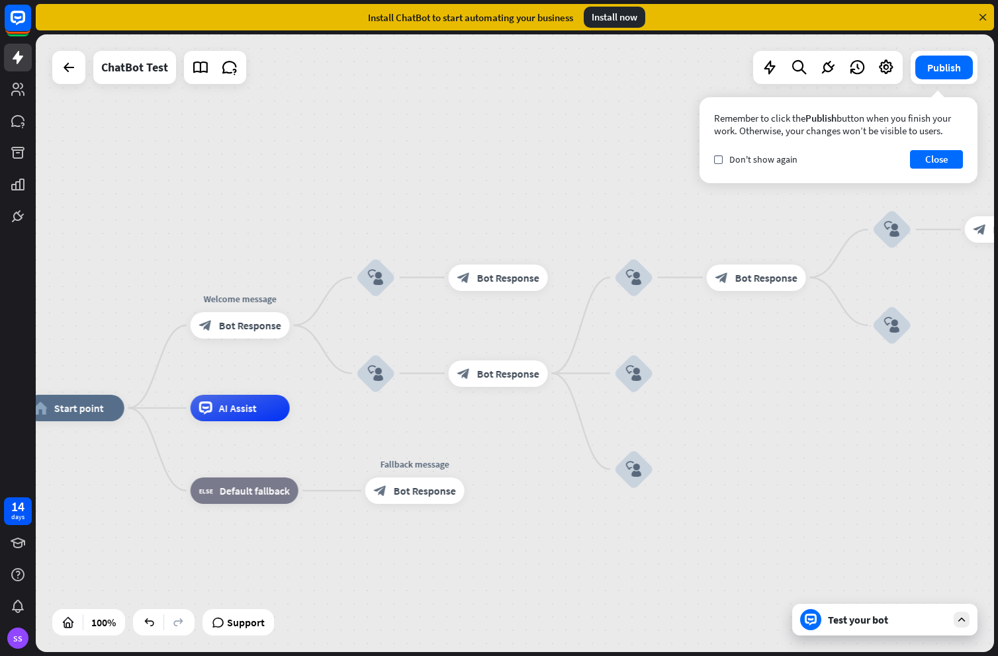
drag, startPoint x: 615, startPoint y: 396, endPoint x: 425, endPoint y: 408, distance: 190.2
click at [236, 408] on span "AI Assist" at bounding box center [238, 407] width 38 height 13
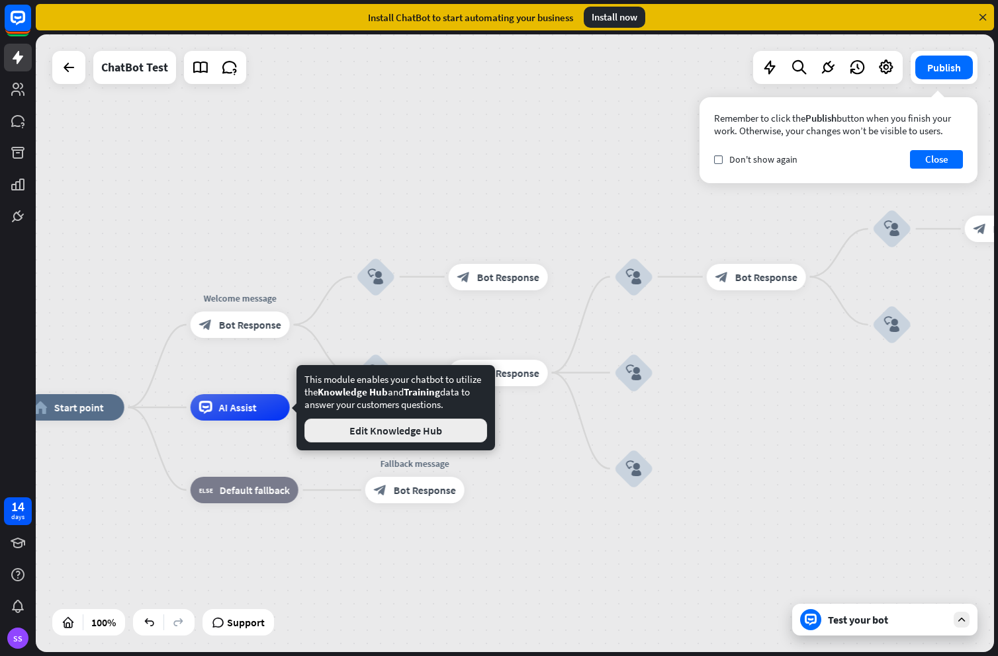
click at [326, 429] on button "Edit Knowledge Hub" at bounding box center [395, 431] width 183 height 24
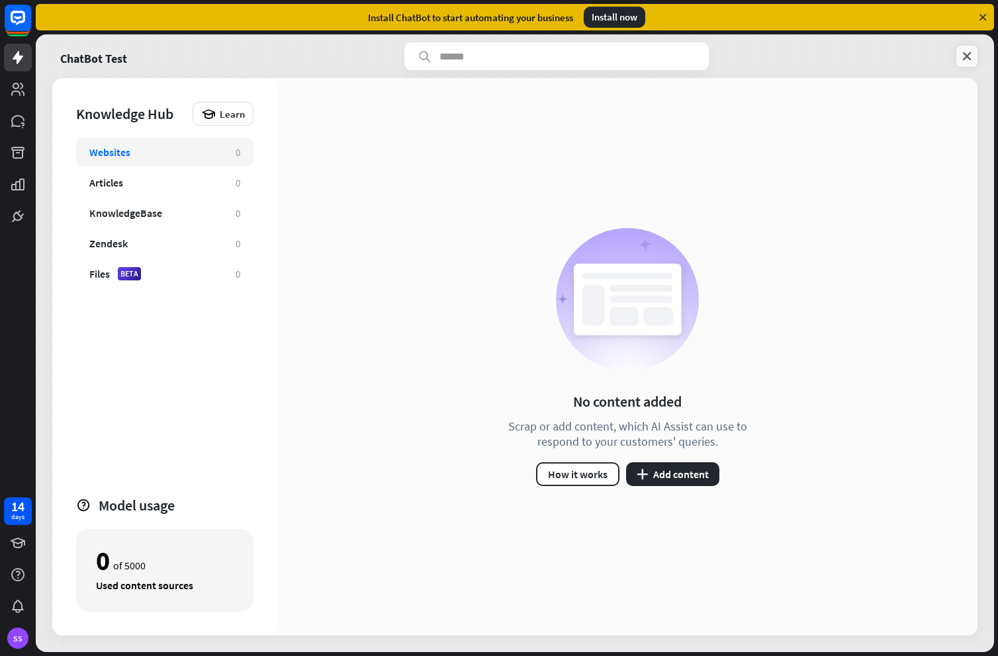
click at [965, 61] on icon at bounding box center [966, 56] width 13 height 13
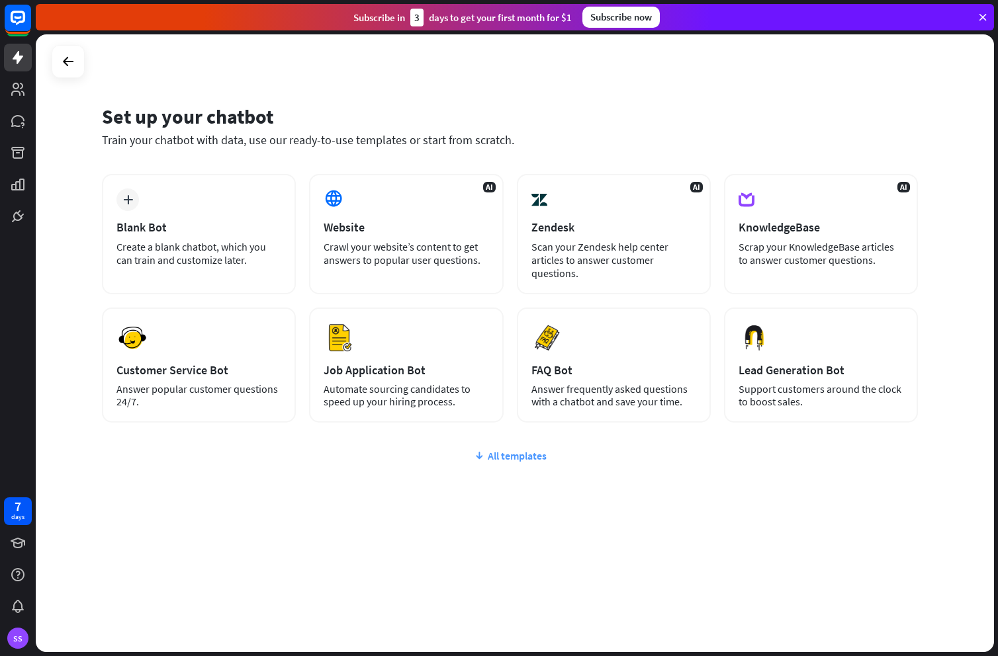
click at [525, 451] on div "All templates" at bounding box center [510, 455] width 816 height 13
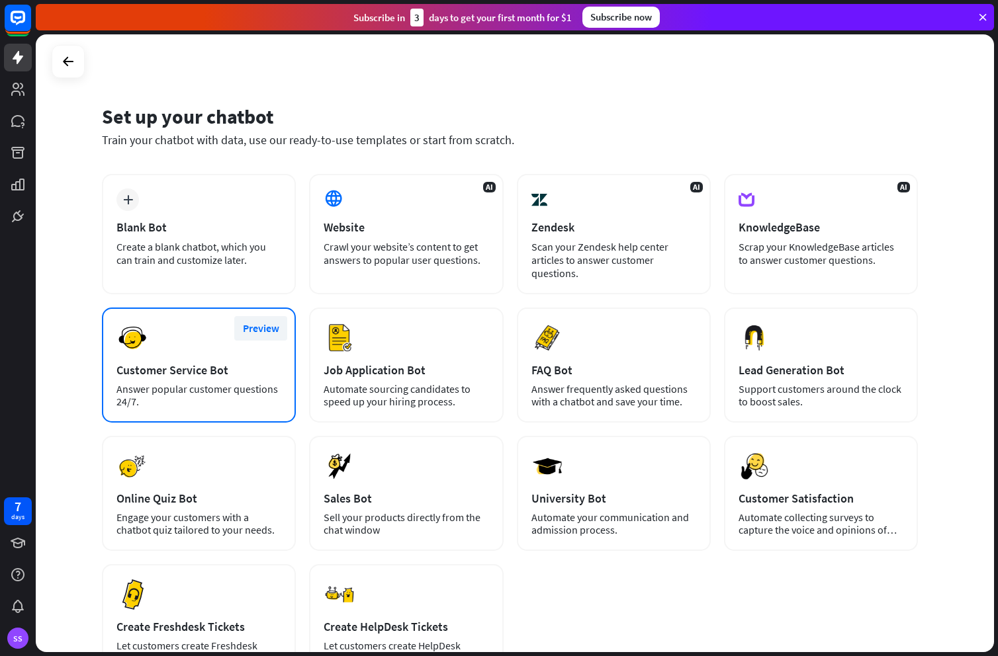
click at [258, 324] on button "Preview" at bounding box center [260, 328] width 53 height 24
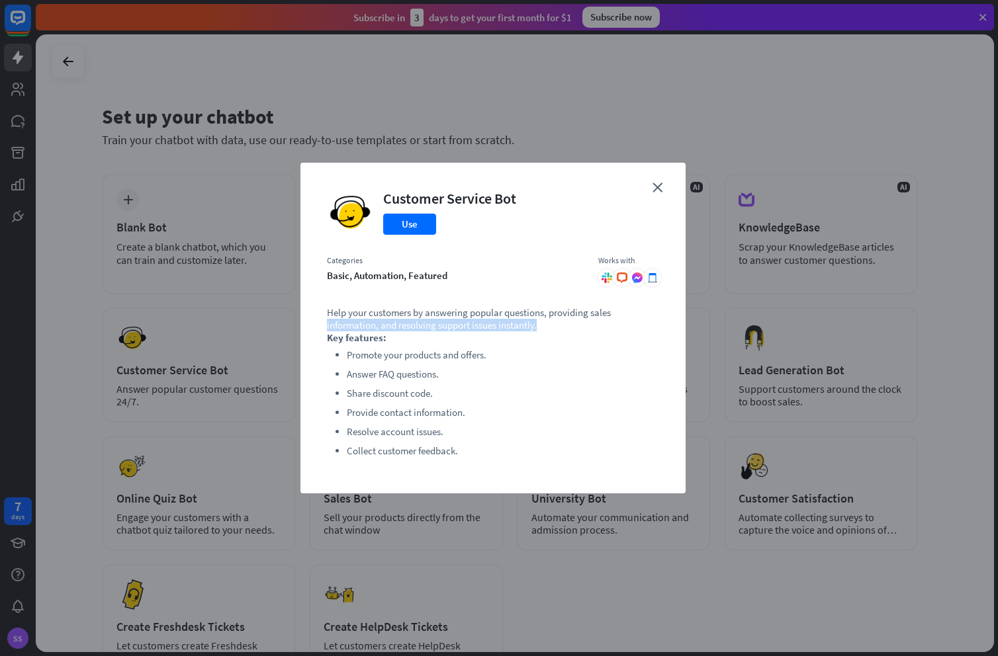
drag, startPoint x: 252, startPoint y: 331, endPoint x: 250, endPoint y: 342, distance: 10.8
click at [252, 331] on div "close Customer Service Bot Use Categories basic, automation, featured Works wit…" at bounding box center [499, 328] width 998 height 656
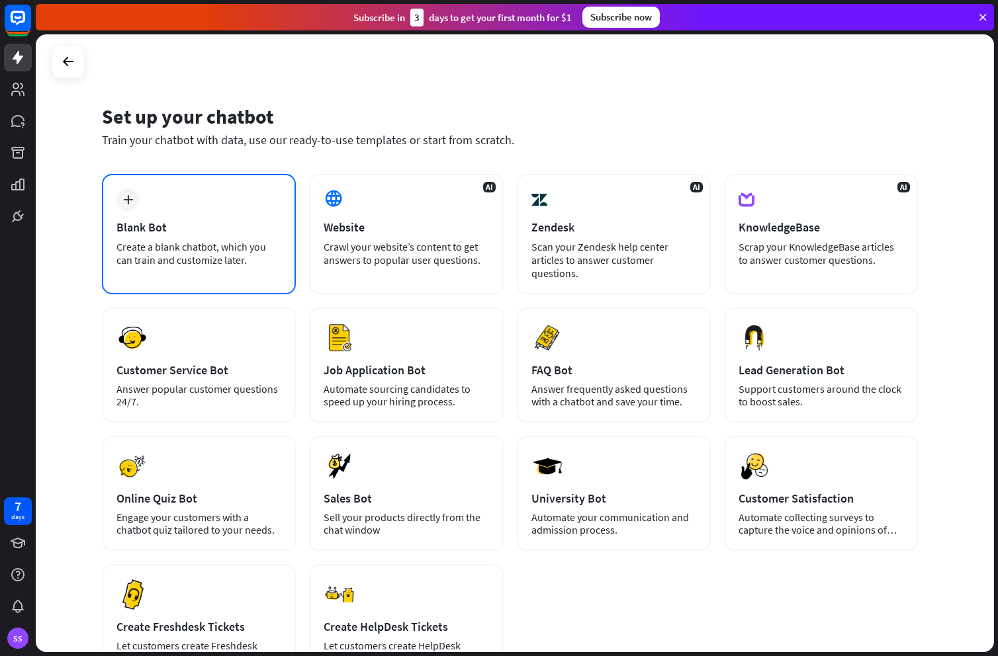
click at [271, 220] on div "Blank Bot" at bounding box center [198, 227] width 165 height 15
